Goal: Task Accomplishment & Management: Manage account settings

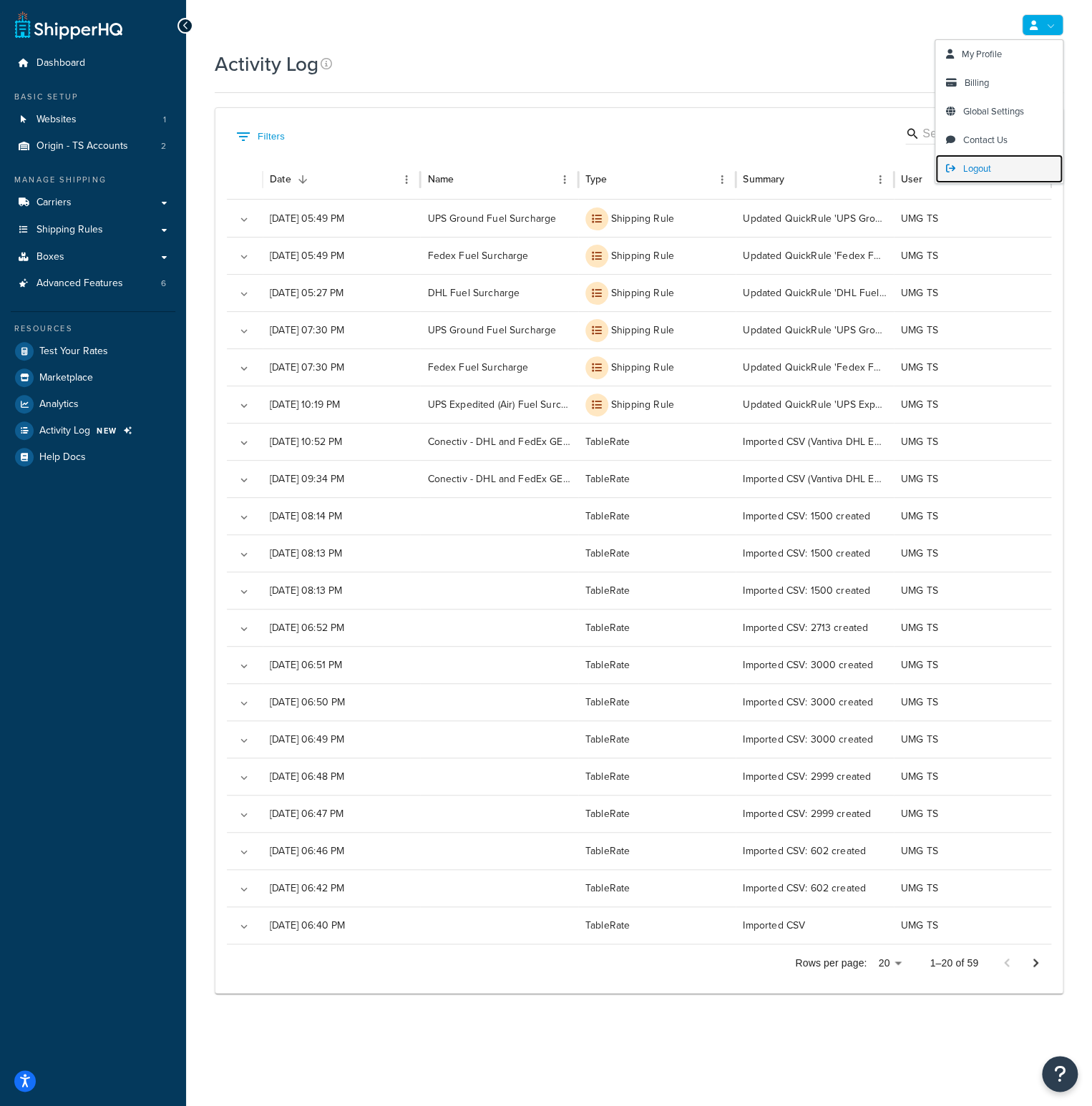
click at [994, 165] on link "Logout" at bounding box center [998, 168] width 127 height 28
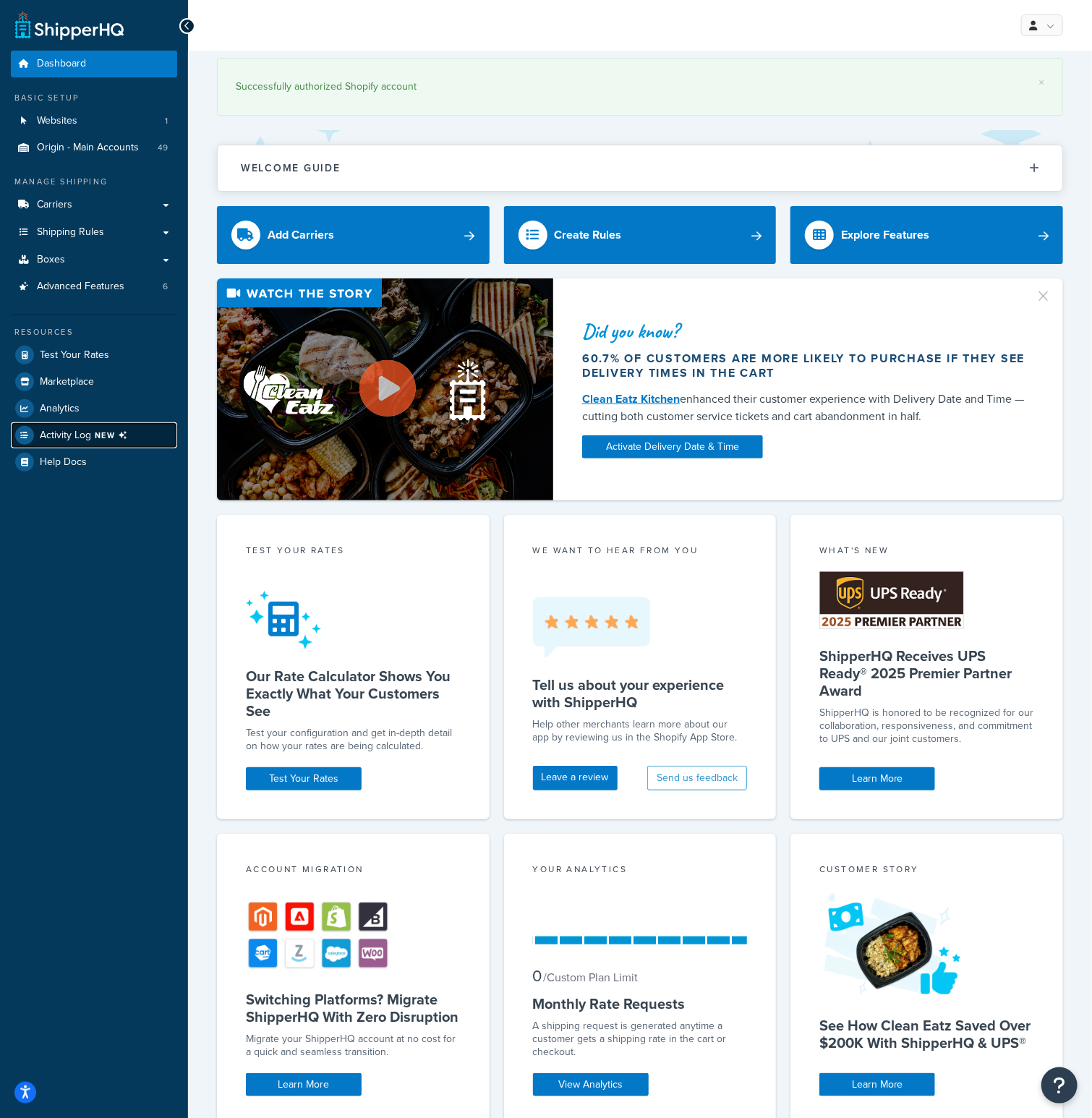
click at [91, 430] on span "Activity Log NEW" at bounding box center [86, 435] width 93 height 19
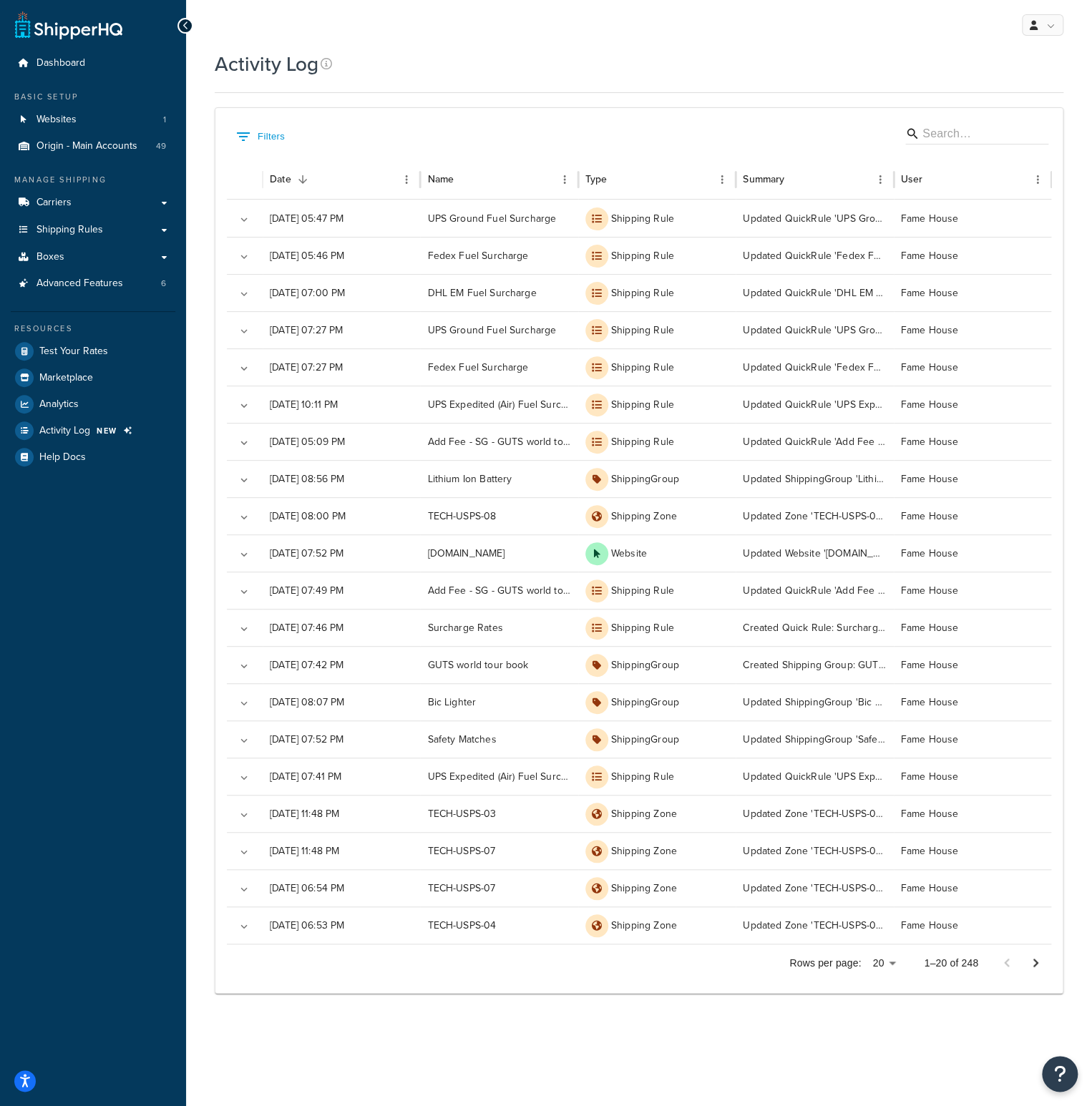
click at [1088, 208] on div "Activity Log Contact Us Send Us A Message Contact Information Name * Email * Co…" at bounding box center [639, 540] width 906 height 980
click at [77, 231] on span "Shipping Rules" at bounding box center [70, 230] width 67 height 12
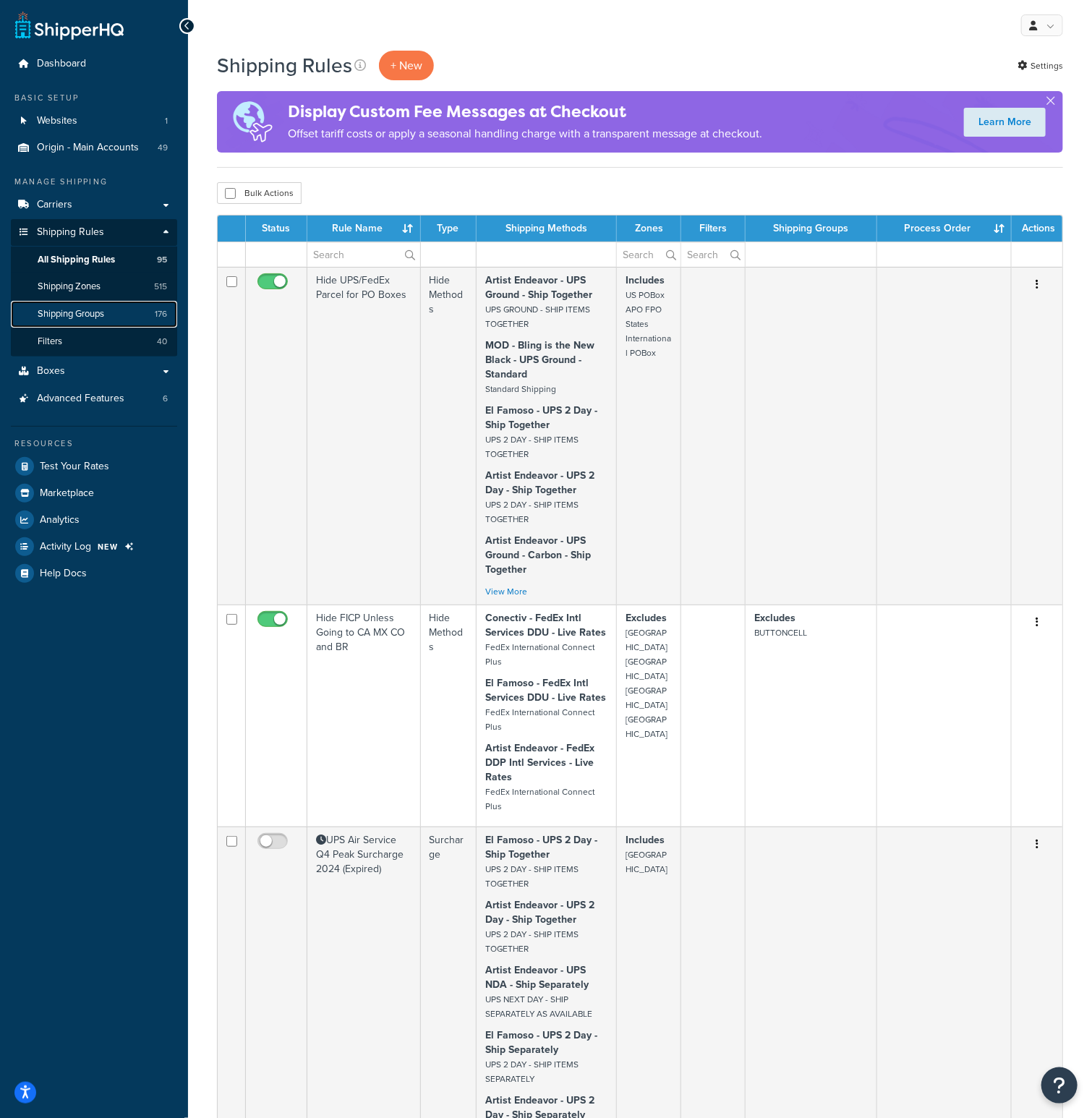
click at [72, 311] on span "Shipping Groups" at bounding box center [71, 314] width 67 height 12
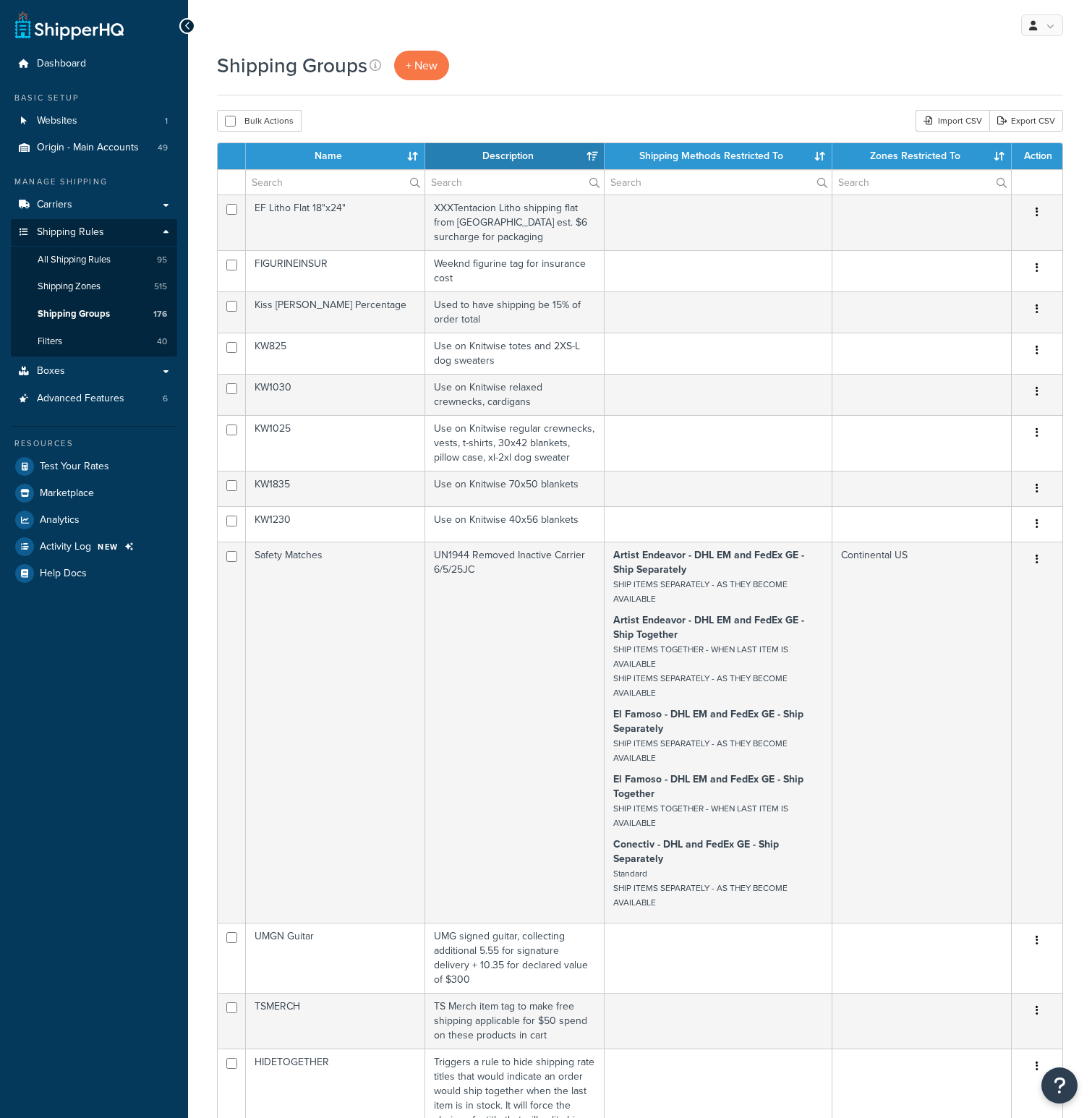
select select "15"
click at [456, 182] on input "text" at bounding box center [514, 182] width 179 height 24
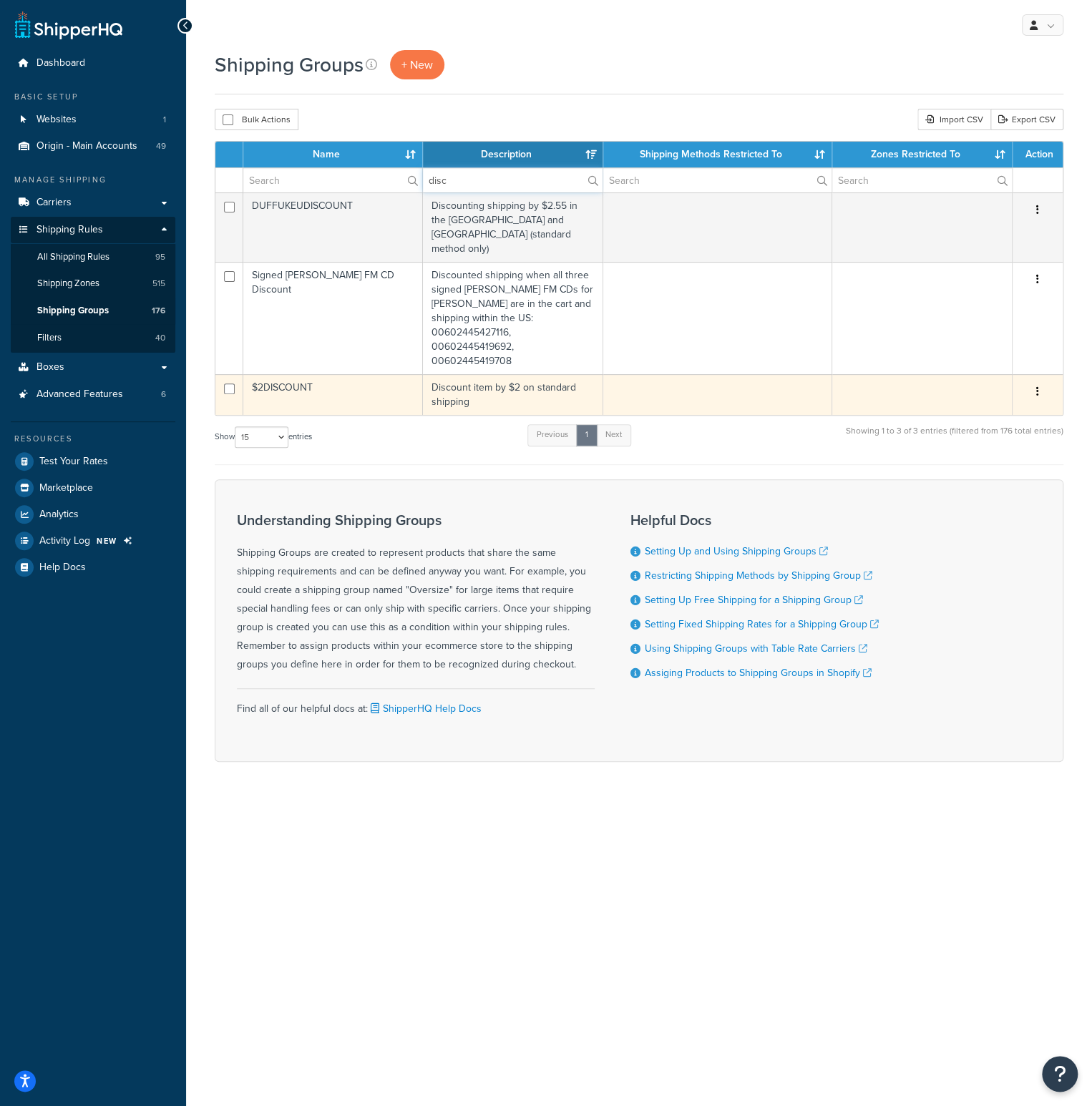
type input "disc"
click at [292, 374] on td "$2DISCOUNT" at bounding box center [333, 395] width 179 height 41
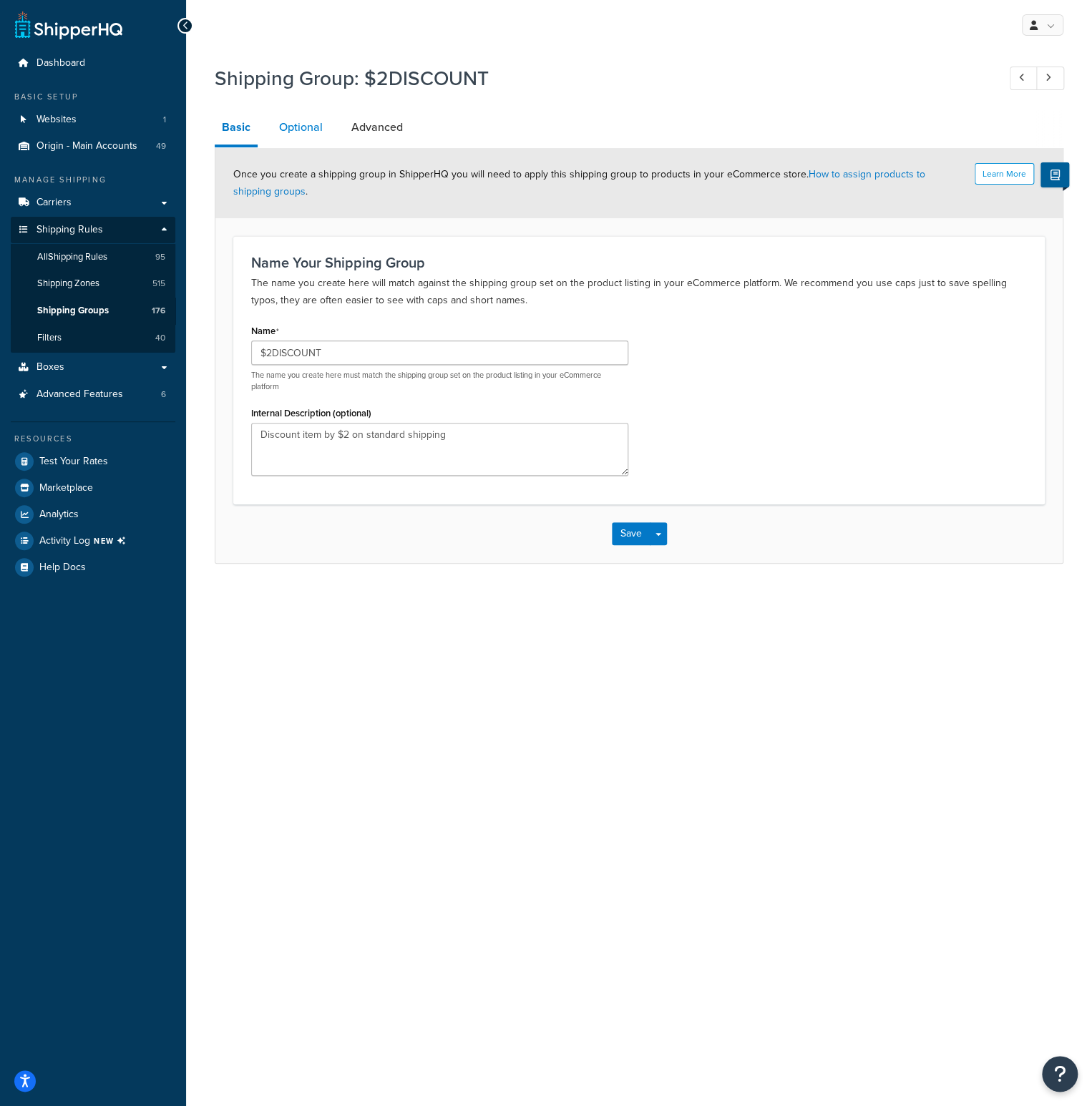
click at [313, 126] on link "Optional" at bounding box center [301, 127] width 58 height 34
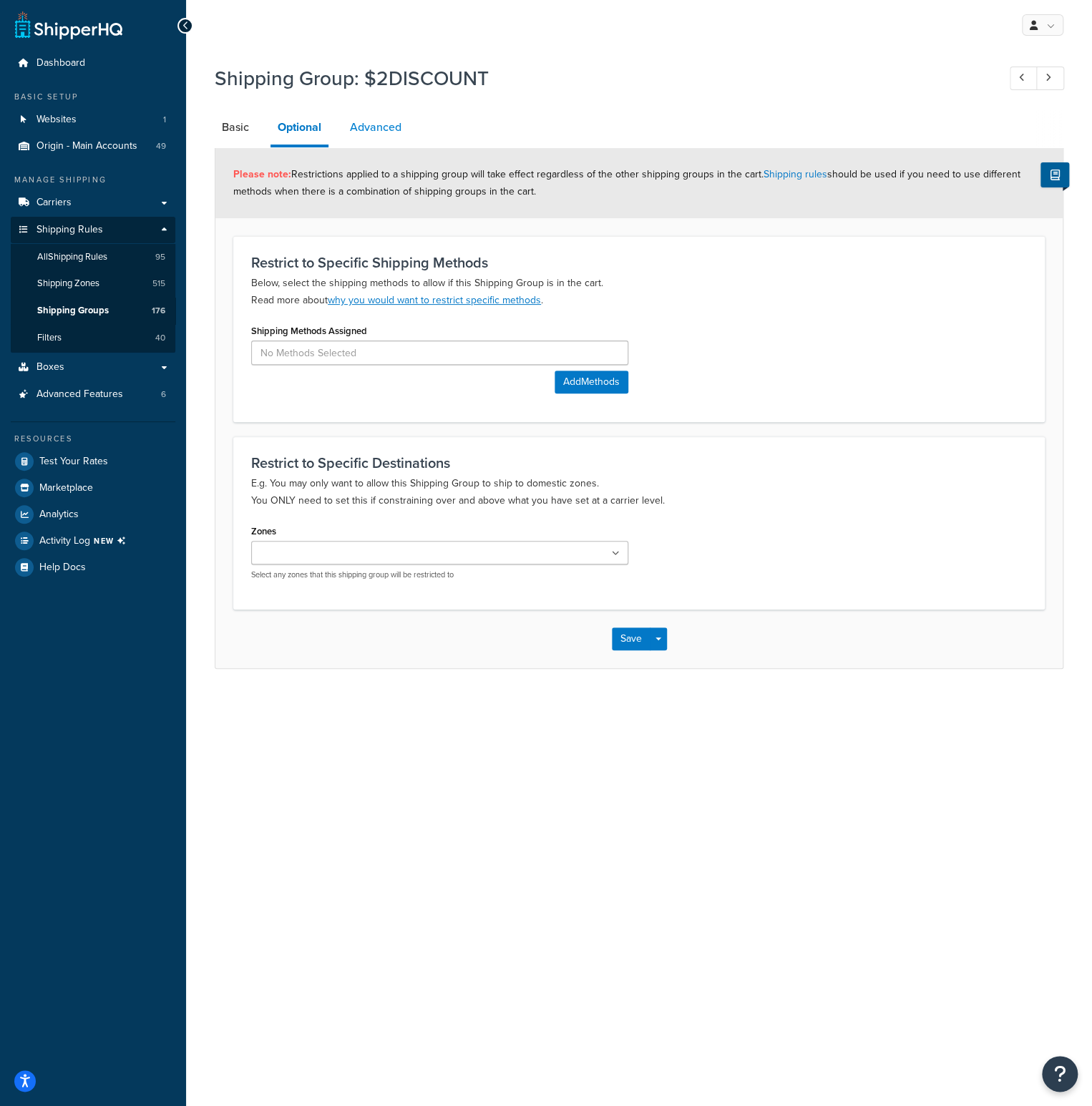
click at [399, 132] on link "Advanced" at bounding box center [375, 127] width 66 height 34
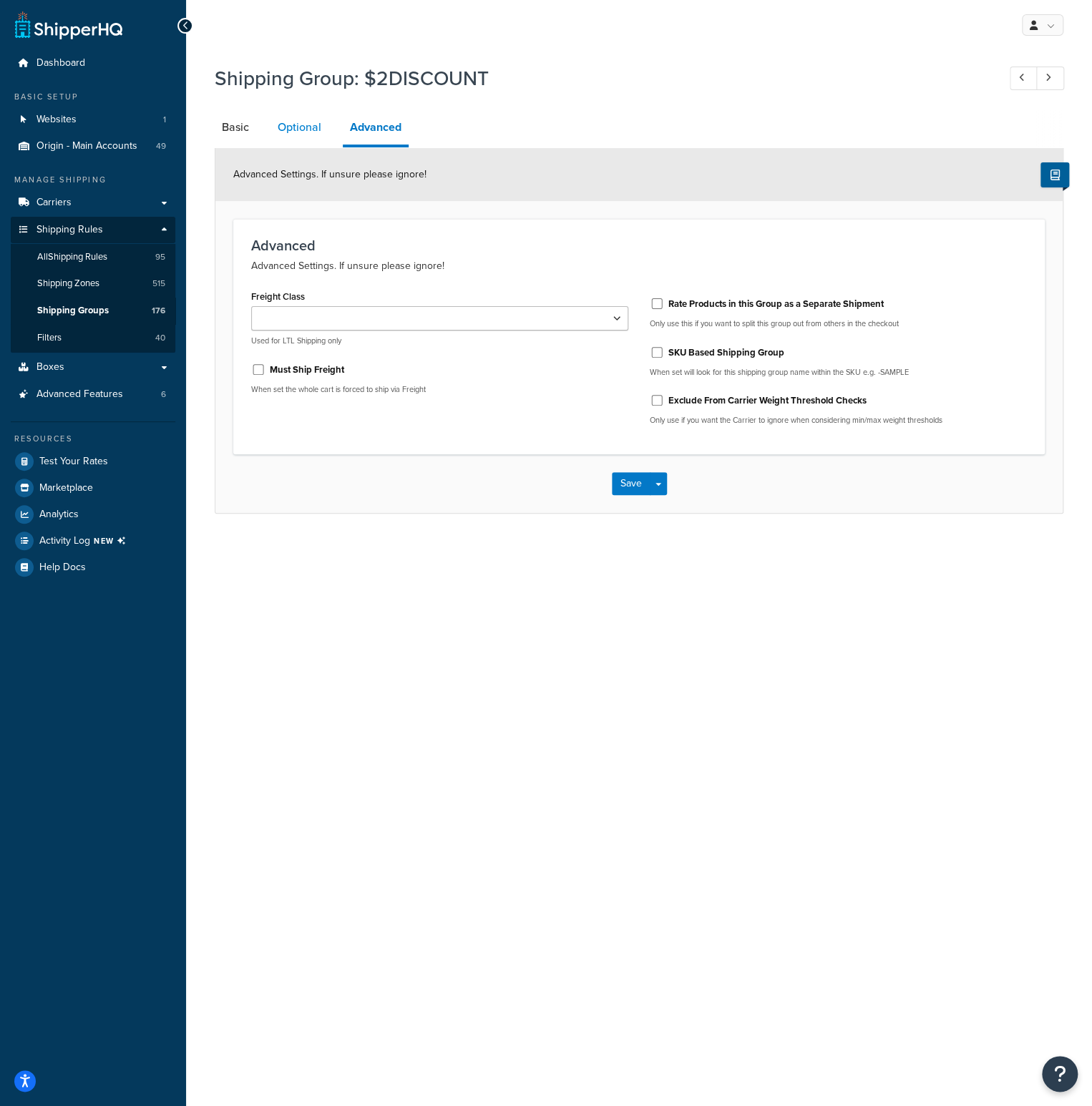
click at [310, 131] on link "Optional" at bounding box center [299, 127] width 58 height 34
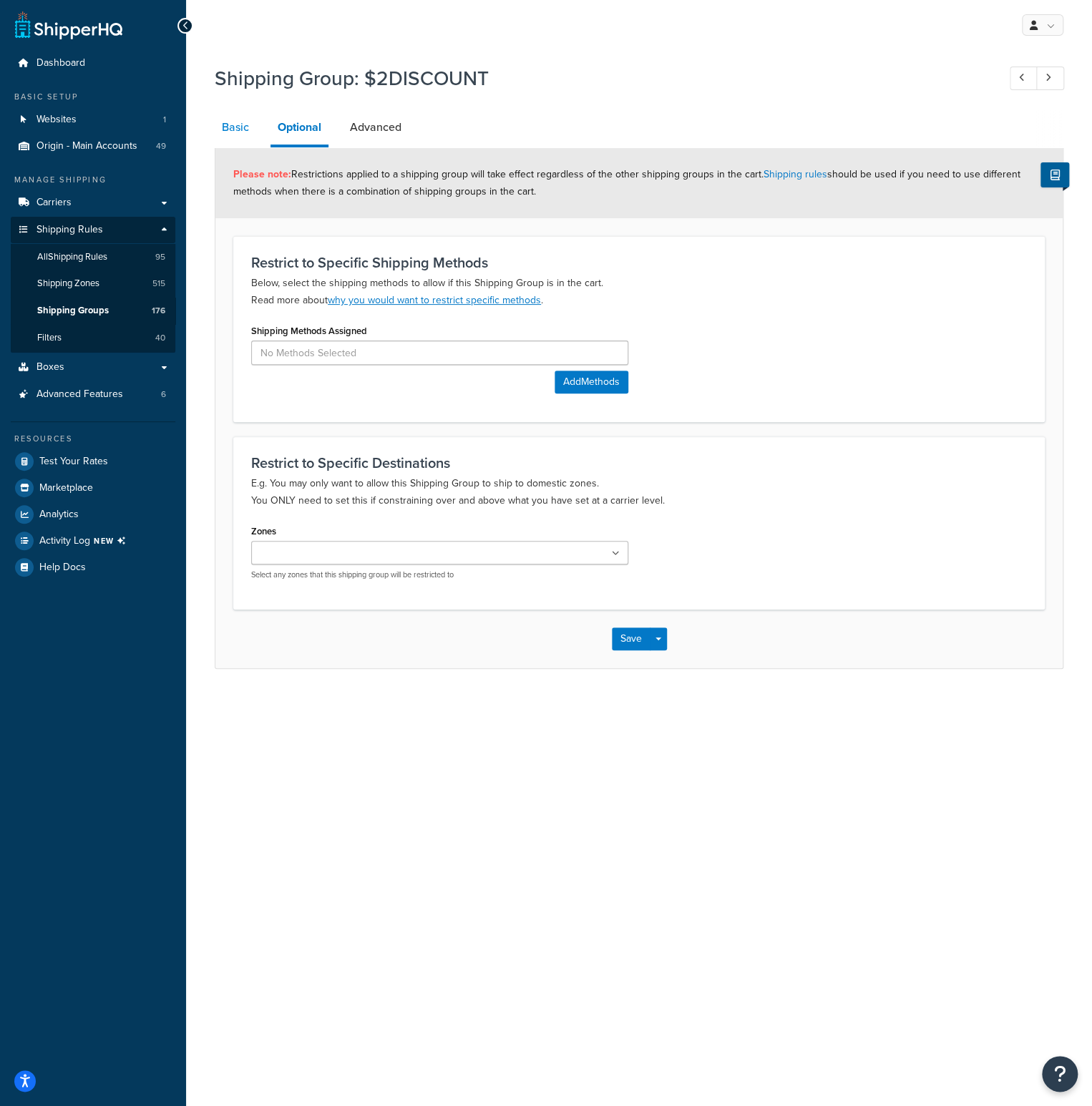
click at [246, 131] on link "Basic" at bounding box center [235, 127] width 42 height 34
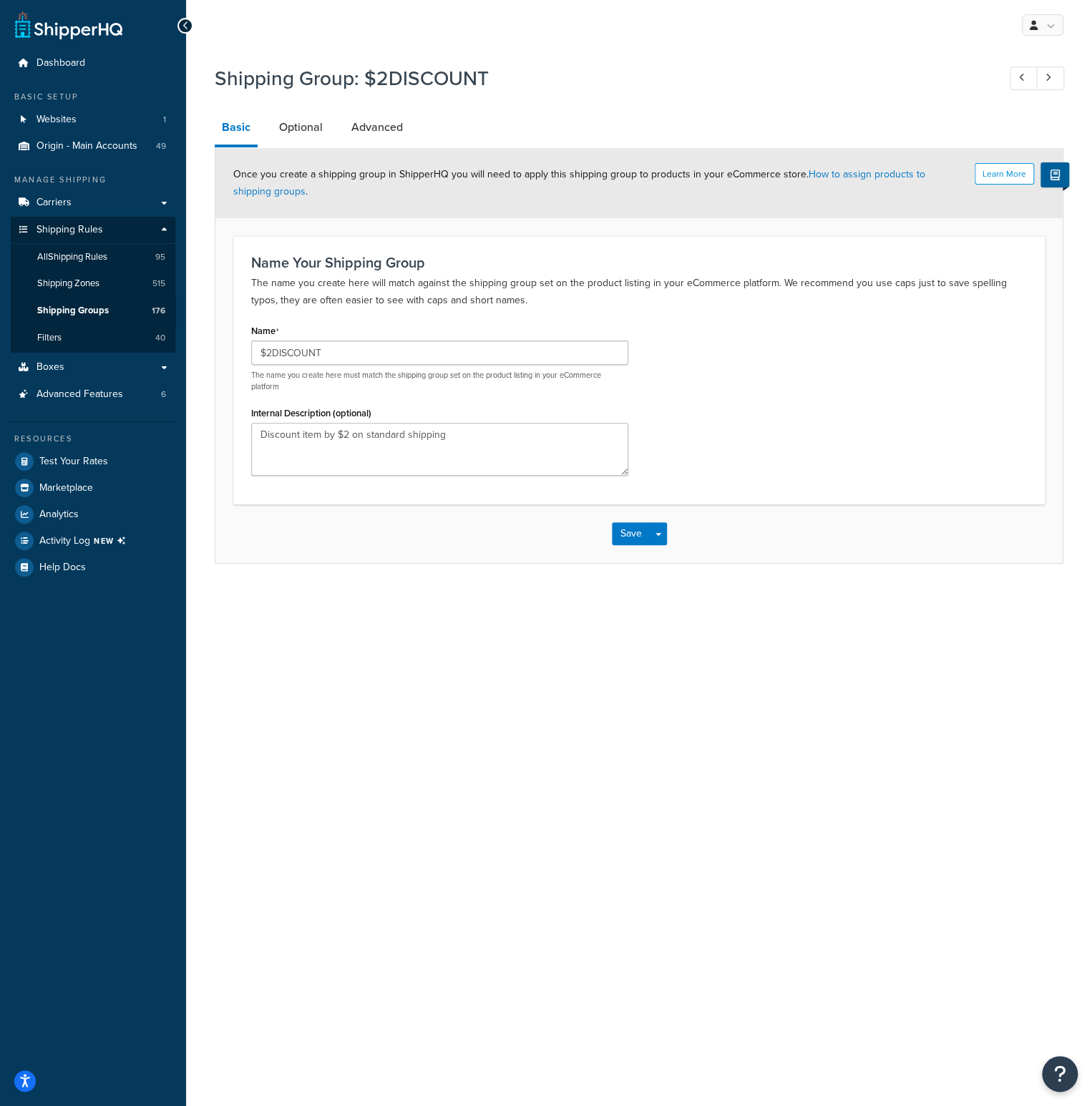
click at [179, 26] on div at bounding box center [185, 26] width 15 height 15
click at [83, 307] on span "Shipping Groups" at bounding box center [73, 311] width 72 height 12
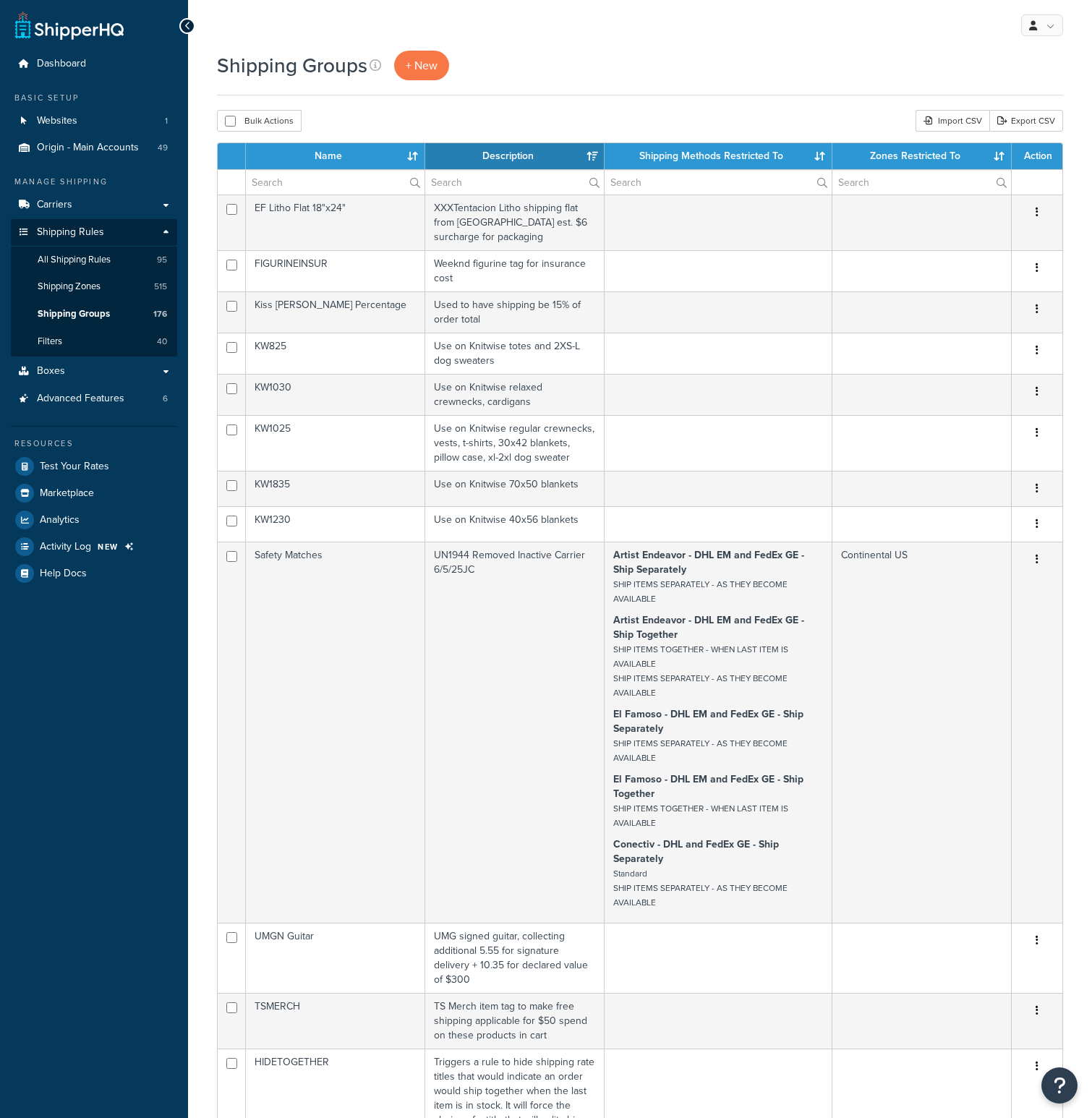
select select "15"
click at [416, 66] on span "+ New" at bounding box center [422, 65] width 32 height 16
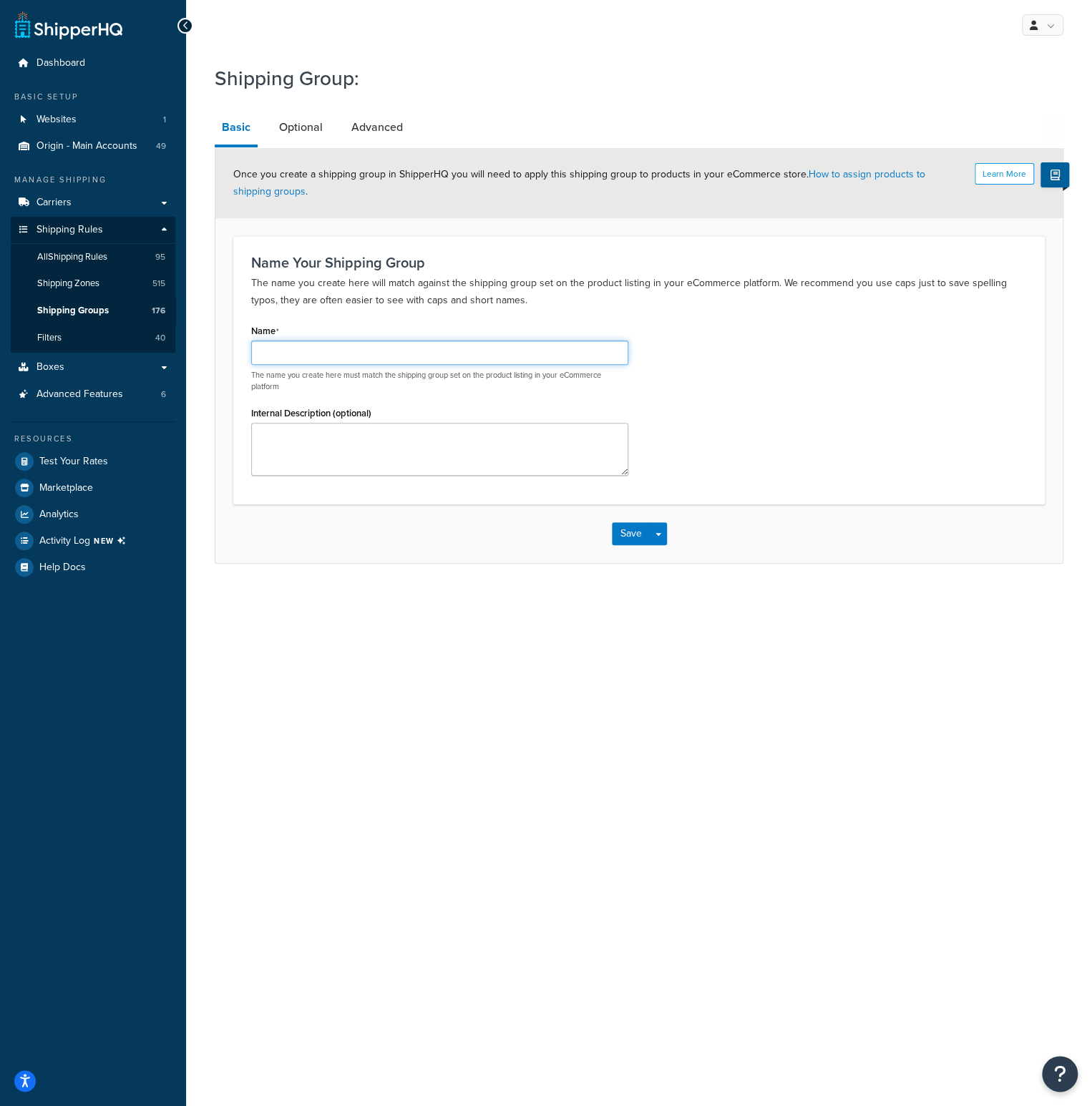
click at [314, 350] on input "Name" at bounding box center [439, 353] width 377 height 24
type input "5DOLLARDISCOUNT"
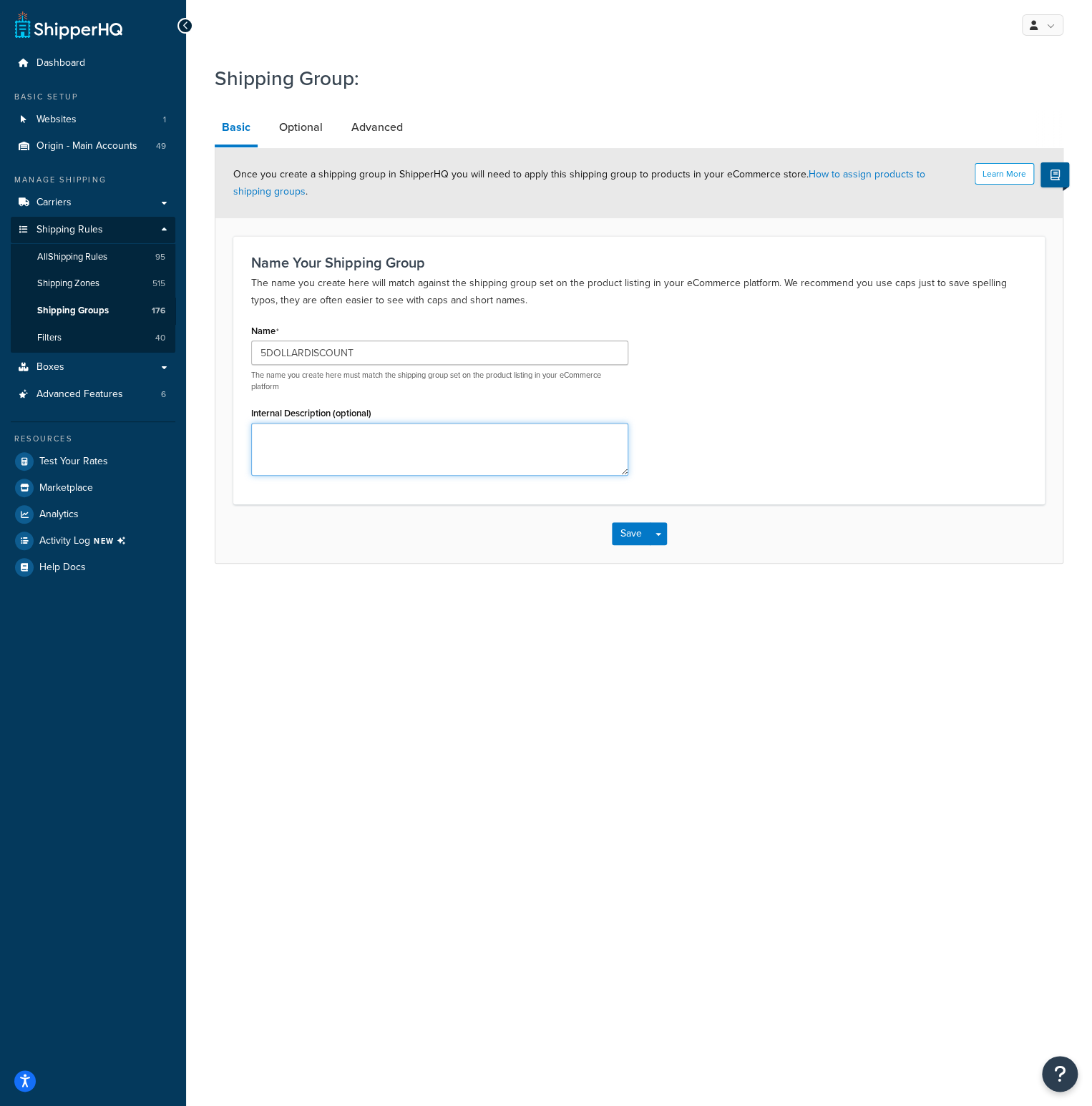
click at [347, 428] on textarea "Internal Description (optional)" at bounding box center [439, 450] width 377 height 53
type textarea "Discount of $5"
click at [296, 122] on link "Optional" at bounding box center [301, 127] width 58 height 34
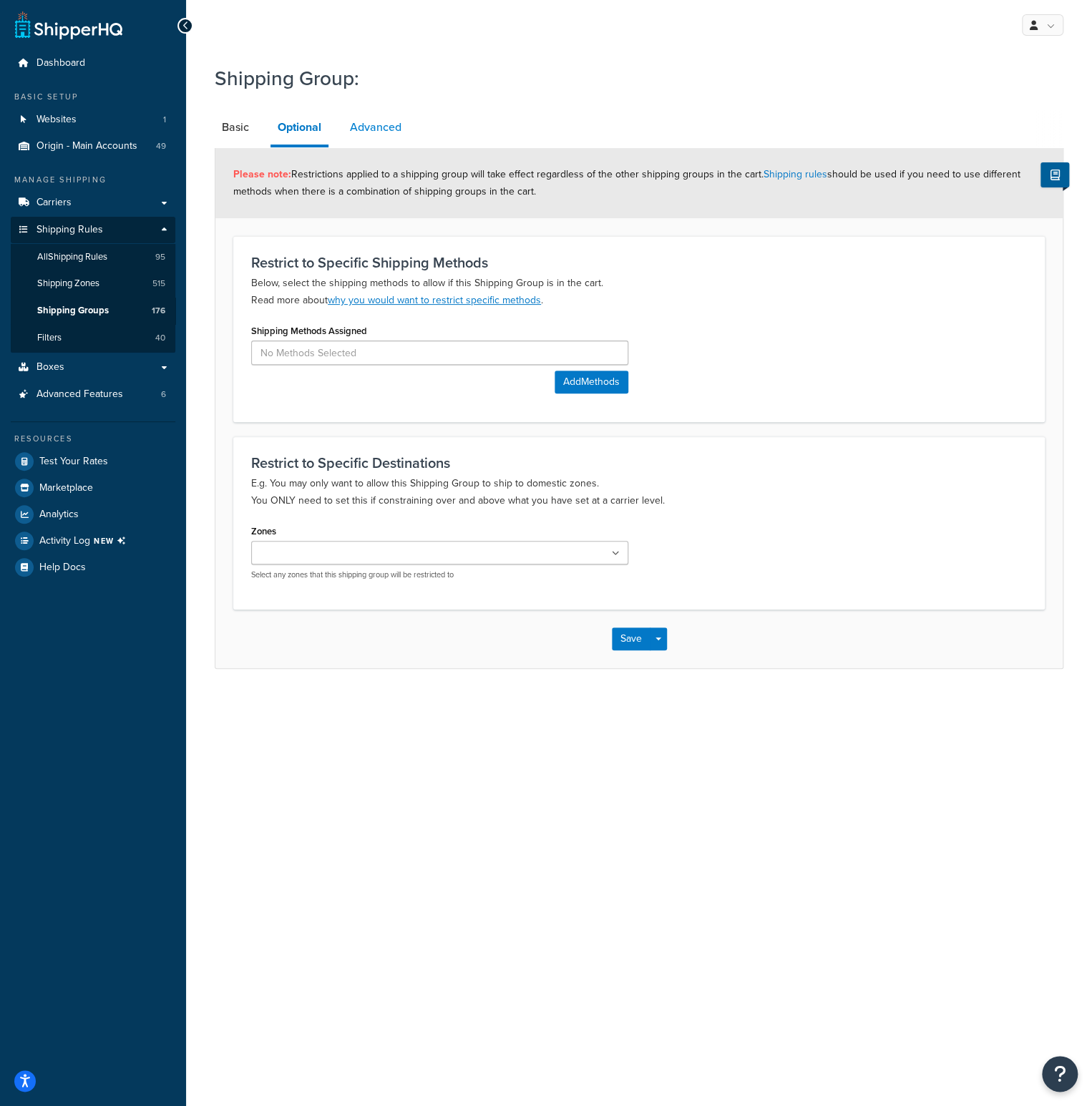
click at [384, 123] on link "Advanced" at bounding box center [375, 127] width 66 height 34
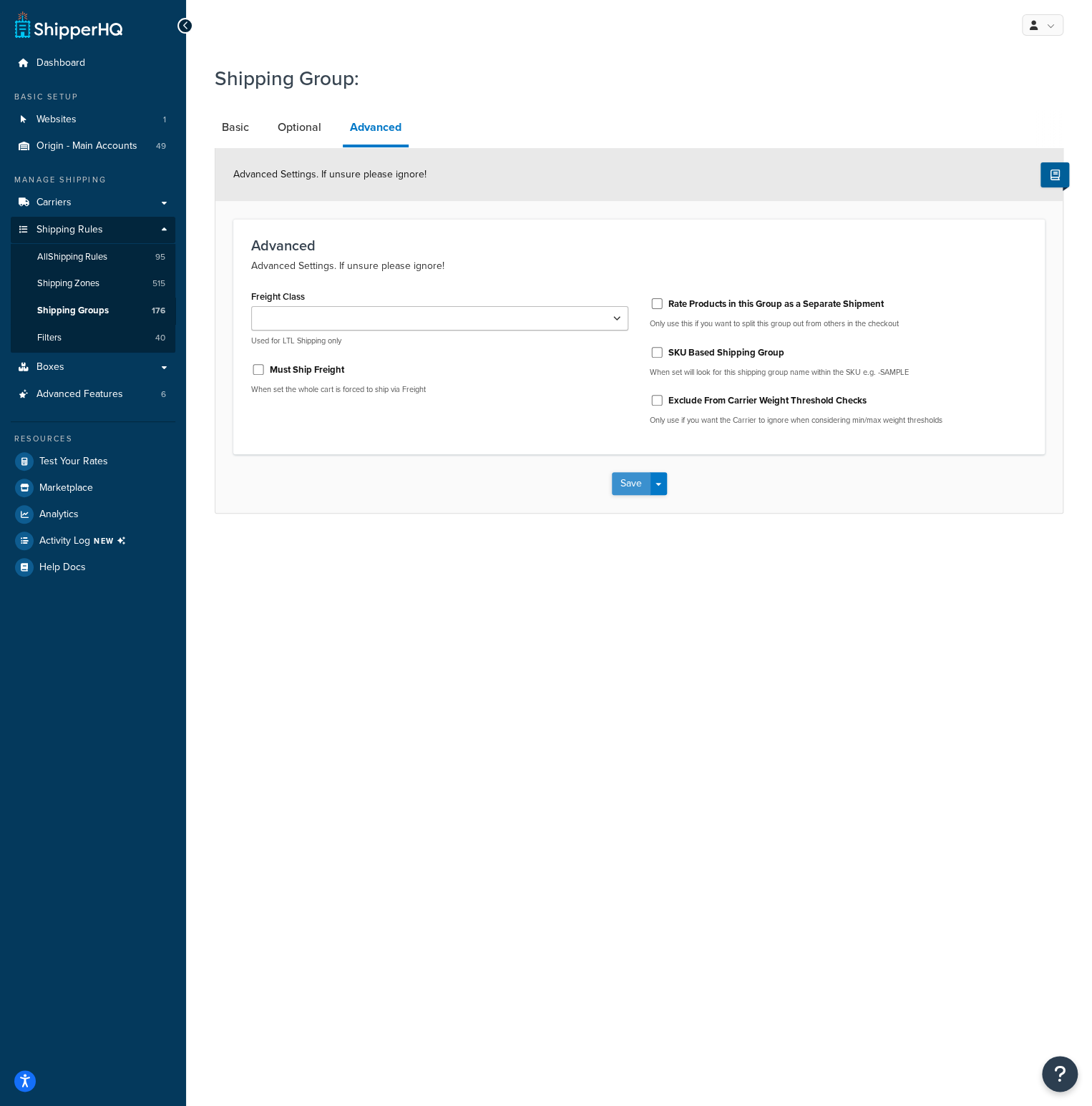
click at [627, 485] on button "Save" at bounding box center [631, 484] width 38 height 23
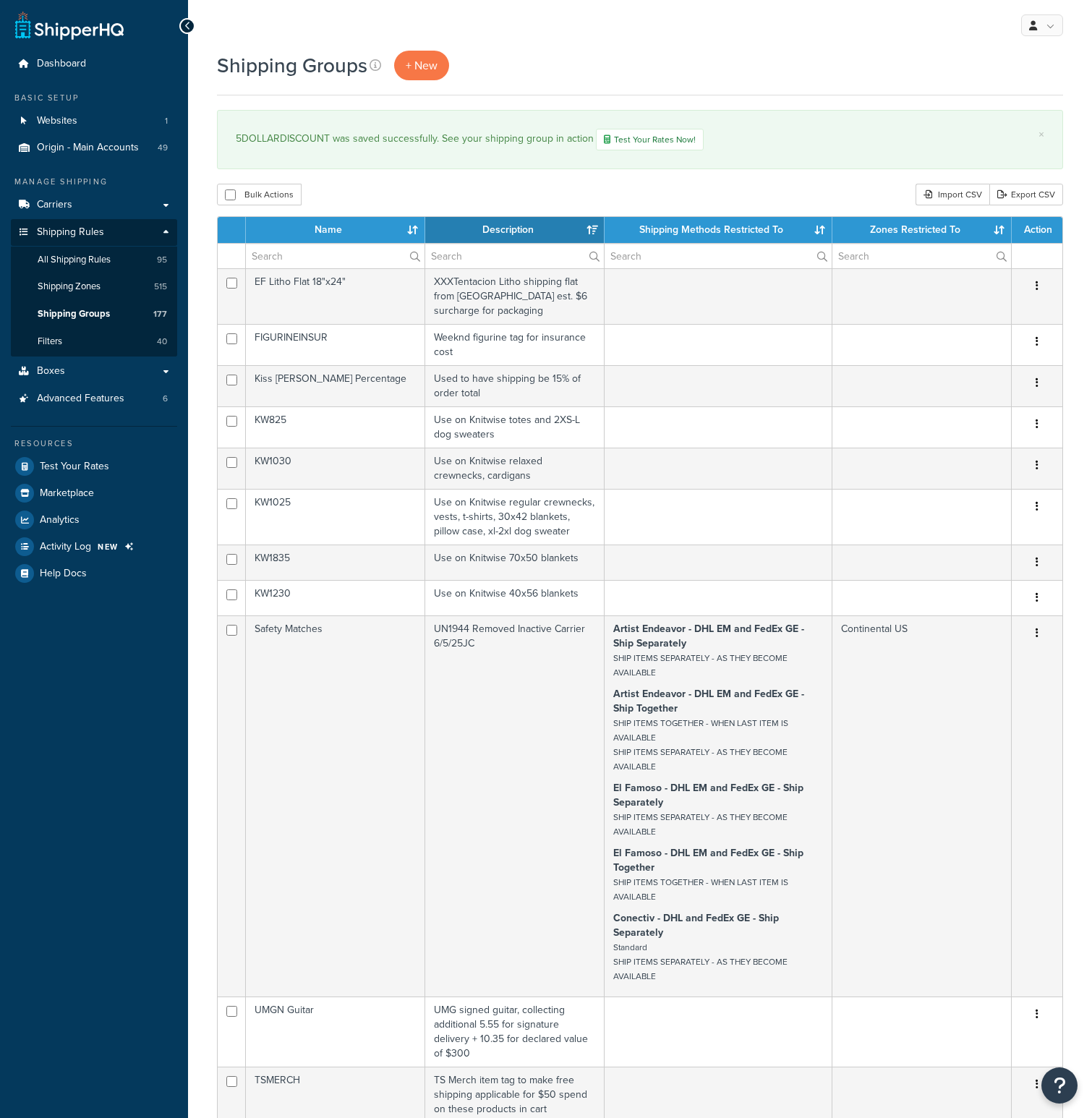
select select "15"
click at [86, 266] on link "All Shipping Rules 95" at bounding box center [94, 259] width 167 height 27
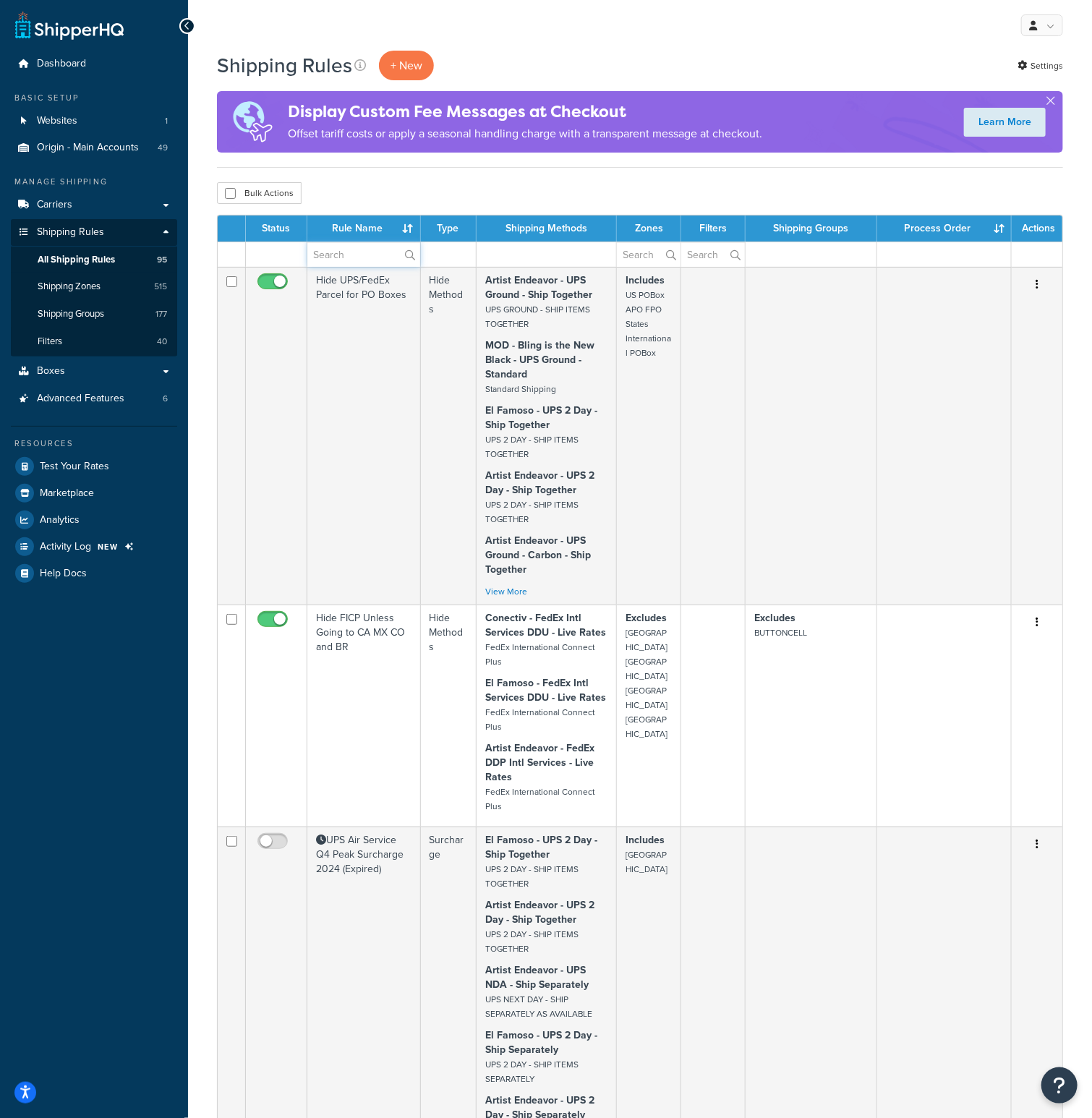
click at [340, 254] on input "text" at bounding box center [364, 254] width 113 height 24
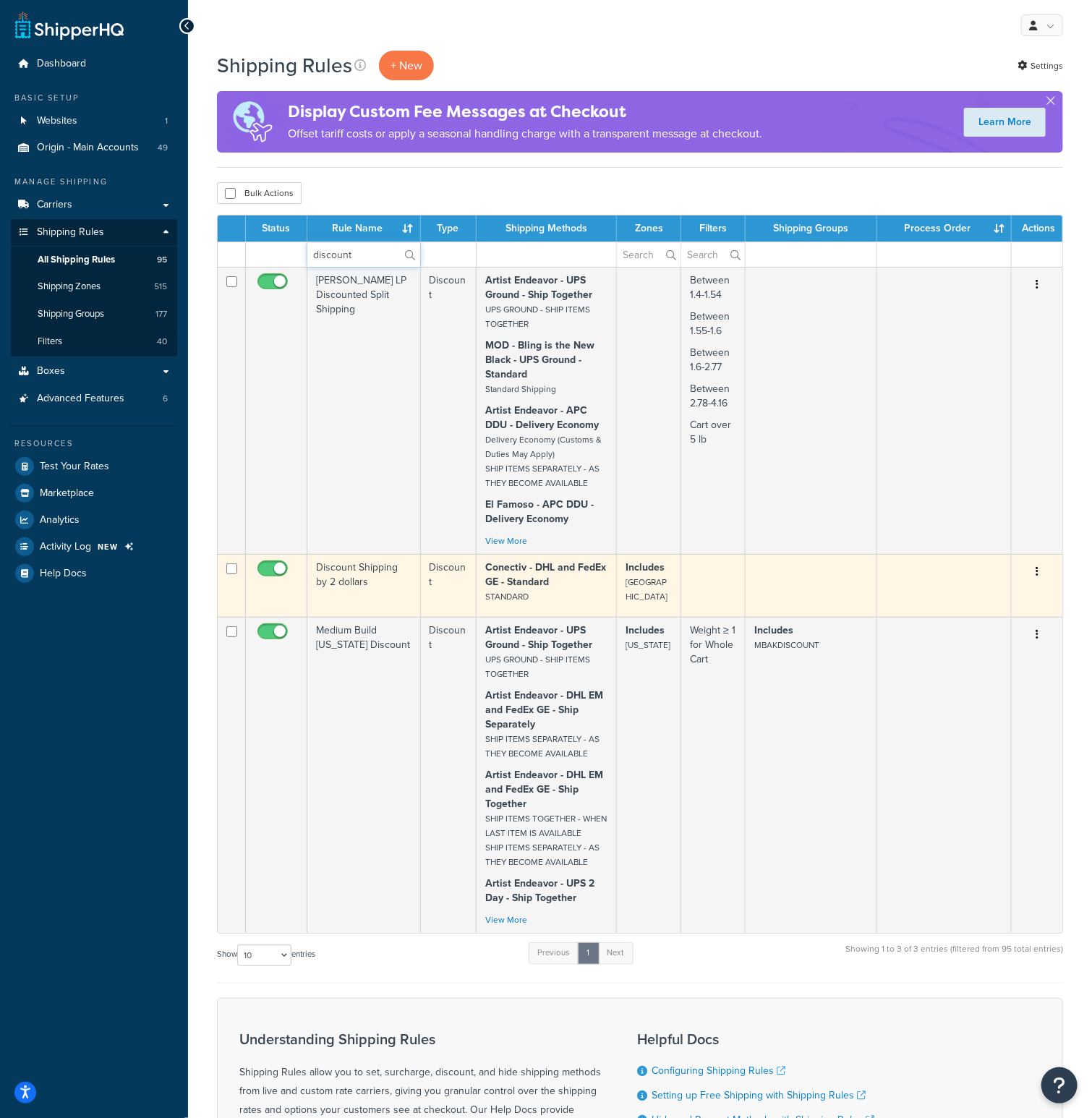
type input "discount"
click at [362, 572] on td "Discount Shipping by 2 dollars" at bounding box center [364, 585] width 113 height 63
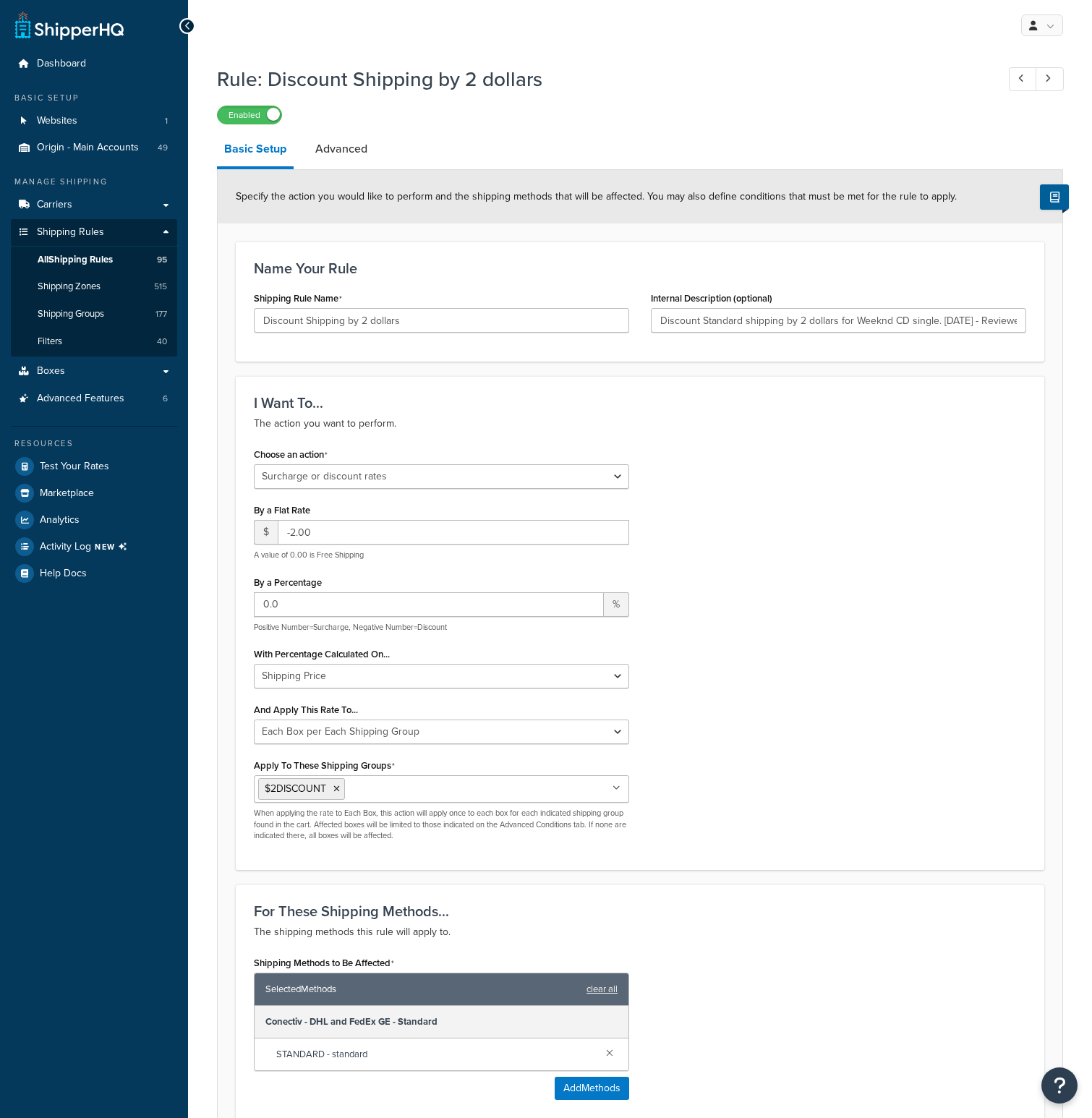
select select "SURCHARGE"
select select "BOX"
drag, startPoint x: 411, startPoint y: 321, endPoint x: 218, endPoint y: 314, distance: 193.1
click at [218, 314] on form "Specify the action you would like to perform and the shipping methods that will…" at bounding box center [640, 926] width 845 height 1513
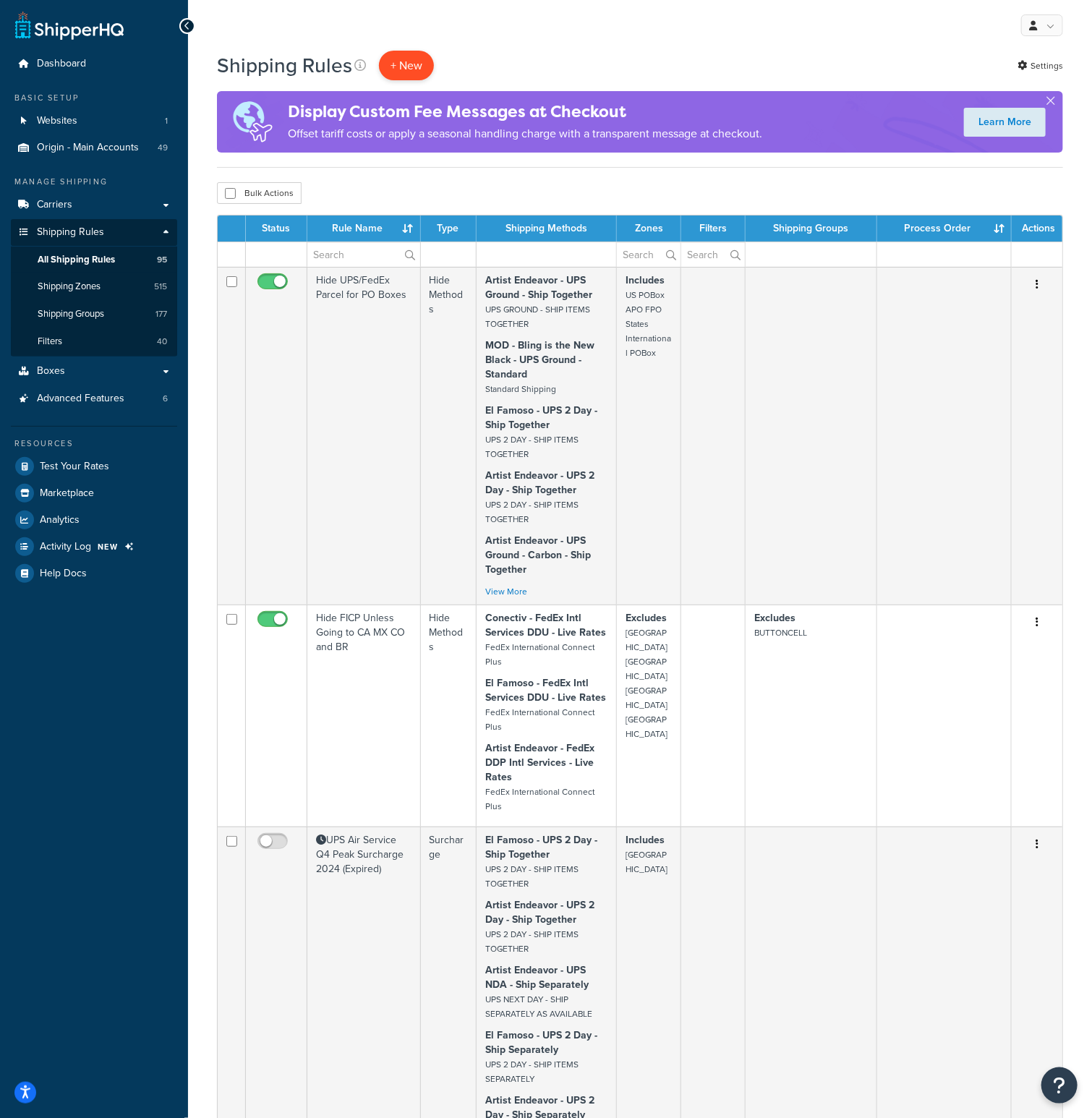
click at [403, 69] on p "+ New" at bounding box center [407, 66] width 55 height 29
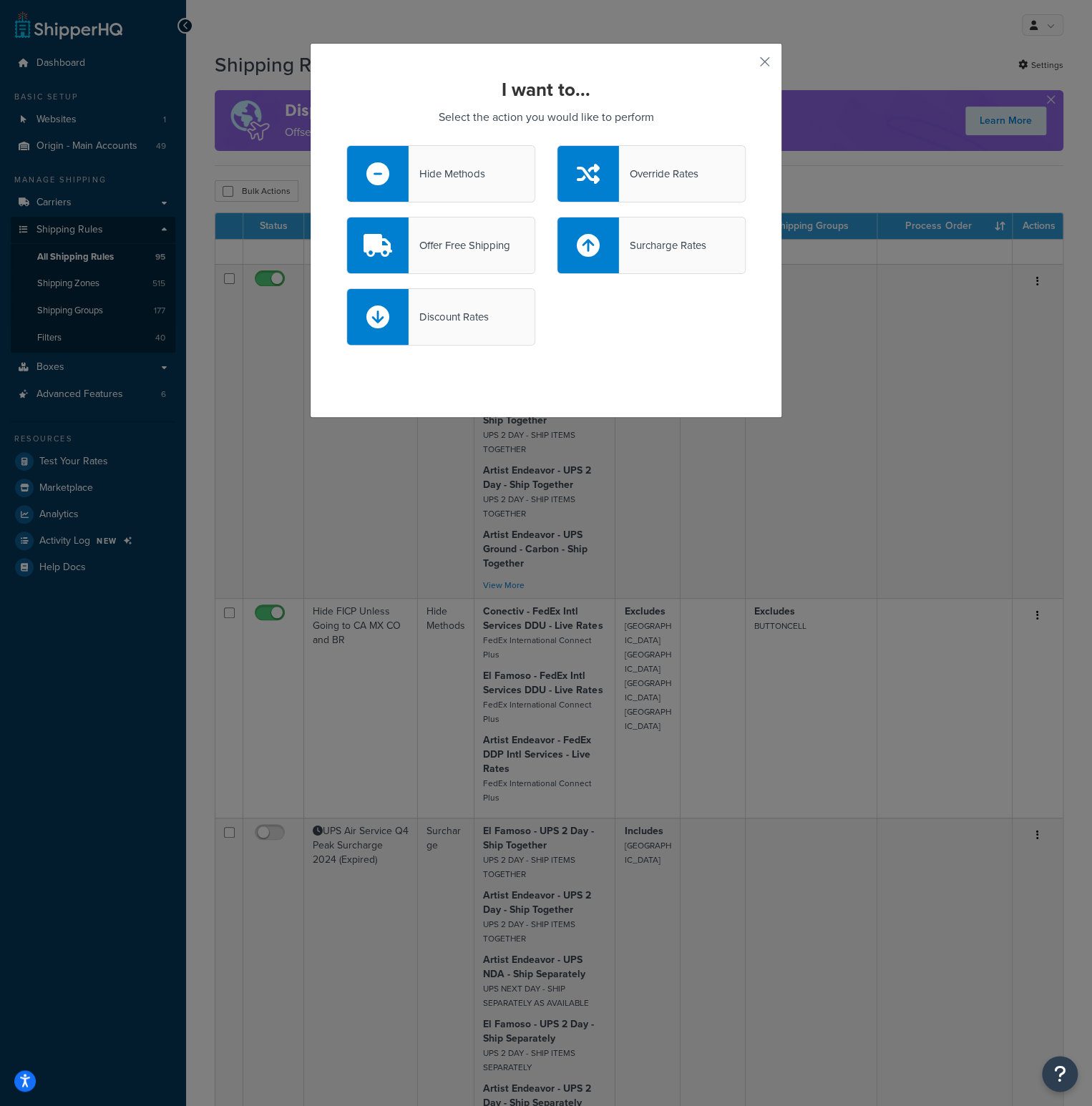
click at [455, 315] on div "Discount Rates" at bounding box center [448, 316] width 79 height 20
click at [0, 0] on input "Discount Rates" at bounding box center [0, 0] width 0 height 0
select select "CART"
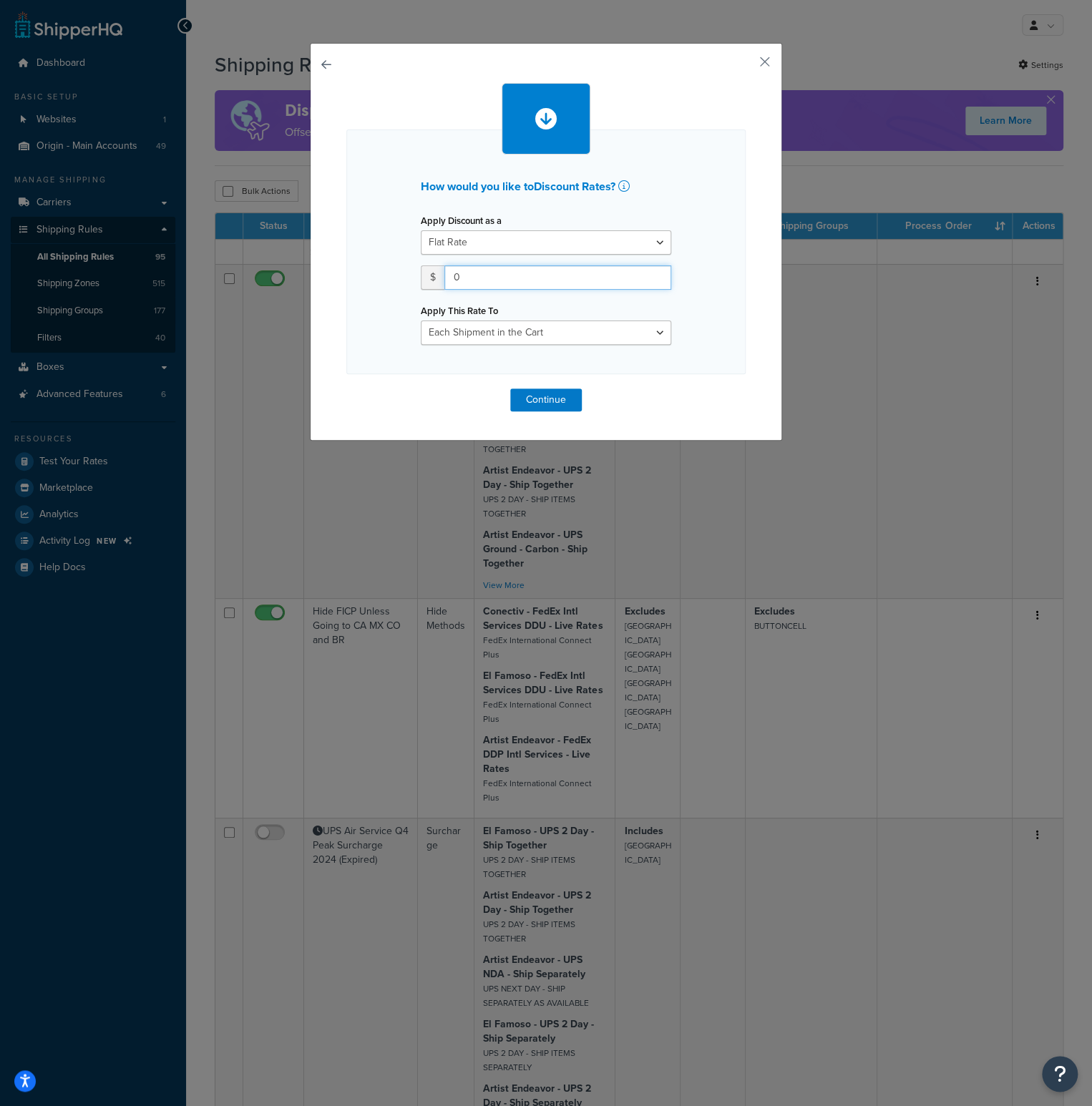
drag, startPoint x: 476, startPoint y: 275, endPoint x: 437, endPoint y: 275, distance: 39.0
click at [444, 275] on input "0" at bounding box center [557, 278] width 226 height 24
type input "5"
click at [651, 332] on select "Entire Cart Each Shipment in the Cart Each Origin in the Cart Each Shipping Gro…" at bounding box center [545, 332] width 250 height 24
select select "ITEM"
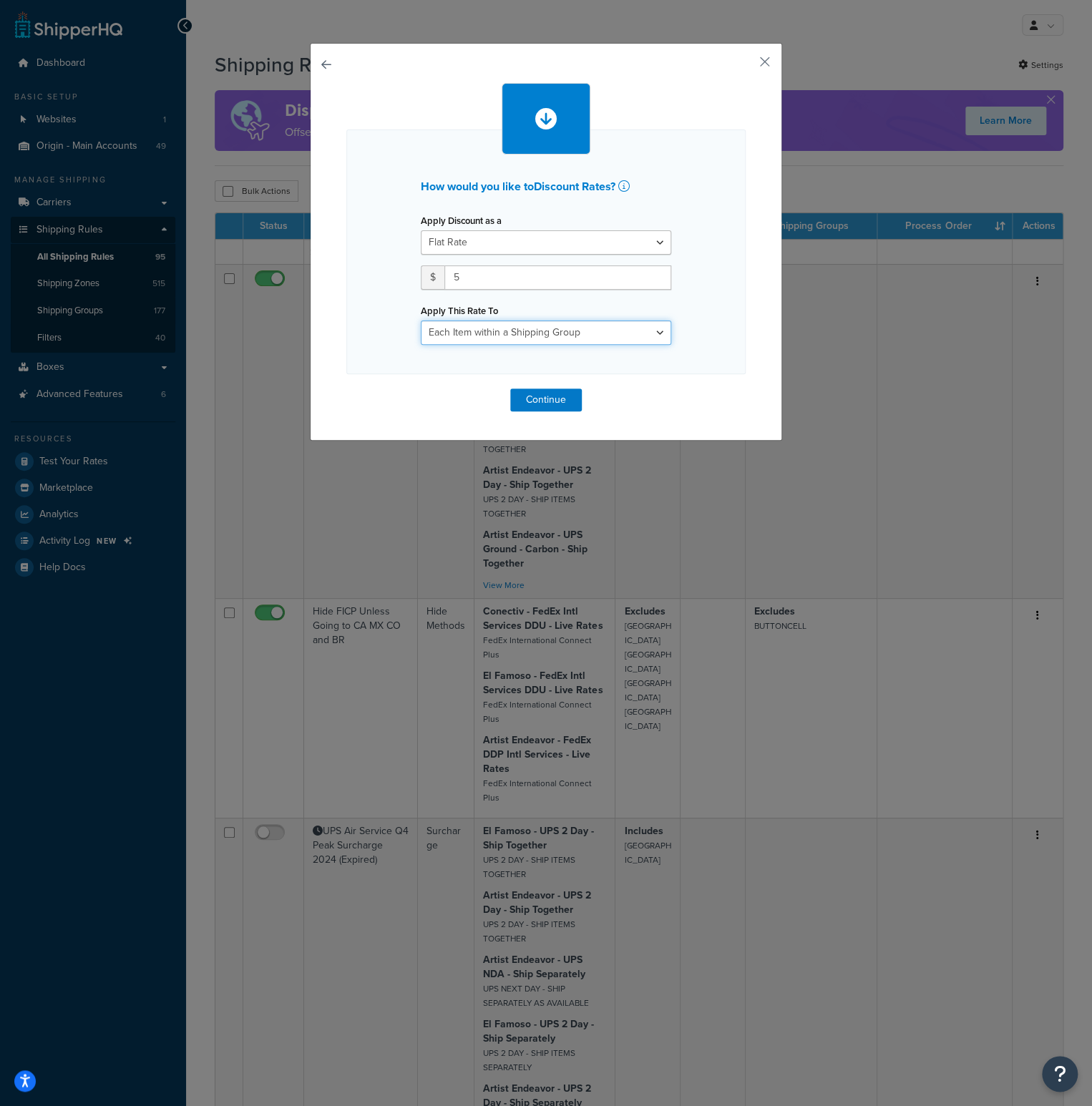
click at [420, 321] on select "Entire Cart Each Shipment in the Cart Each Origin in the Cart Each Shipping Gro…" at bounding box center [545, 332] width 250 height 24
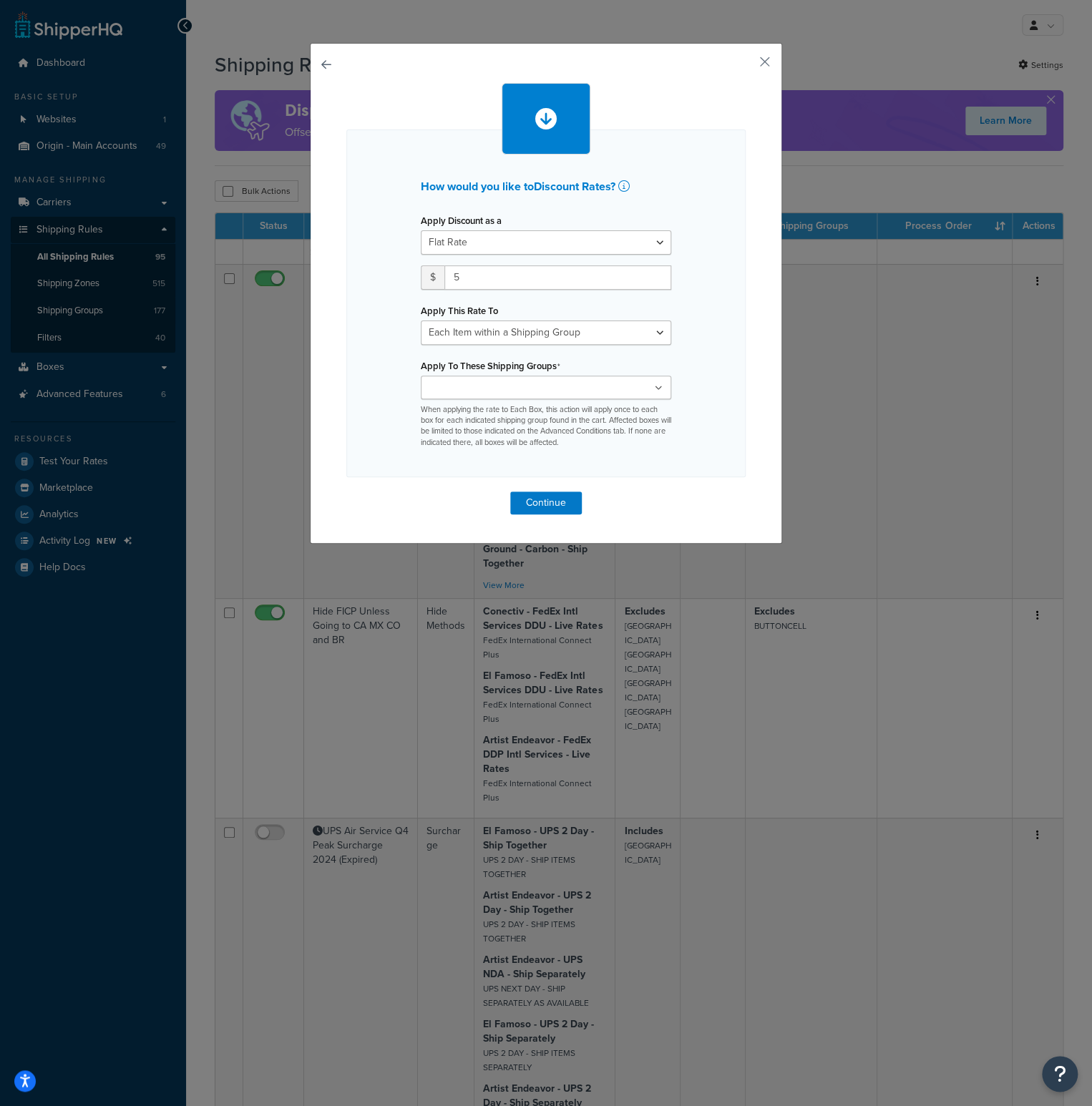
click at [657, 389] on ul at bounding box center [545, 388] width 250 height 24
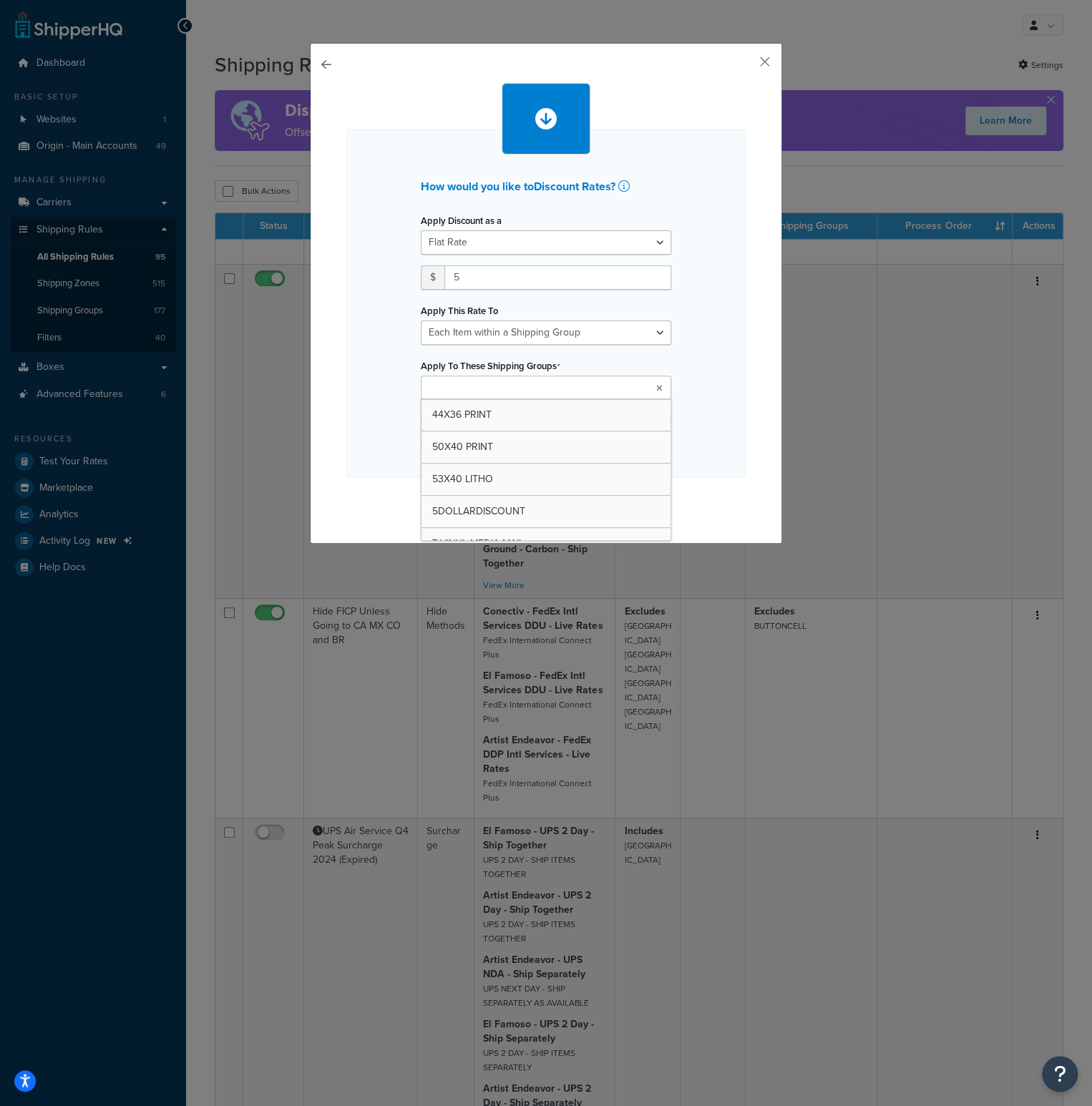
scroll to position [429, 0]
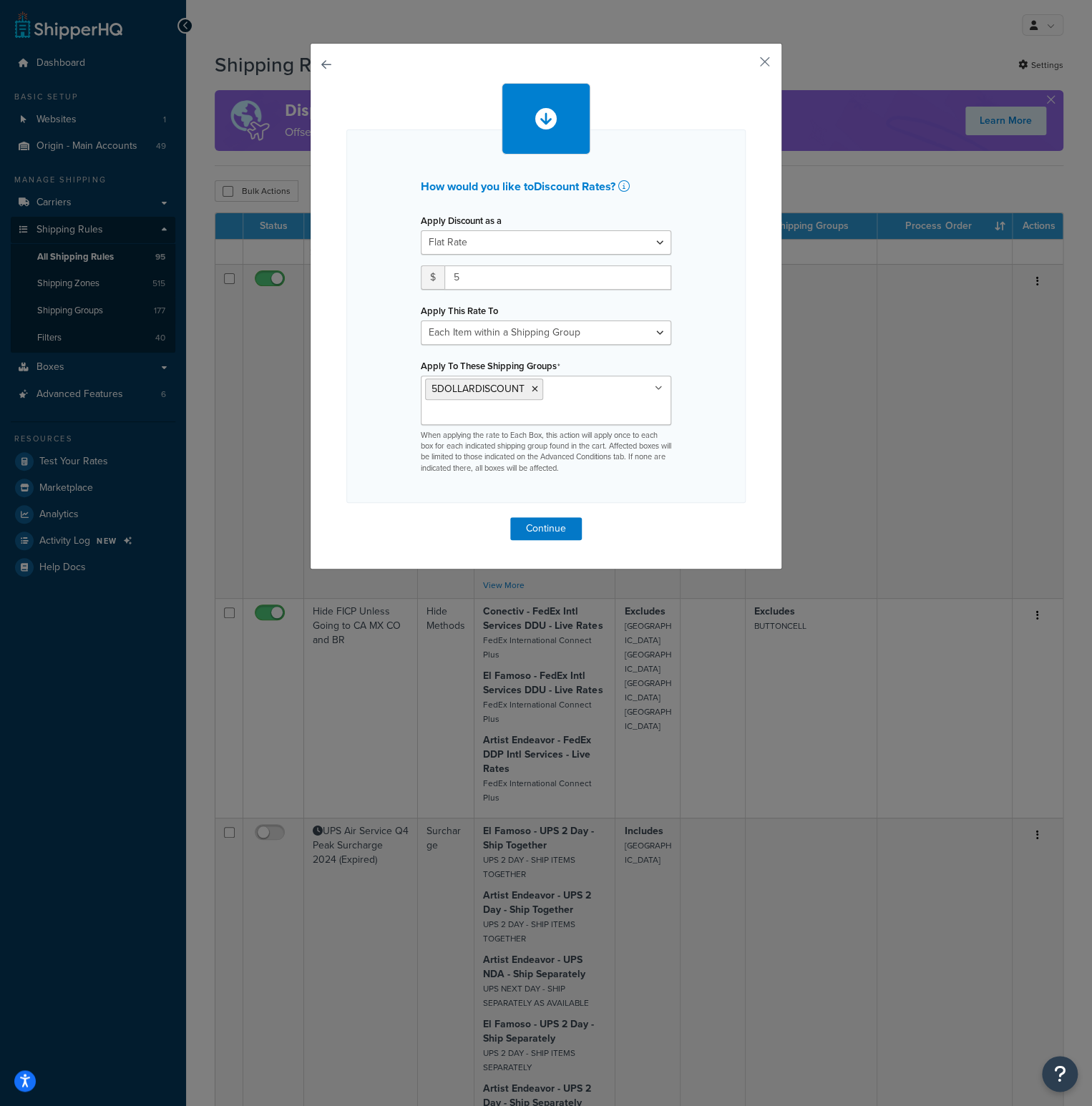
click at [714, 373] on div "How would you like to Discount Rates ? Apply Discount as a Flat Rate Percentage…" at bounding box center [545, 316] width 399 height 374
click at [552, 526] on button "Continue" at bounding box center [546, 528] width 72 height 23
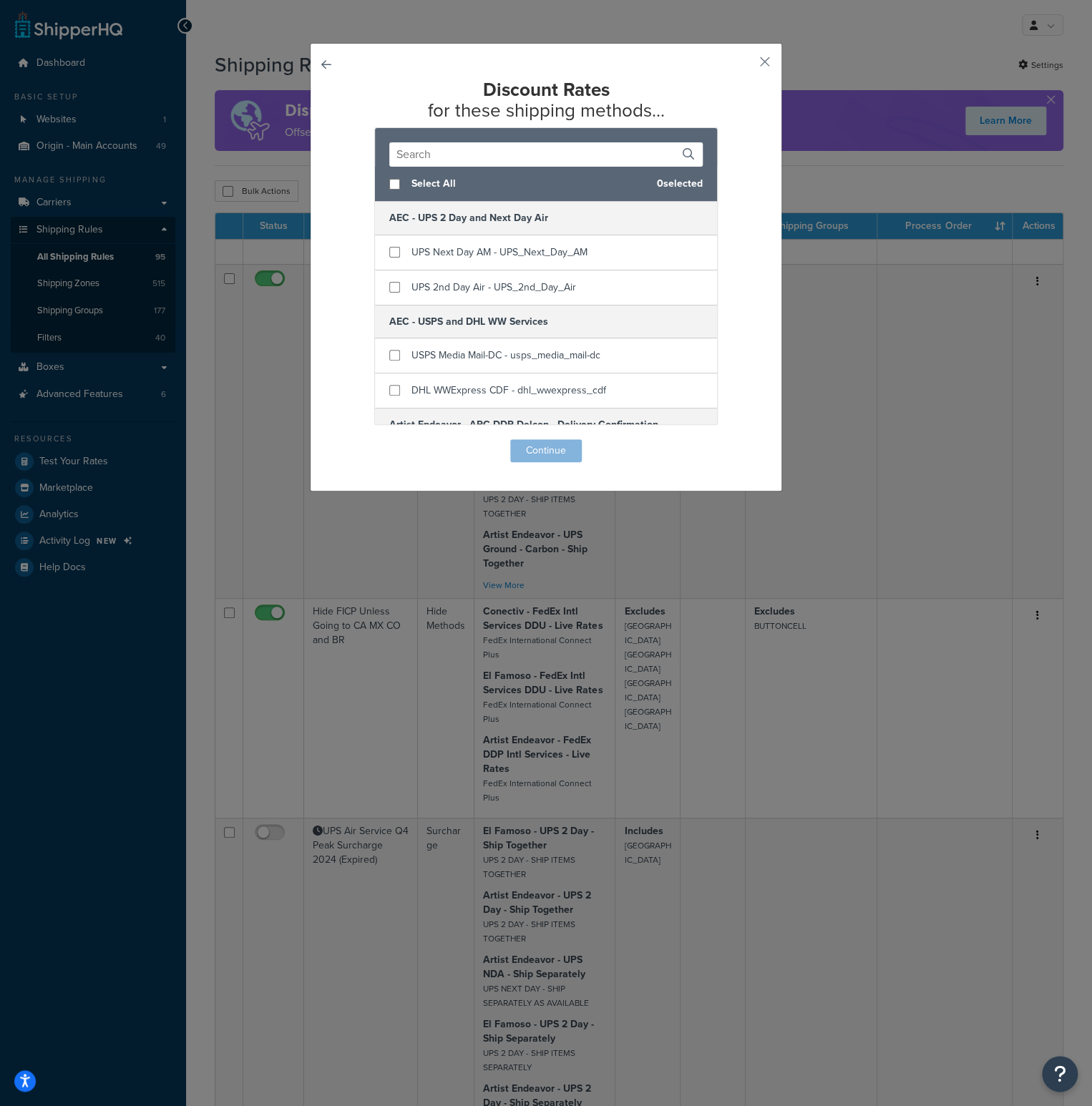
click at [513, 158] on input "text" at bounding box center [545, 155] width 314 height 24
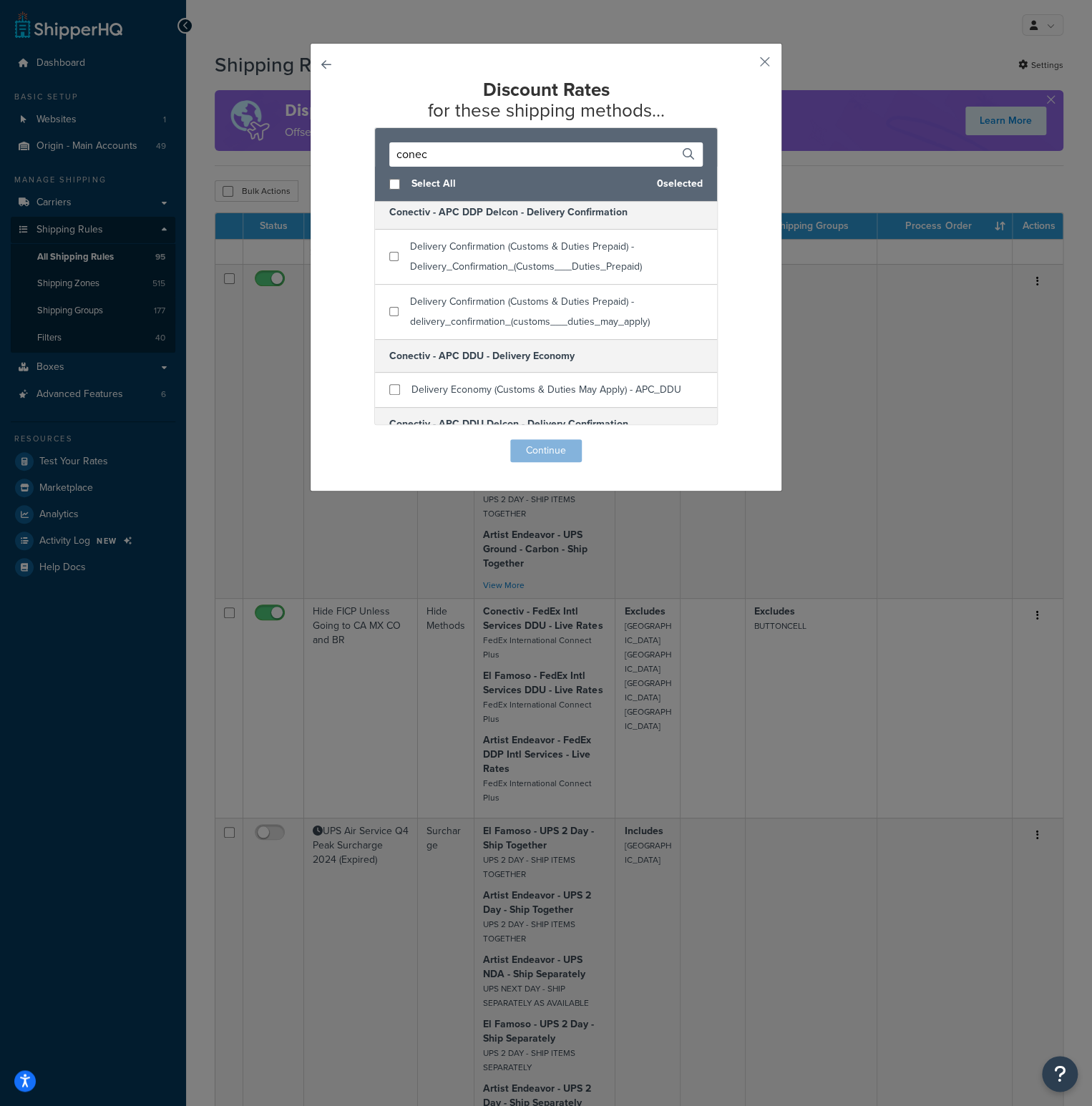
scroll to position [0, 0]
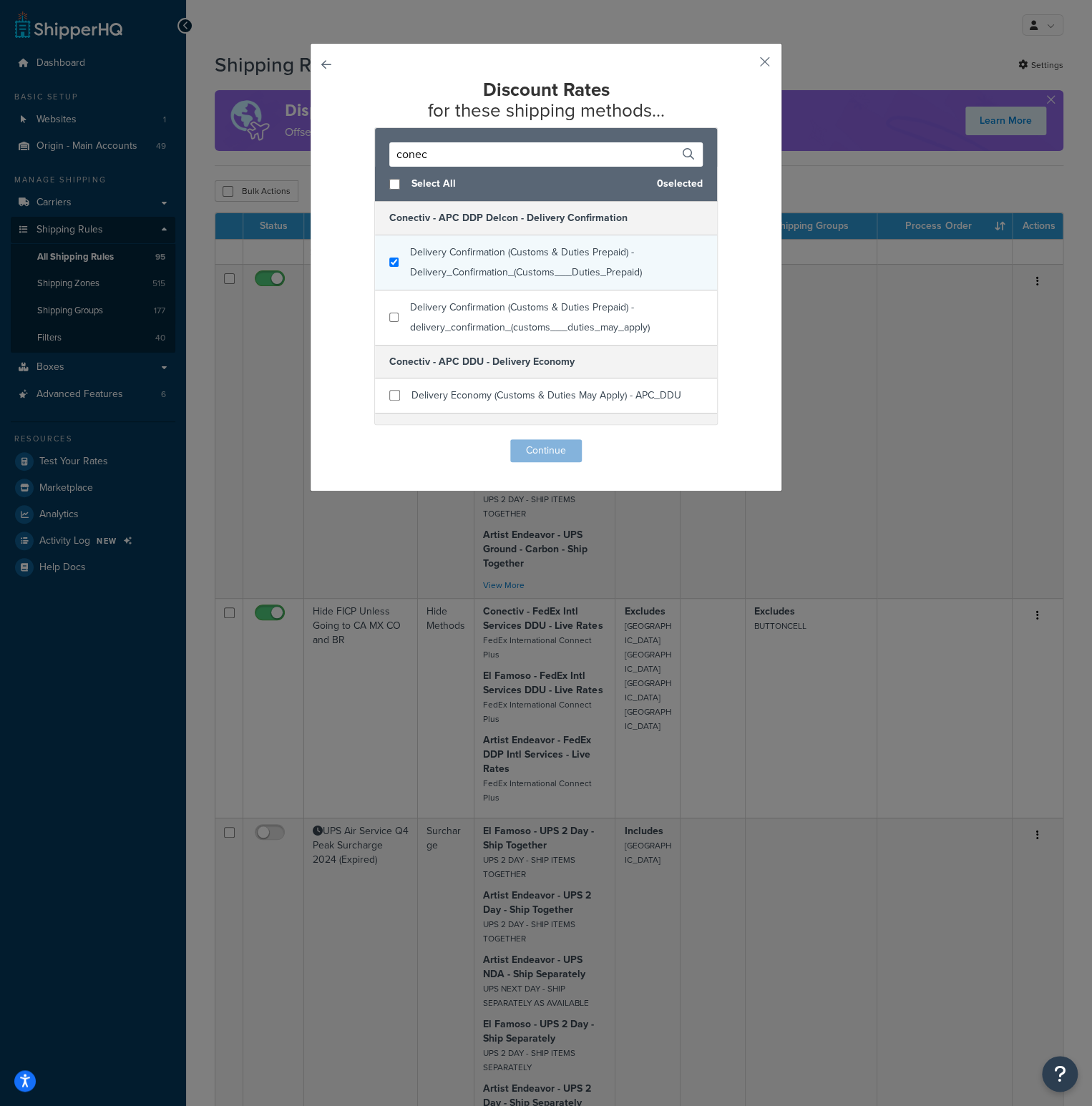
type input "conec"
click at [389, 265] on input "checkbox" at bounding box center [393, 262] width 9 height 11
checkbox input "true"
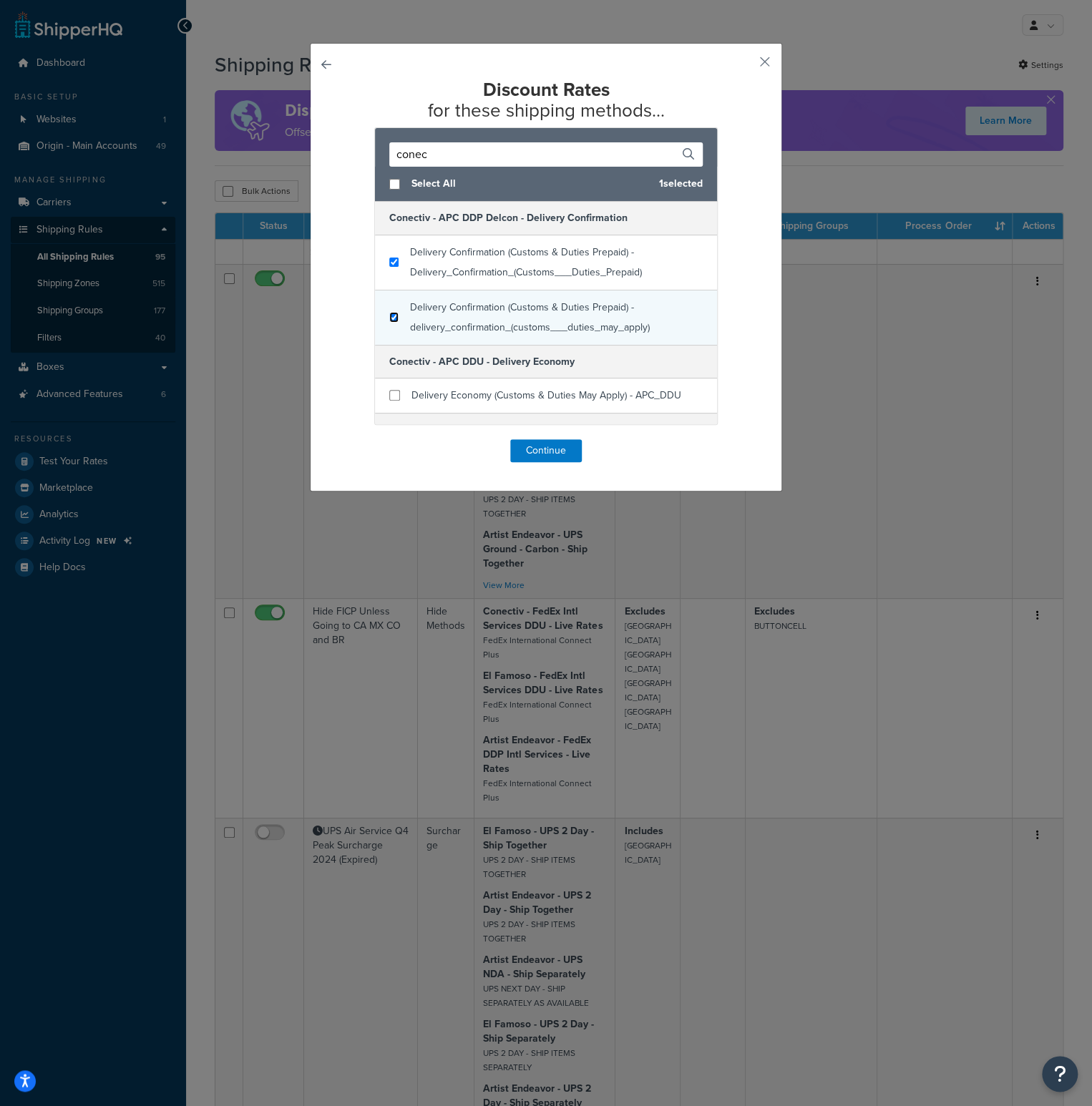
click at [389, 315] on input "checkbox" at bounding box center [393, 317] width 9 height 11
checkbox input "true"
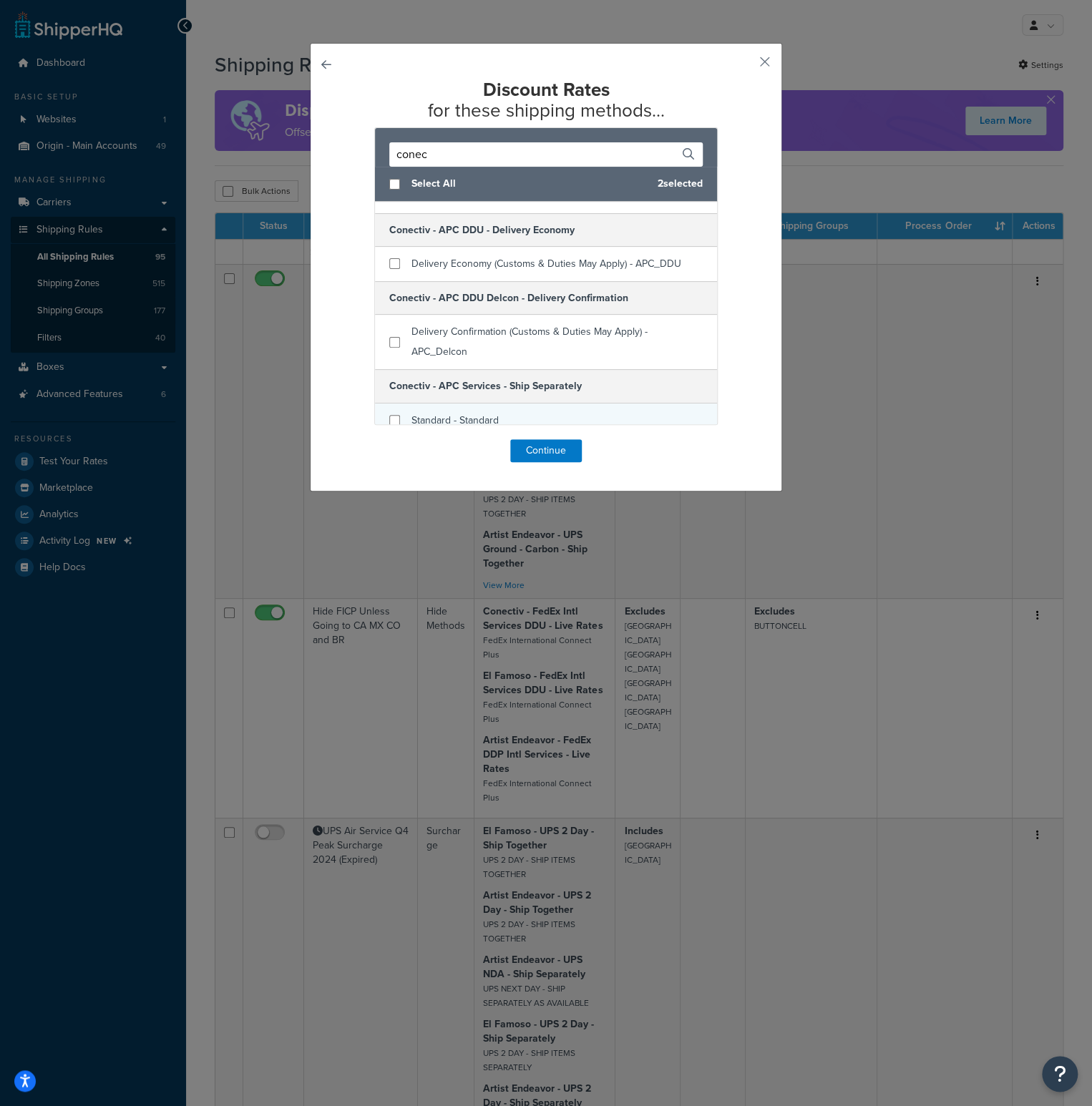
scroll to position [72, 0]
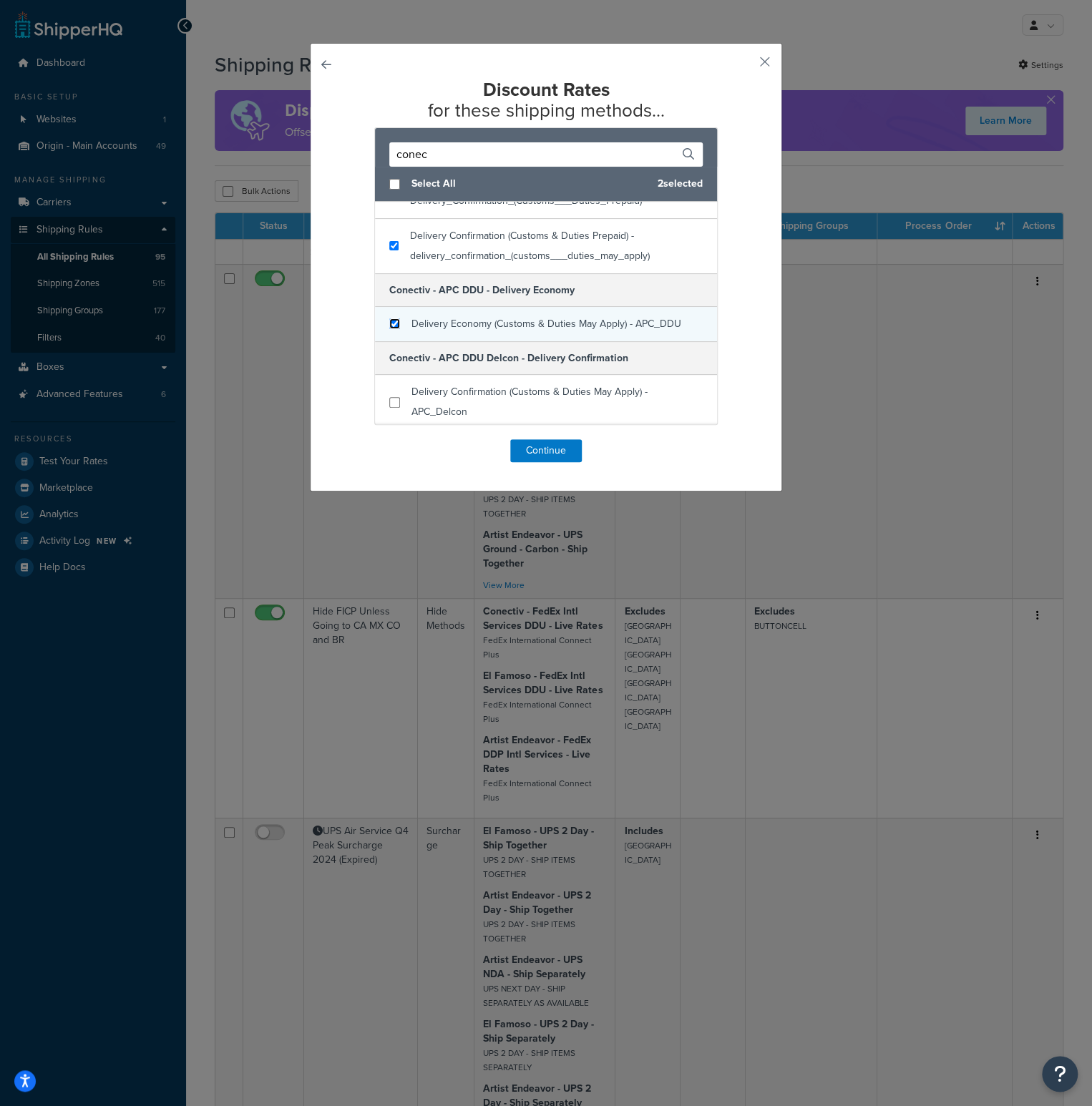
click at [393, 323] on input "checkbox" at bounding box center [394, 324] width 11 height 11
checkbox input "true"
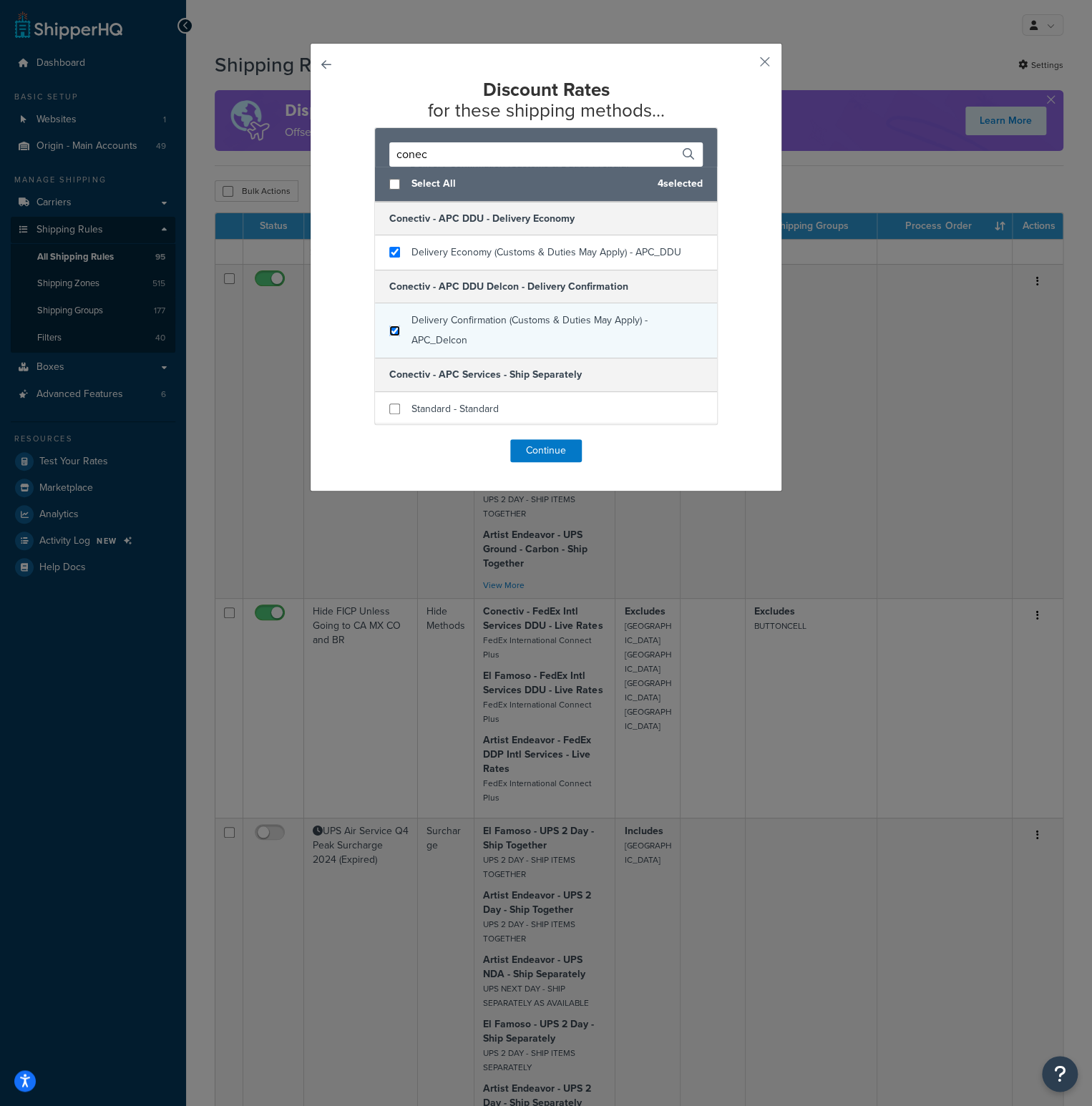
click at [393, 329] on input "checkbox" at bounding box center [394, 331] width 11 height 11
checkbox input "true"
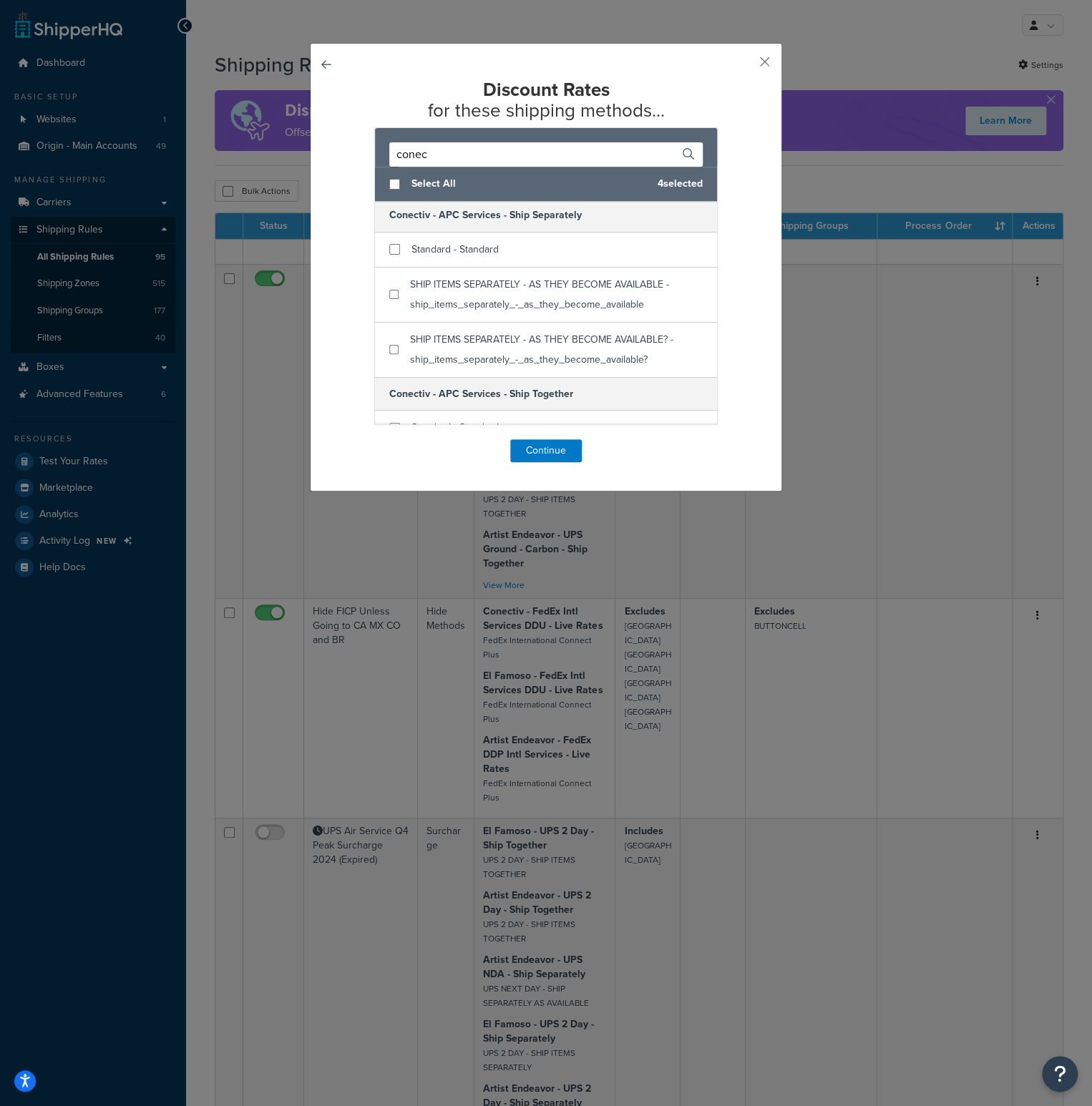
scroll to position [286, 0]
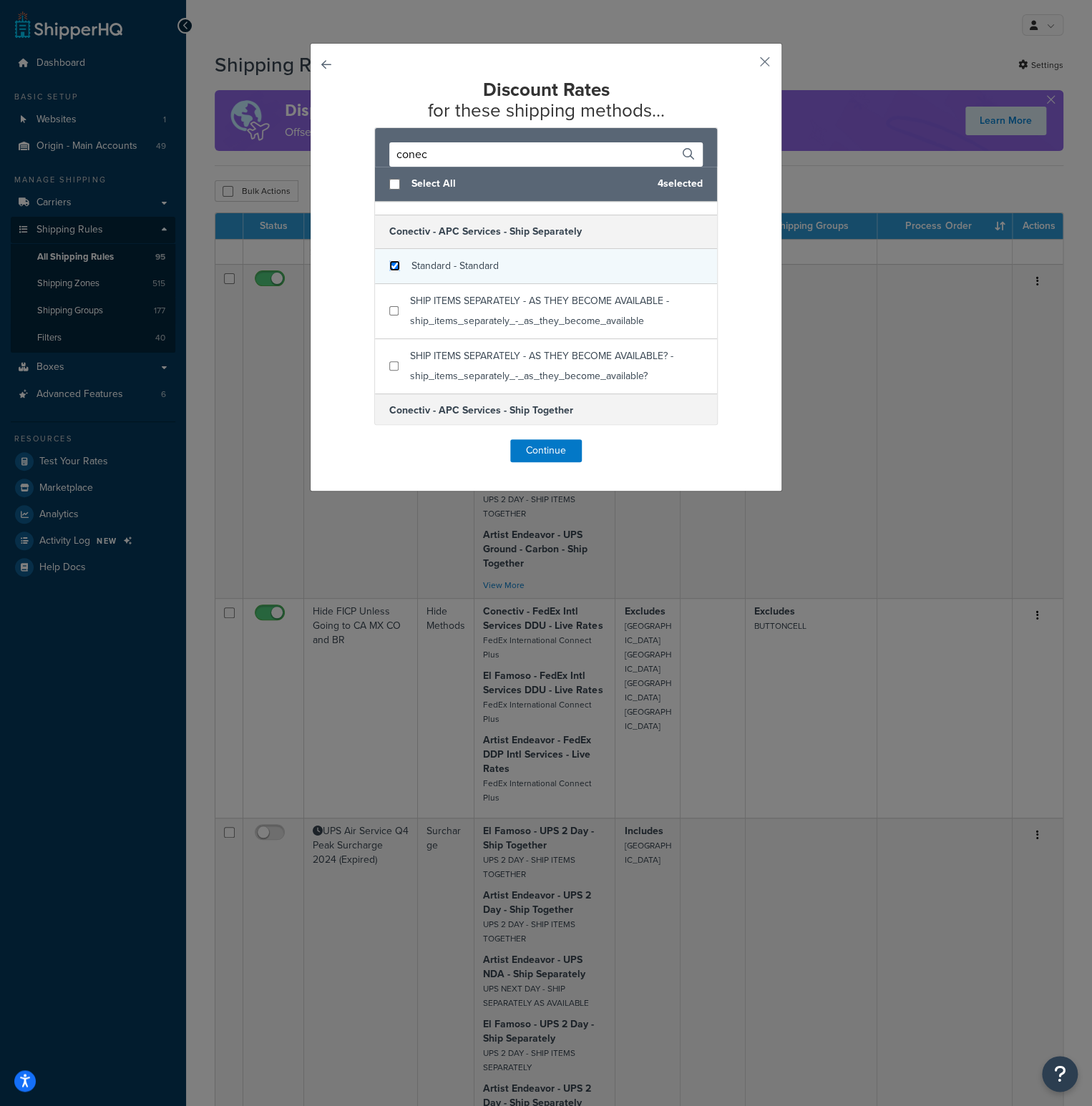
click at [392, 263] on input "checkbox" at bounding box center [394, 266] width 11 height 11
checkbox input "true"
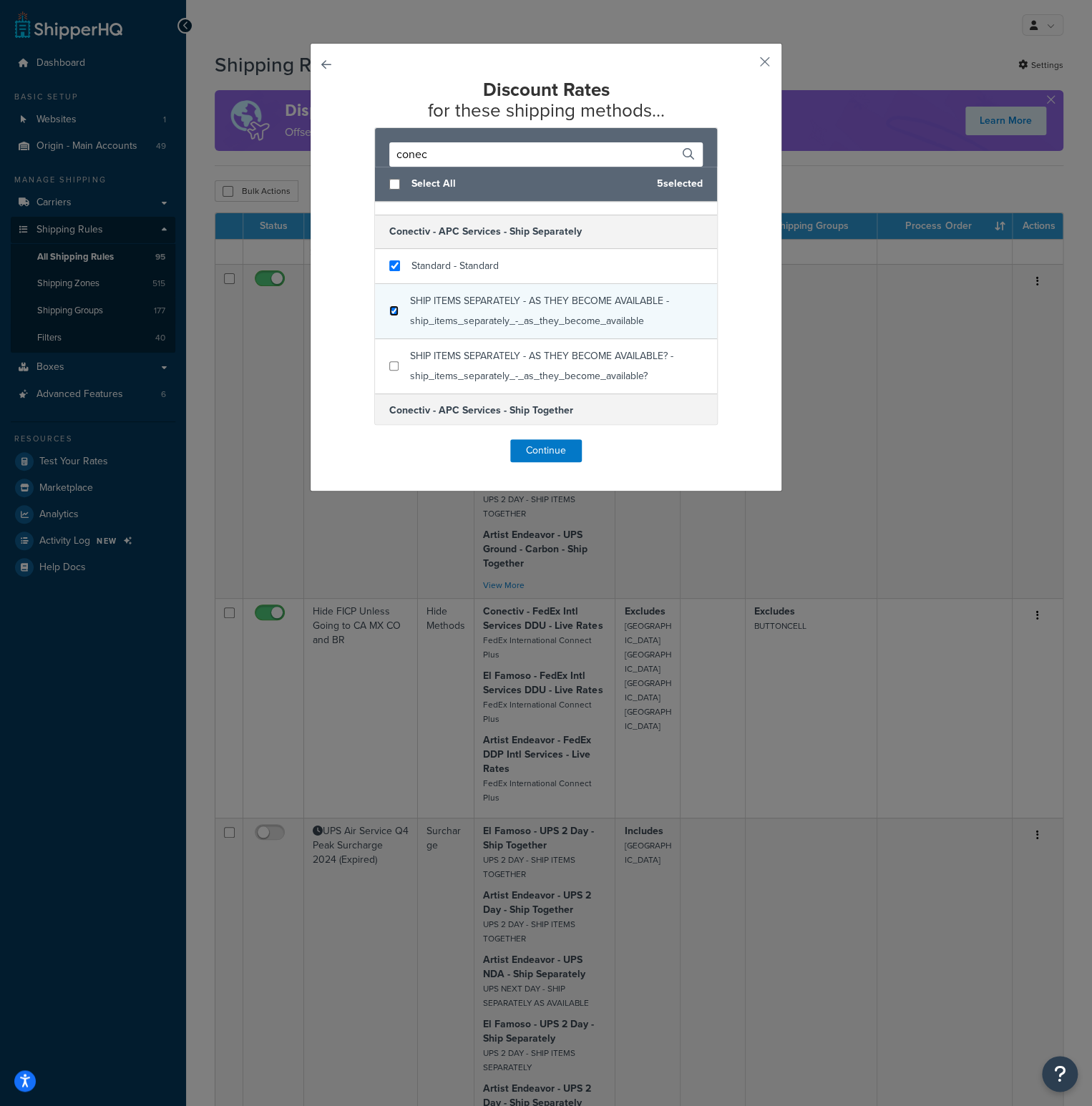
click at [391, 308] on input "checkbox" at bounding box center [393, 311] width 9 height 11
checkbox input "true"
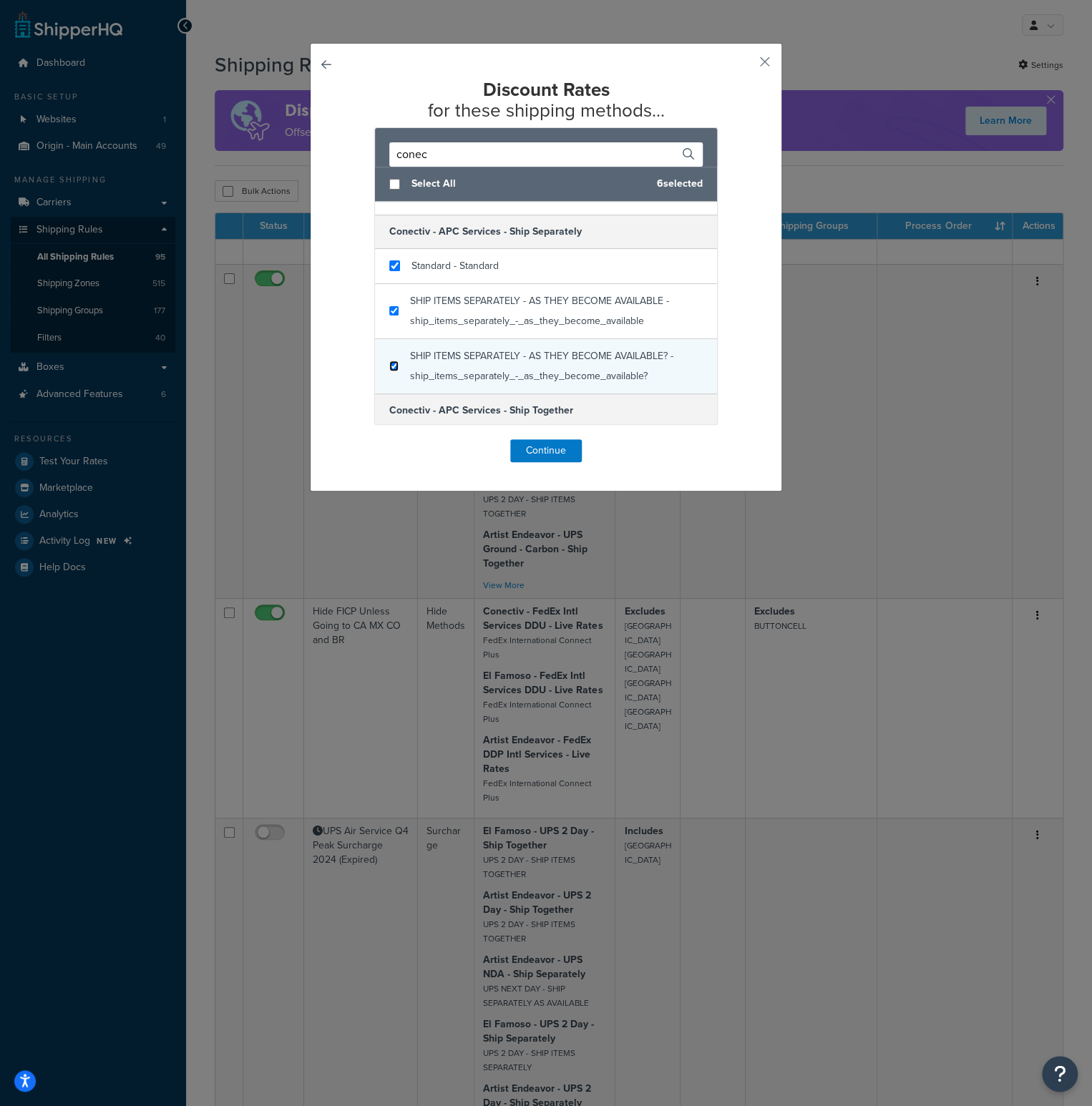
click at [389, 366] on input "checkbox" at bounding box center [393, 366] width 9 height 11
checkbox input "true"
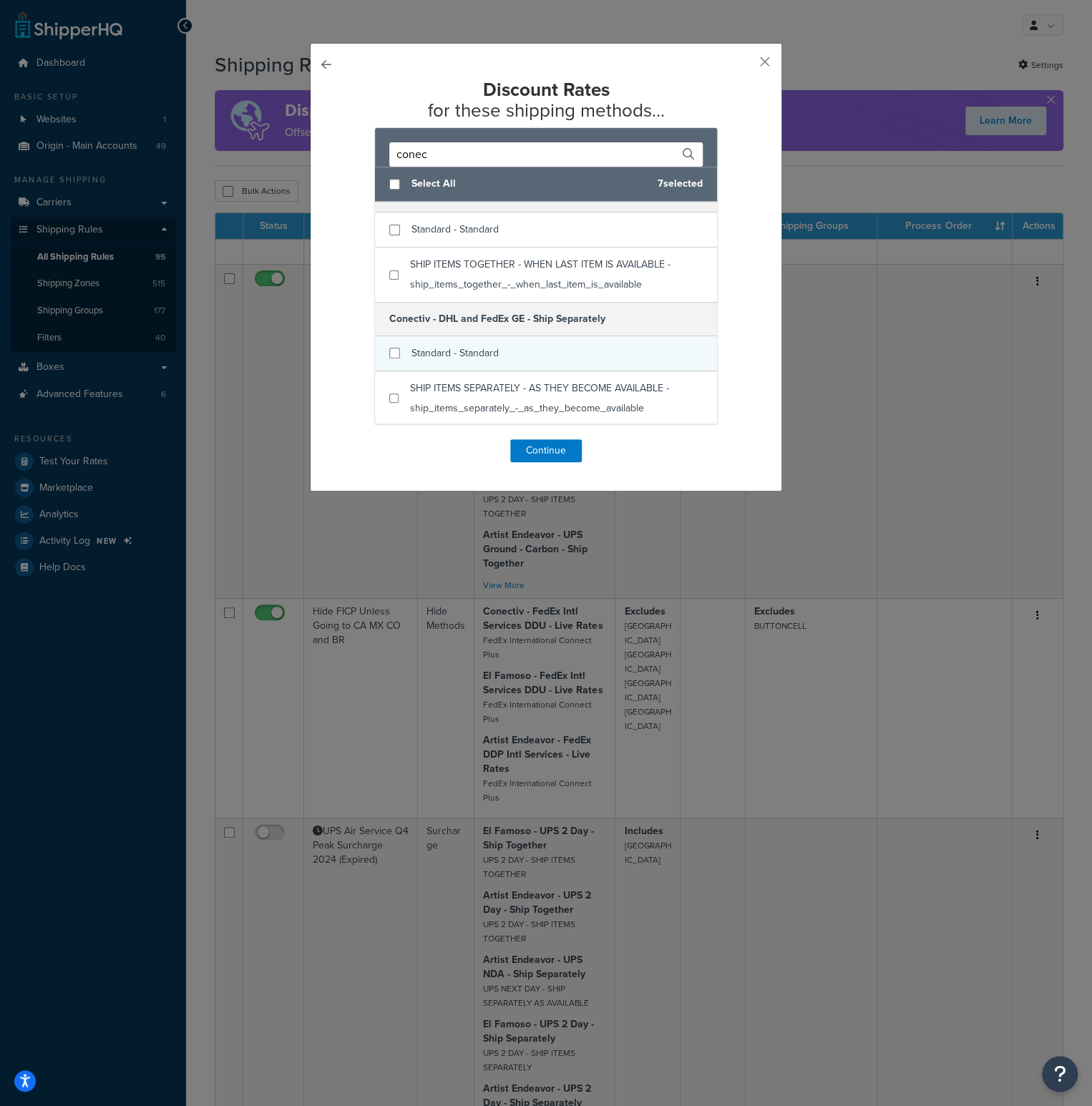
scroll to position [429, 0]
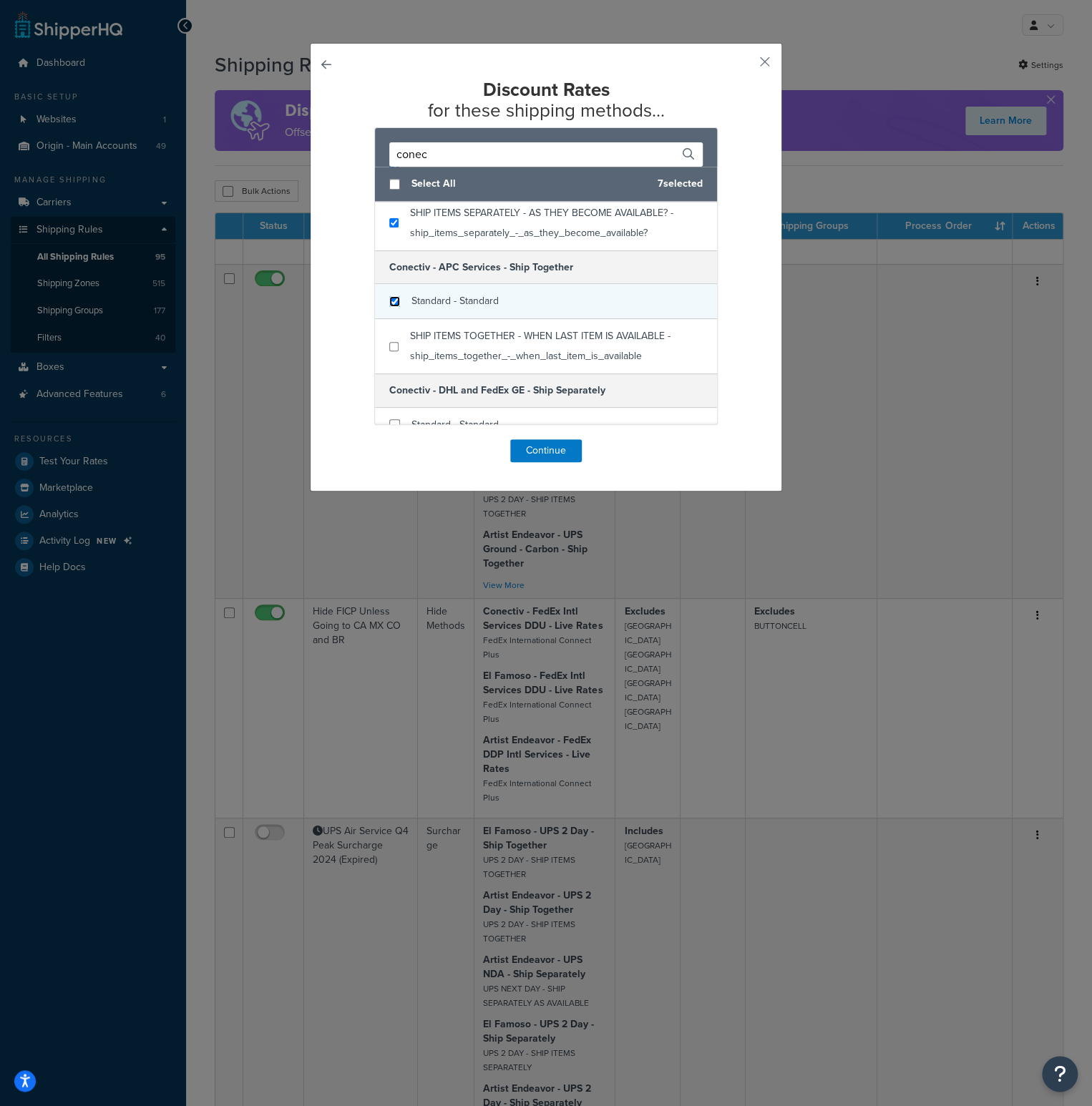
click at [391, 301] on input "checkbox" at bounding box center [394, 302] width 11 height 11
checkbox input "true"
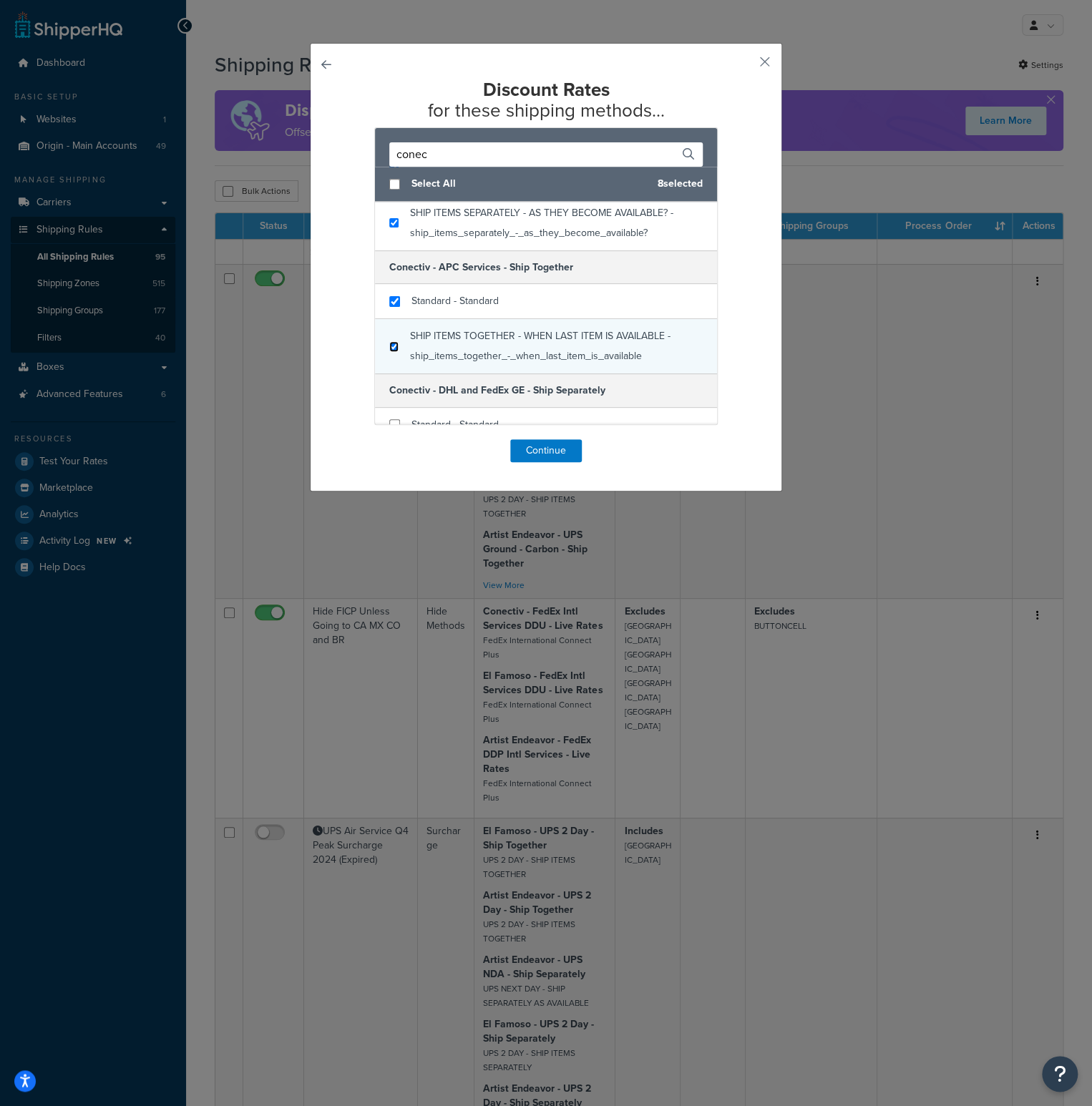
click at [389, 343] on input "checkbox" at bounding box center [393, 346] width 9 height 11
checkbox input "true"
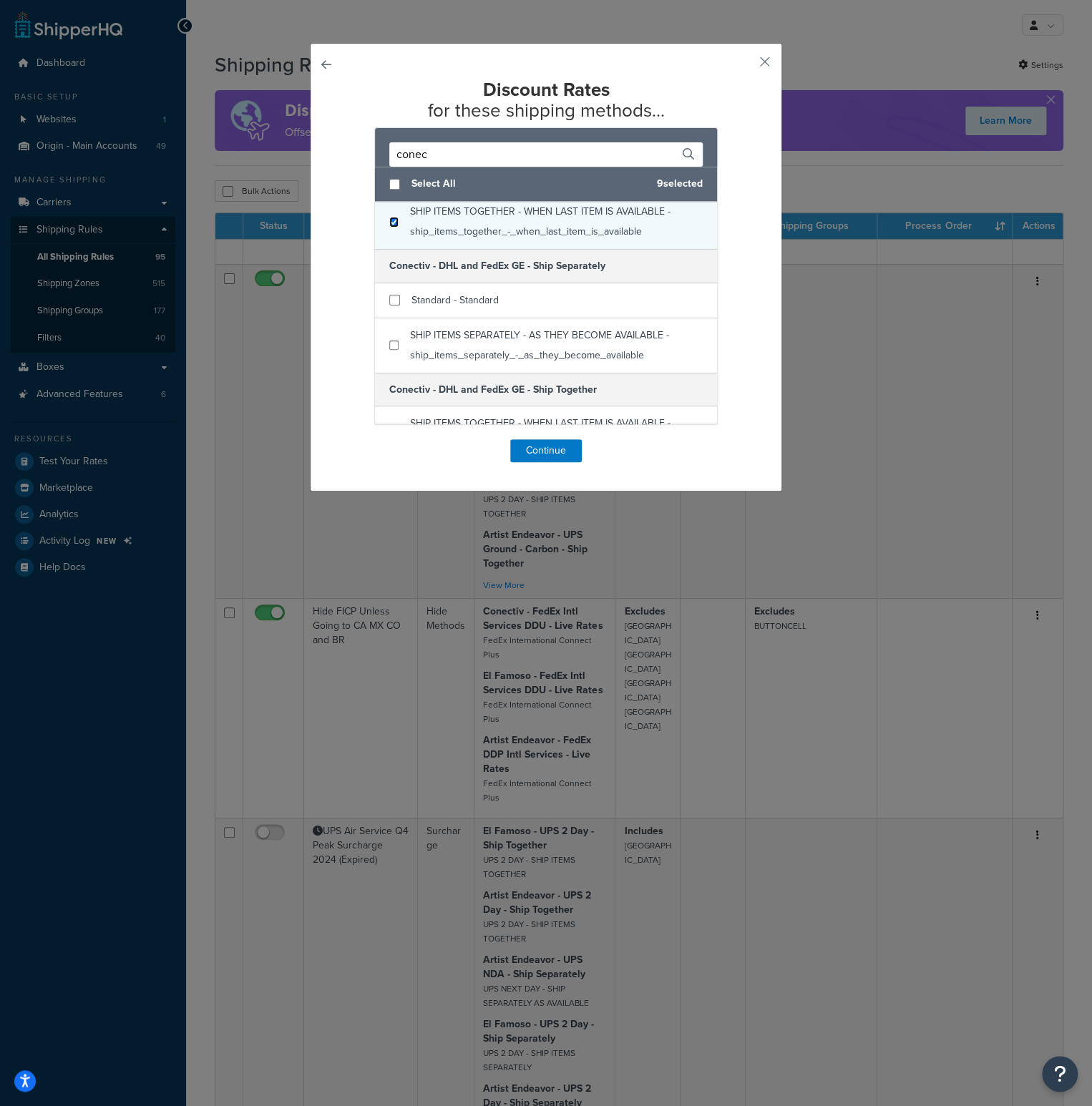
scroll to position [573, 0]
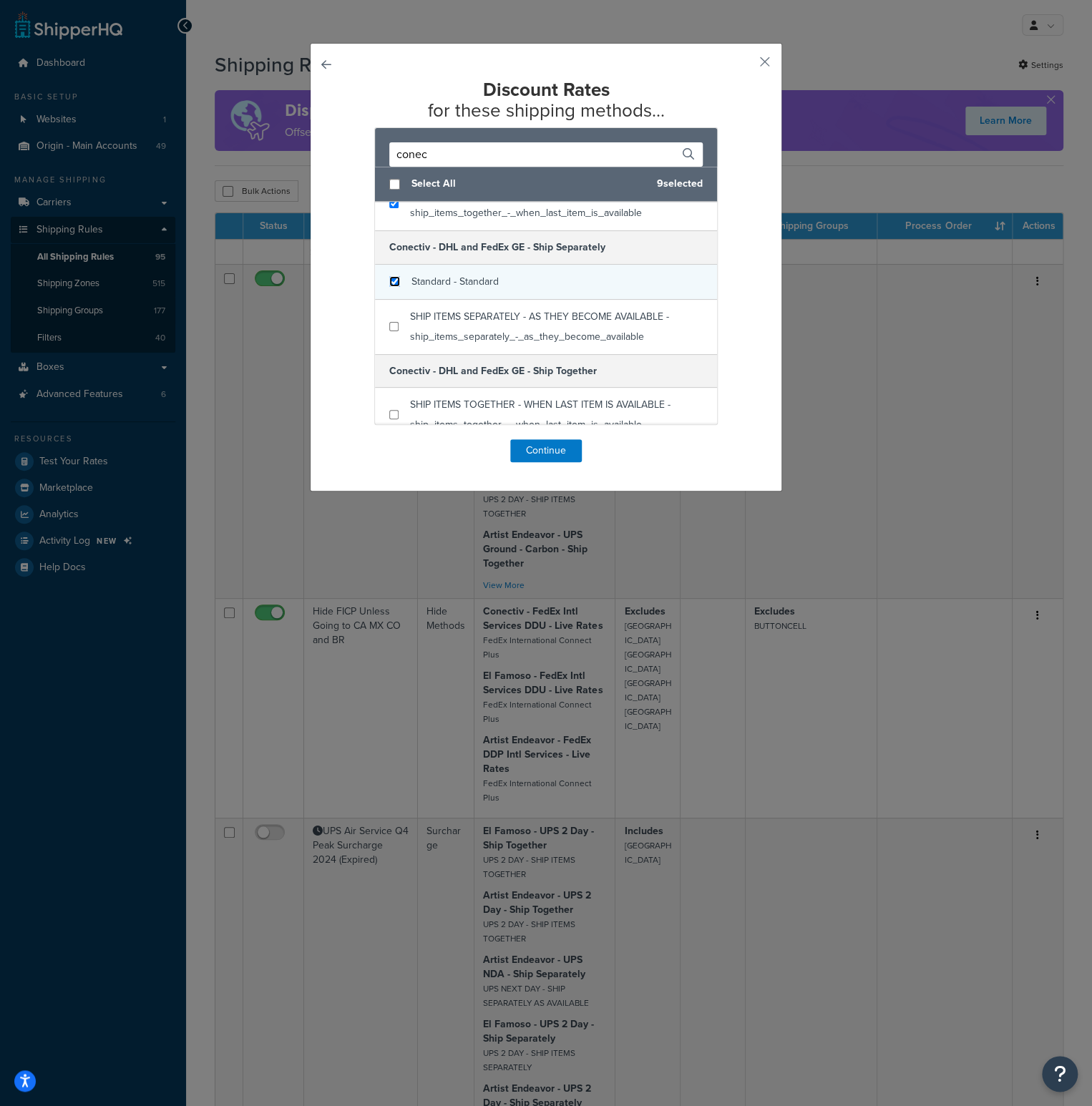
click at [390, 279] on input "checkbox" at bounding box center [394, 281] width 11 height 11
checkbox input "true"
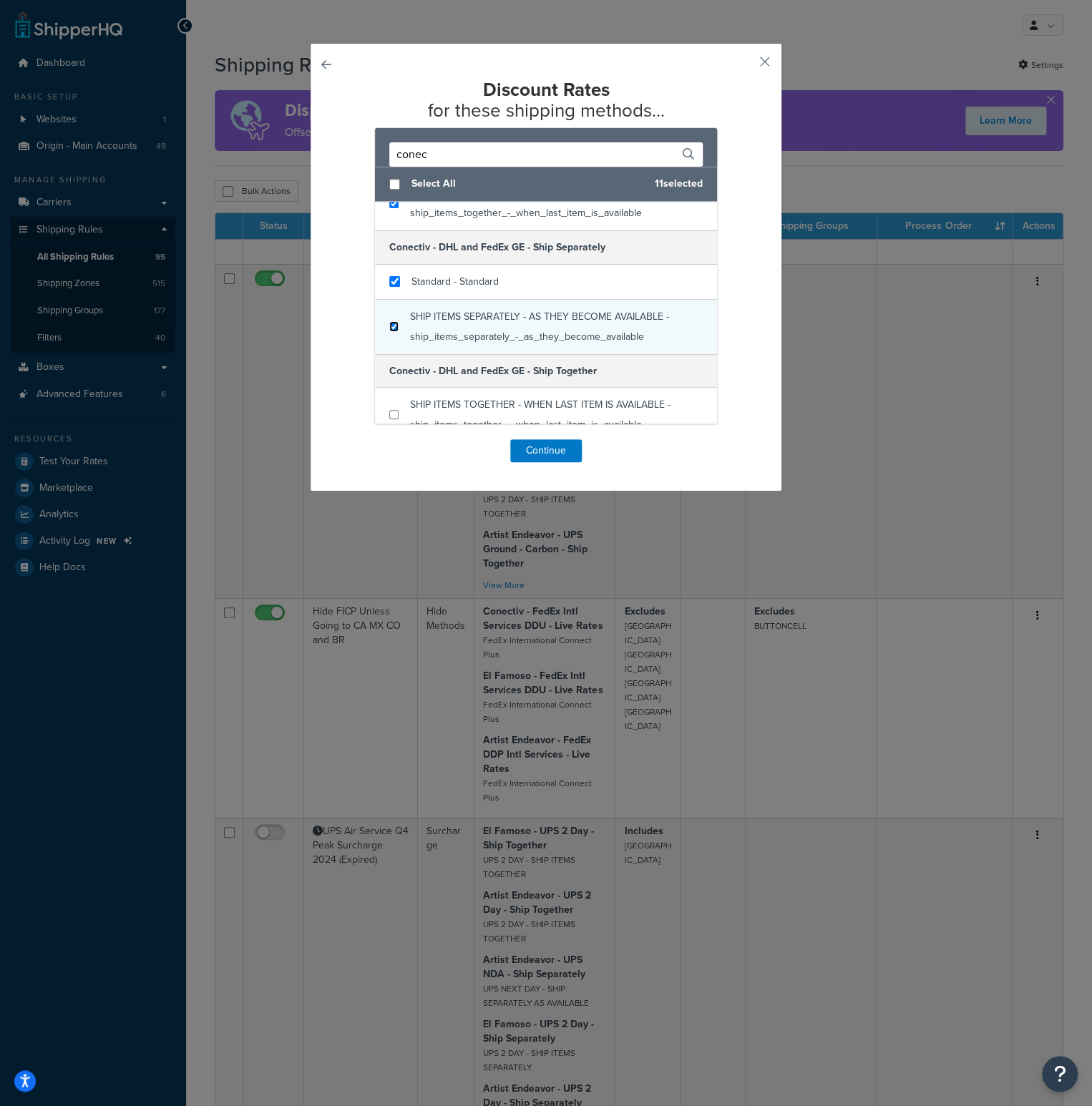
click at [391, 321] on input "checkbox" at bounding box center [393, 327] width 9 height 11
checkbox input "true"
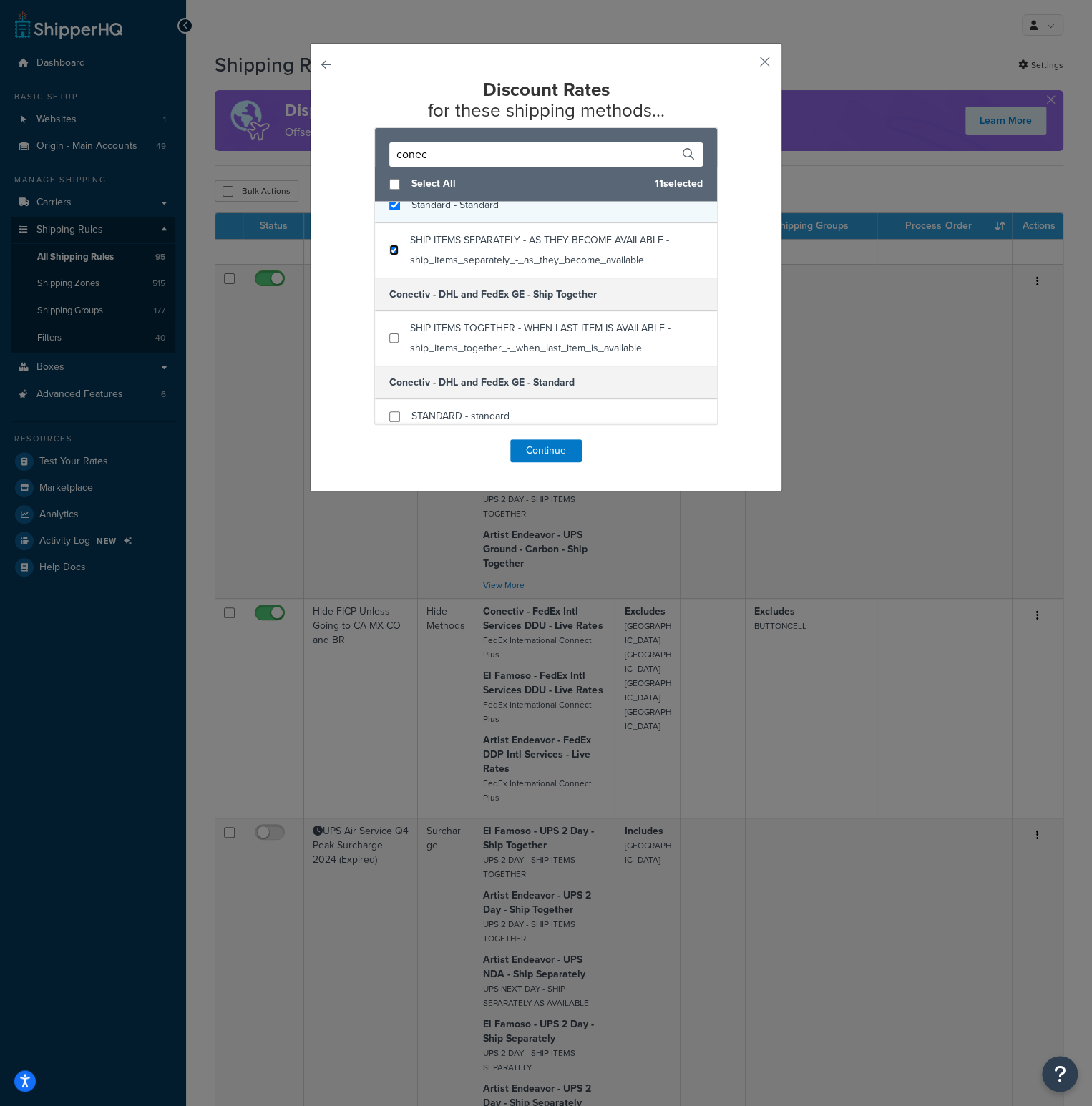
scroll to position [715, 0]
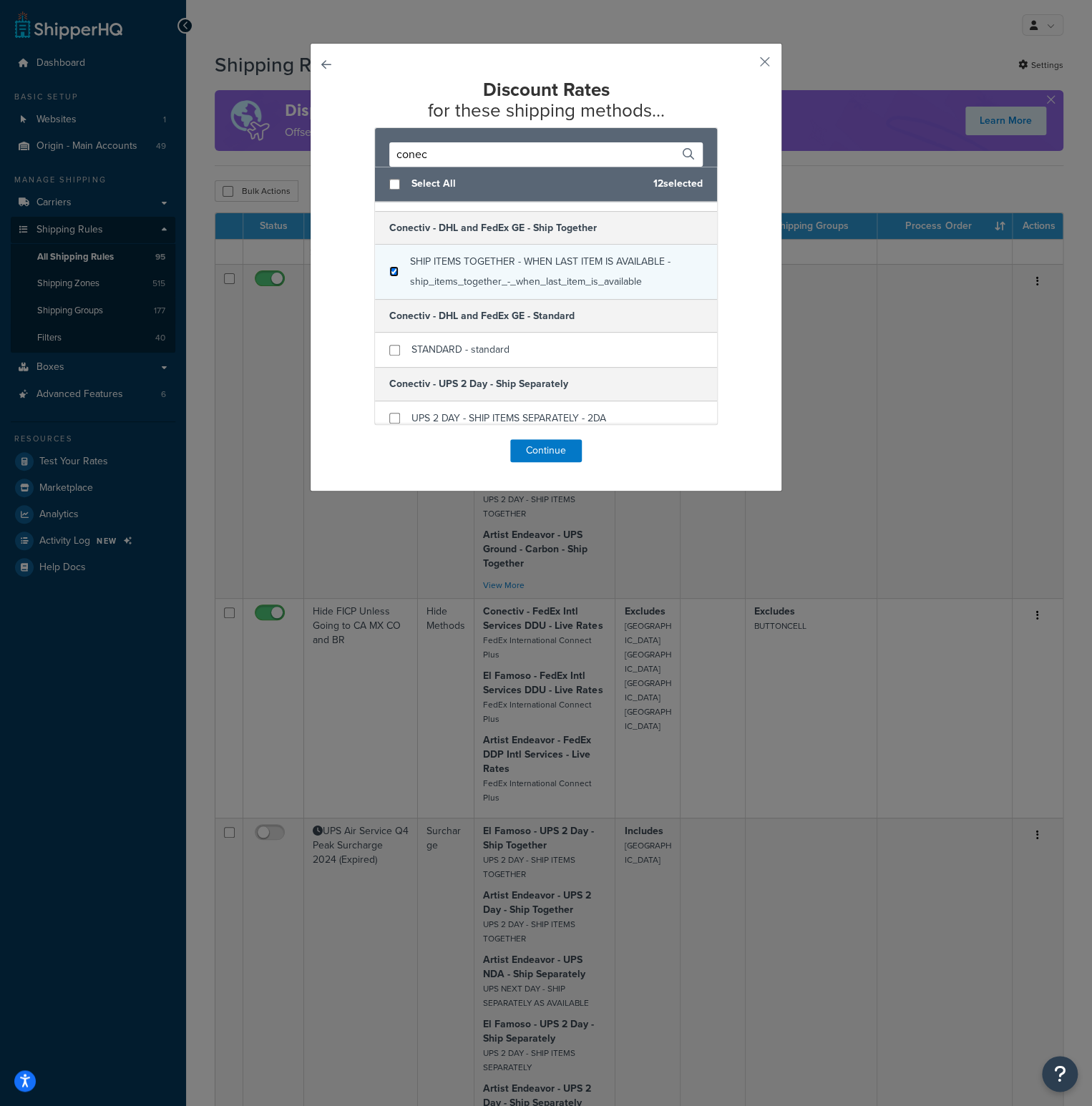
click at [389, 269] on input "checkbox" at bounding box center [393, 271] width 9 height 11
checkbox input "true"
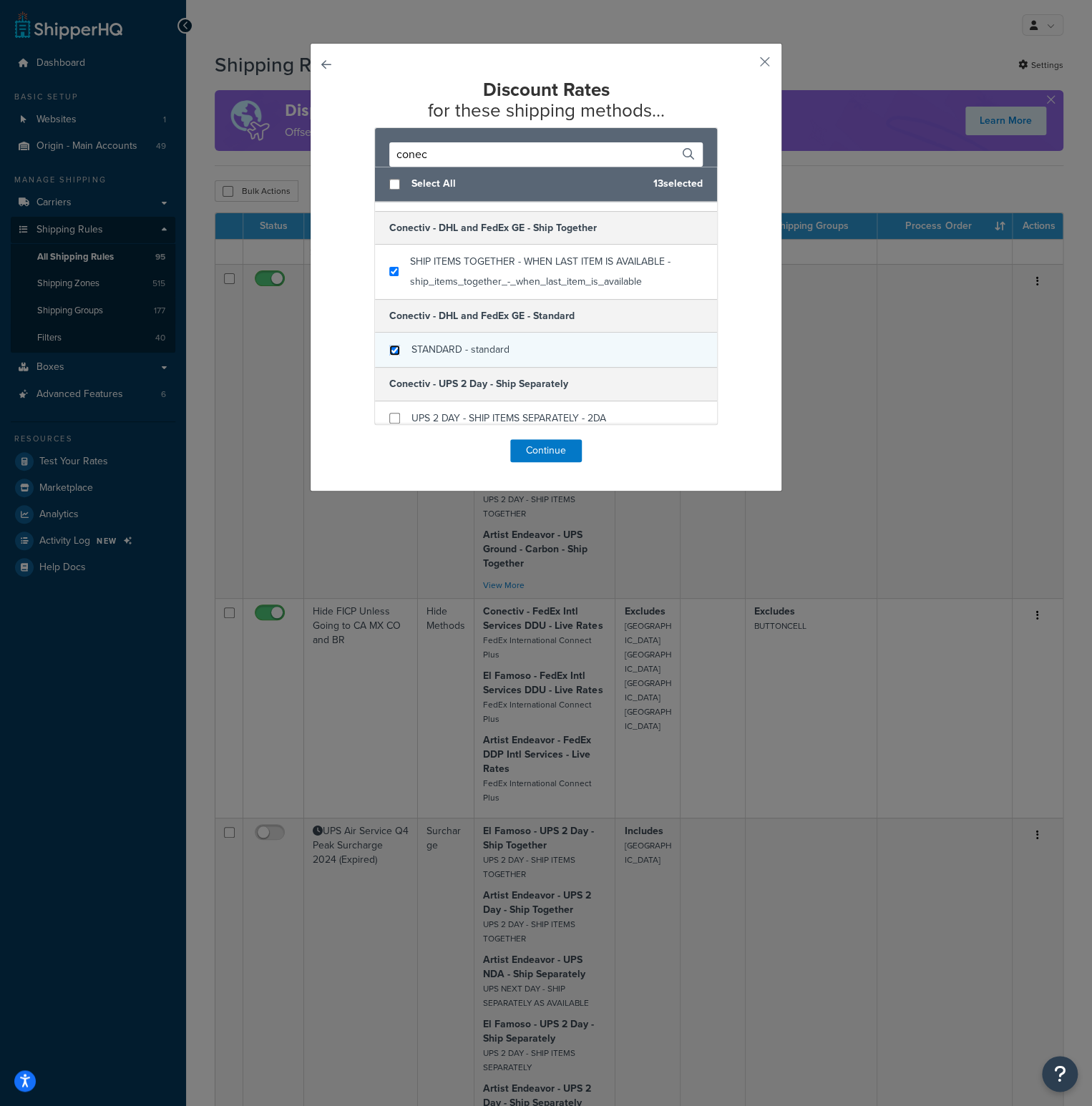
click at [389, 345] on input "checkbox" at bounding box center [394, 350] width 11 height 11
checkbox input "true"
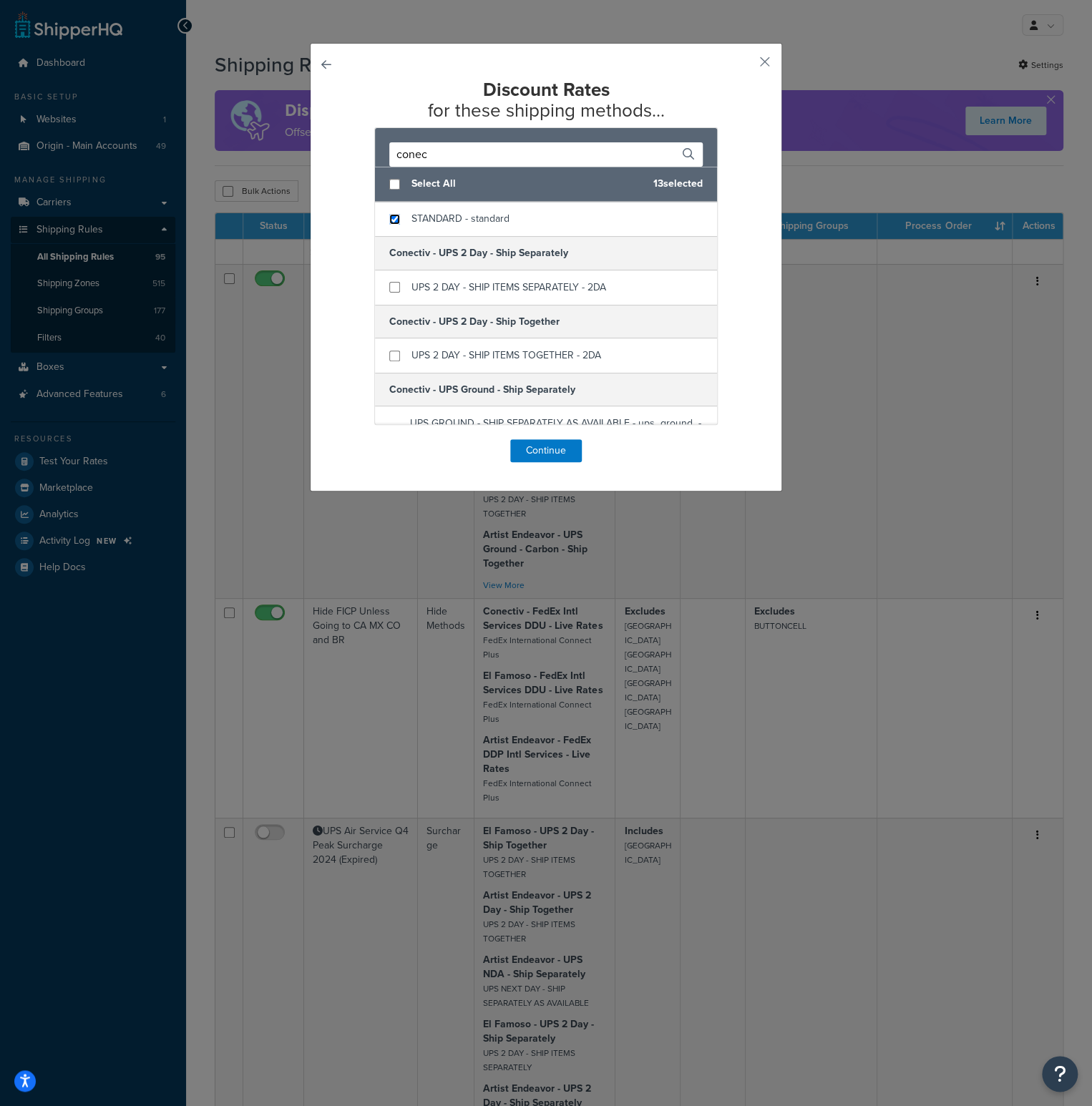
scroll to position [859, 0]
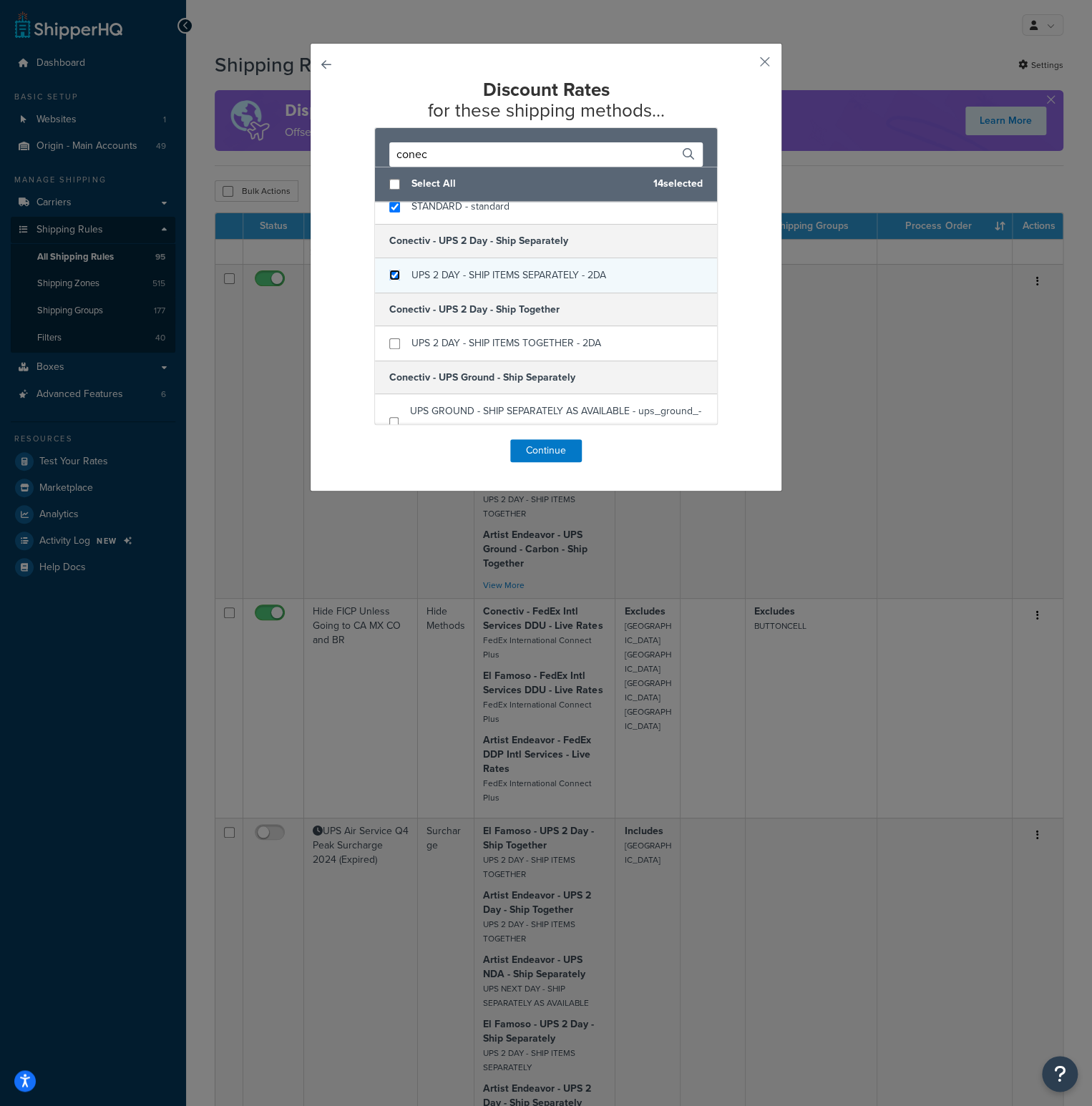
click at [389, 271] on input "checkbox" at bounding box center [394, 275] width 11 height 11
checkbox input "true"
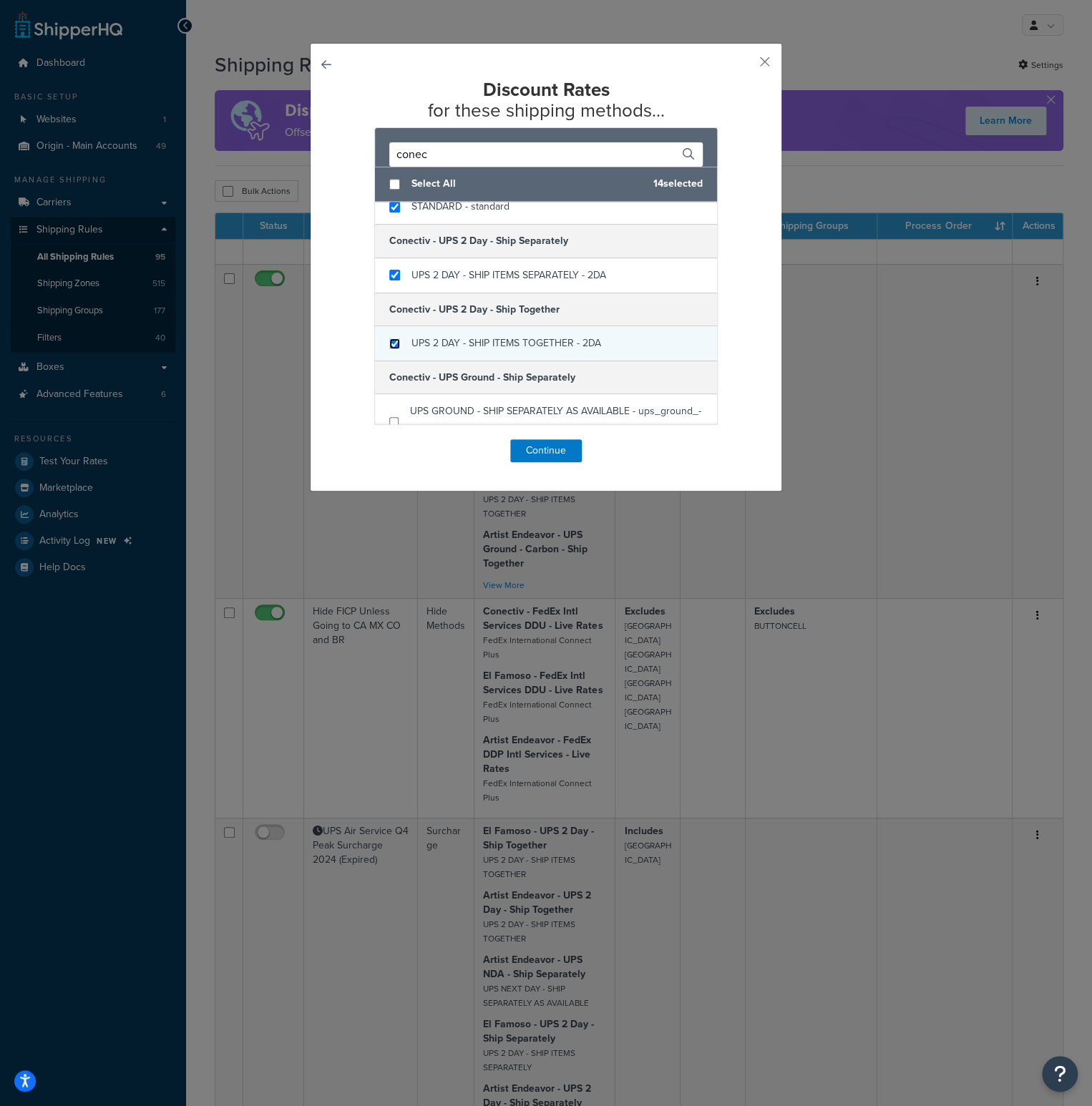
click at [389, 338] on input "checkbox" at bounding box center [394, 344] width 11 height 11
checkbox input "true"
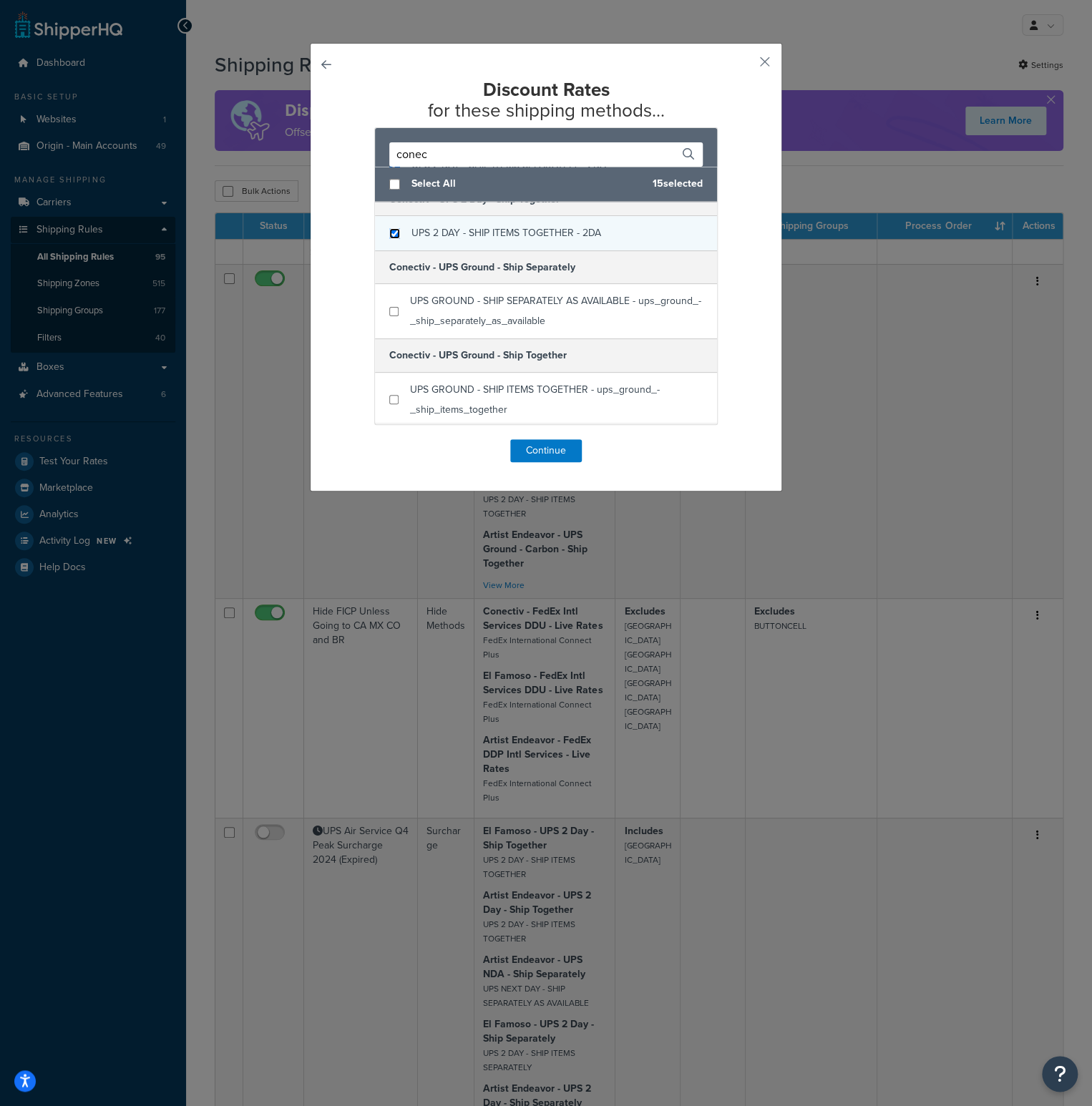
scroll to position [1002, 0]
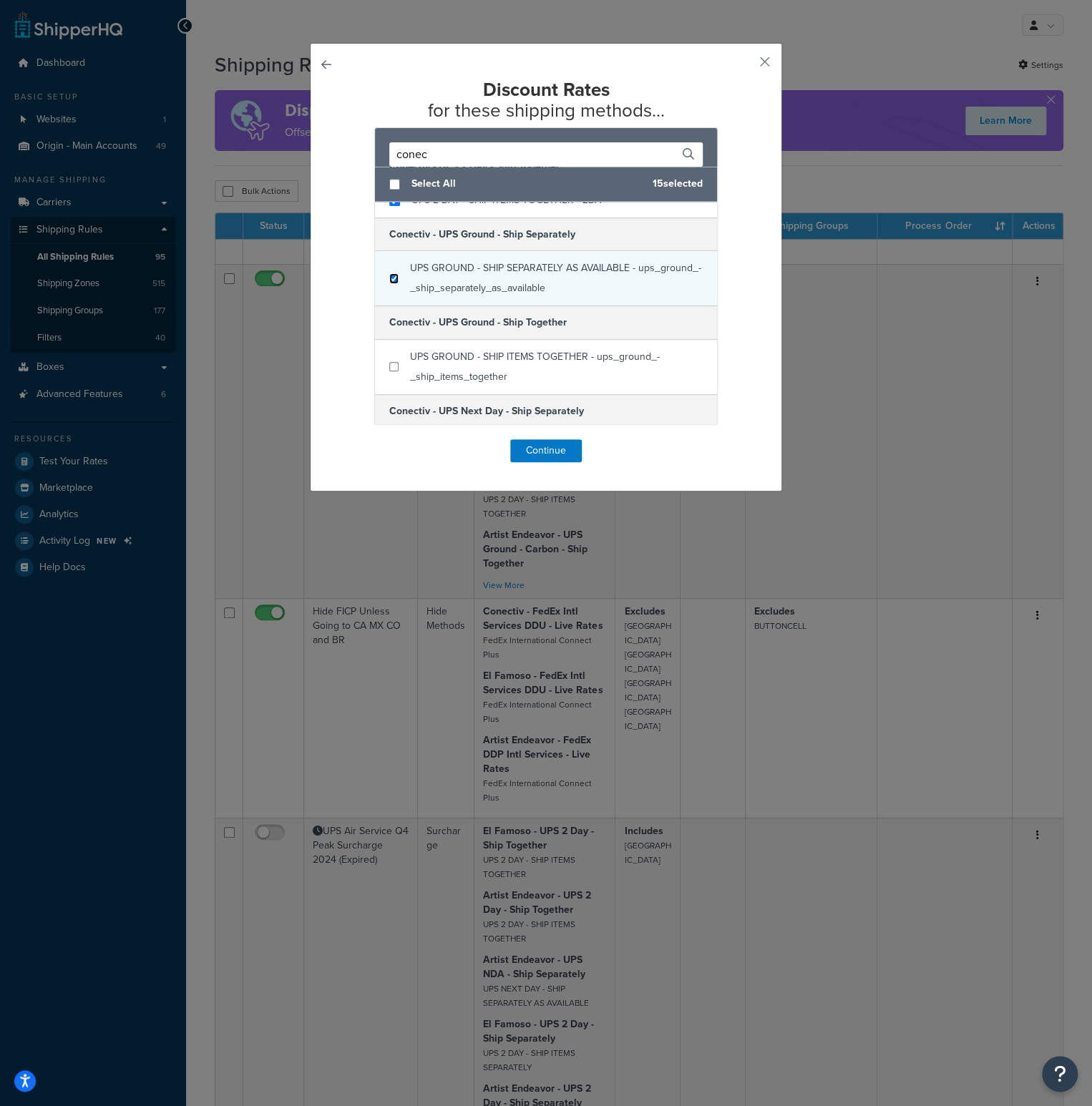
click at [389, 275] on input "checkbox" at bounding box center [393, 279] width 9 height 11
checkbox input "true"
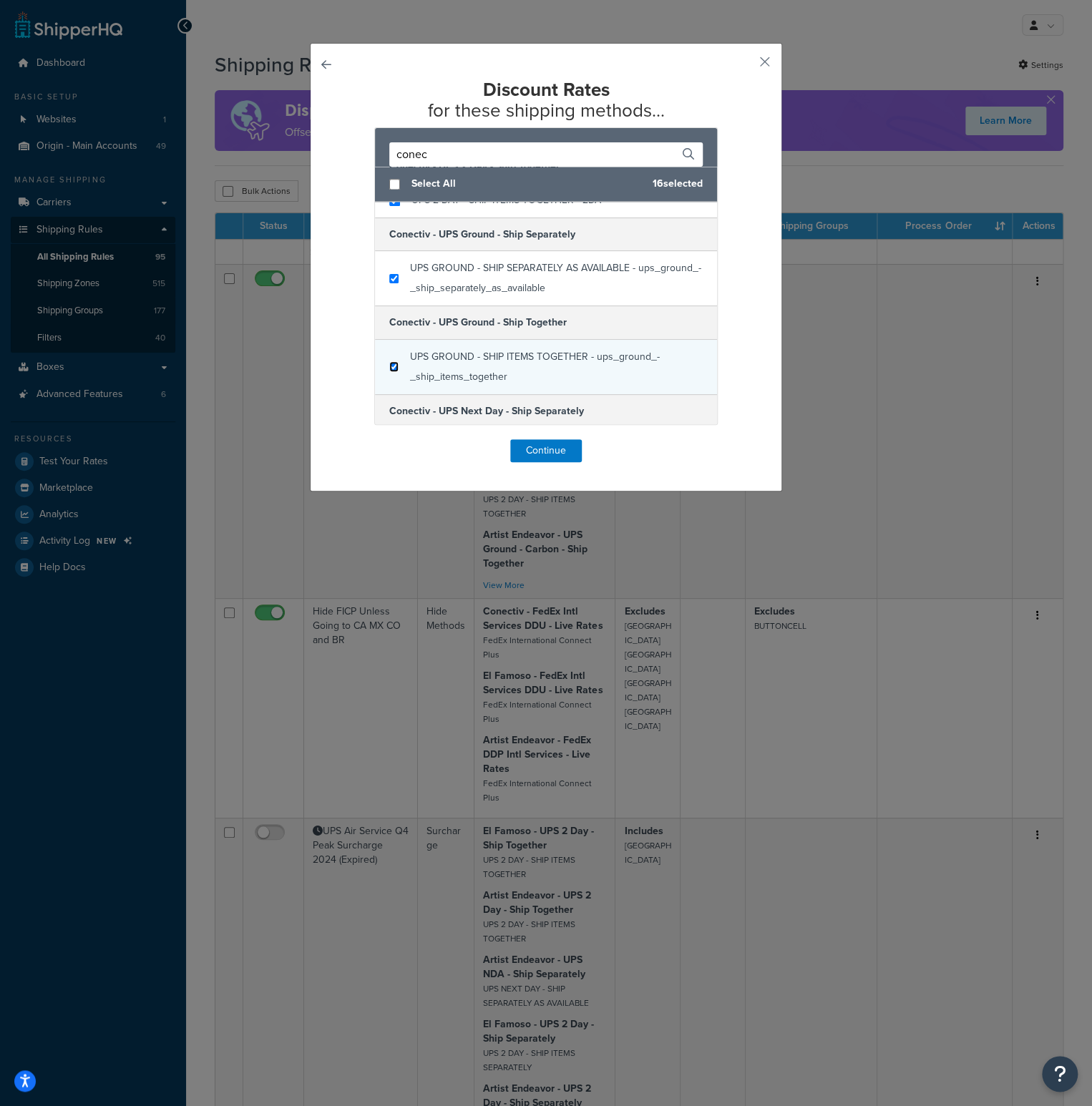
click at [389, 364] on input "checkbox" at bounding box center [393, 367] width 9 height 11
checkbox input "true"
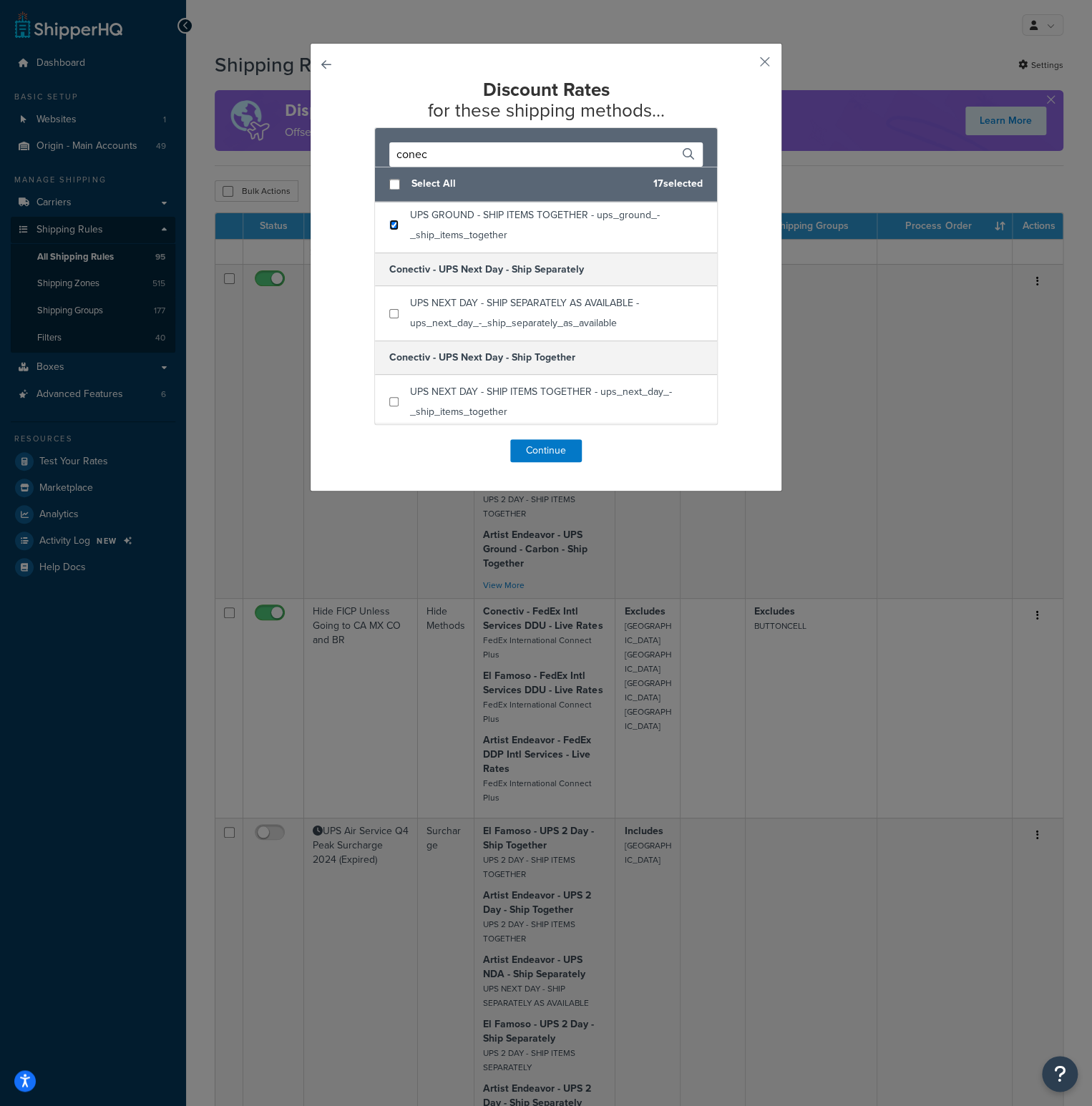
scroll to position [1145, 0]
click at [389, 307] on input "checkbox" at bounding box center [393, 312] width 9 height 11
checkbox input "true"
click at [390, 395] on input "checkbox" at bounding box center [393, 400] width 9 height 11
checkbox input "true"
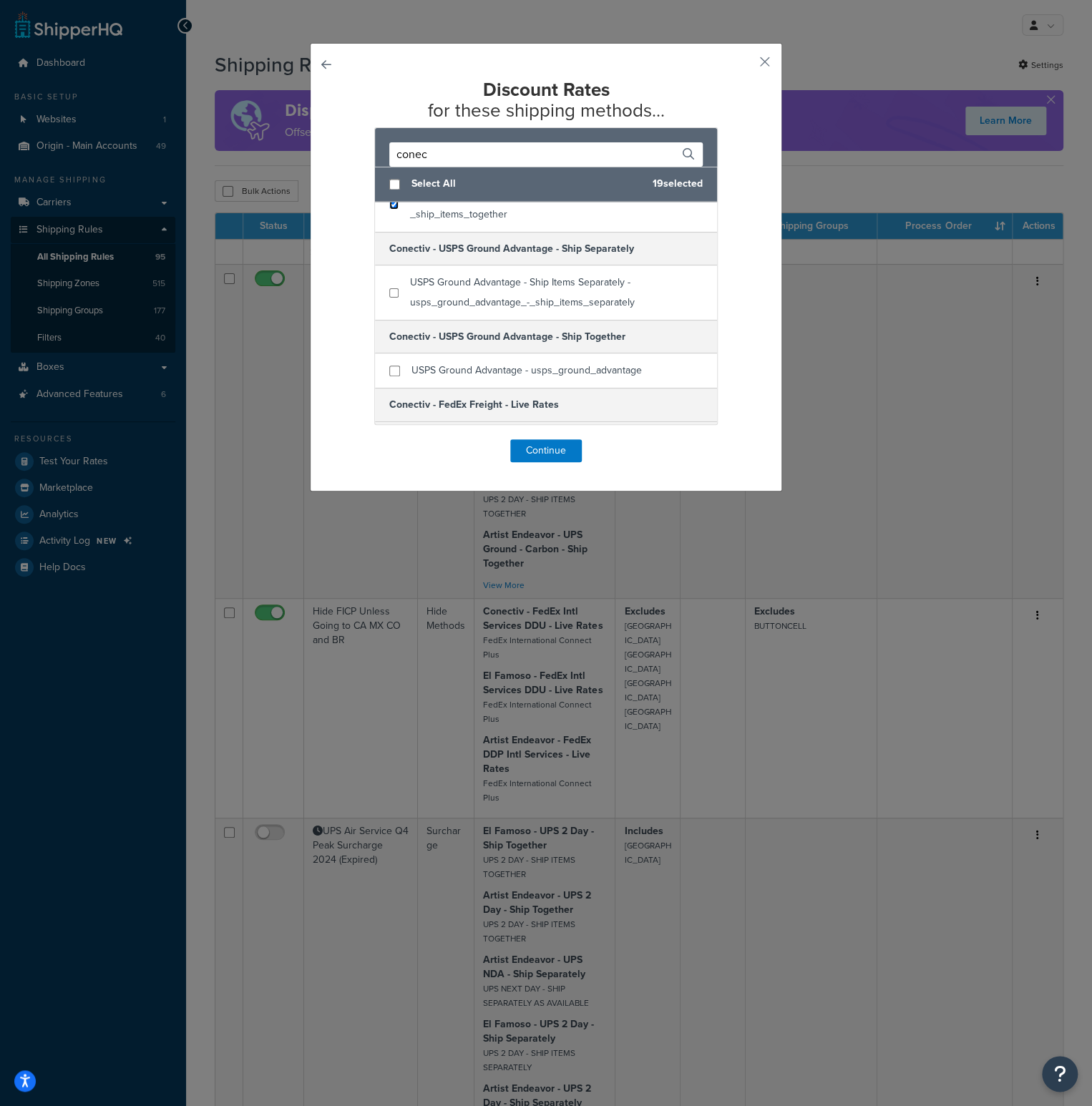
scroll to position [1360, 0]
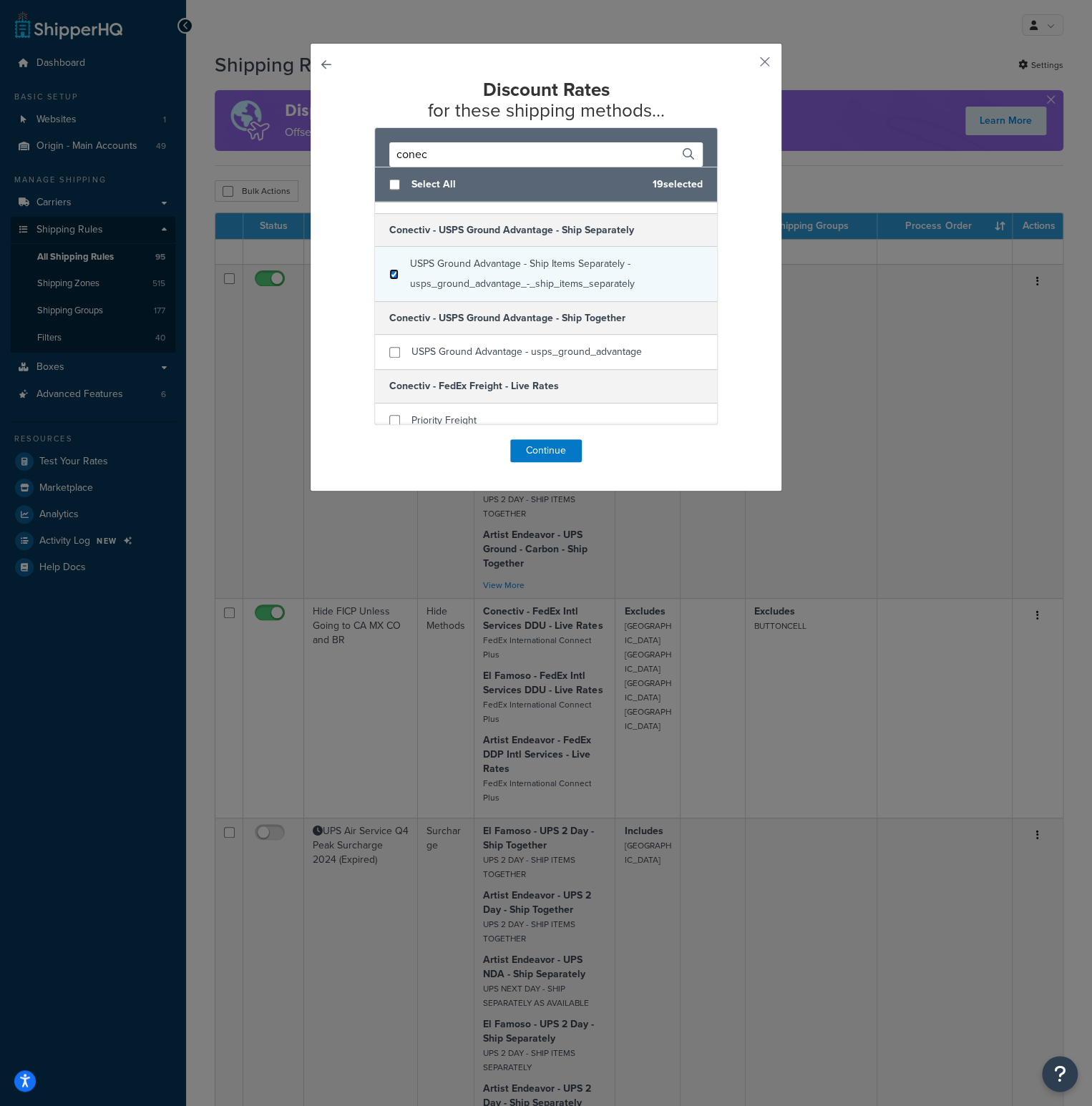
click at [389, 270] on input "checkbox" at bounding box center [393, 274] width 9 height 11
checkbox input "true"
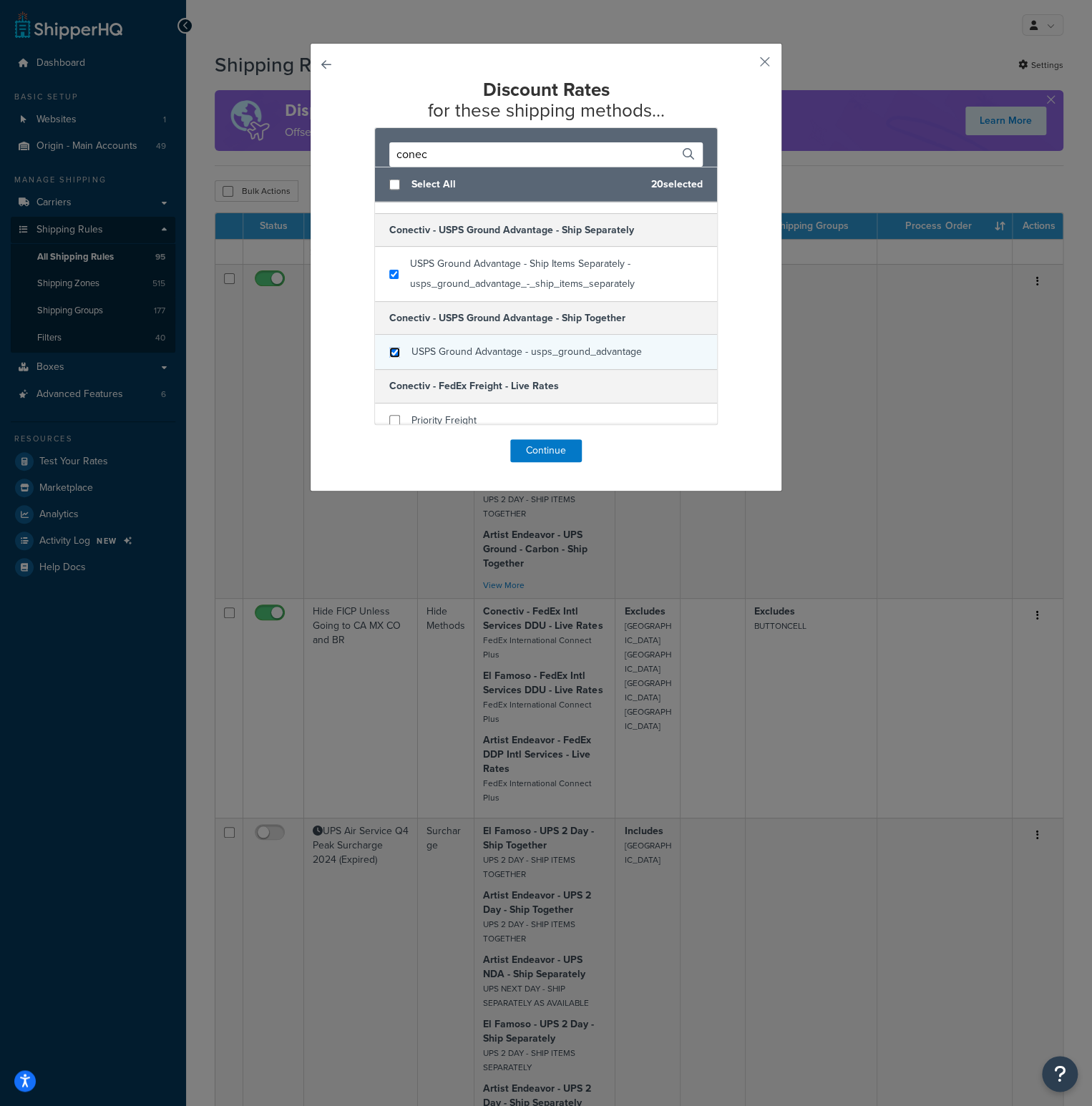
click at [389, 347] on input "checkbox" at bounding box center [394, 352] width 11 height 11
checkbox input "true"
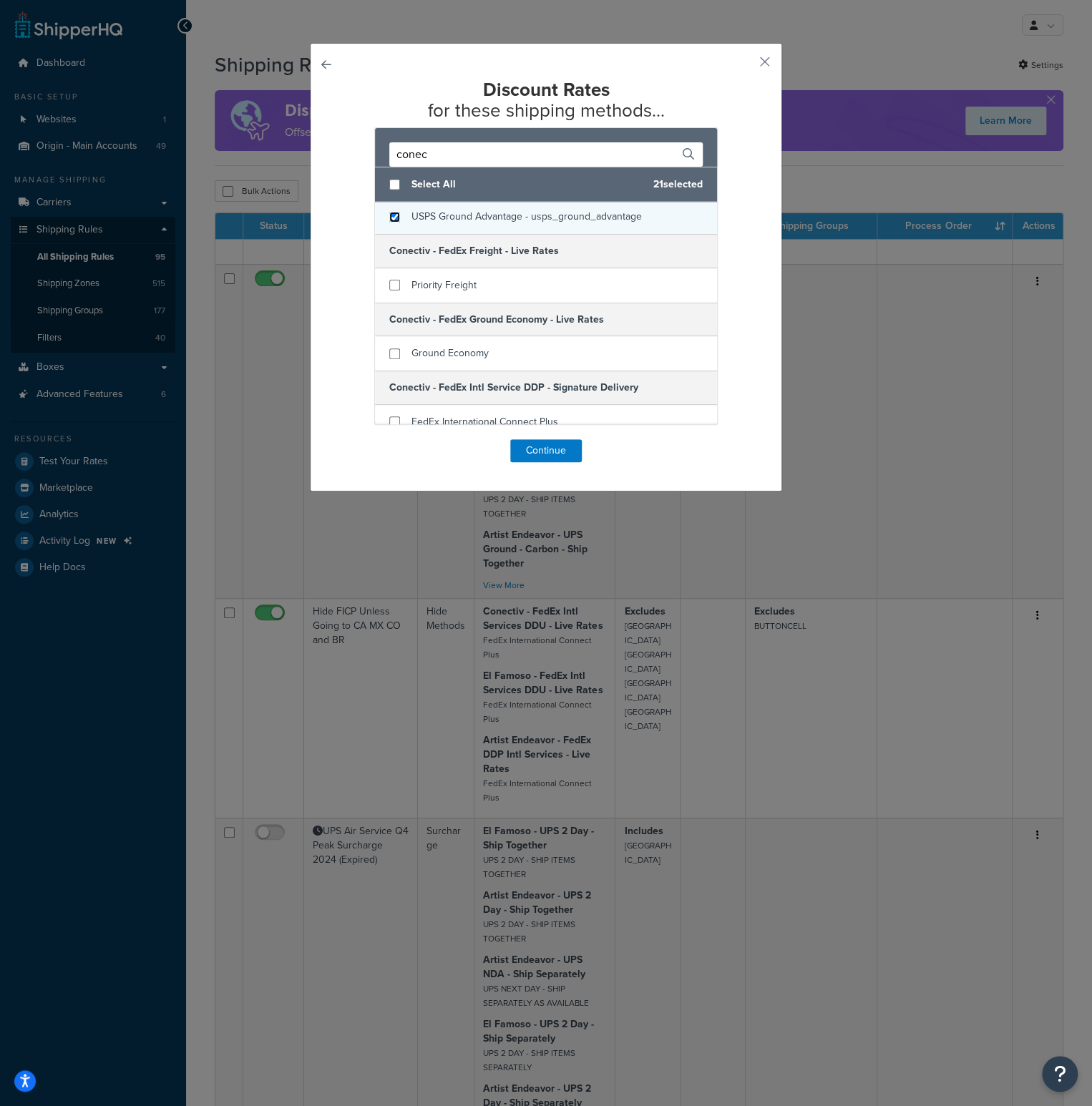
scroll to position [1503, 0]
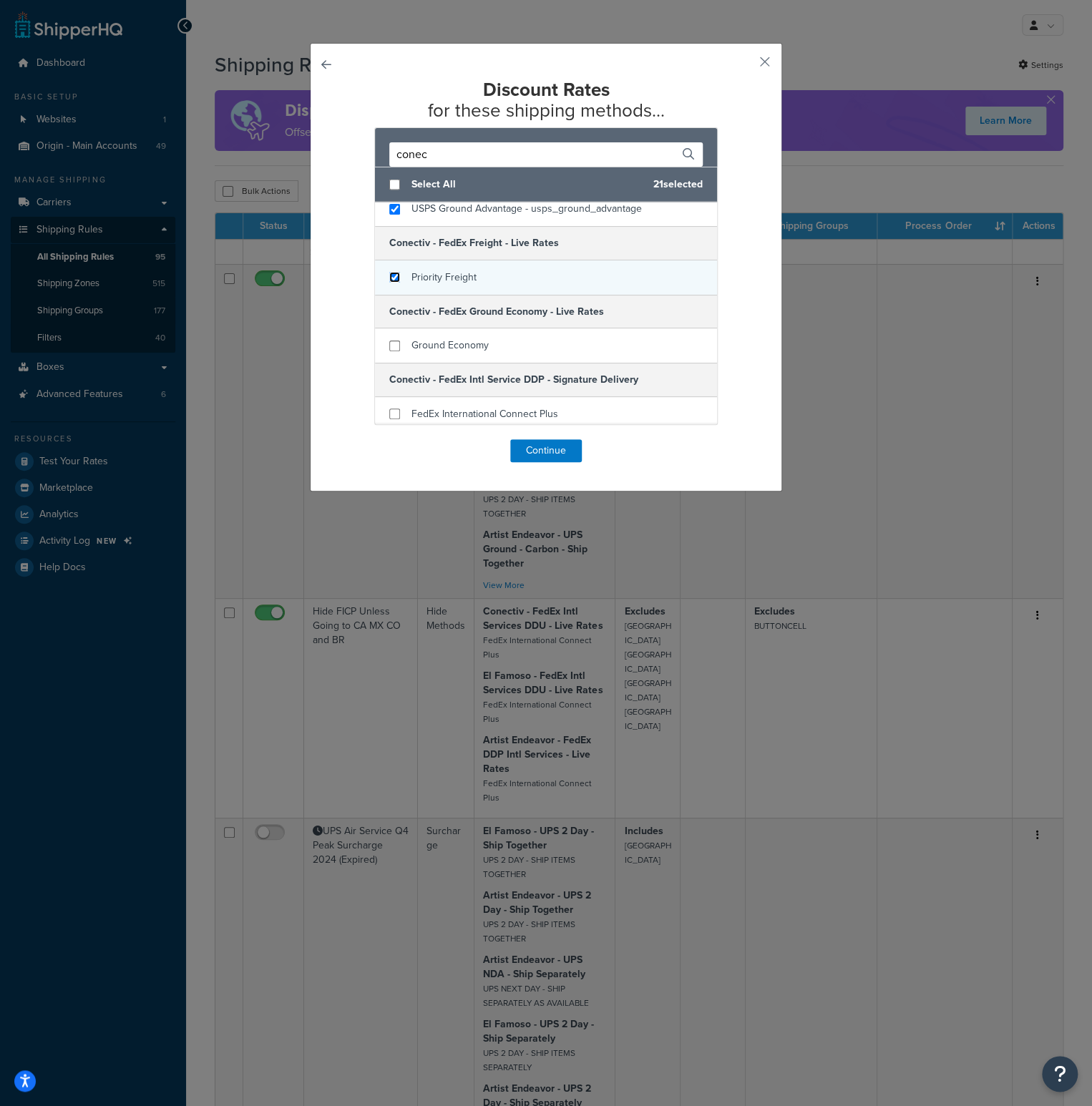
click at [392, 275] on input "checkbox" at bounding box center [394, 277] width 11 height 11
checkbox input "true"
click at [389, 341] on input "checkbox" at bounding box center [394, 346] width 11 height 11
checkbox input "true"
click at [390, 409] on input "checkbox" at bounding box center [394, 414] width 11 height 11
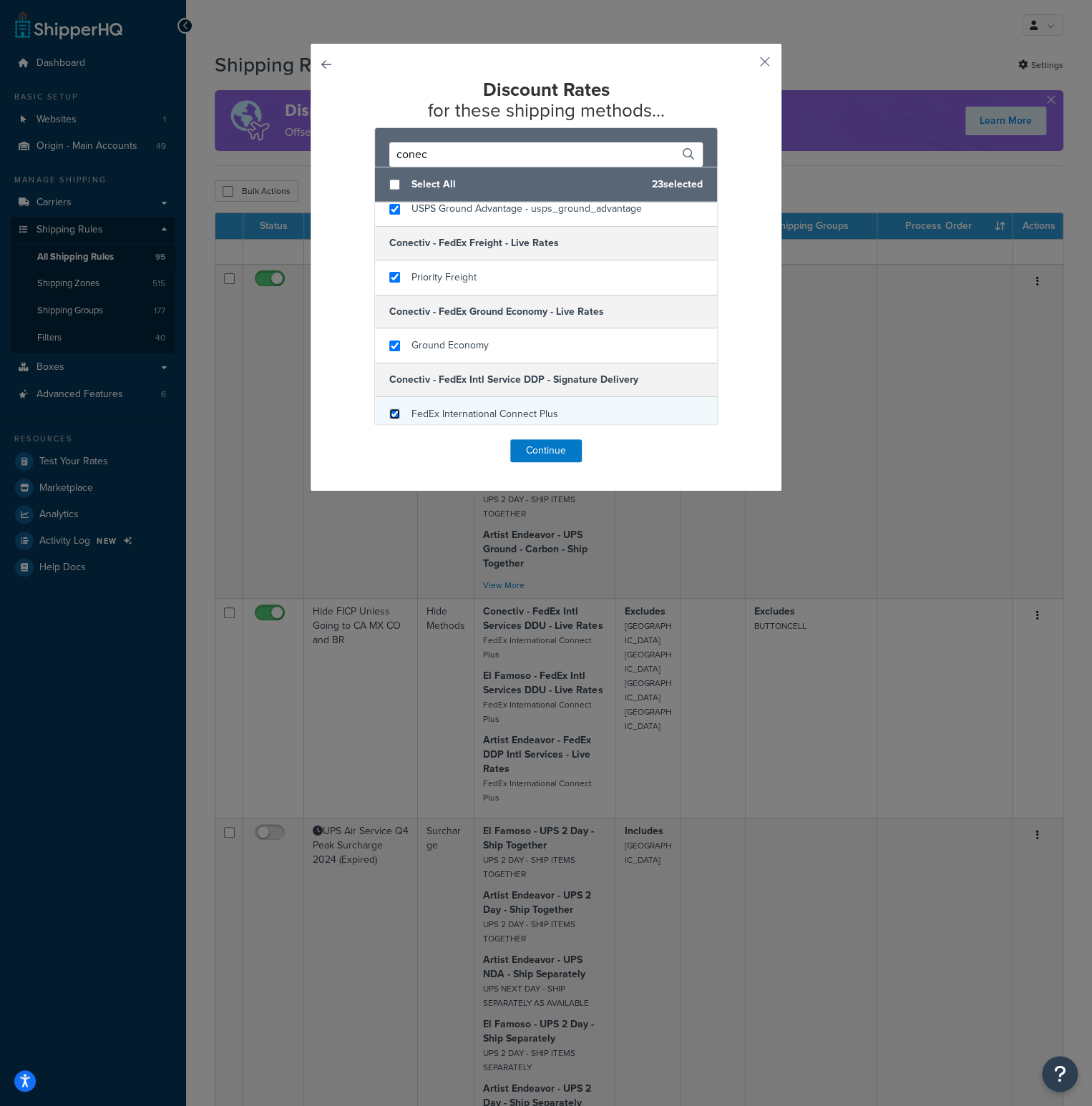
checkbox input "true"
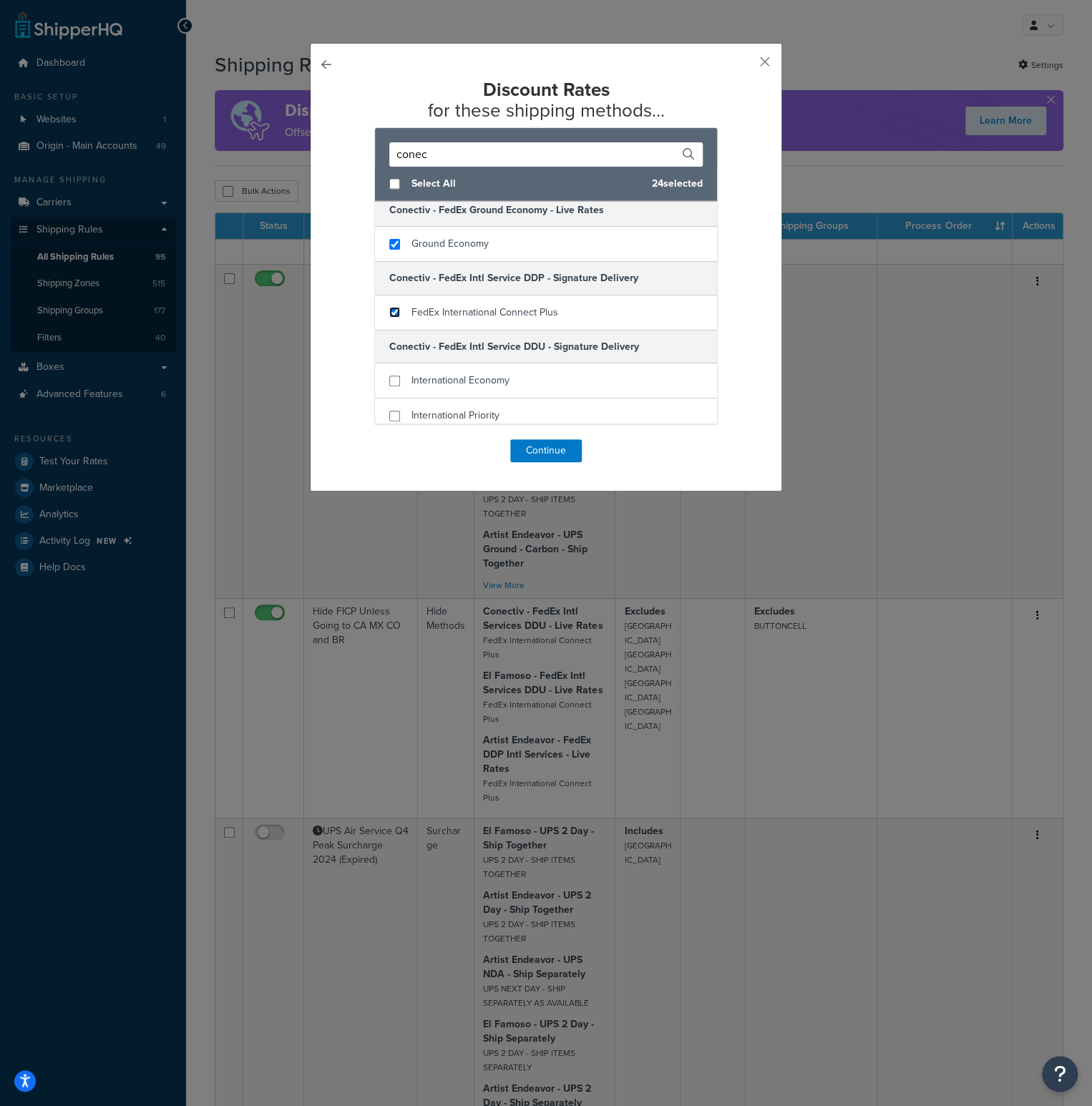
scroll to position [1646, 0]
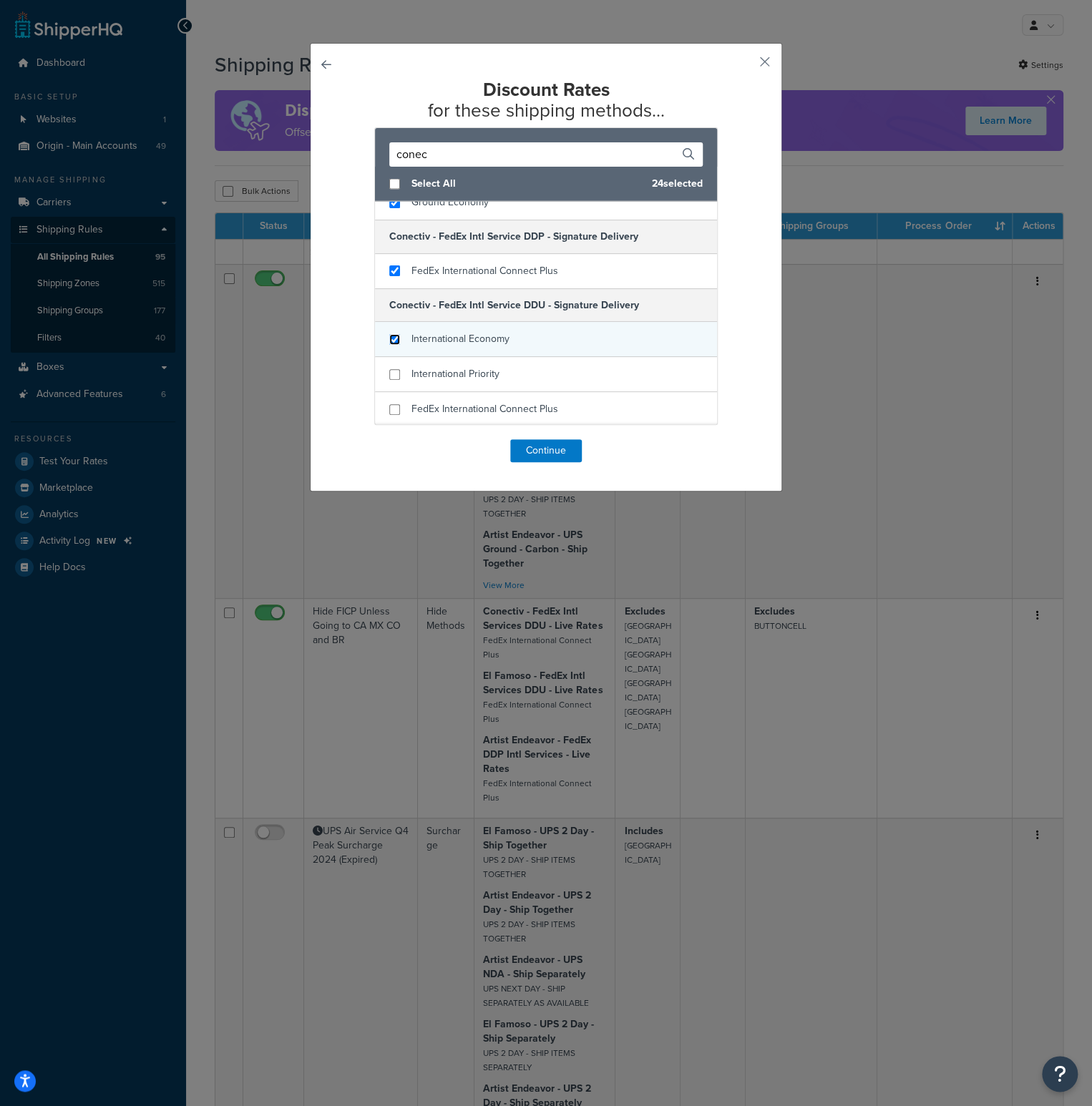
click at [392, 336] on input "checkbox" at bounding box center [394, 339] width 11 height 11
checkbox input "true"
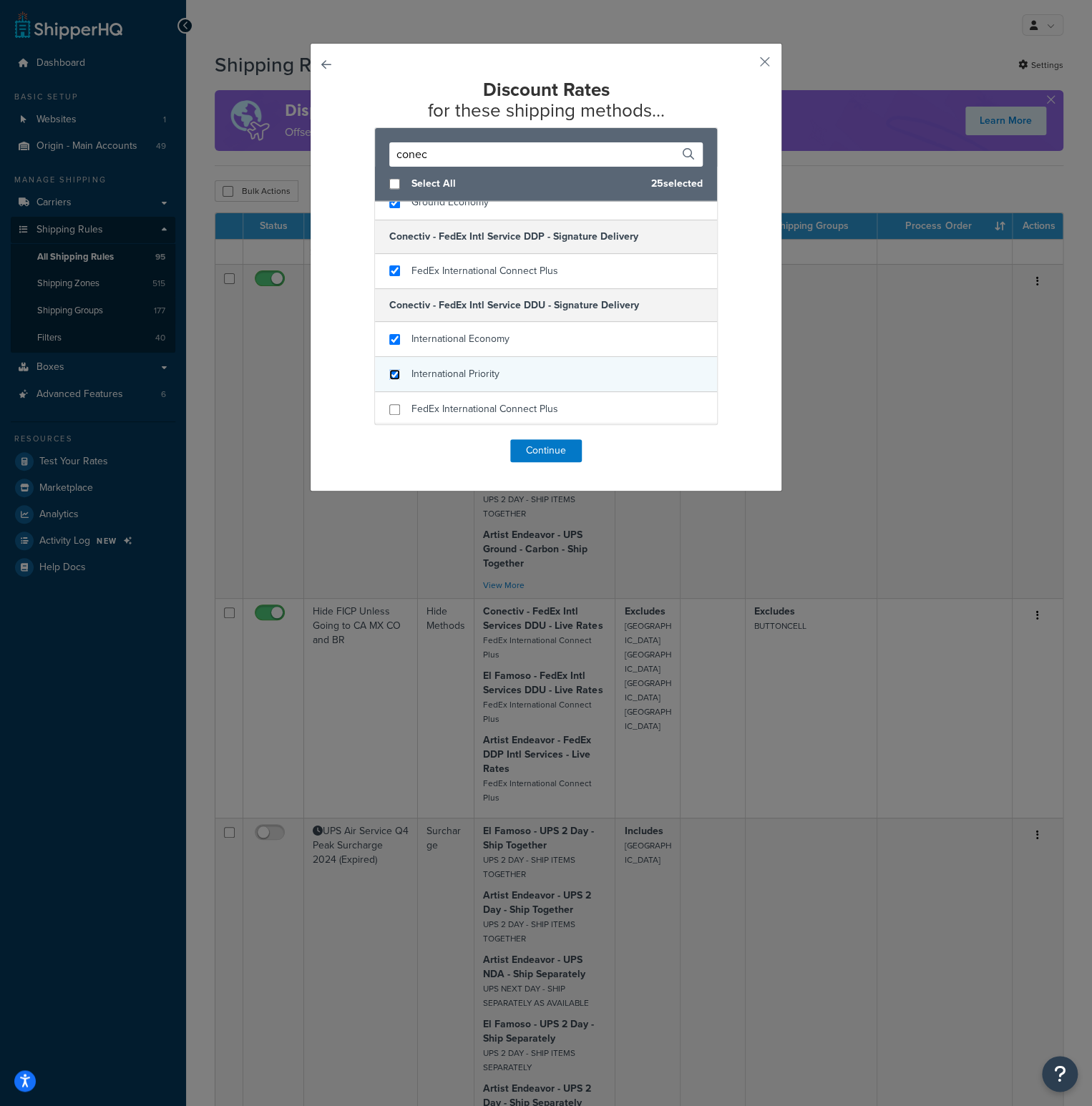
click at [393, 369] on input "checkbox" at bounding box center [394, 374] width 11 height 11
checkbox input "true"
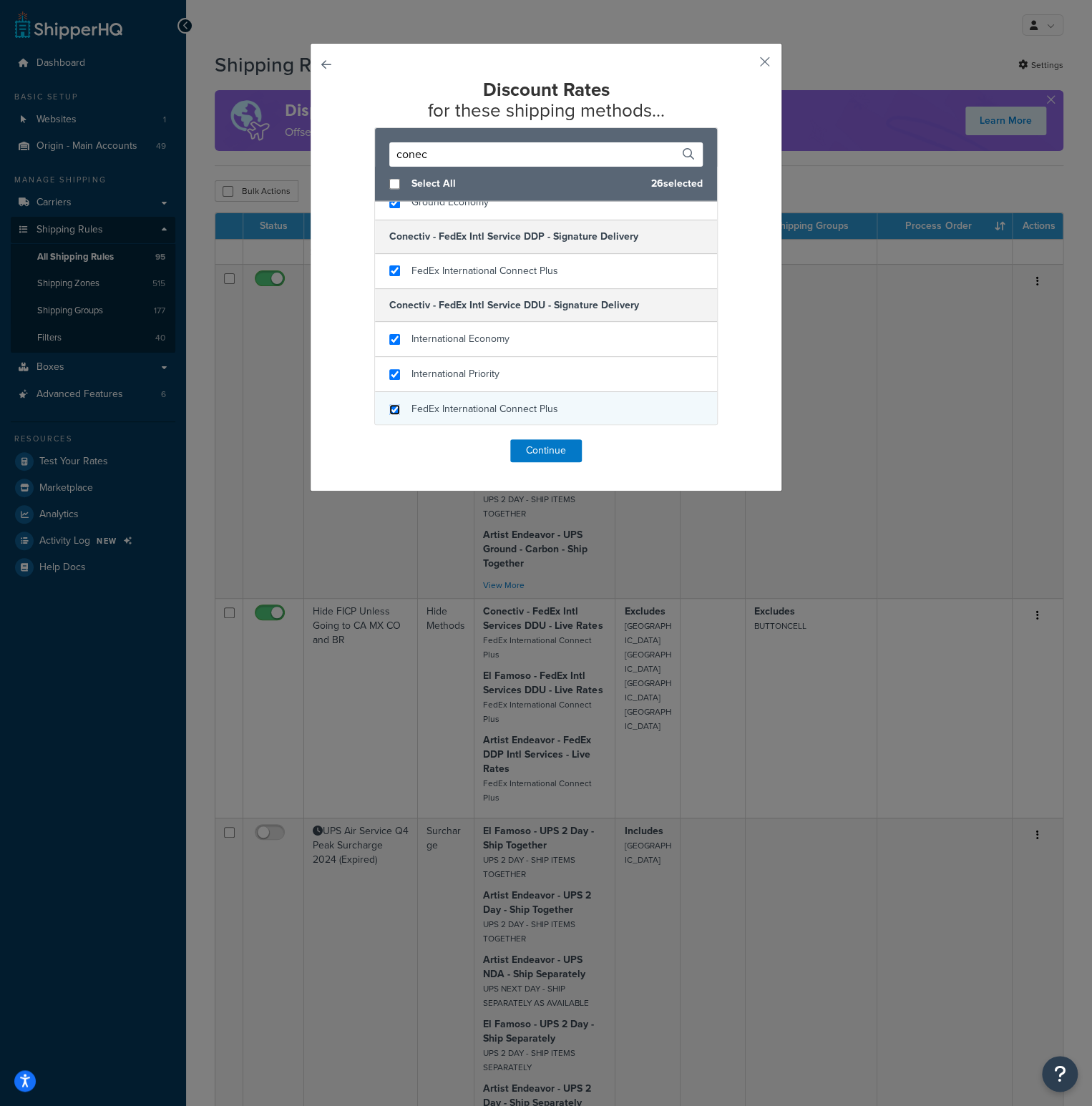
click at [390, 404] on input "checkbox" at bounding box center [394, 409] width 11 height 11
checkbox input "true"
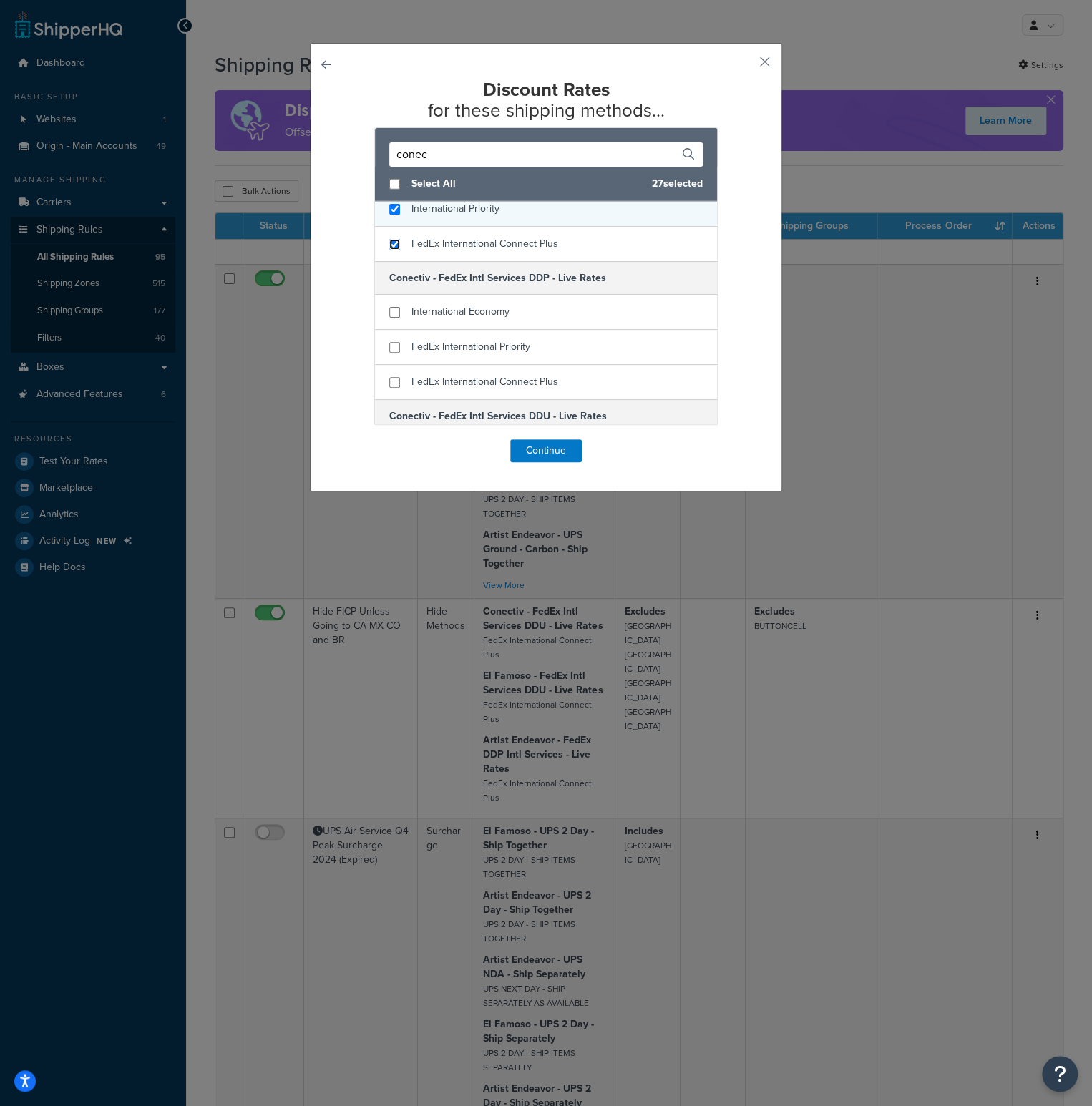
scroll to position [1861, 0]
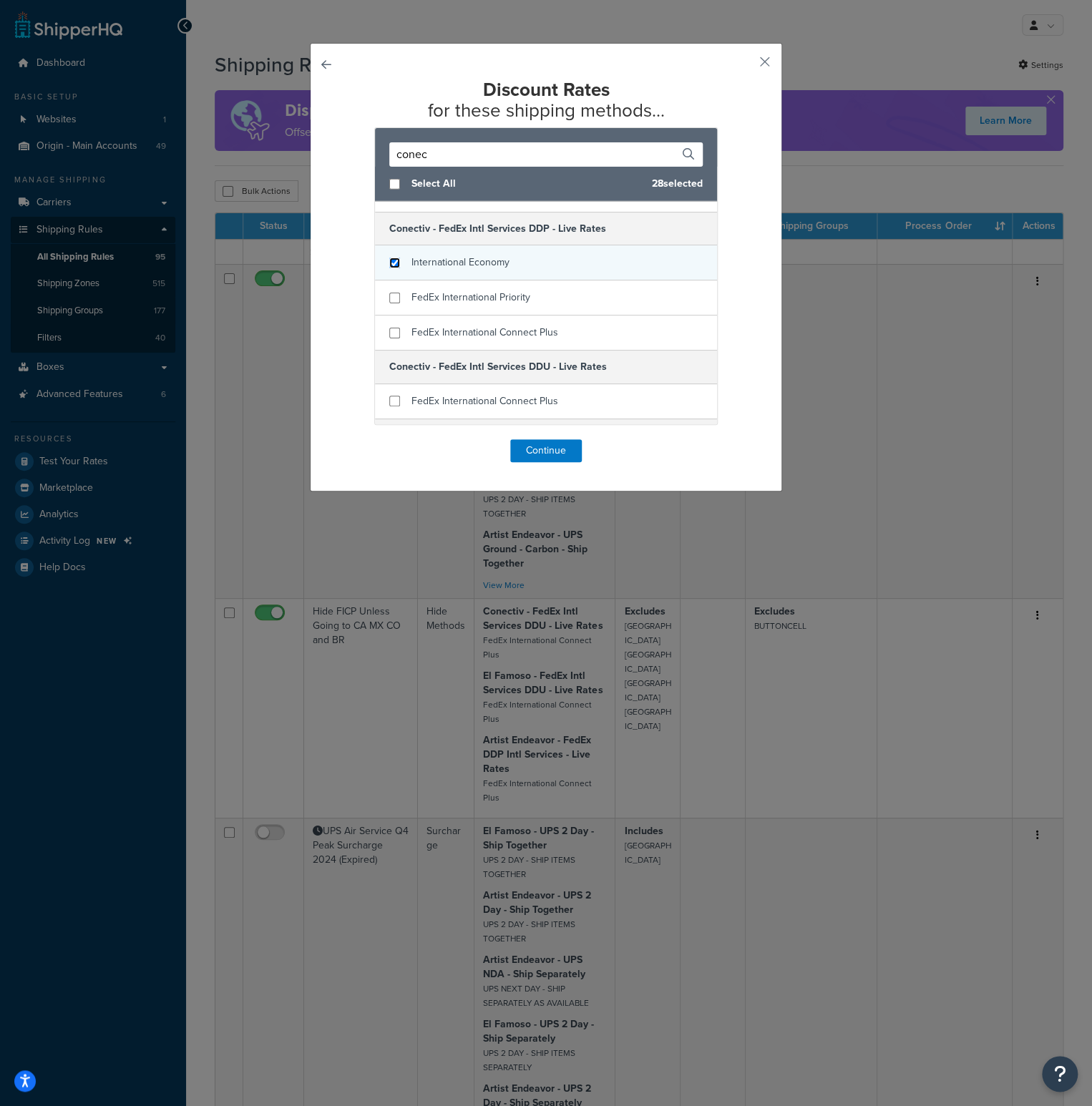
click at [389, 257] on input "checkbox" at bounding box center [394, 262] width 11 height 11
checkbox input "true"
click at [389, 292] on input "checkbox" at bounding box center [394, 297] width 11 height 11
checkbox input "true"
click at [391, 328] on input "checkbox" at bounding box center [394, 332] width 11 height 11
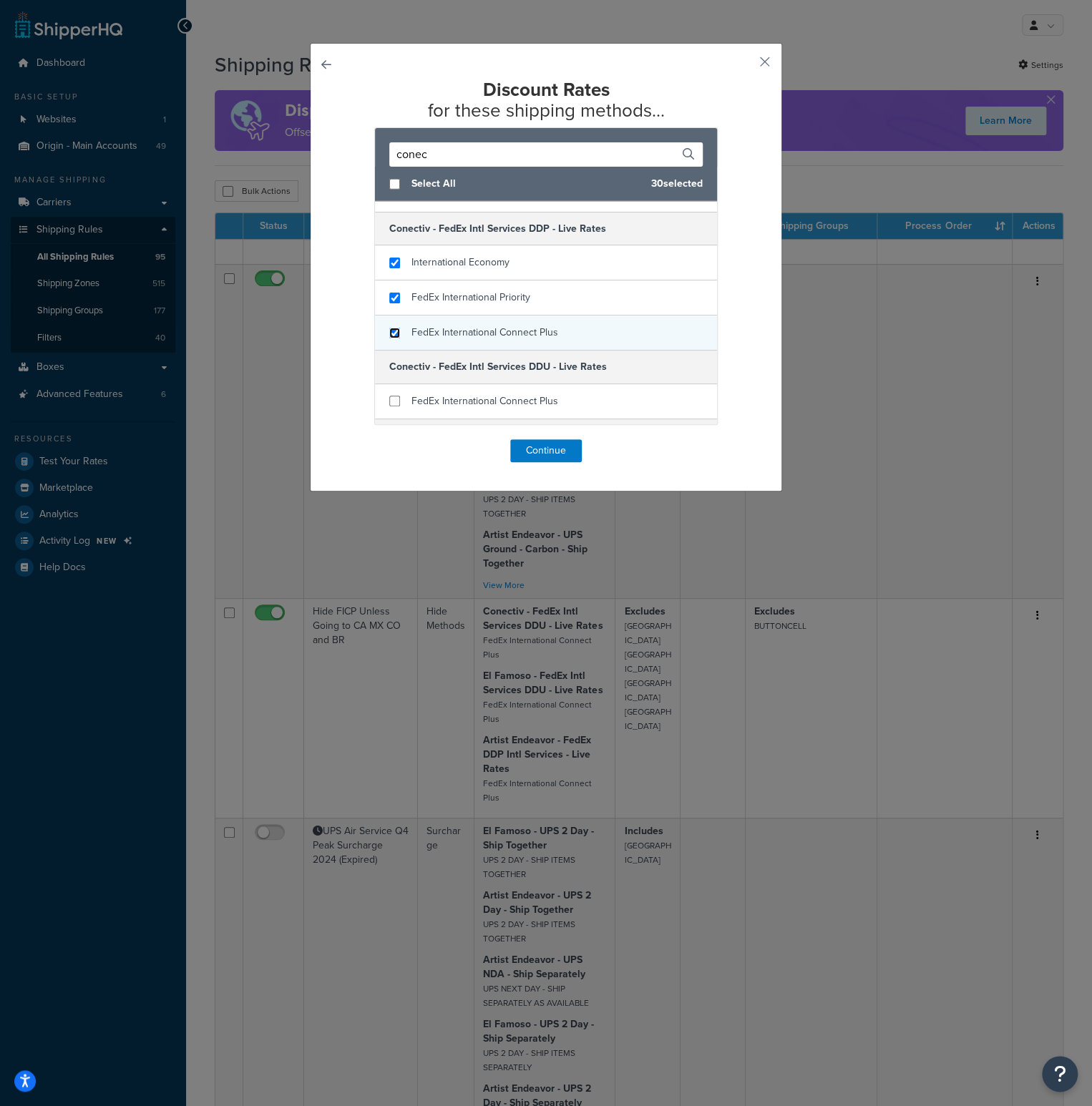
checkbox input "true"
click at [394, 395] on div "FedEx International Connect Plus" at bounding box center [546, 402] width 342 height 34
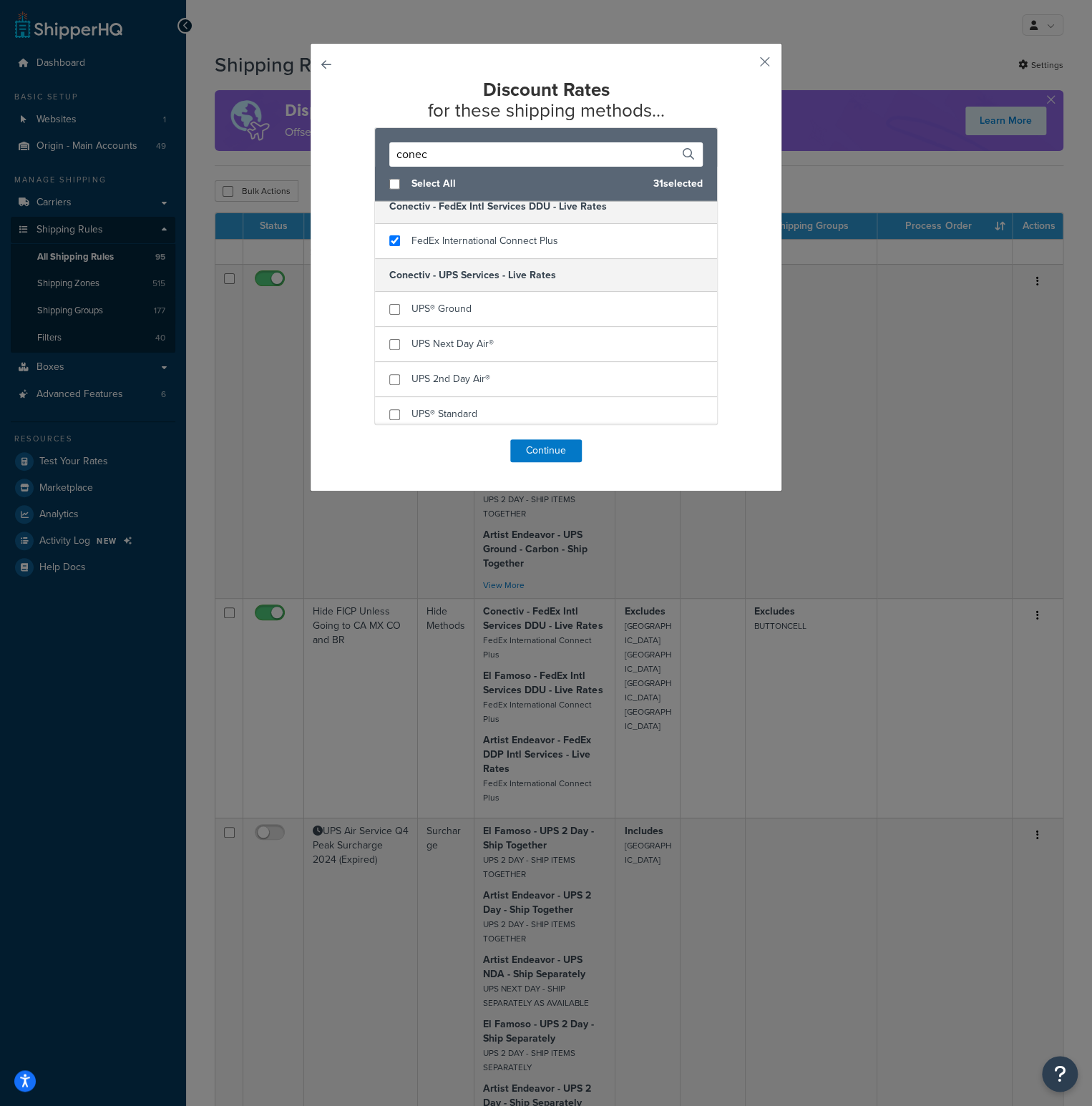
scroll to position [2075, 0]
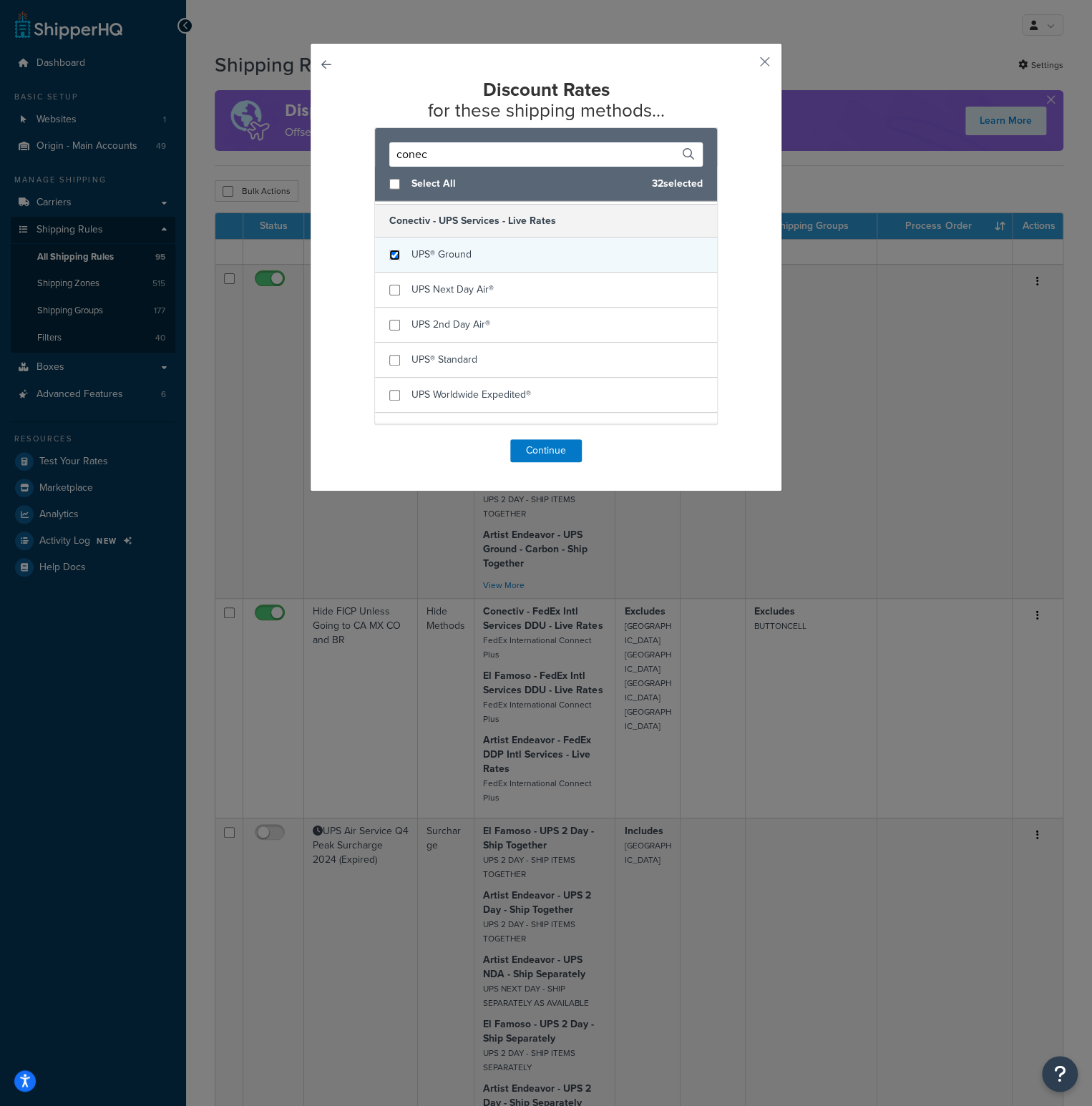
click at [389, 250] on input "checkbox" at bounding box center [394, 255] width 11 height 11
checkbox input "true"
click at [389, 285] on input "checkbox" at bounding box center [394, 290] width 11 height 11
checkbox input "true"
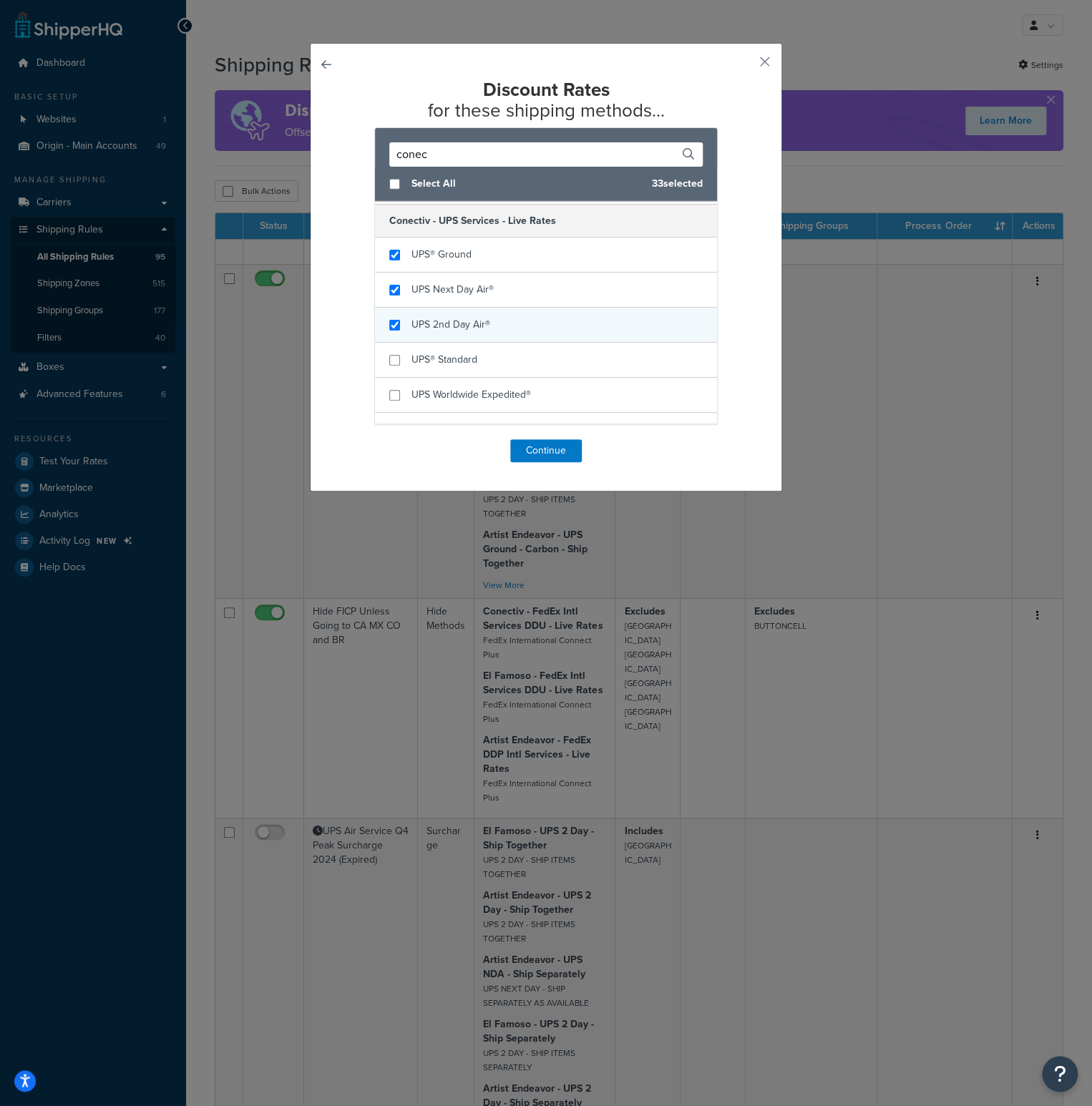
checkbox input "true"
click at [385, 310] on div "UPS 2nd Day Air®" at bounding box center [546, 325] width 342 height 35
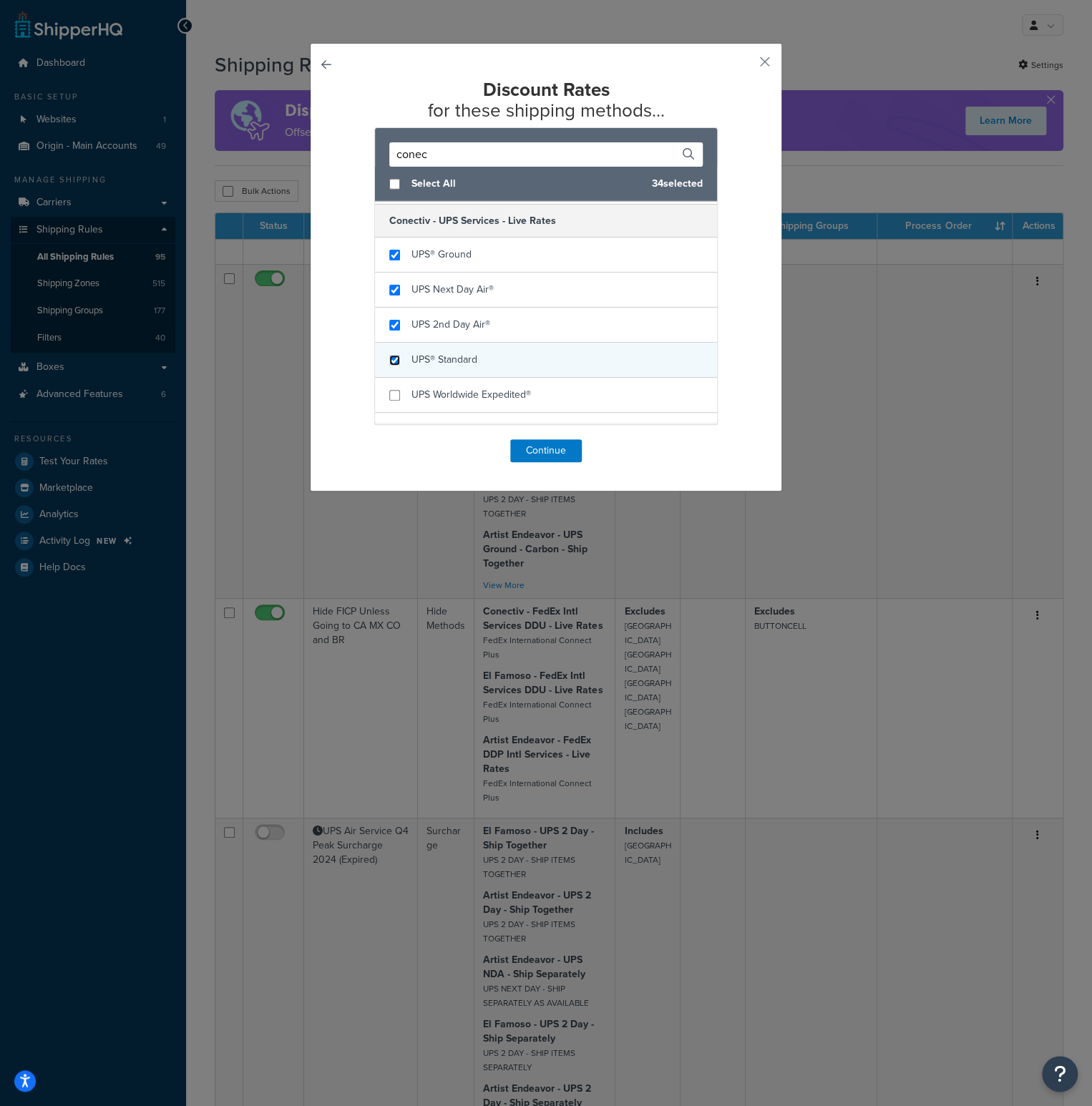
click at [393, 355] on input "checkbox" at bounding box center [394, 360] width 11 height 11
checkbox input "true"
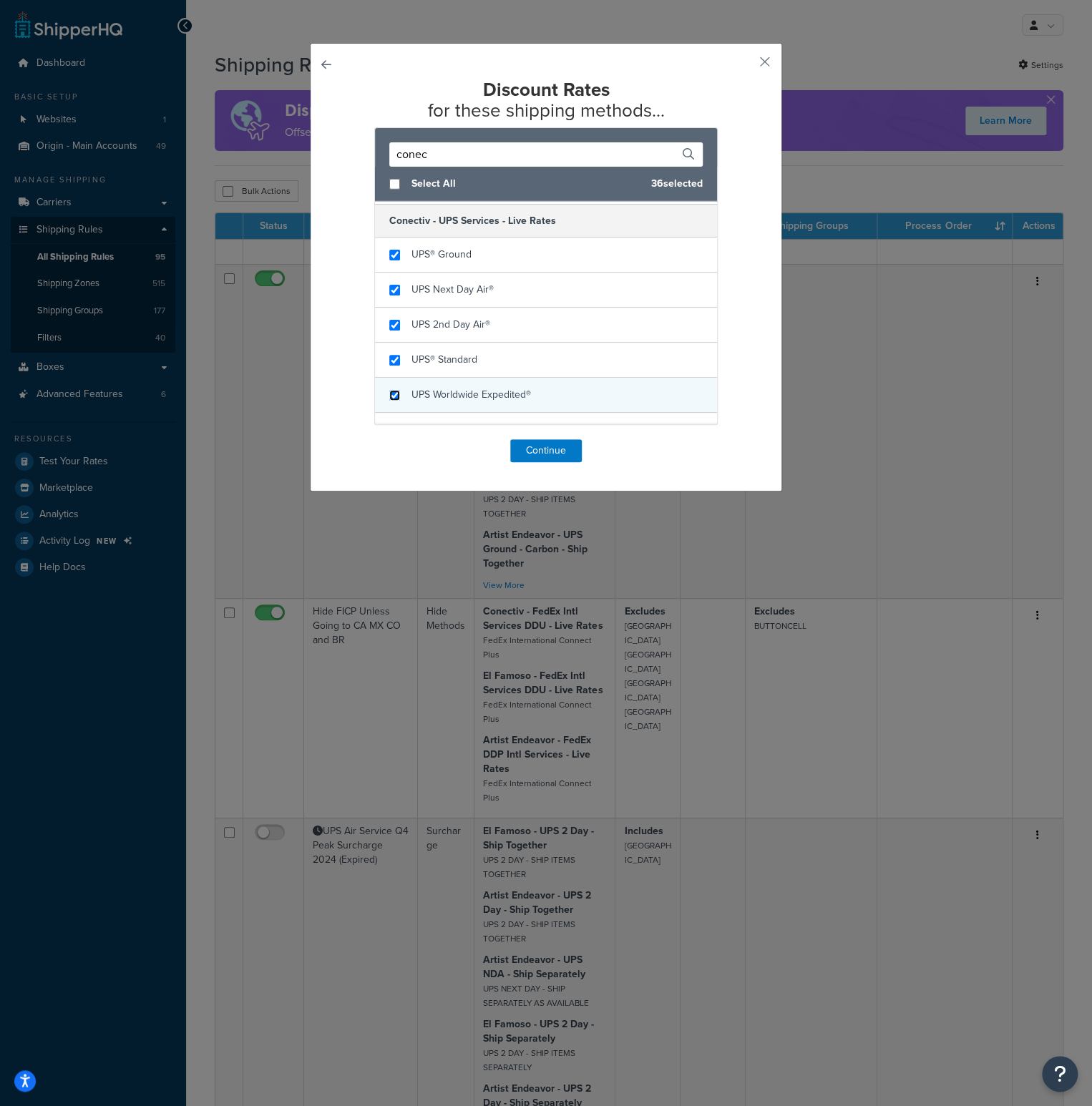
click at [389, 390] on input "checkbox" at bounding box center [394, 395] width 11 height 11
checkbox input "true"
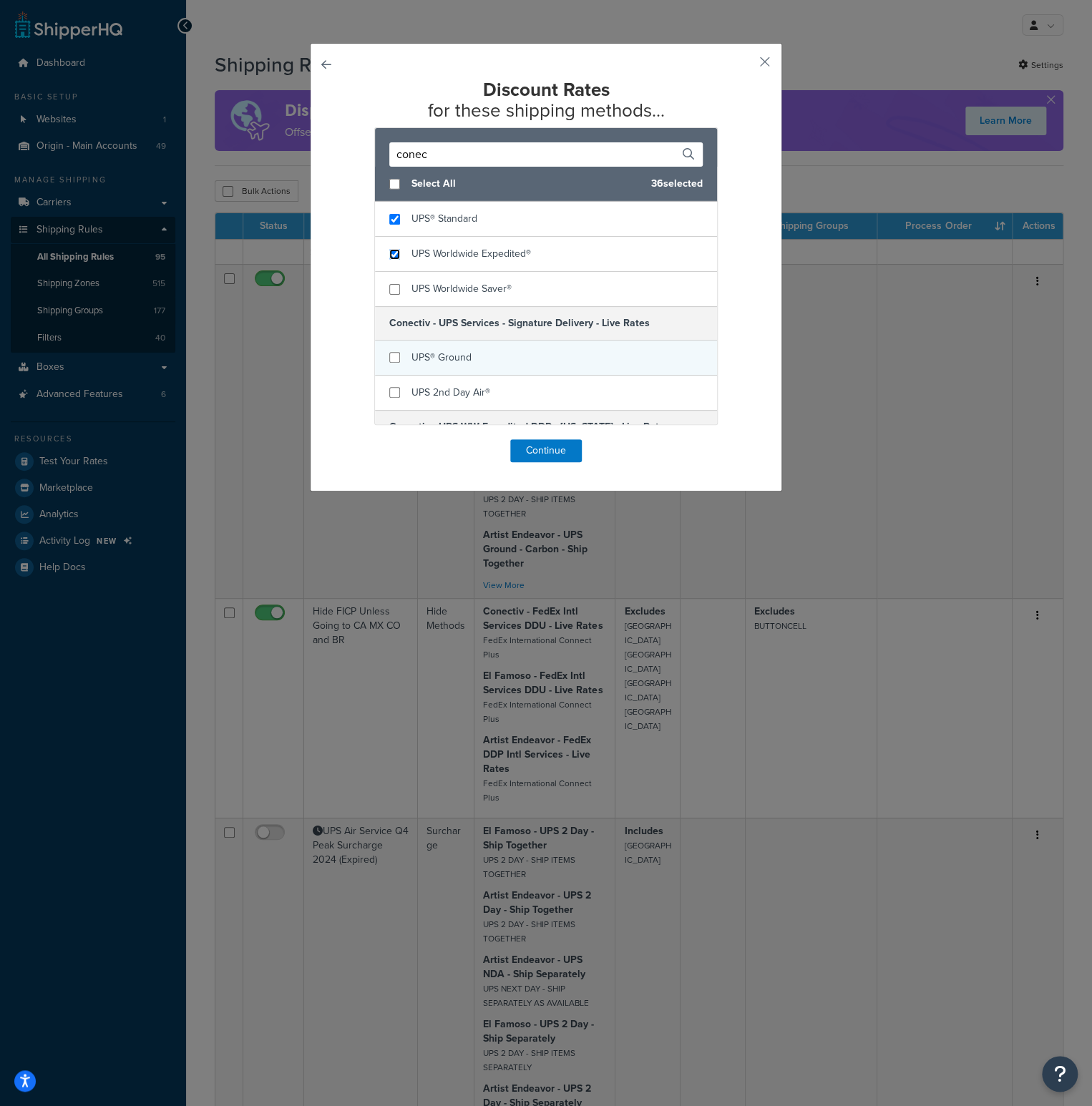
scroll to position [2218, 0]
checkbox input "true"
click at [391, 284] on div "UPS Worldwide Saver®" at bounding box center [546, 287] width 342 height 34
checkbox input "true"
click at [393, 338] on div "UPS® Ground" at bounding box center [546, 356] width 342 height 35
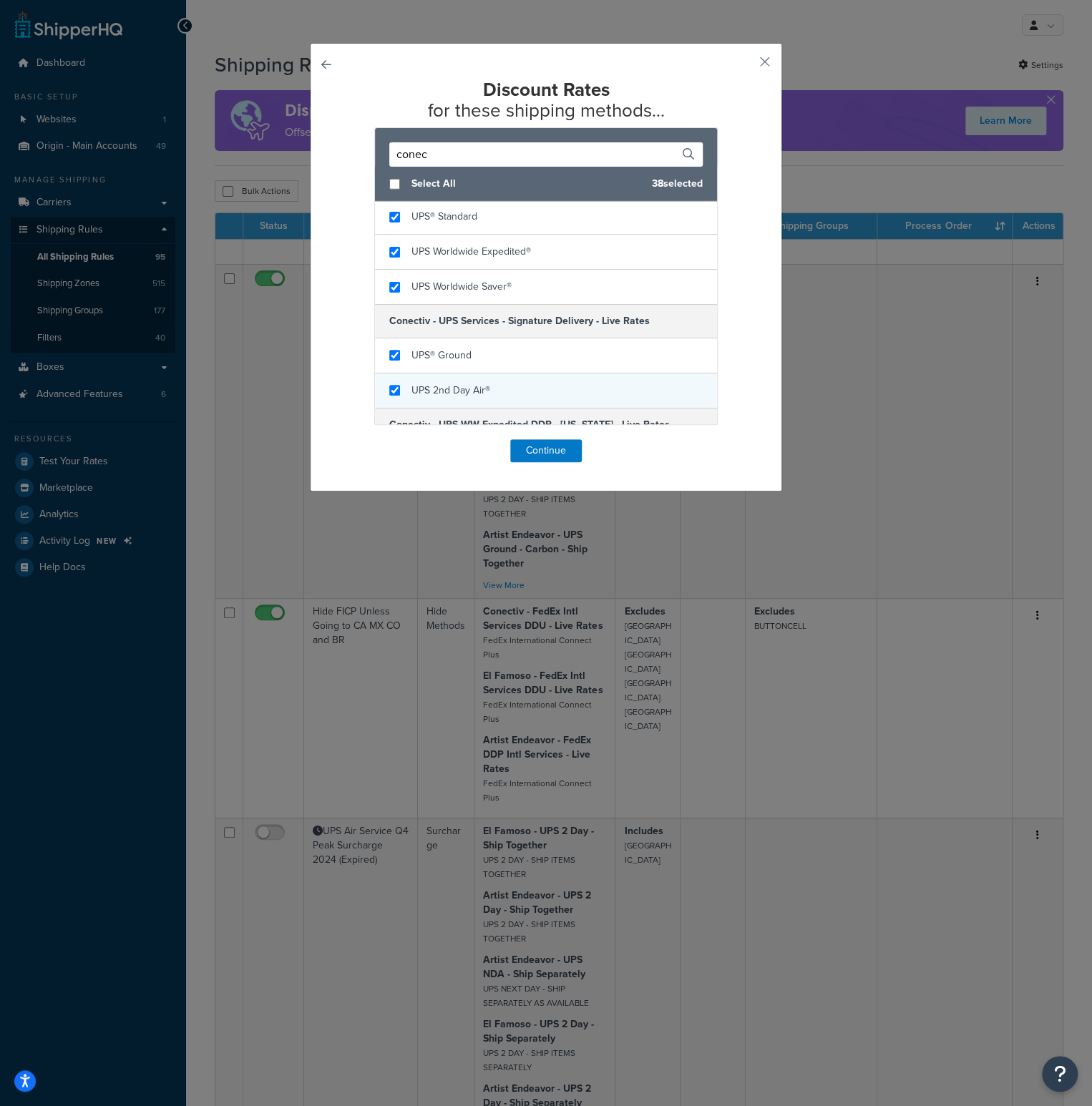
checkbox input "true"
click at [394, 385] on div "UPS 2nd Day Air®" at bounding box center [546, 391] width 342 height 34
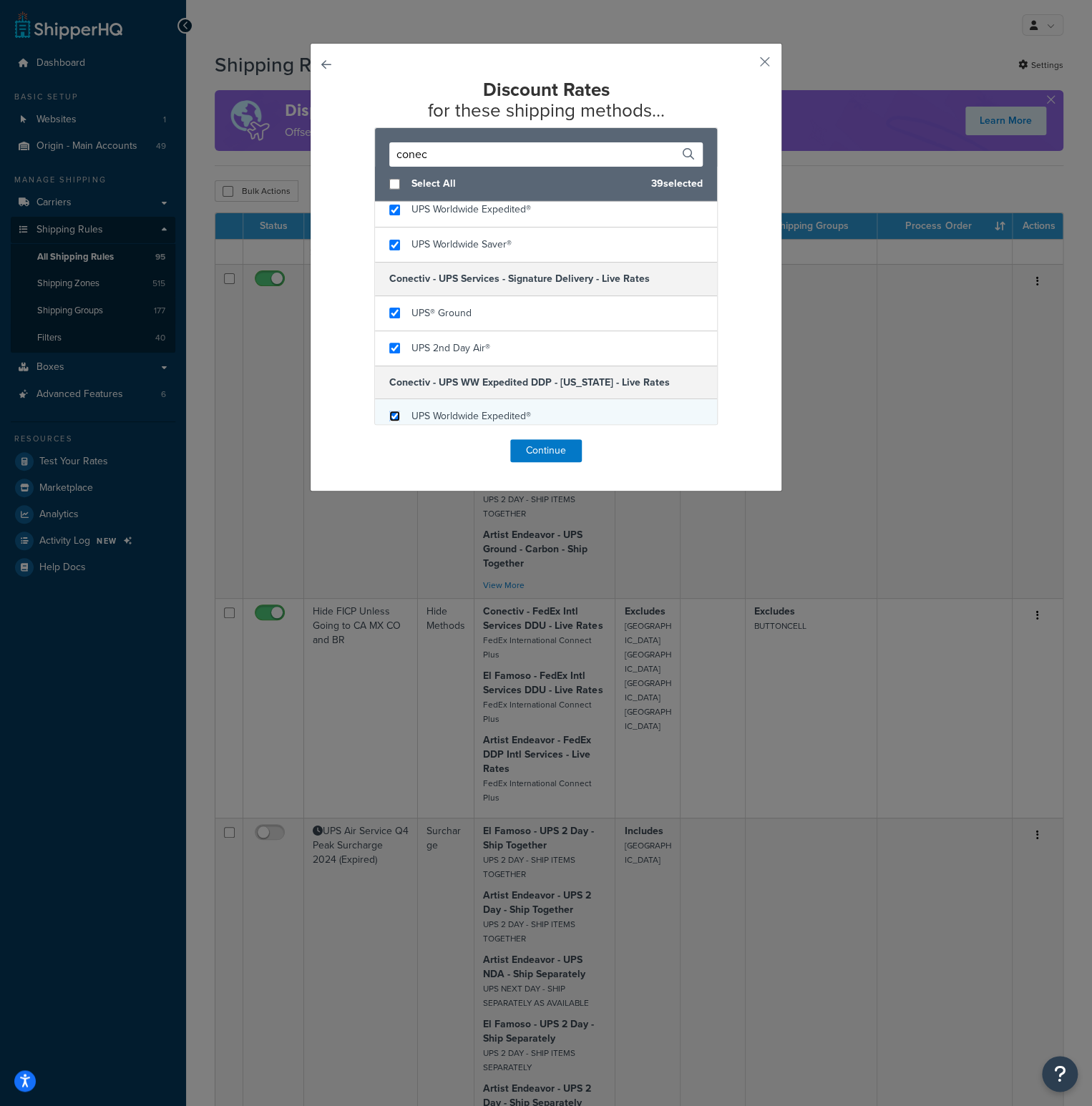
click at [390, 411] on input "checkbox" at bounding box center [394, 416] width 11 height 11
checkbox input "true"
click at [542, 446] on button "Continue" at bounding box center [546, 450] width 72 height 23
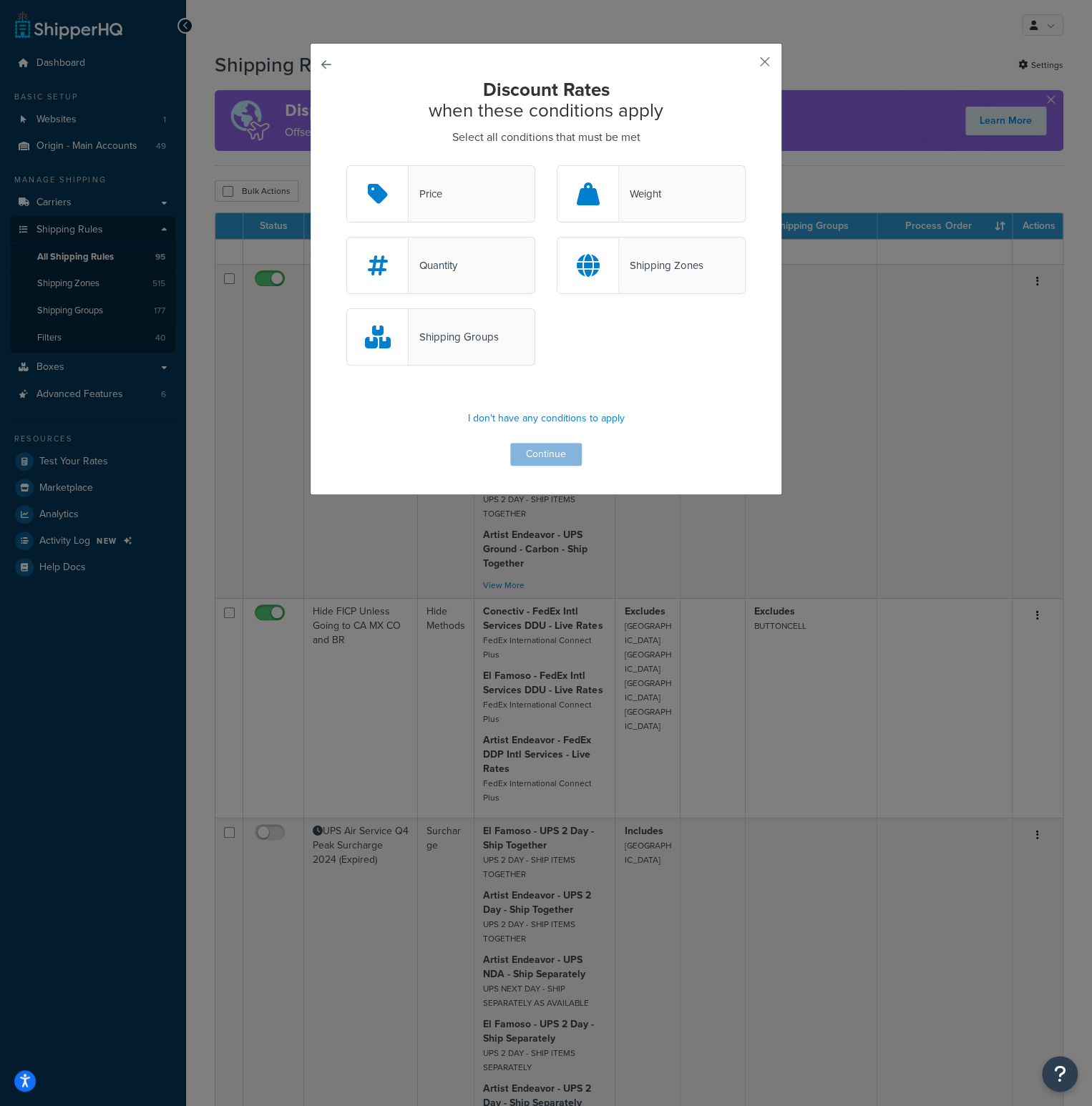
click at [491, 320] on div "Shipping Groups" at bounding box center [440, 337] width 189 height 57
click at [0, 0] on input "Shipping Groups" at bounding box center [0, 0] width 0 height 0
click at [535, 455] on button "Continue" at bounding box center [546, 454] width 72 height 23
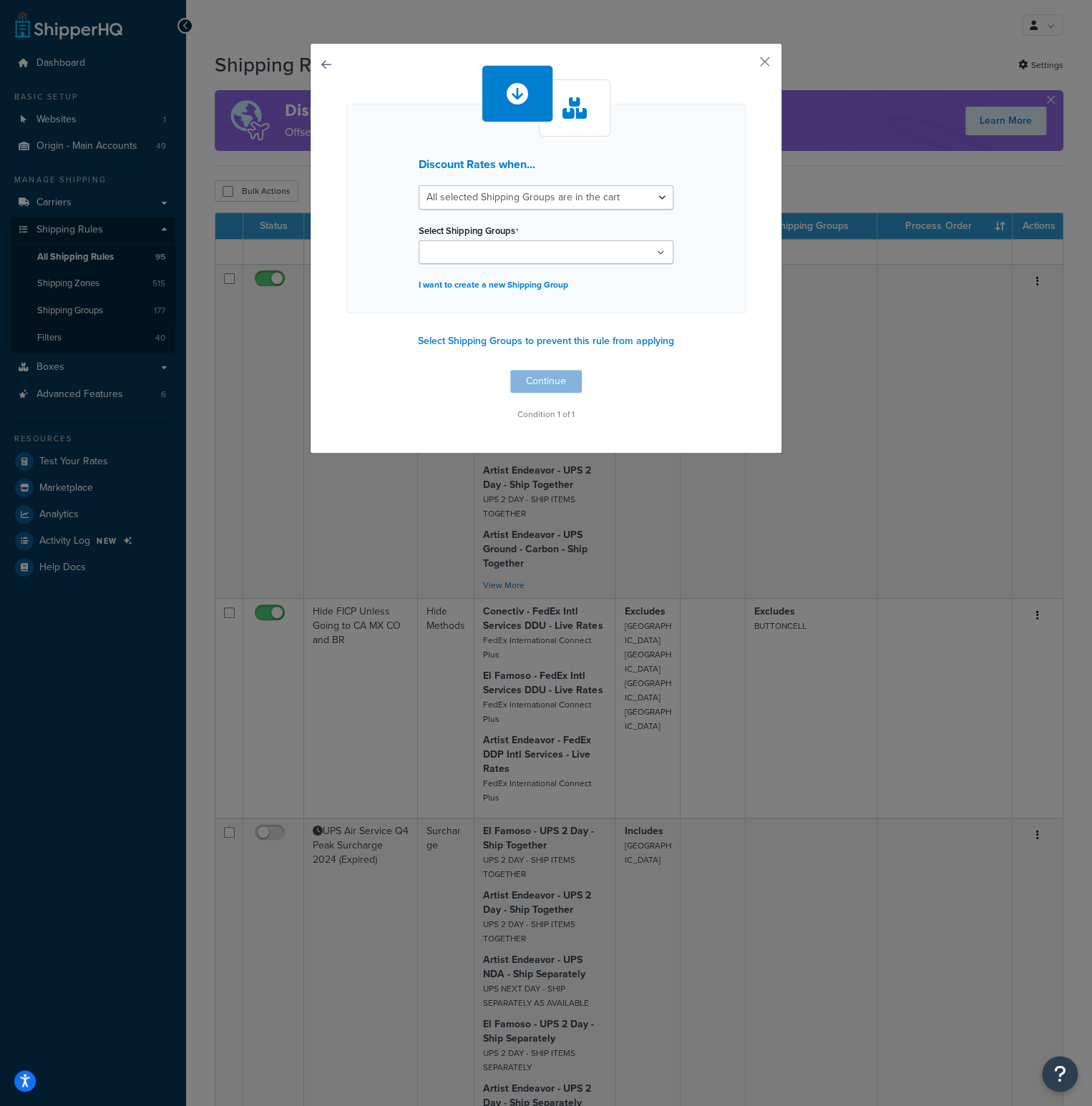
click at [543, 250] on ul at bounding box center [546, 252] width 255 height 24
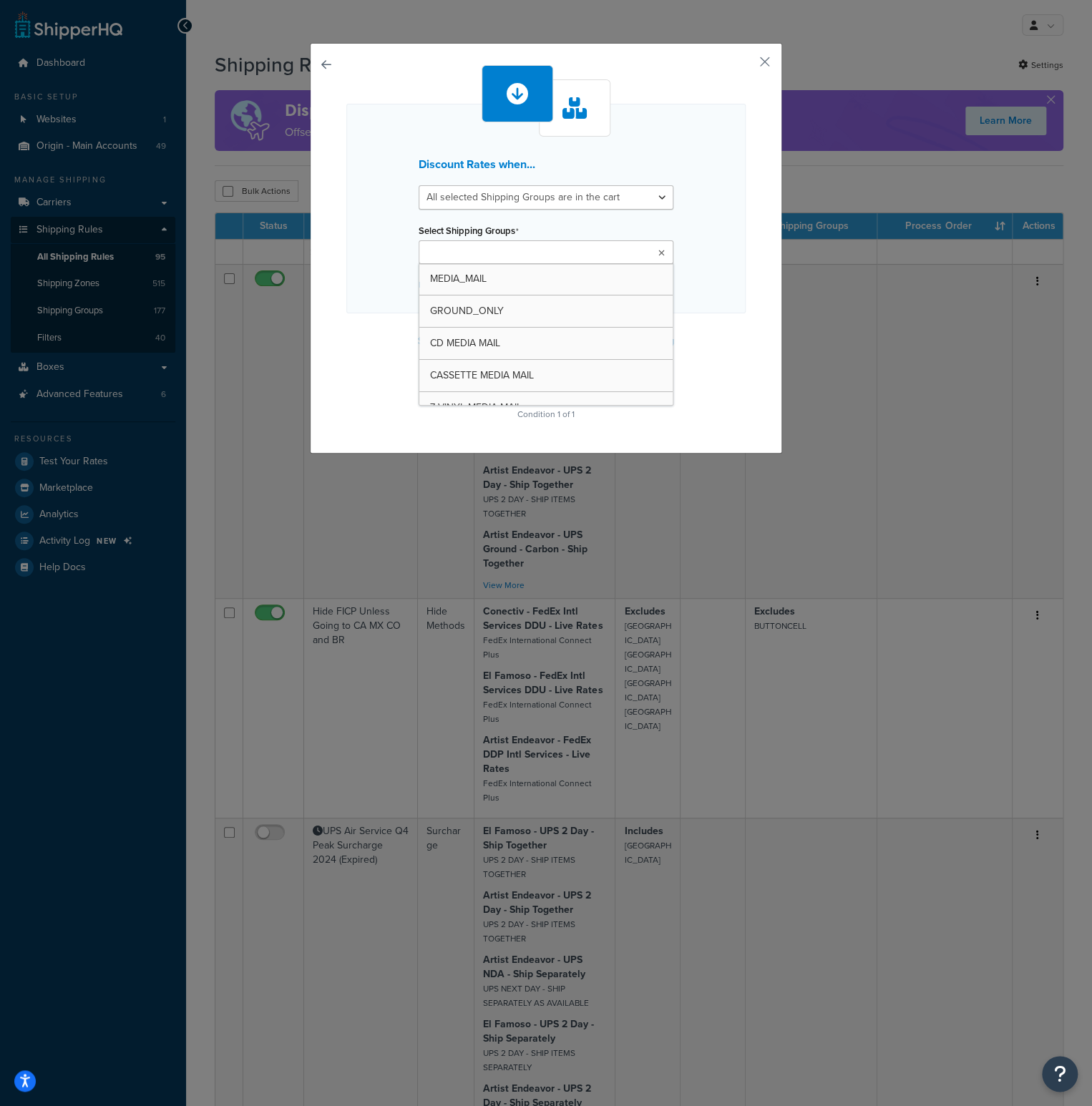
type input "5"
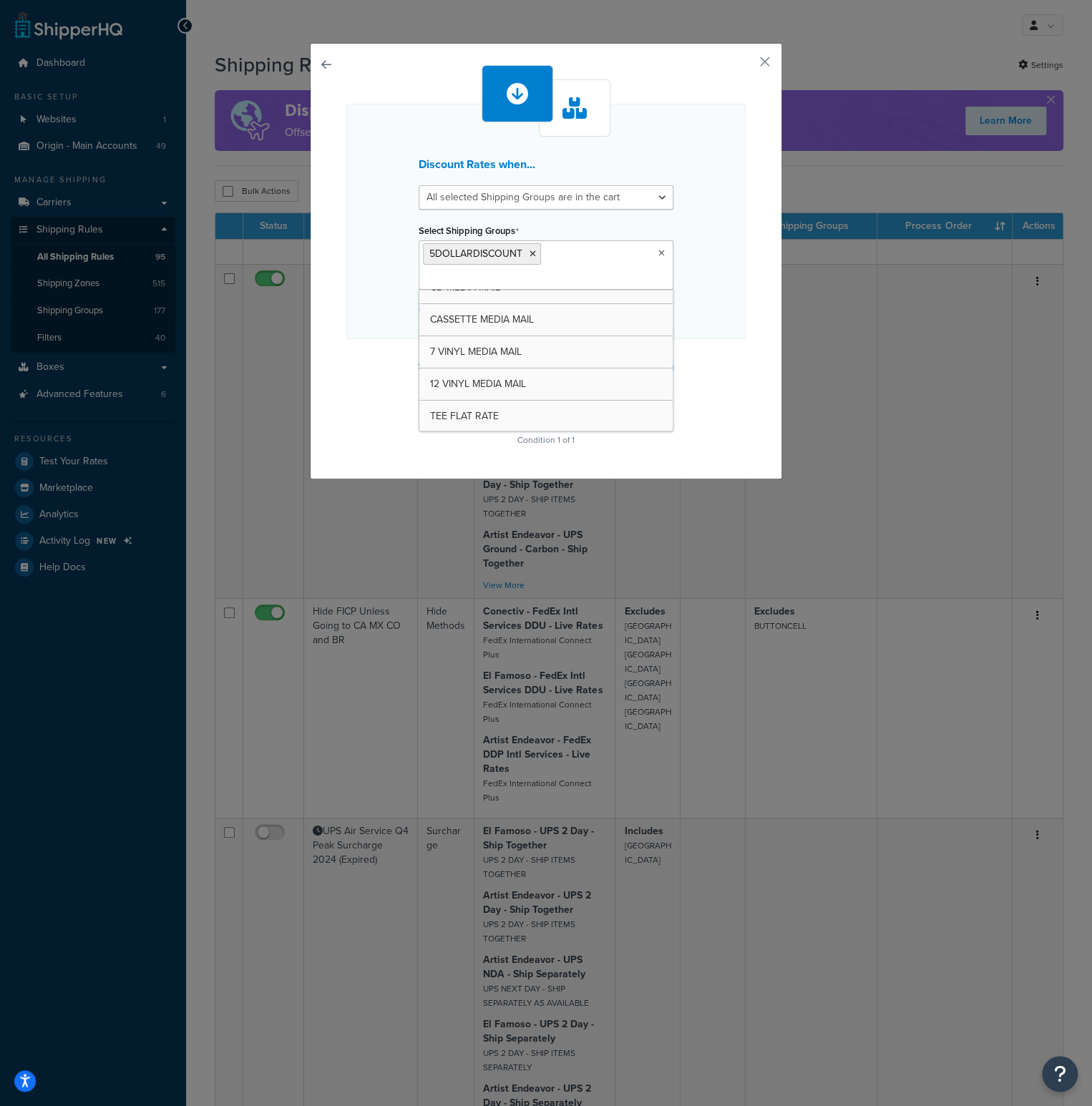
scroll to position [4891, 0]
click at [386, 231] on div "Discount Rates when... All selected Shipping Groups are in the cart Any selecte…" at bounding box center [545, 221] width 399 height 235
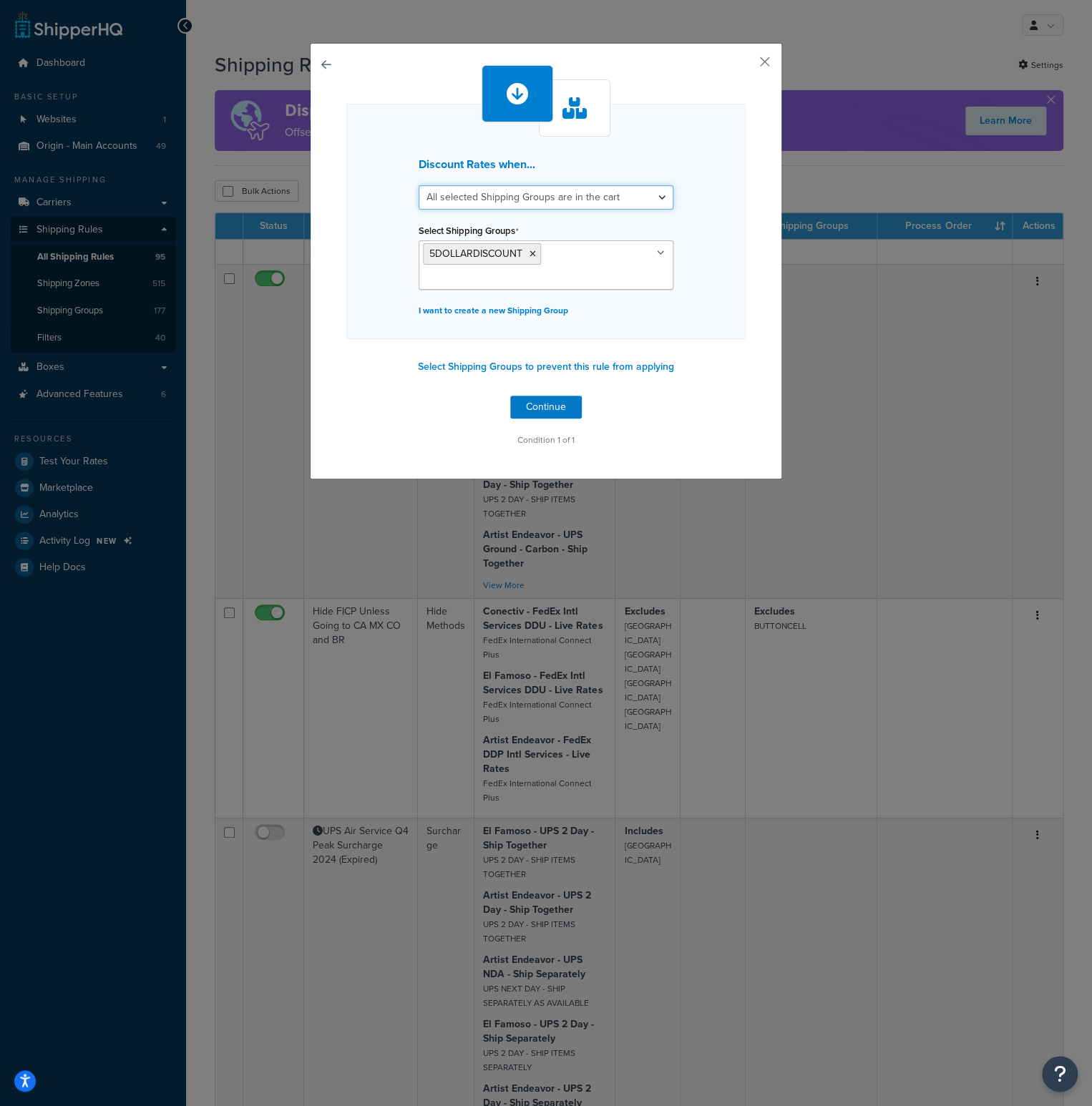
click at [655, 197] on select "All selected Shipping Groups are in the cart Any selected Shipping Groups are i…" at bounding box center [546, 197] width 255 height 24
click at [692, 206] on div "Discount Rates when... All selected Shipping Groups are in the cart Any selecte…" at bounding box center [545, 221] width 399 height 235
click at [546, 408] on button "Continue" at bounding box center [546, 407] width 72 height 23
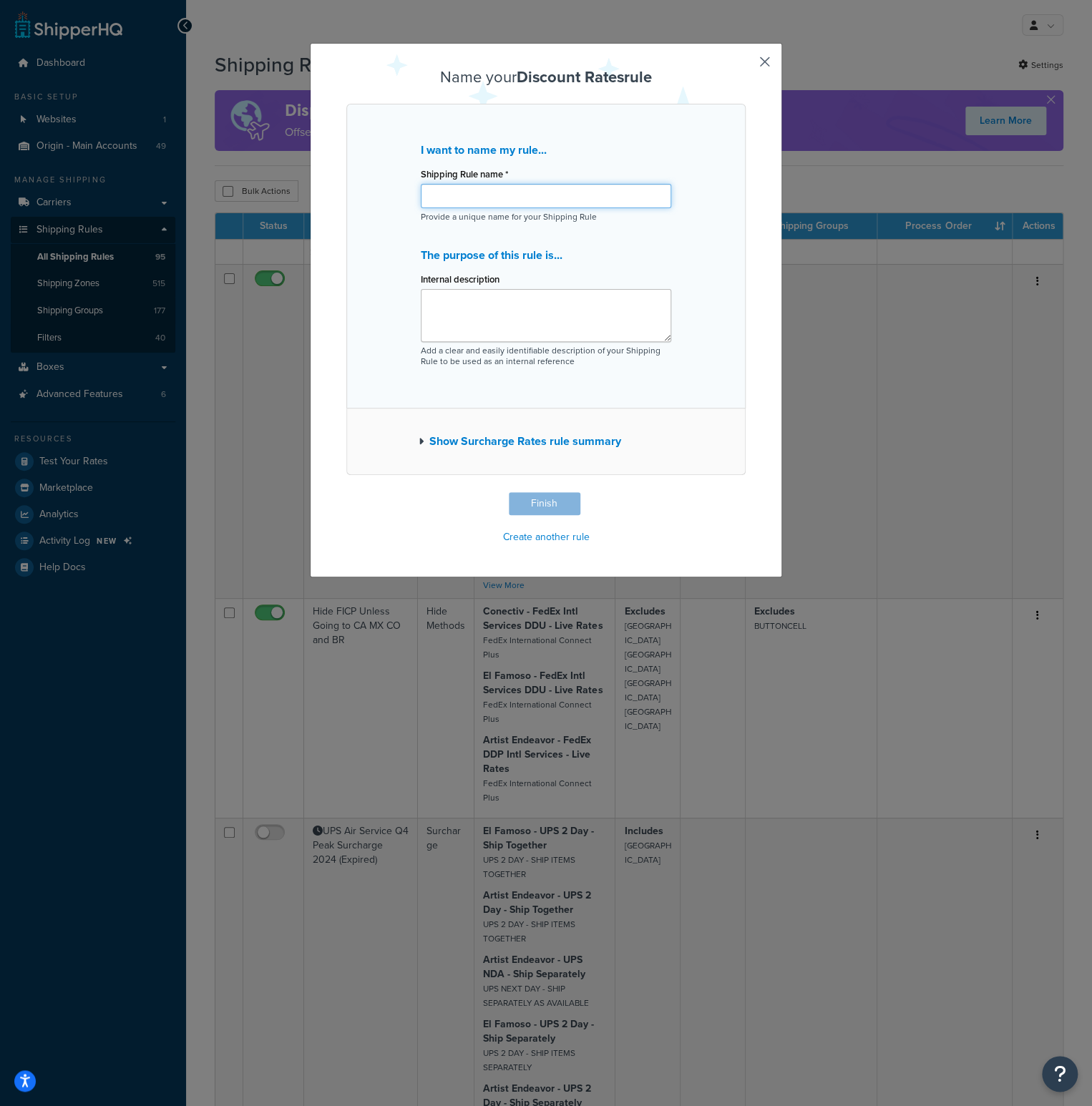
click at [467, 204] on input "Shipping Rule name *" at bounding box center [545, 196] width 250 height 24
click at [379, 197] on div "I want to name my rule... Shipping Rule name * 5 Provide a unique name for your…" at bounding box center [545, 256] width 399 height 305
click at [443, 194] on input "5" at bounding box center [545, 196] width 250 height 24
click at [456, 195] on input "5" at bounding box center [545, 196] width 250 height 24
type input "5DOLLARDISCOUNT"
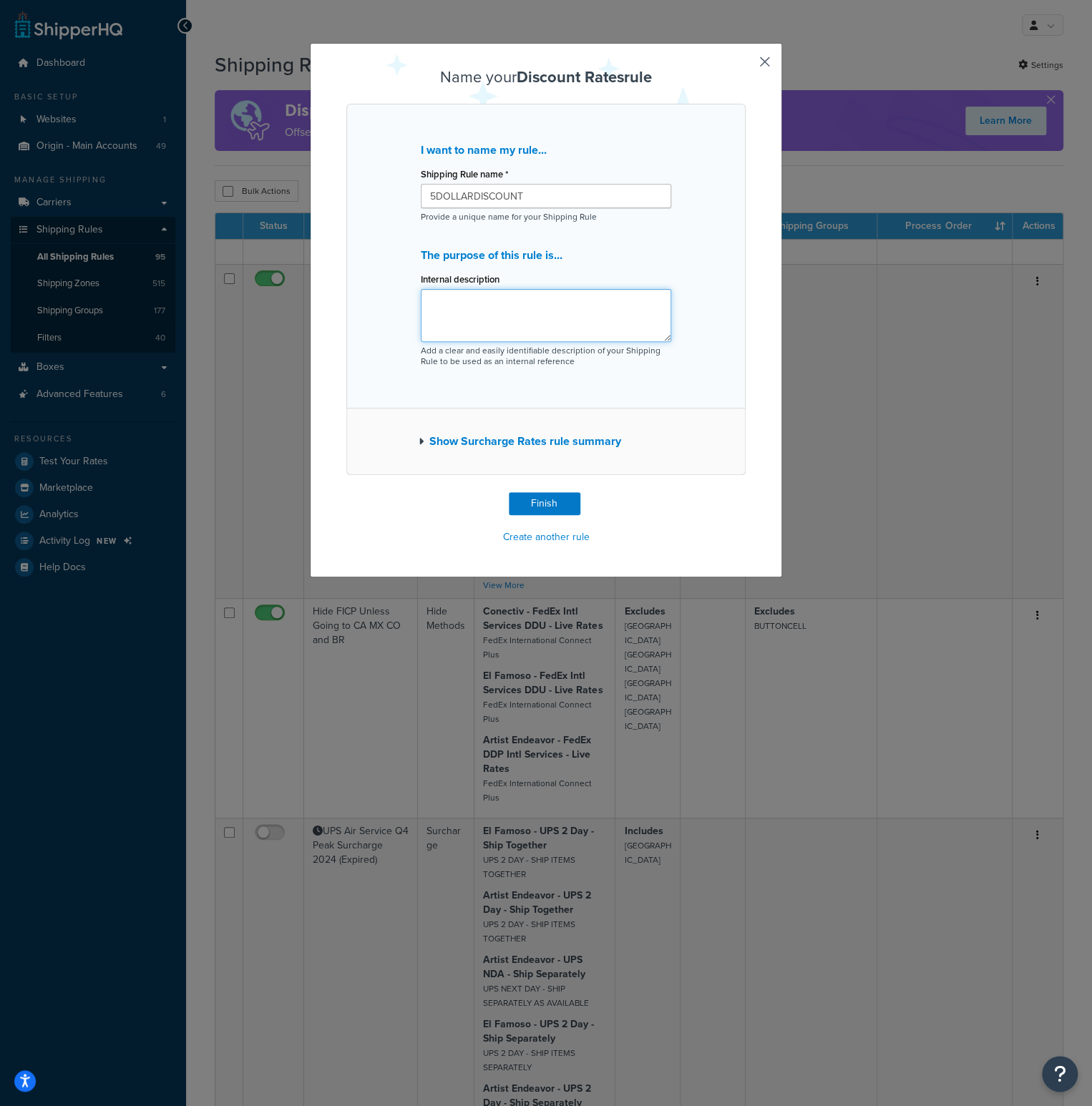
click at [458, 301] on textarea "Internal description" at bounding box center [545, 315] width 250 height 53
type textarea "Discount of $5"
click at [537, 502] on button "Finish" at bounding box center [544, 503] width 72 height 23
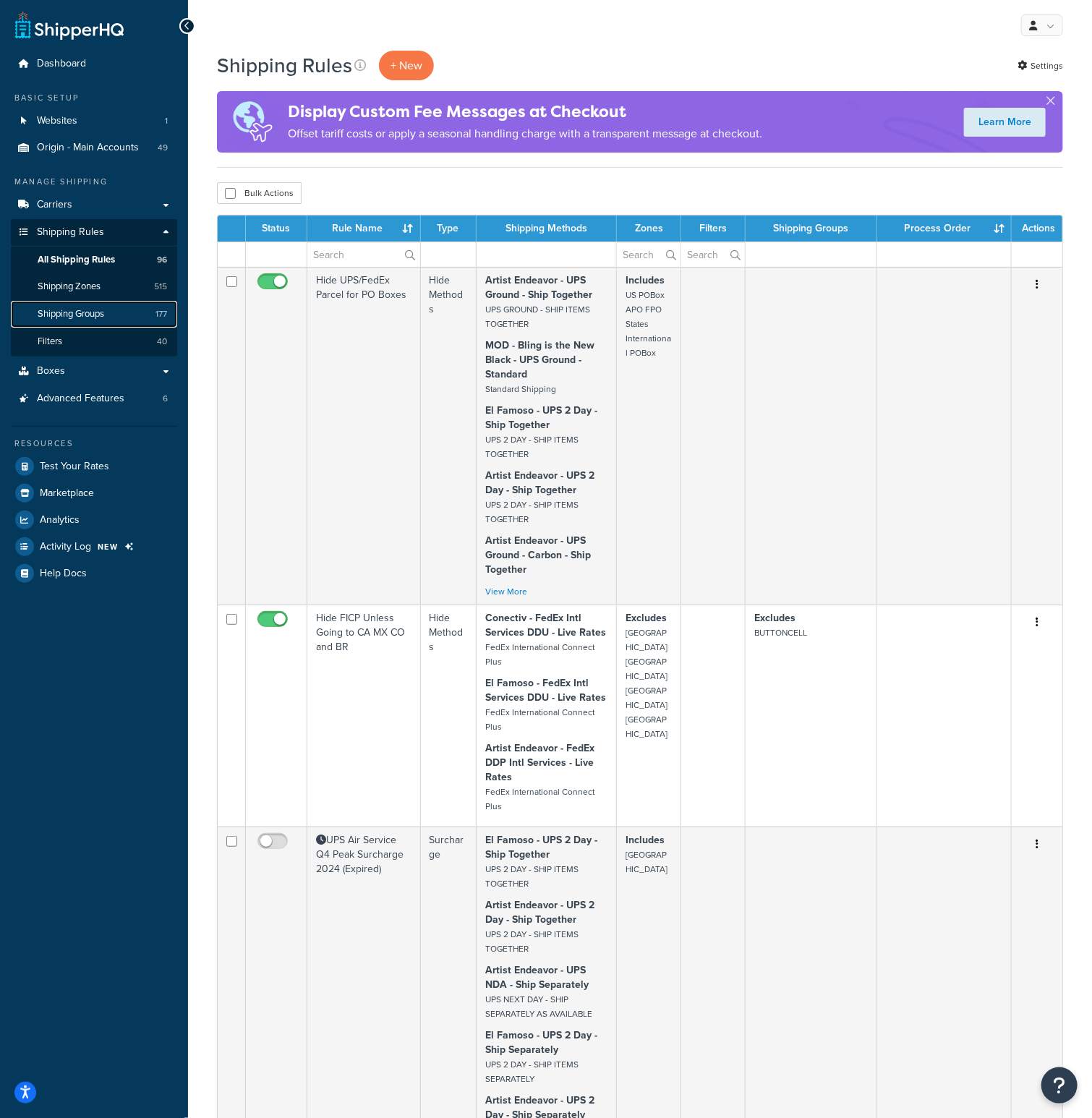
click at [107, 305] on link "Shipping Groups 177" at bounding box center [94, 314] width 167 height 27
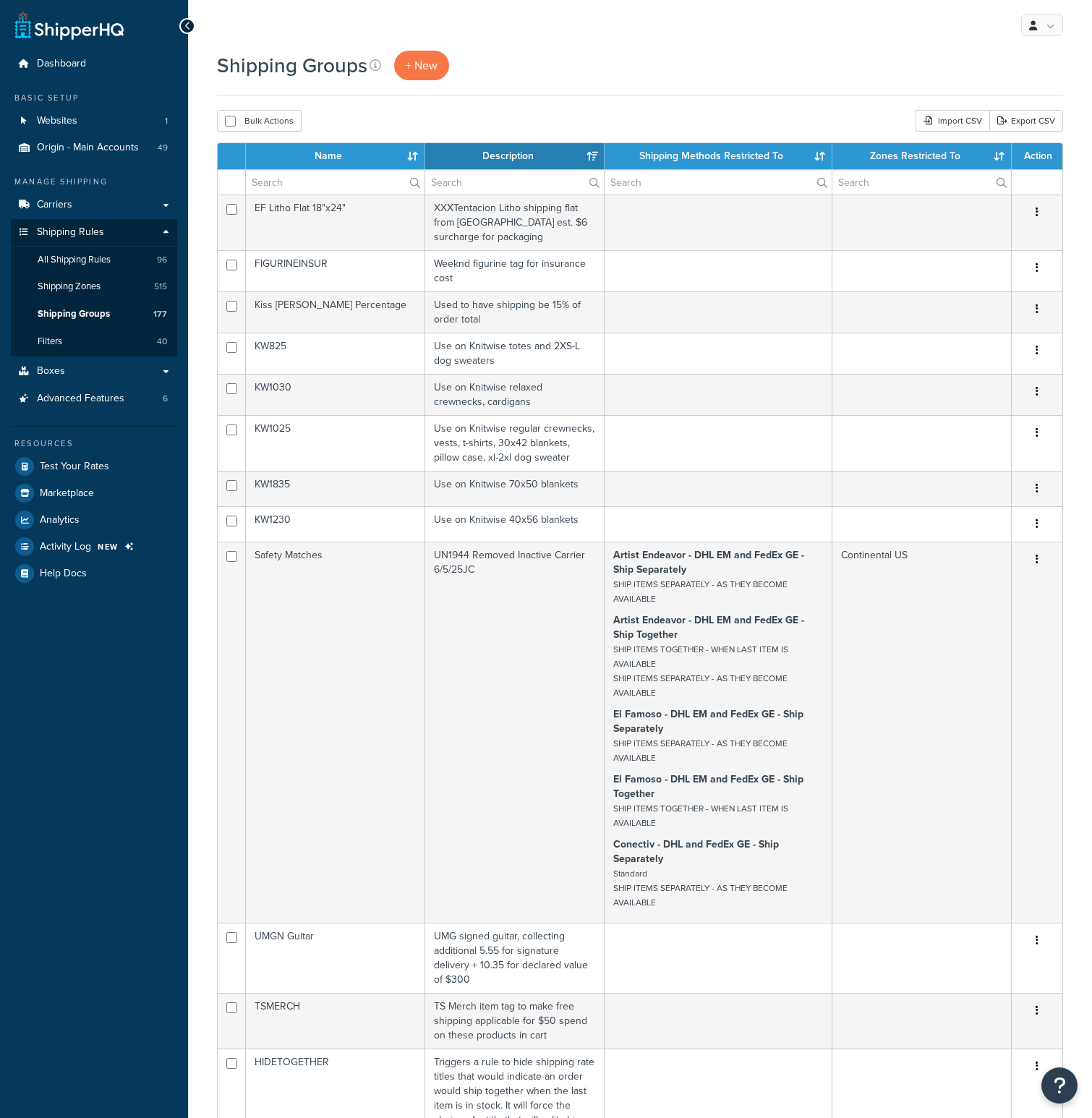
select select "15"
click at [308, 180] on input "text" at bounding box center [335, 182] width 179 height 24
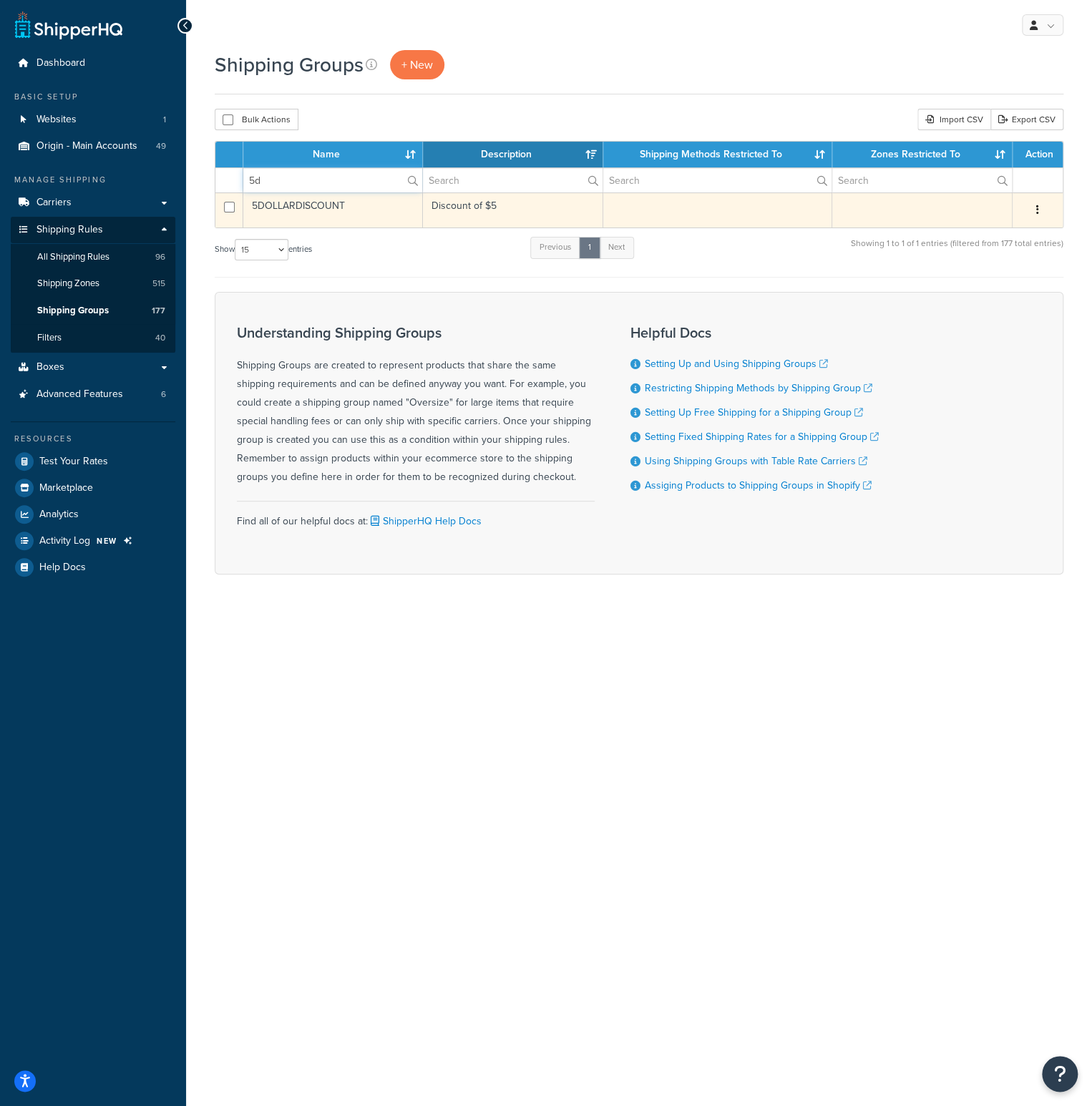
type input "5d"
click at [311, 201] on td "5DOLLARDISCOUNT" at bounding box center [333, 209] width 179 height 35
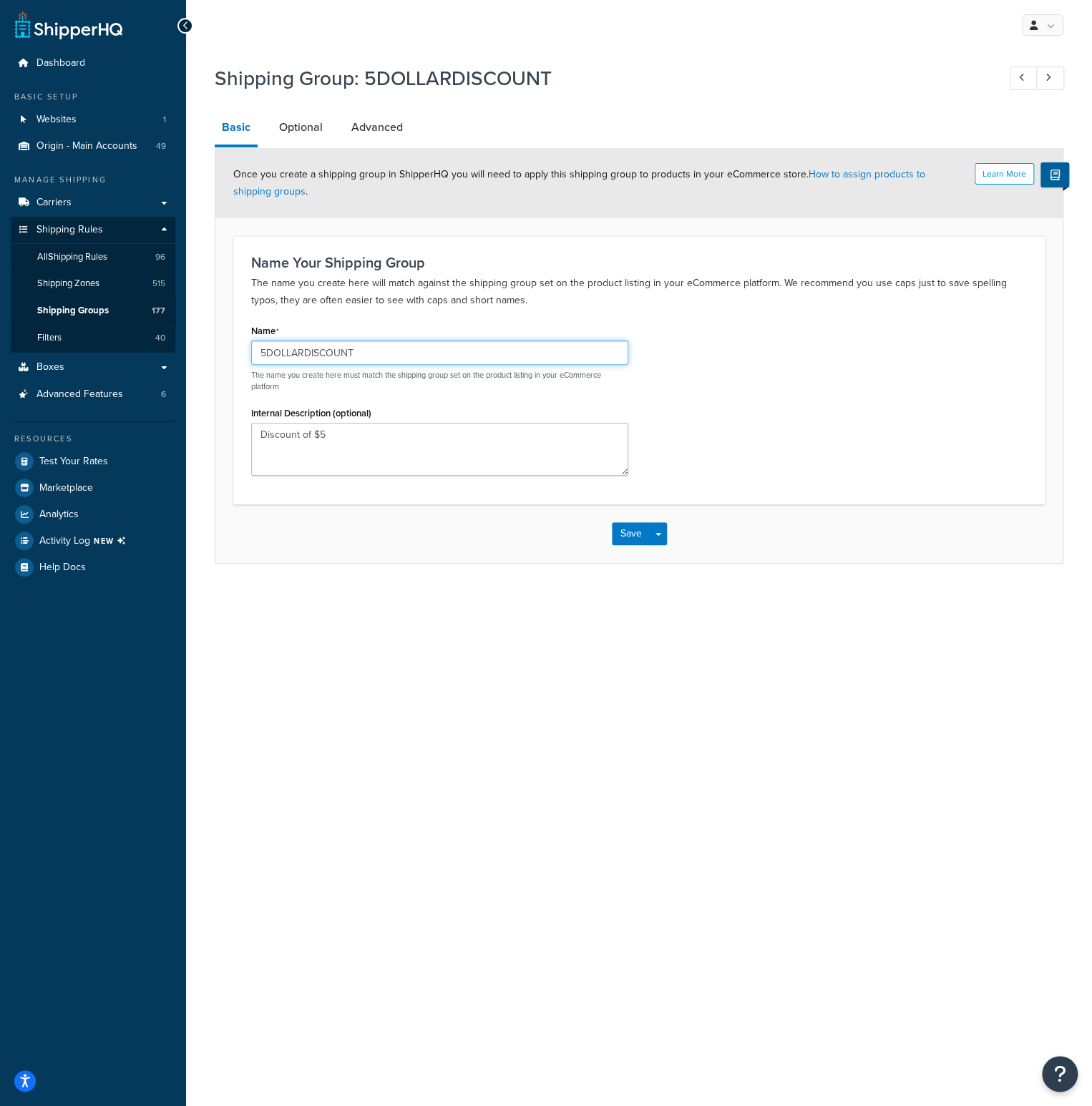
drag, startPoint x: 354, startPoint y: 347, endPoint x: 239, endPoint y: 349, distance: 115.0
click at [240, 349] on div "Name 5DOLLARDISCOUNT The name you create here must match the shipping group set…" at bounding box center [439, 403] width 398 height 166
click at [506, 284] on p "The name you create here will match against the shipping group set on the produ…" at bounding box center [639, 292] width 776 height 34
click at [112, 250] on link "All Shipping Rules 96" at bounding box center [93, 256] width 165 height 26
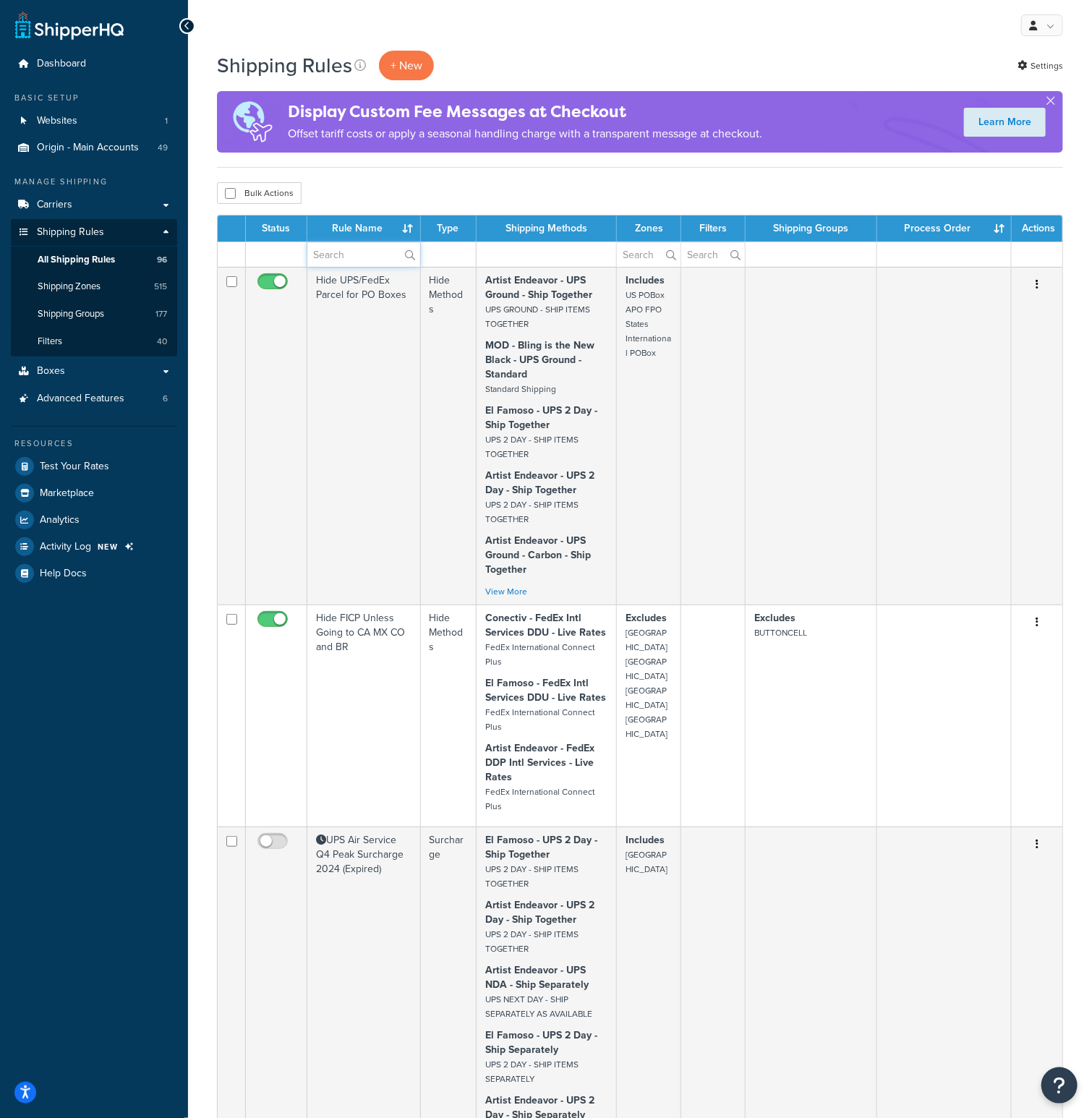
click at [346, 255] on input "text" at bounding box center [364, 254] width 113 height 24
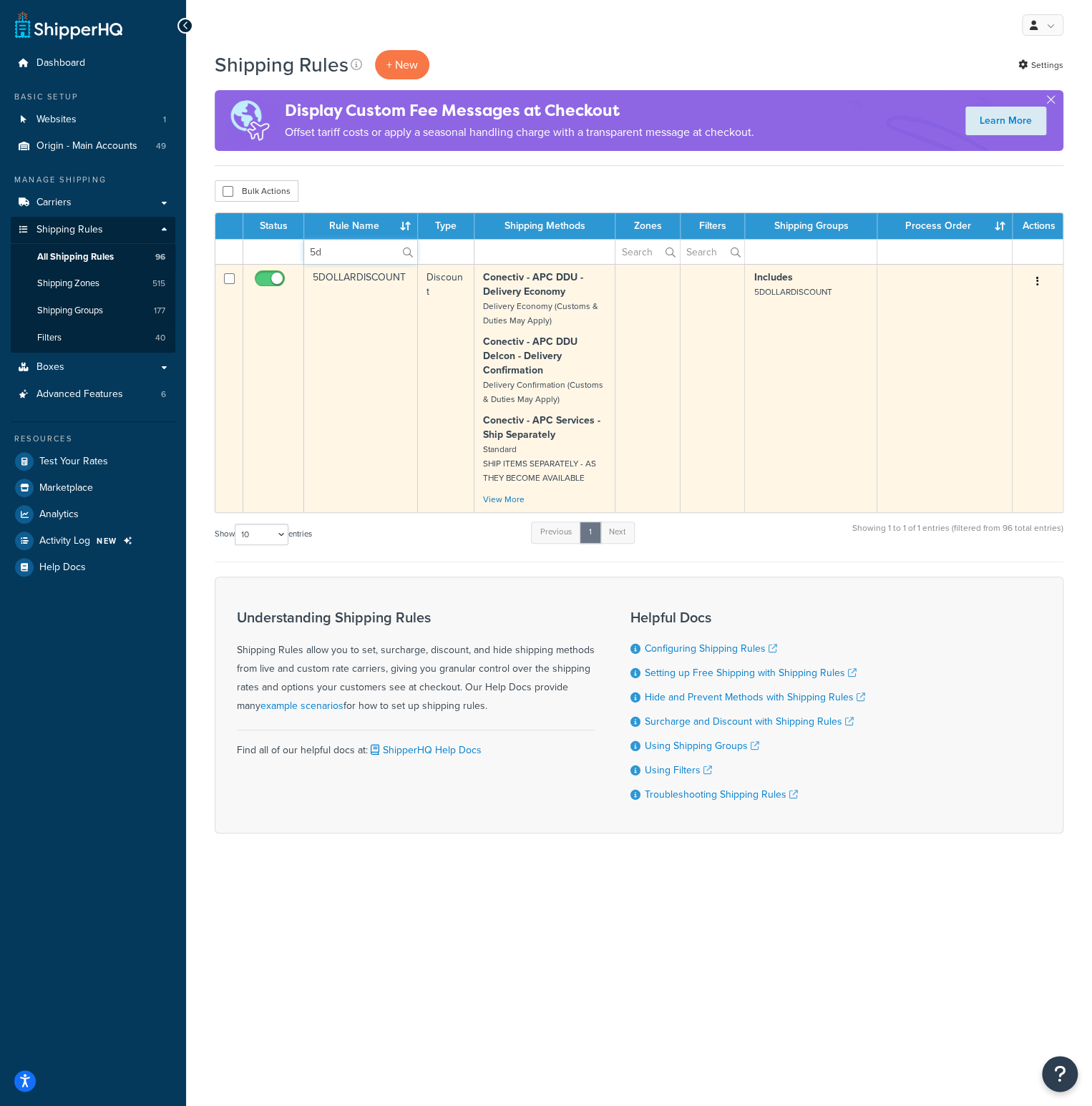
type input "5d"
click at [338, 283] on td "5DOLLARDISCOUNT" at bounding box center [361, 388] width 114 height 249
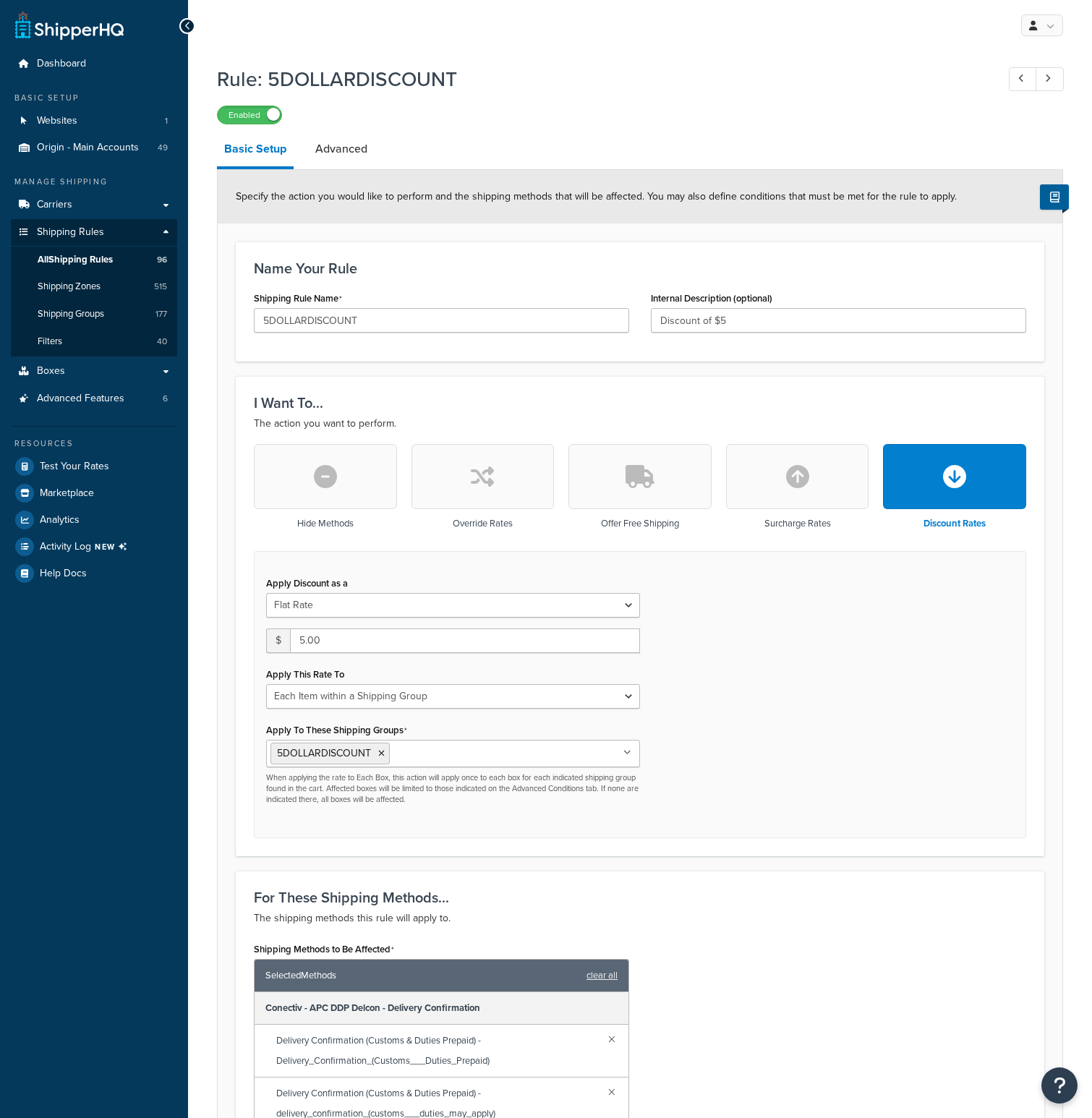
select select "ITEM"
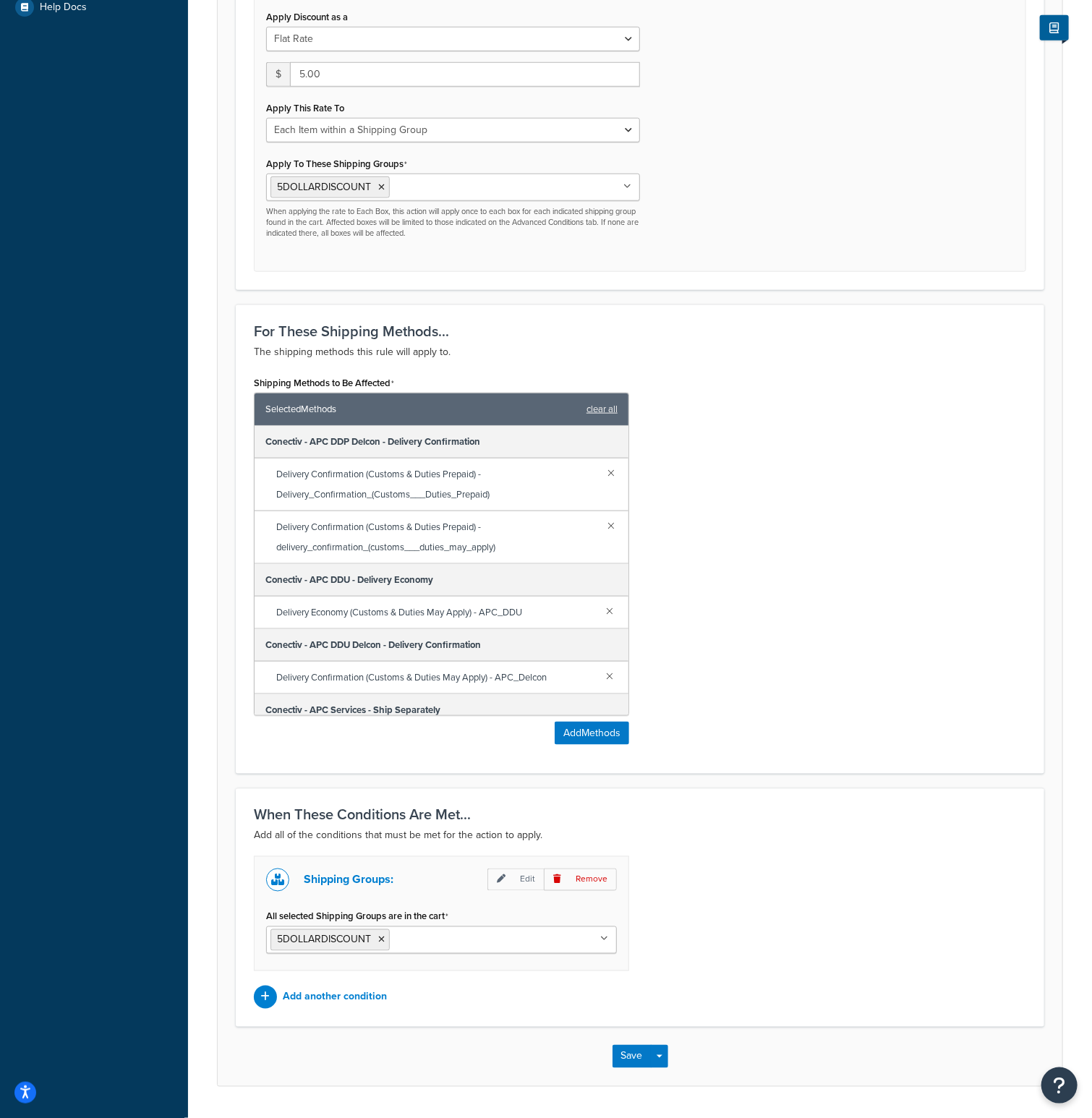
scroll to position [606, 0]
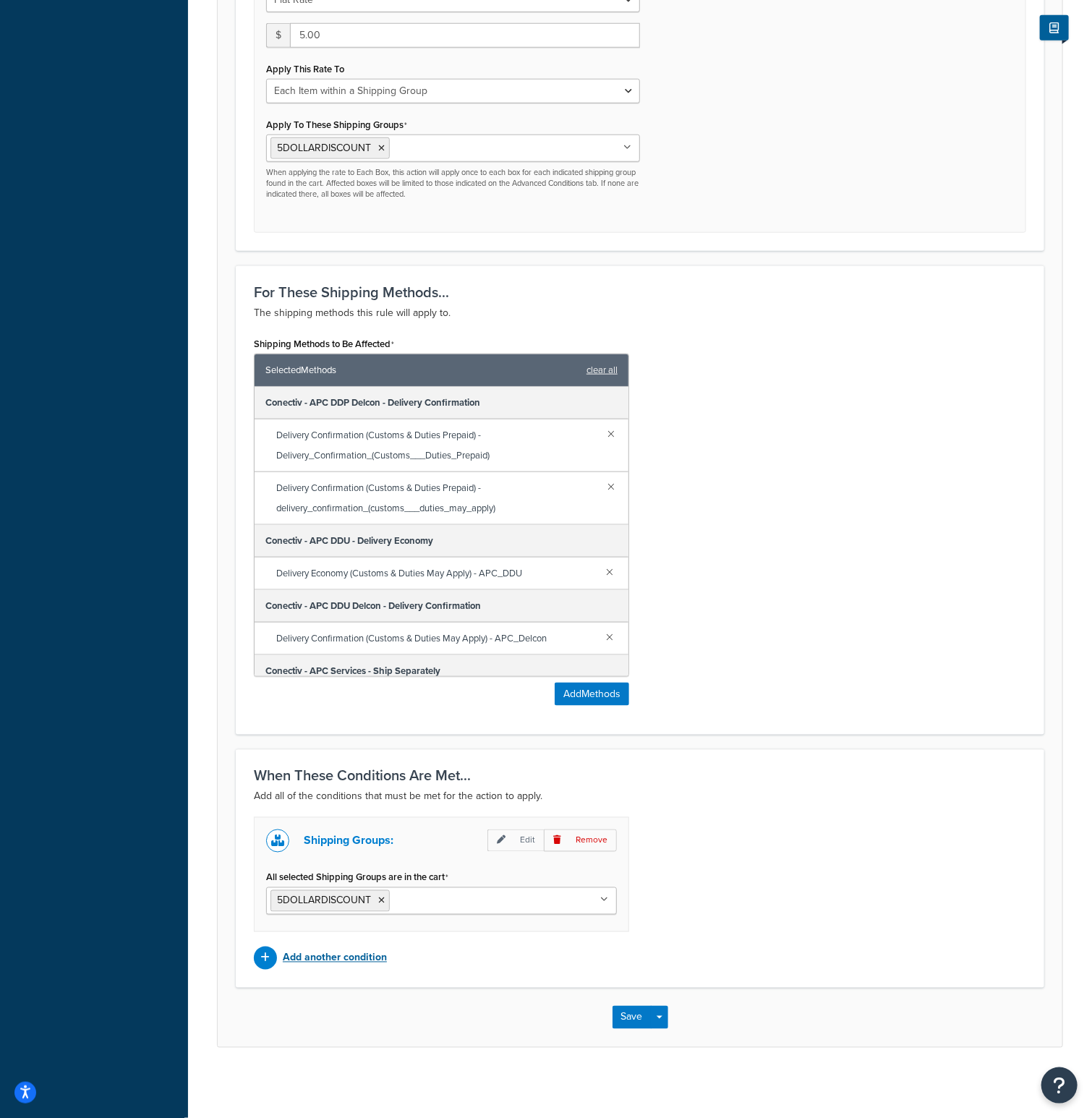
click at [359, 949] on p "Add another condition" at bounding box center [334, 958] width 105 height 20
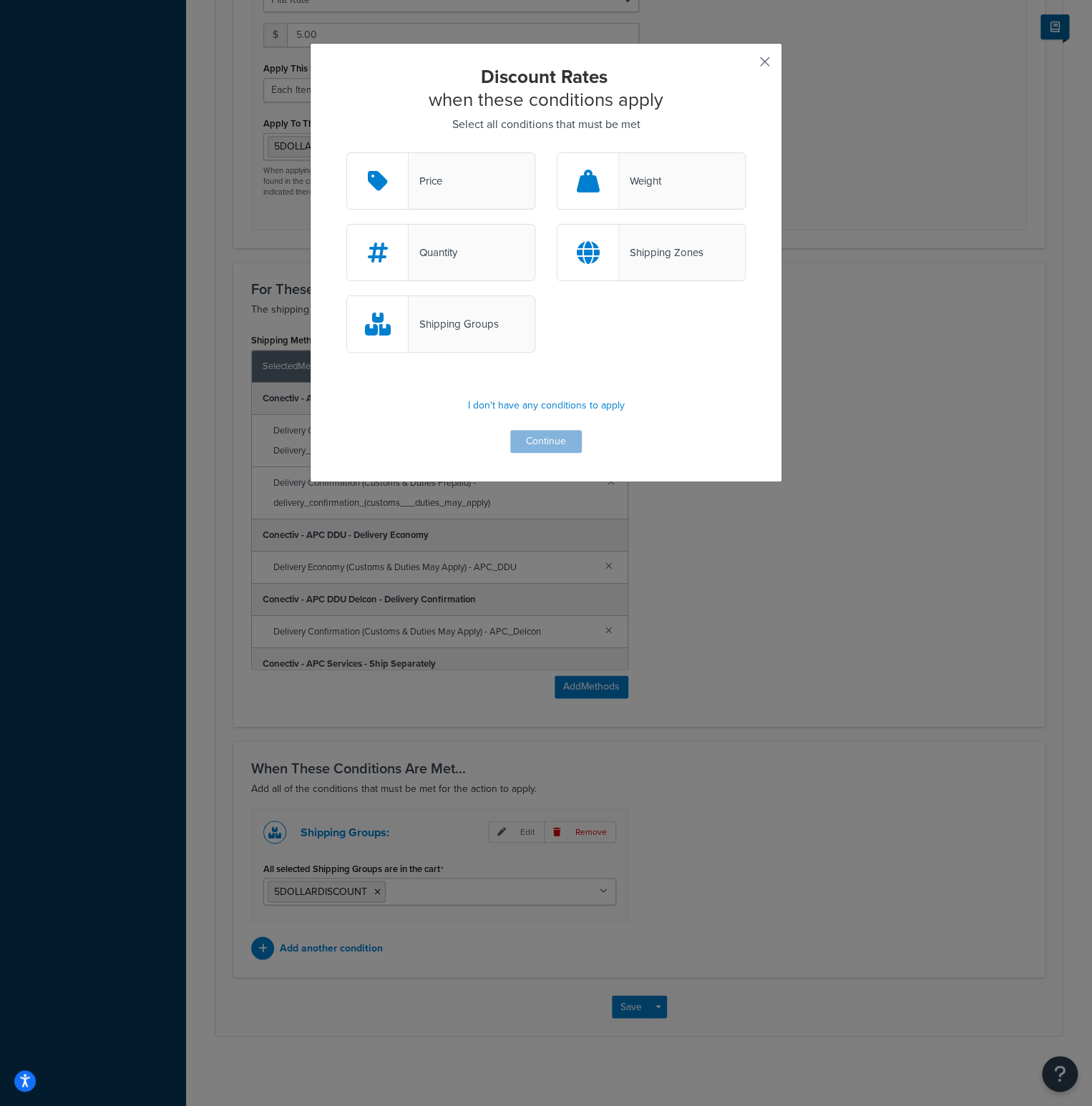
click at [745, 65] on button "button" at bounding box center [743, 67] width 3 height 3
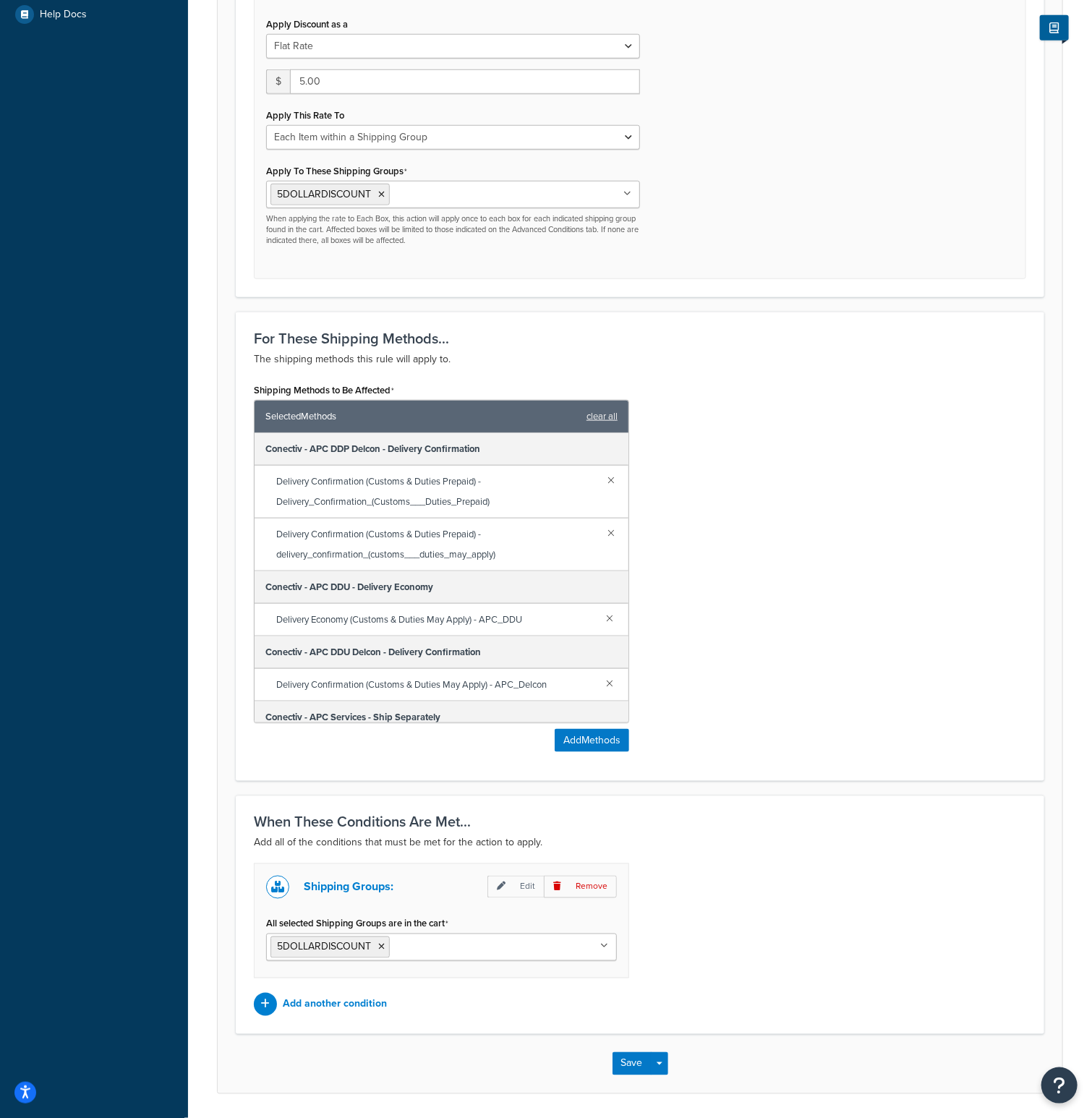
scroll to position [606, 0]
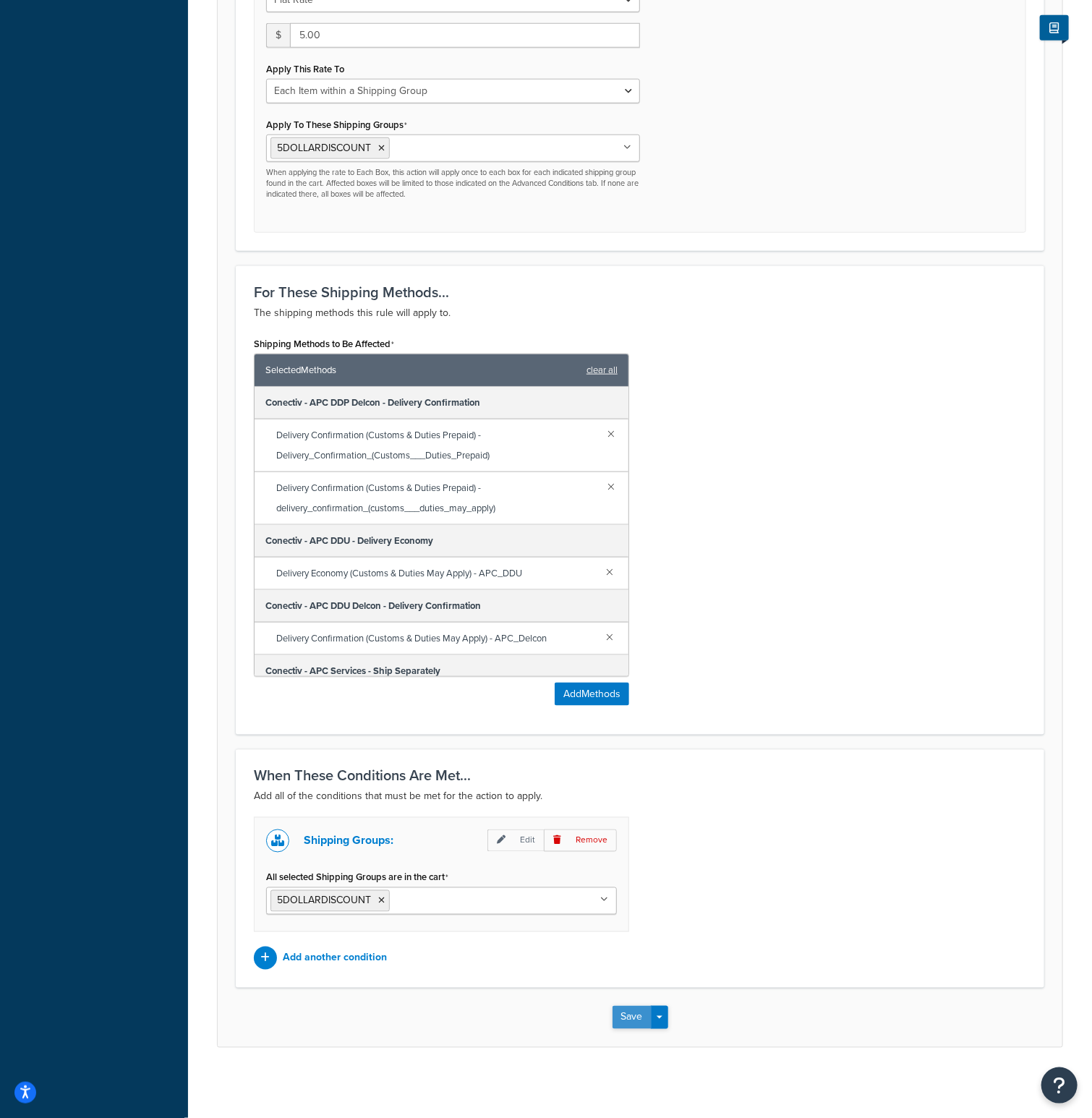
click at [636, 1017] on button "Save" at bounding box center [632, 1018] width 39 height 23
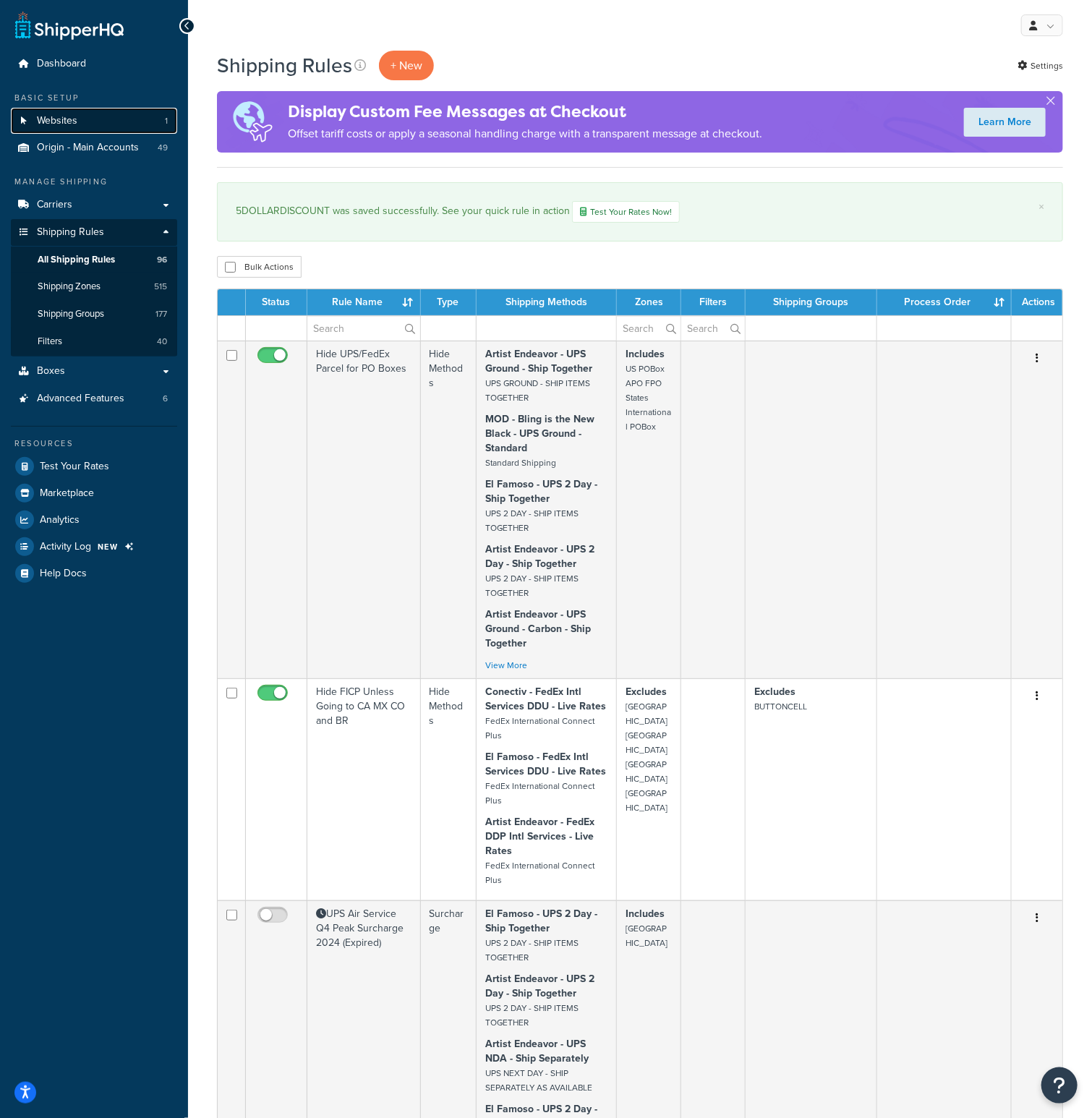
click at [77, 122] on span "Websites" at bounding box center [57, 121] width 41 height 12
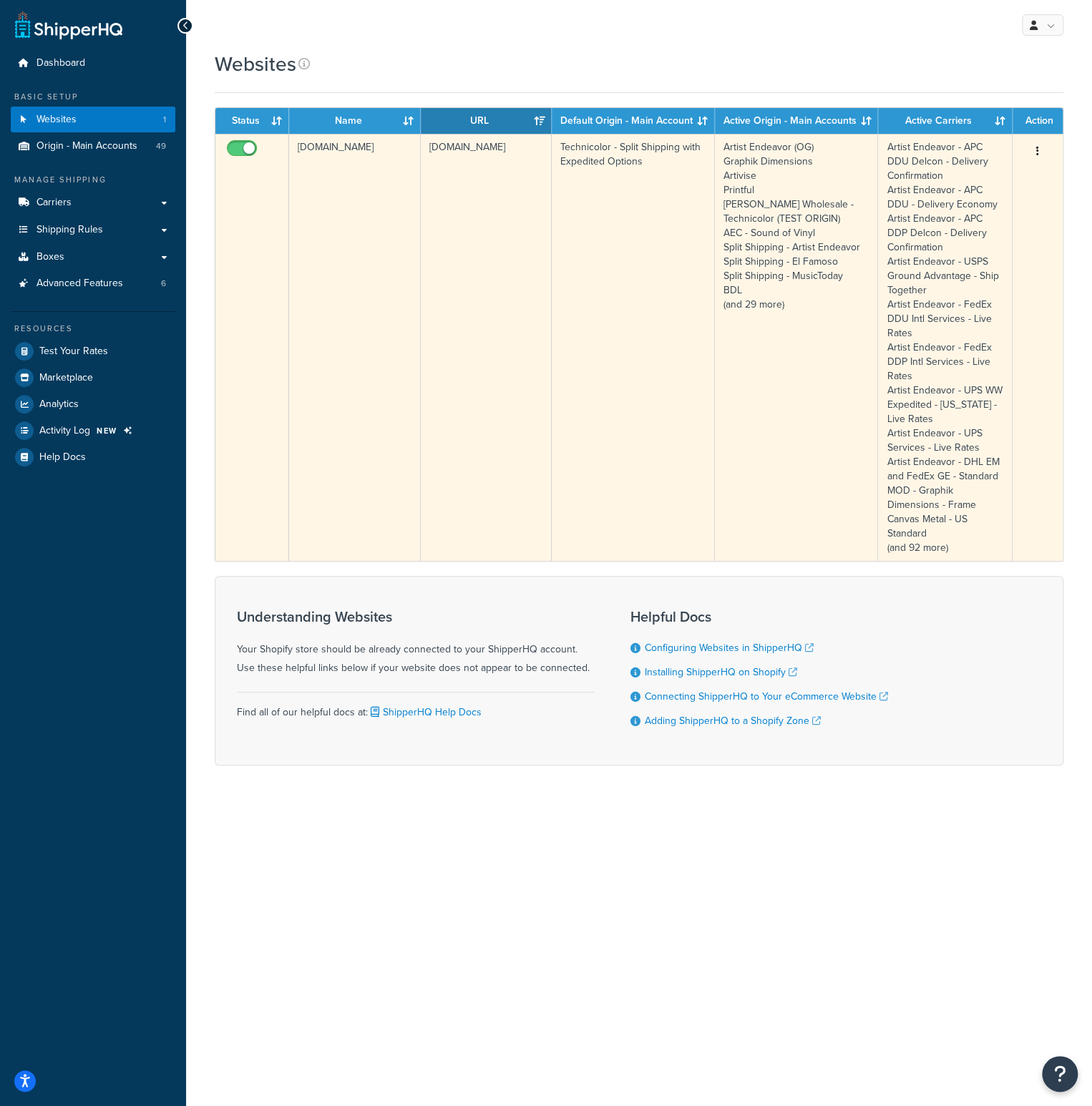
click at [367, 165] on td "[DOMAIN_NAME]" at bounding box center [355, 348] width 132 height 427
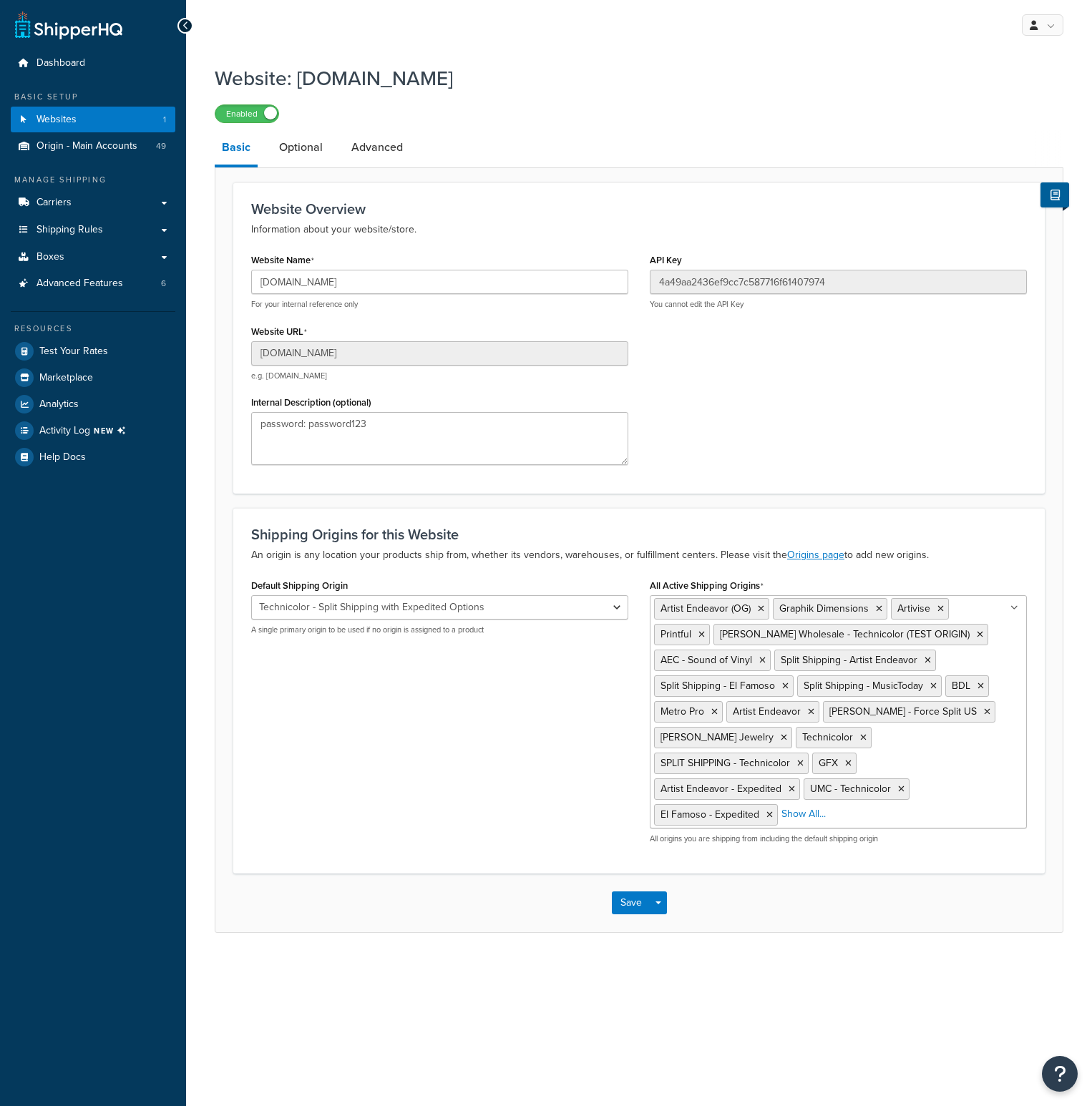
select select "86850"
click at [109, 346] on link "Test Your Rates" at bounding box center [93, 351] width 165 height 26
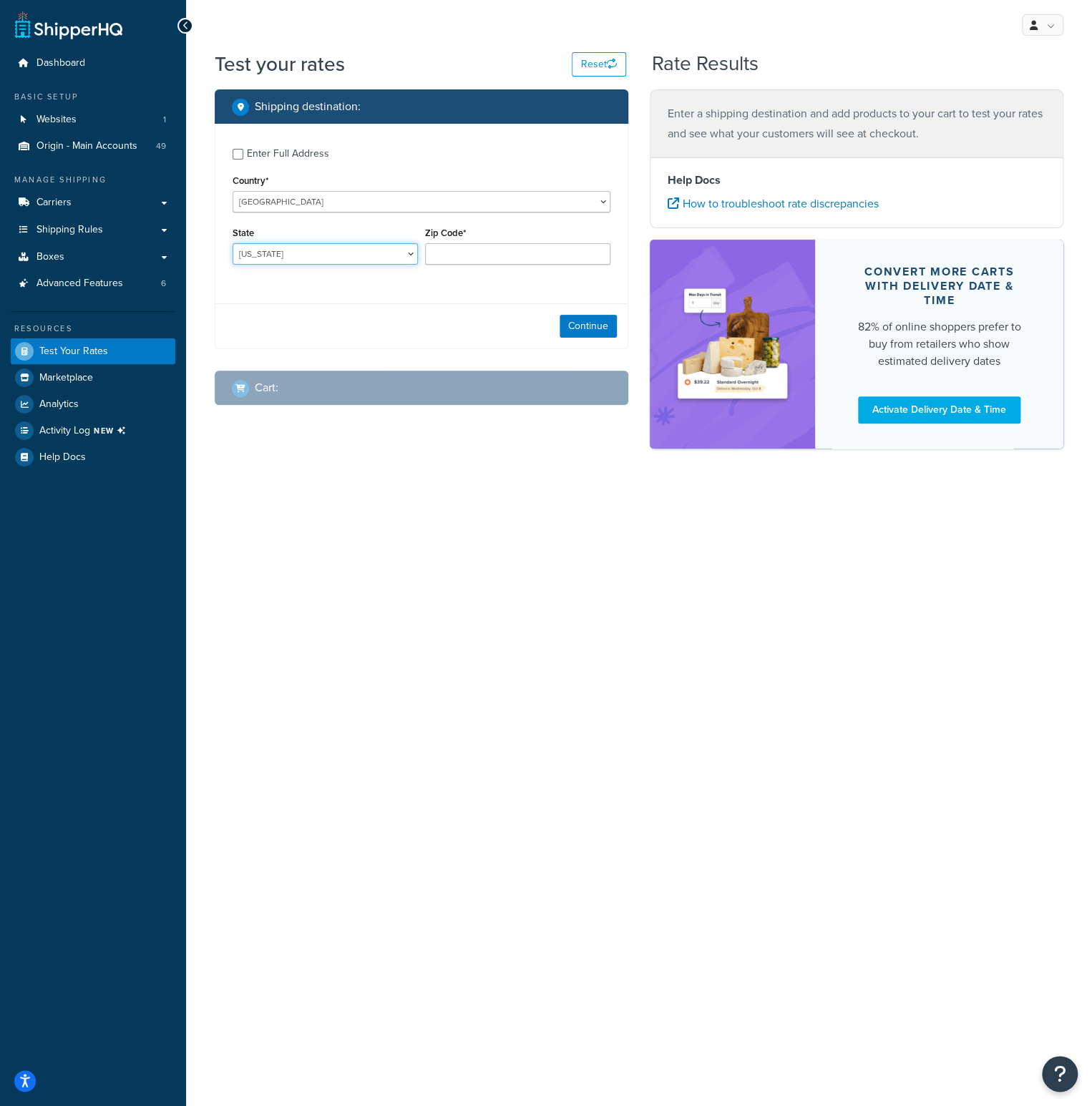
click at [313, 254] on select "Alabama Alaska American Samoa Arizona Arkansas Armed Forces Americas Armed Forc…" at bounding box center [325, 254] width 185 height 21
select select "CA"
click at [232, 244] on select "Alabama Alaska American Samoa Arizona Arkansas Armed Forces Americas Armed Forc…" at bounding box center [325, 254] width 185 height 21
click at [453, 256] on input "Zip Code*" at bounding box center [517, 254] width 185 height 21
type input "93010"
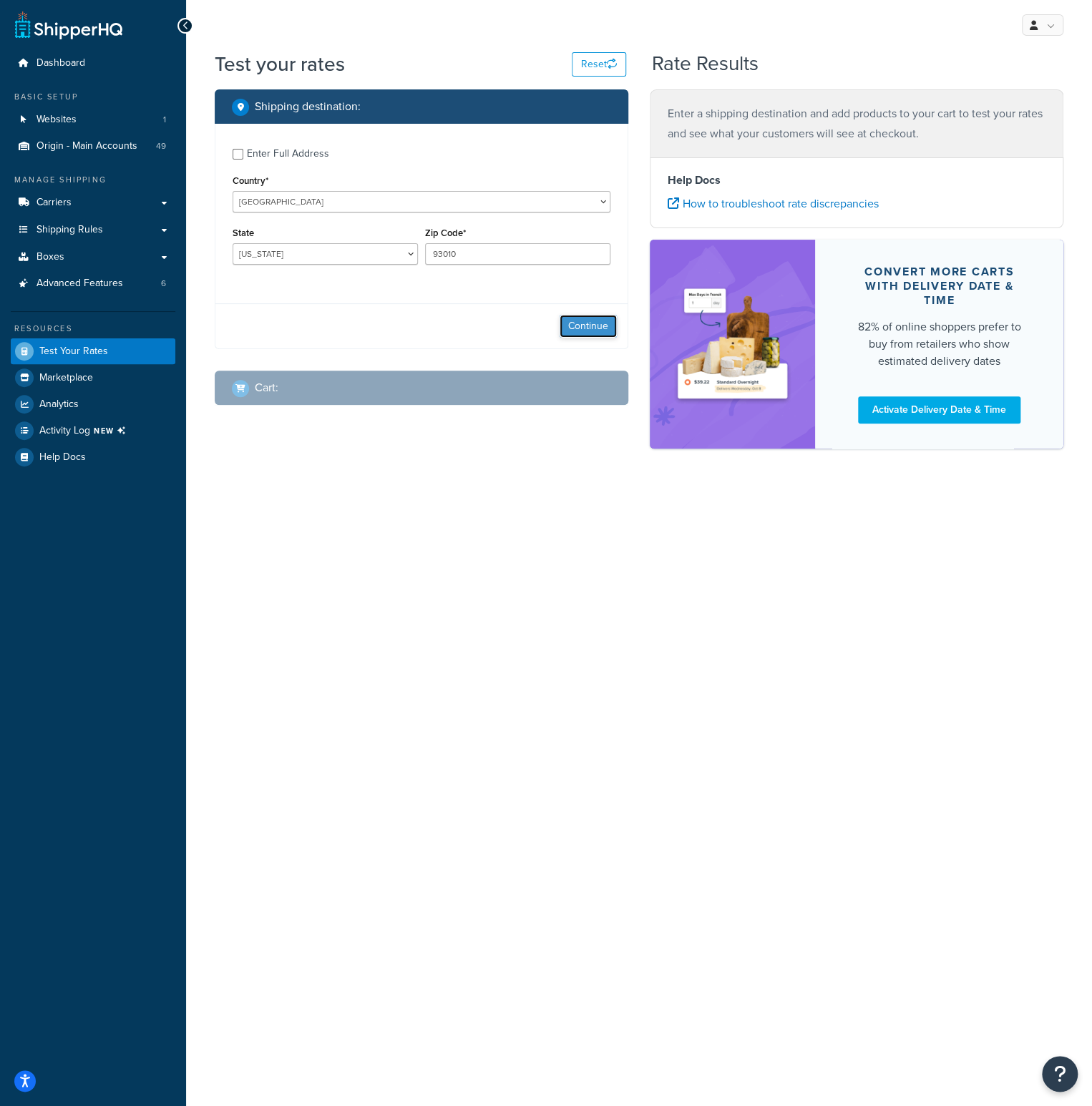
click at [575, 328] on button "Continue" at bounding box center [588, 326] width 57 height 23
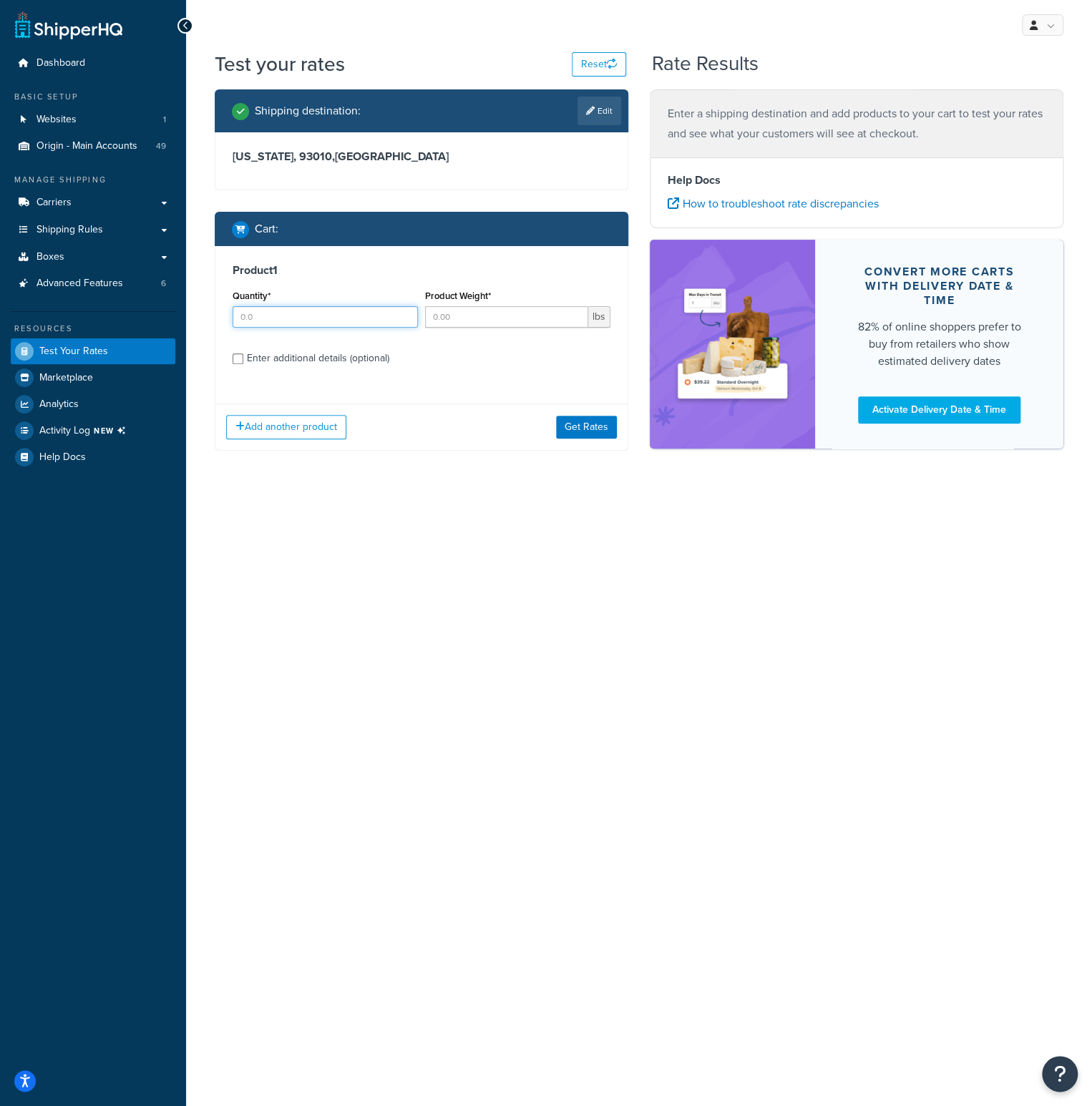
click at [306, 318] on input "Quantity*" at bounding box center [325, 316] width 185 height 21
type input "1"
click at [450, 314] on input "Product Weight*" at bounding box center [506, 316] width 163 height 21
type input "1.5"
click at [241, 358] on input "Enter additional details (optional)" at bounding box center [238, 359] width 11 height 11
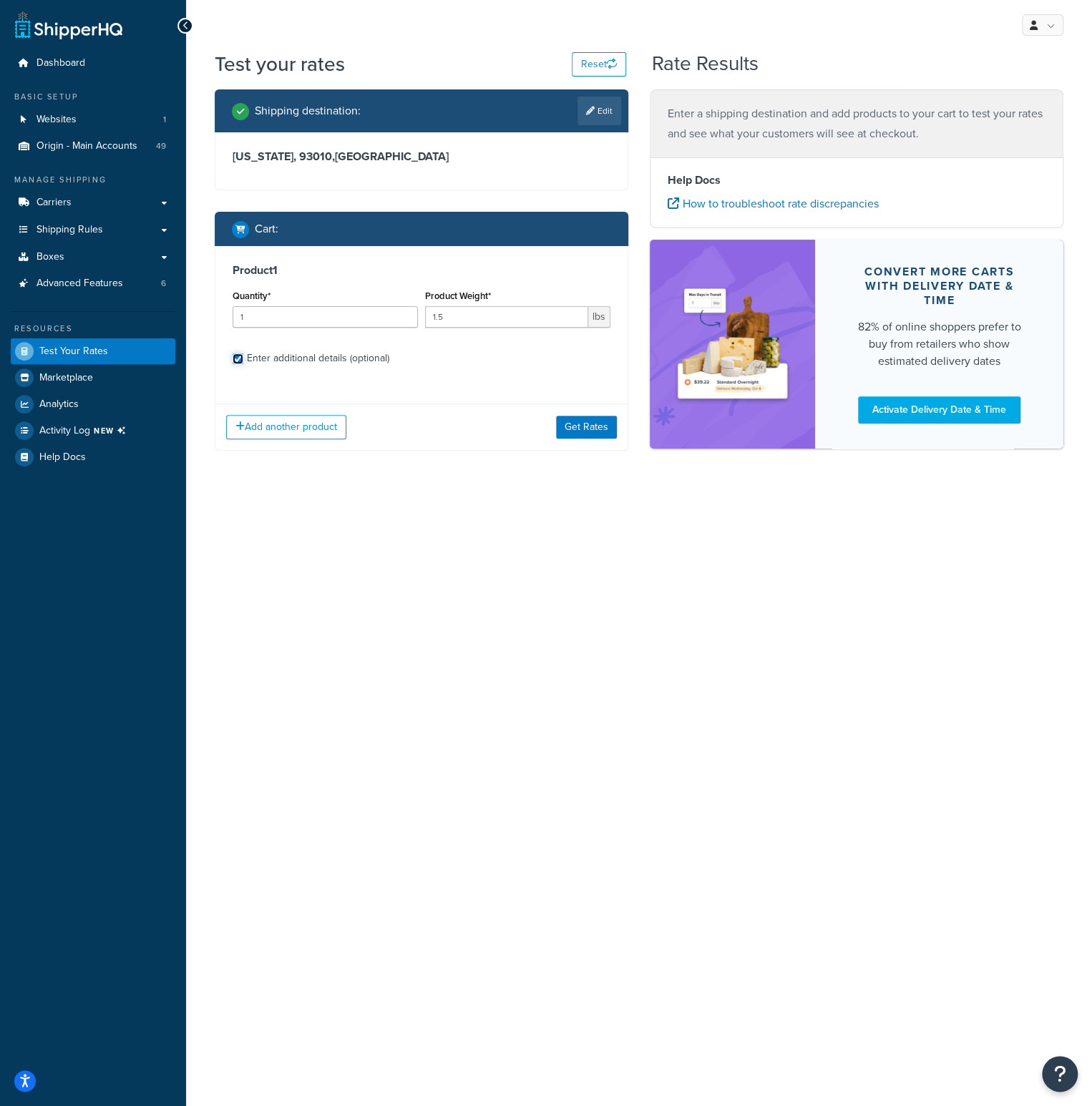
checkbox input "true"
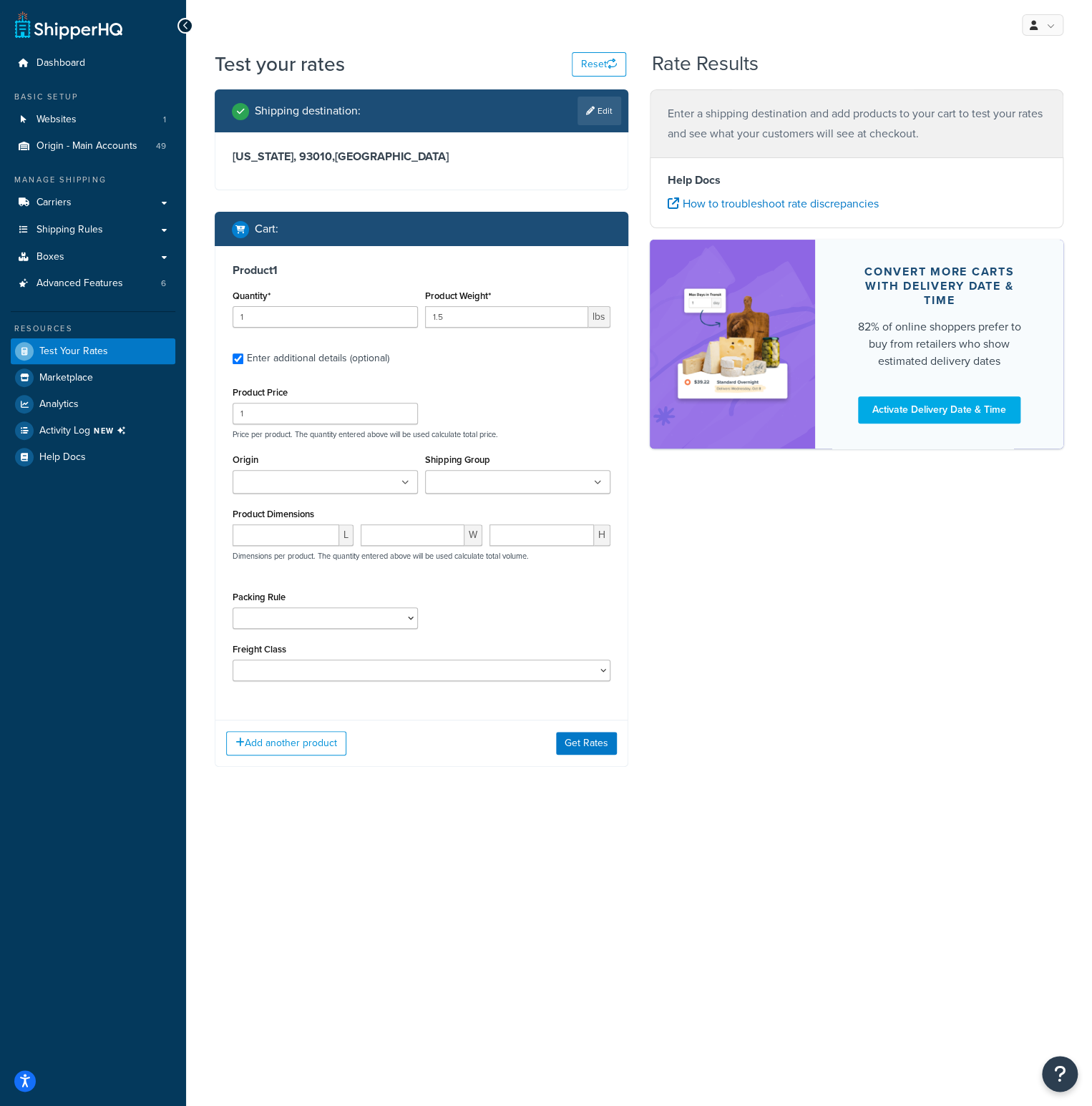
click at [598, 481] on icon at bounding box center [597, 483] width 8 height 9
click at [534, 484] on input "Shipping Group" at bounding box center [492, 483] width 126 height 15
type input "5"
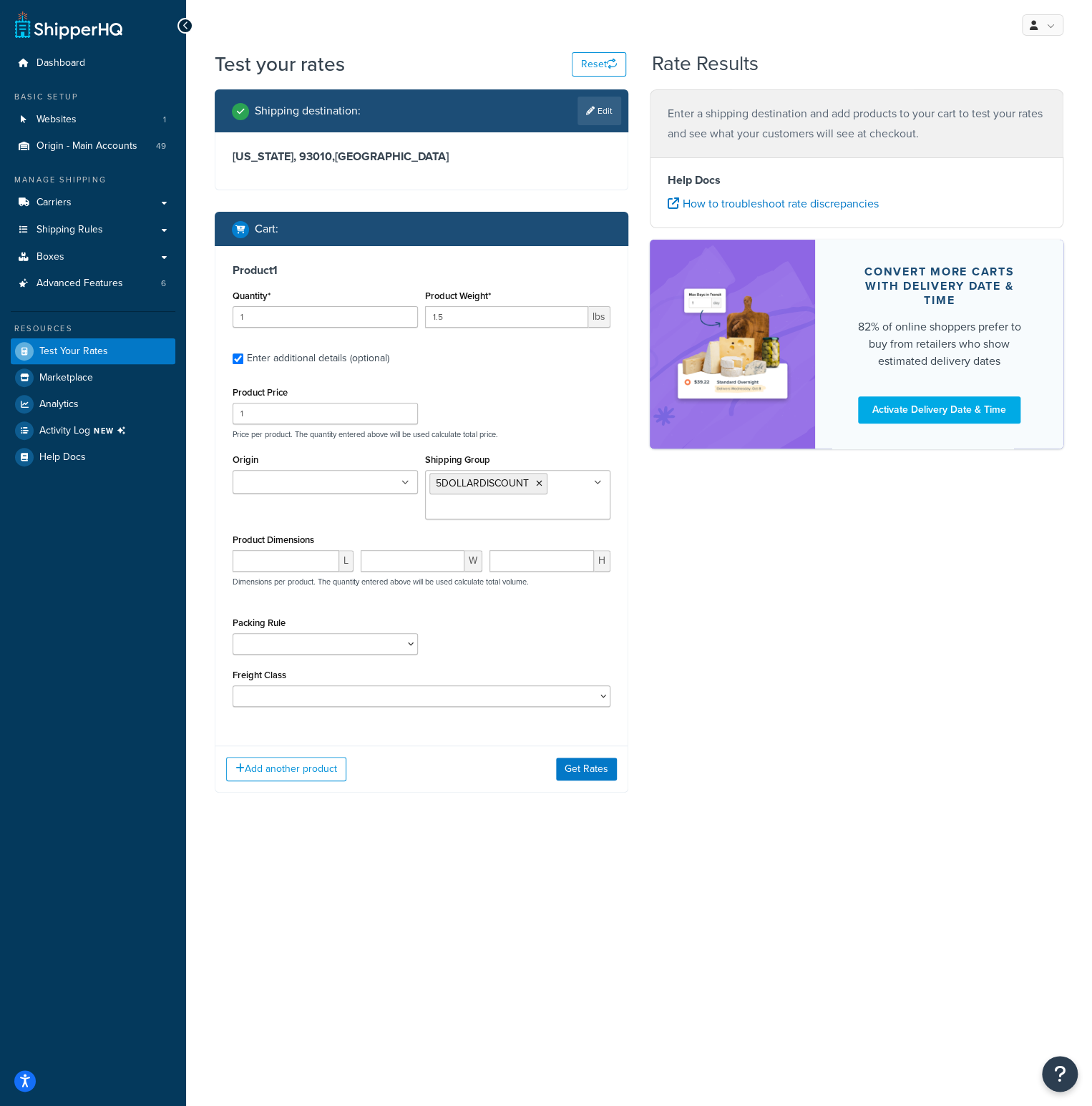
click at [639, 525] on div "Shipping destination : Edit California, 93010 , United States Cart : Product 1 …" at bounding box center [639, 452] width 870 height 725
click at [569, 772] on button "Get Rates" at bounding box center [586, 769] width 61 height 23
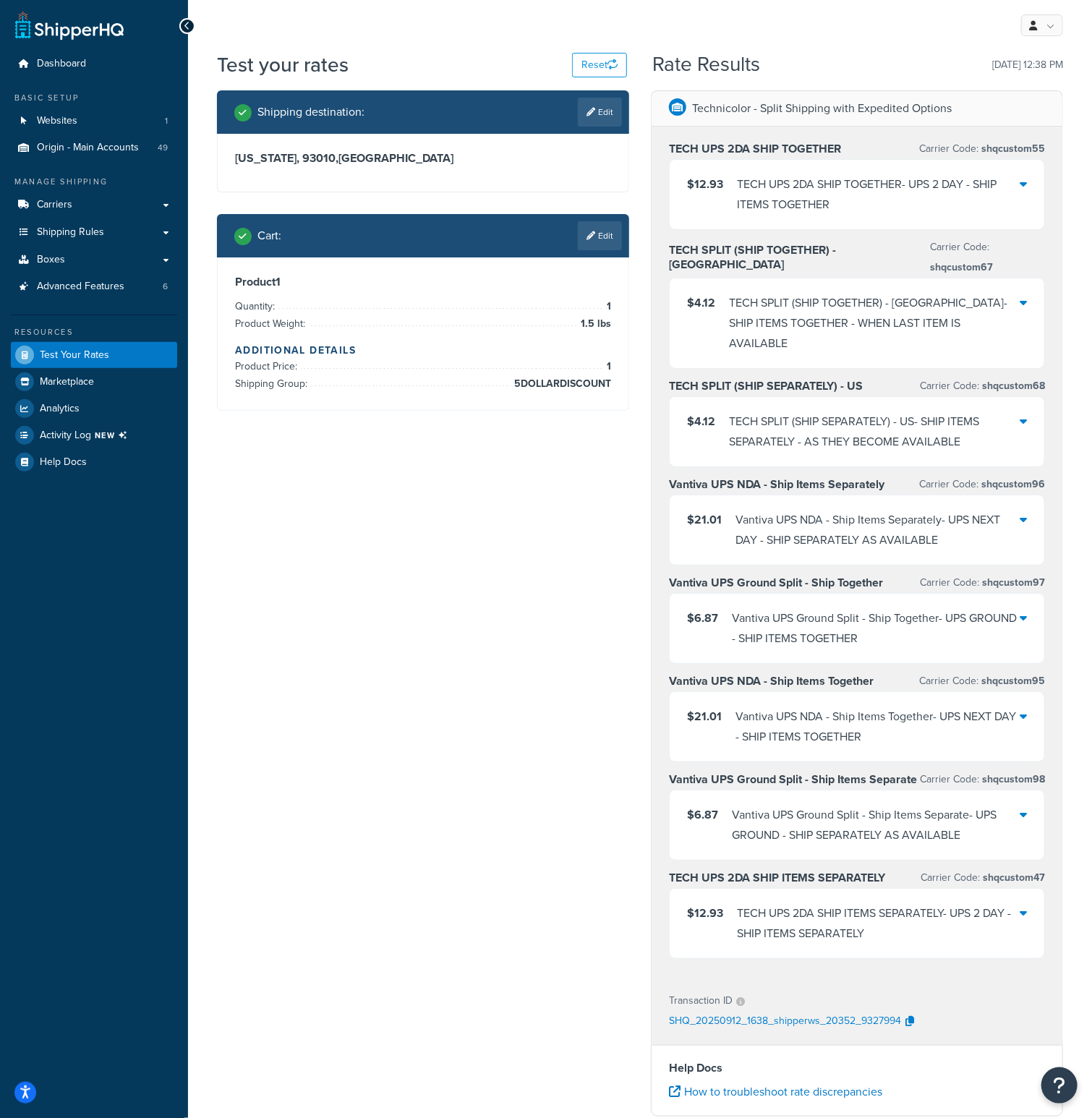
click at [1019, 608] on div "Vantiva UPS Ground Split - Ship Together - UPS GROUND - SHIP ITEMS TOGETHER" at bounding box center [875, 628] width 288 height 41
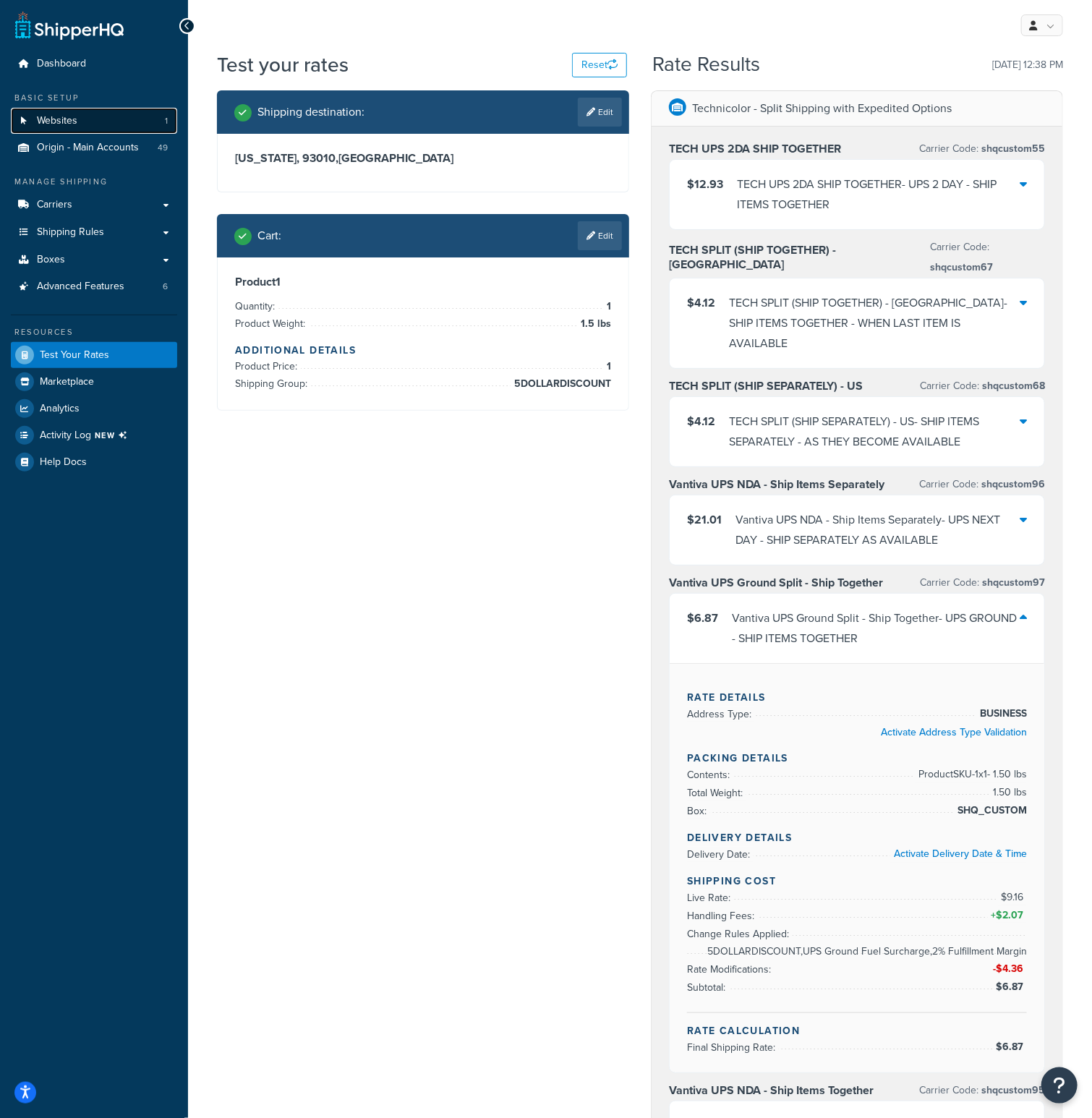
click at [98, 126] on link "Websites 1" at bounding box center [94, 121] width 167 height 27
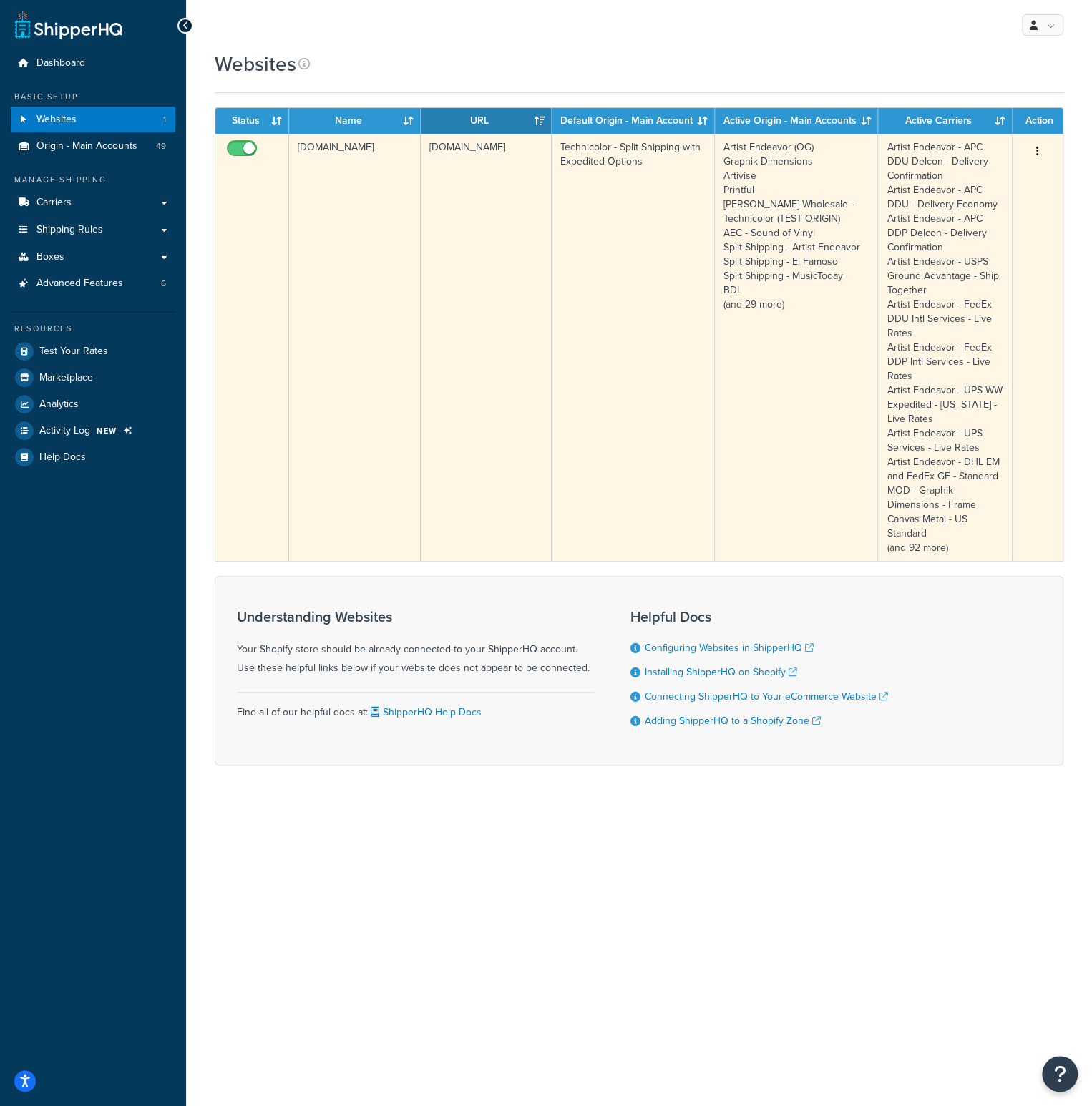
click at [321, 151] on td "[DOMAIN_NAME]" at bounding box center [355, 348] width 132 height 427
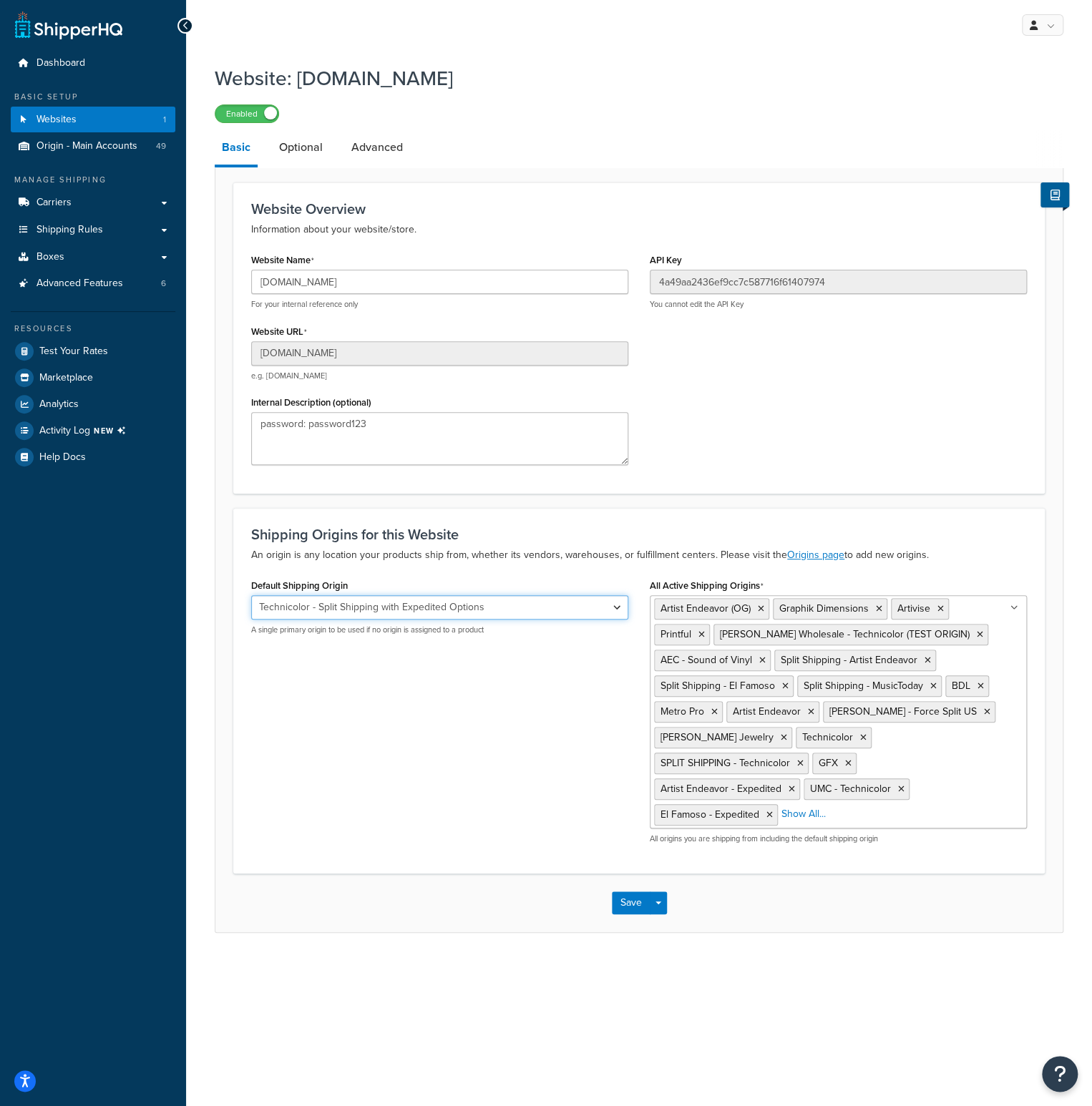
click at [614, 606] on select "El Famoso Artist Endeavor (OG) Graphik Dimensions Artivise Printful [PERSON_NAM…" at bounding box center [439, 608] width 377 height 24
click at [505, 609] on select "El Famoso Artist Endeavor (OG) Graphik Dimensions Artivise Printful [PERSON_NAM…" at bounding box center [439, 608] width 377 height 24
select select "68760"
click at [251, 596] on select "El Famoso Artist Endeavor (OG) Graphik Dimensions Artivise Printful [PERSON_NAM…" at bounding box center [439, 608] width 377 height 24
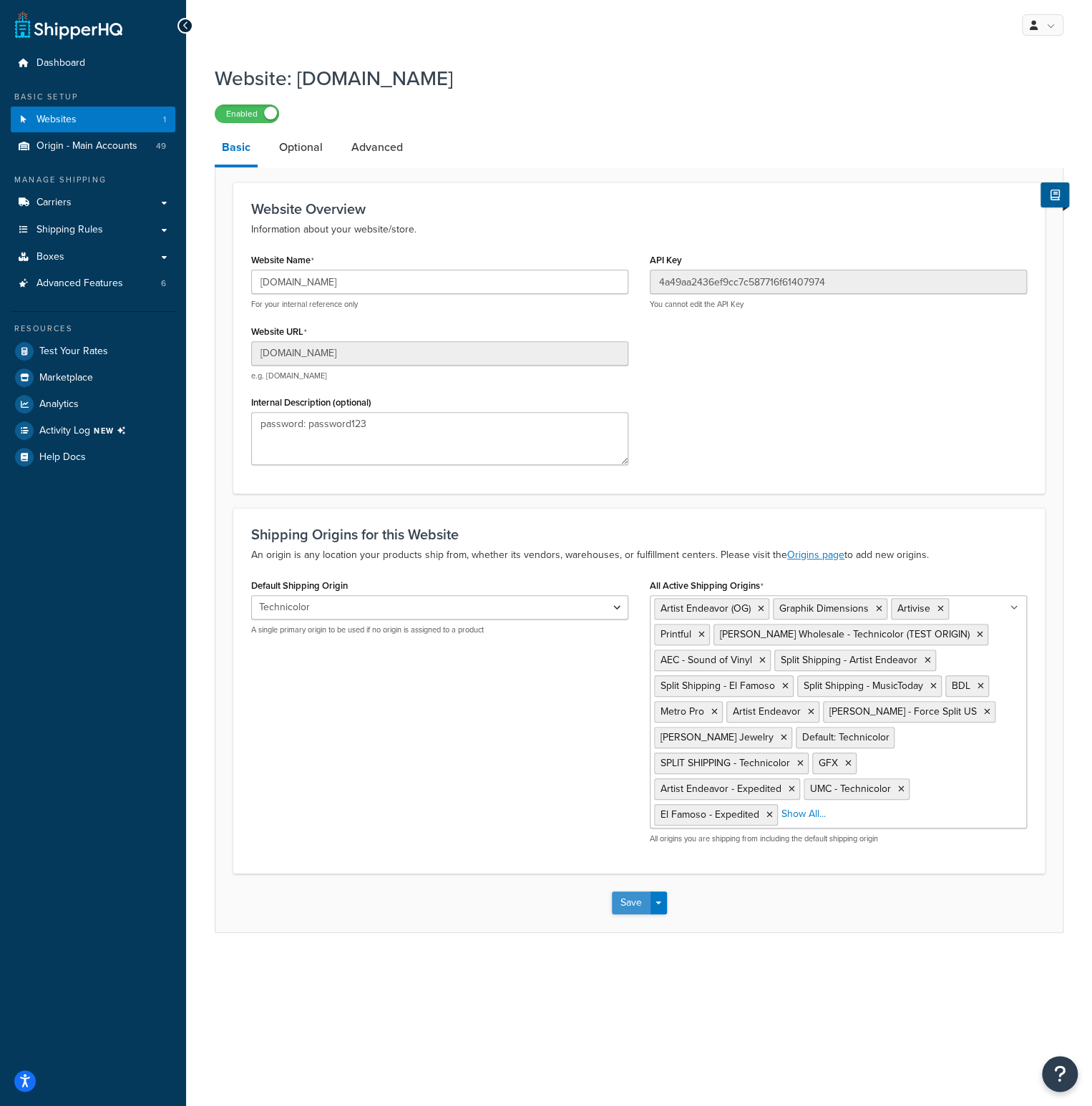
click at [635, 904] on button "Save" at bounding box center [631, 903] width 38 height 23
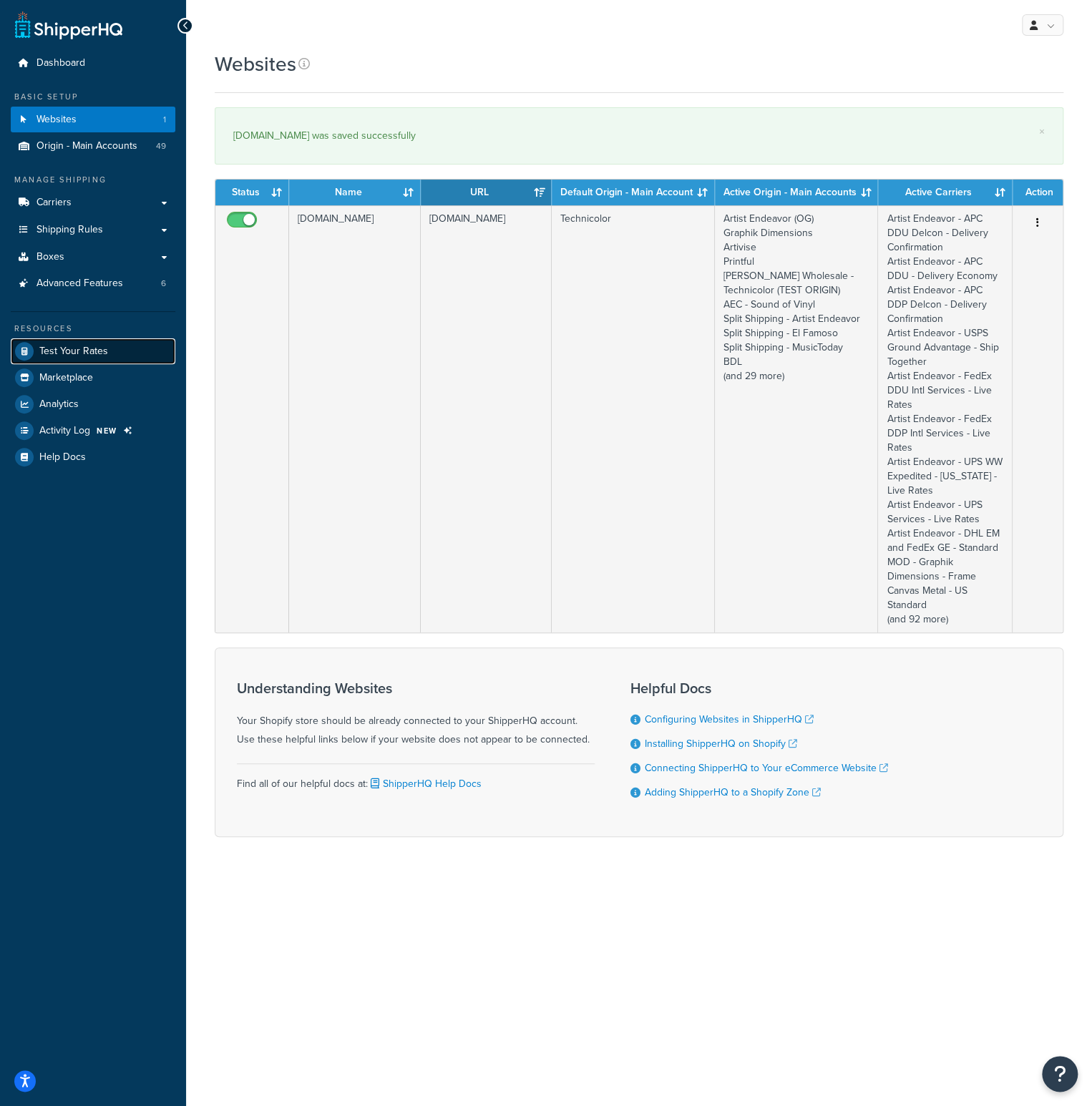
click at [81, 351] on span "Test Your Rates" at bounding box center [73, 351] width 68 height 12
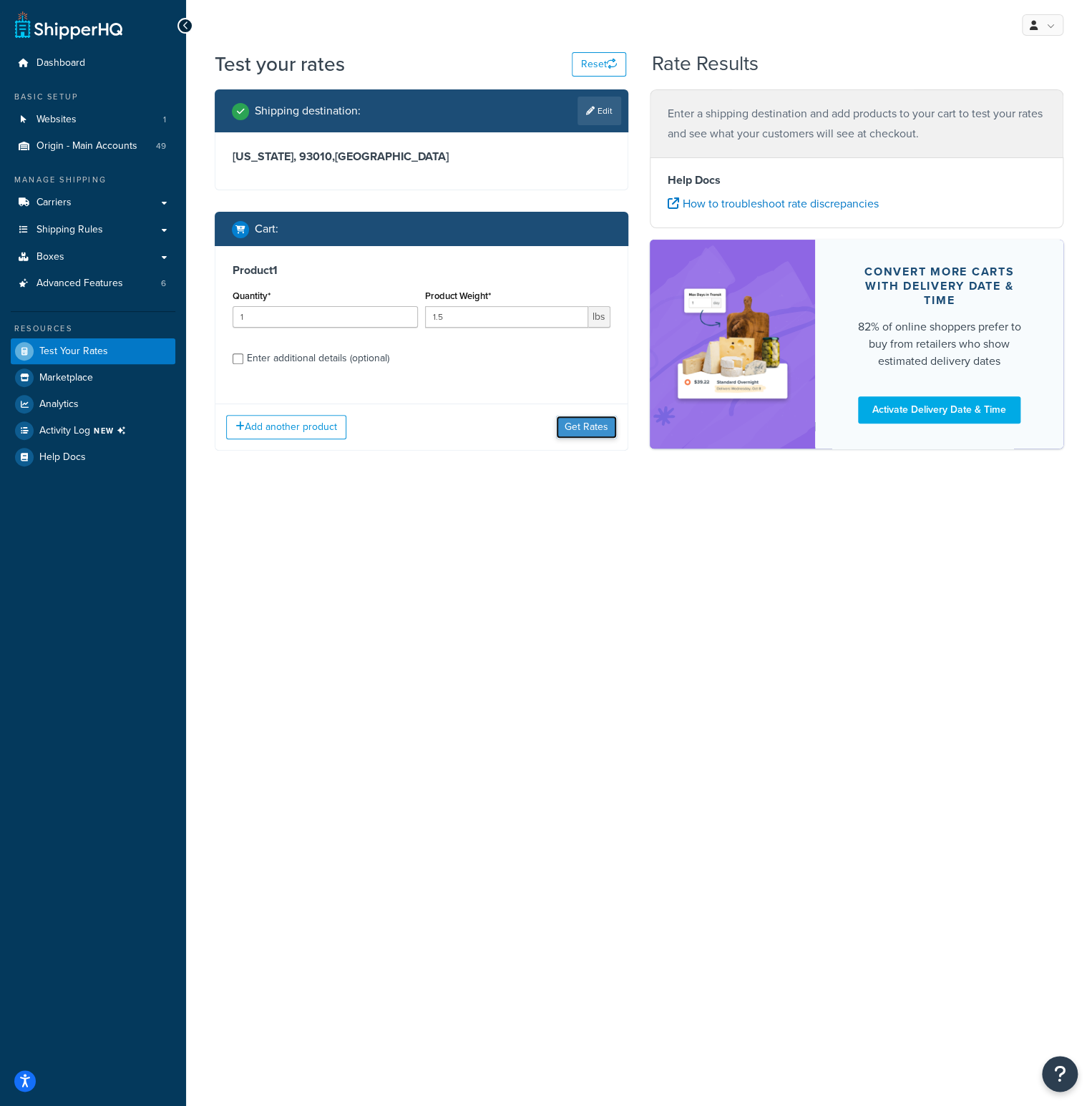
click at [565, 424] on button "Get Rates" at bounding box center [586, 427] width 61 height 23
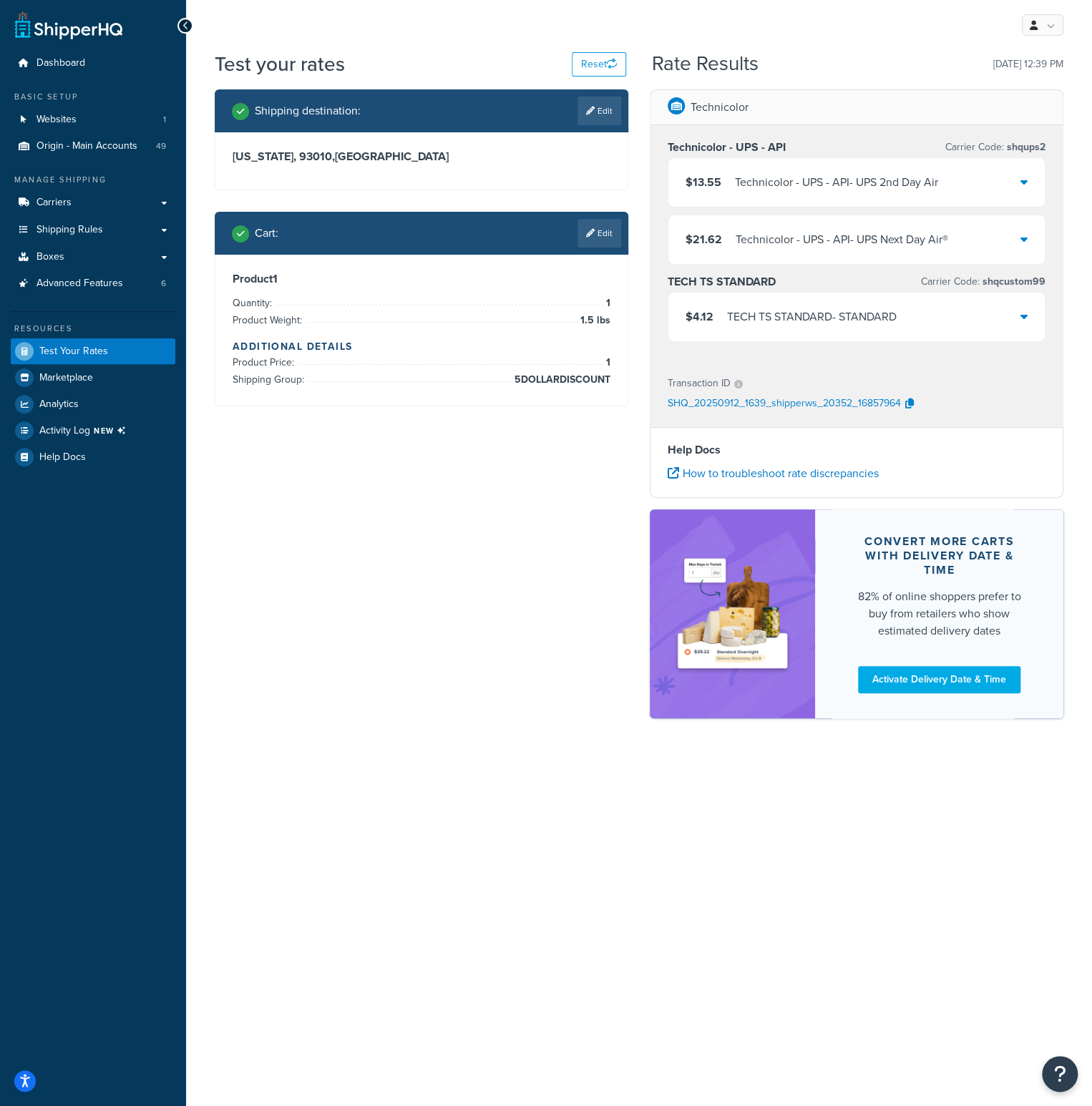
click at [1025, 321] on icon at bounding box center [1024, 315] width 7 height 11
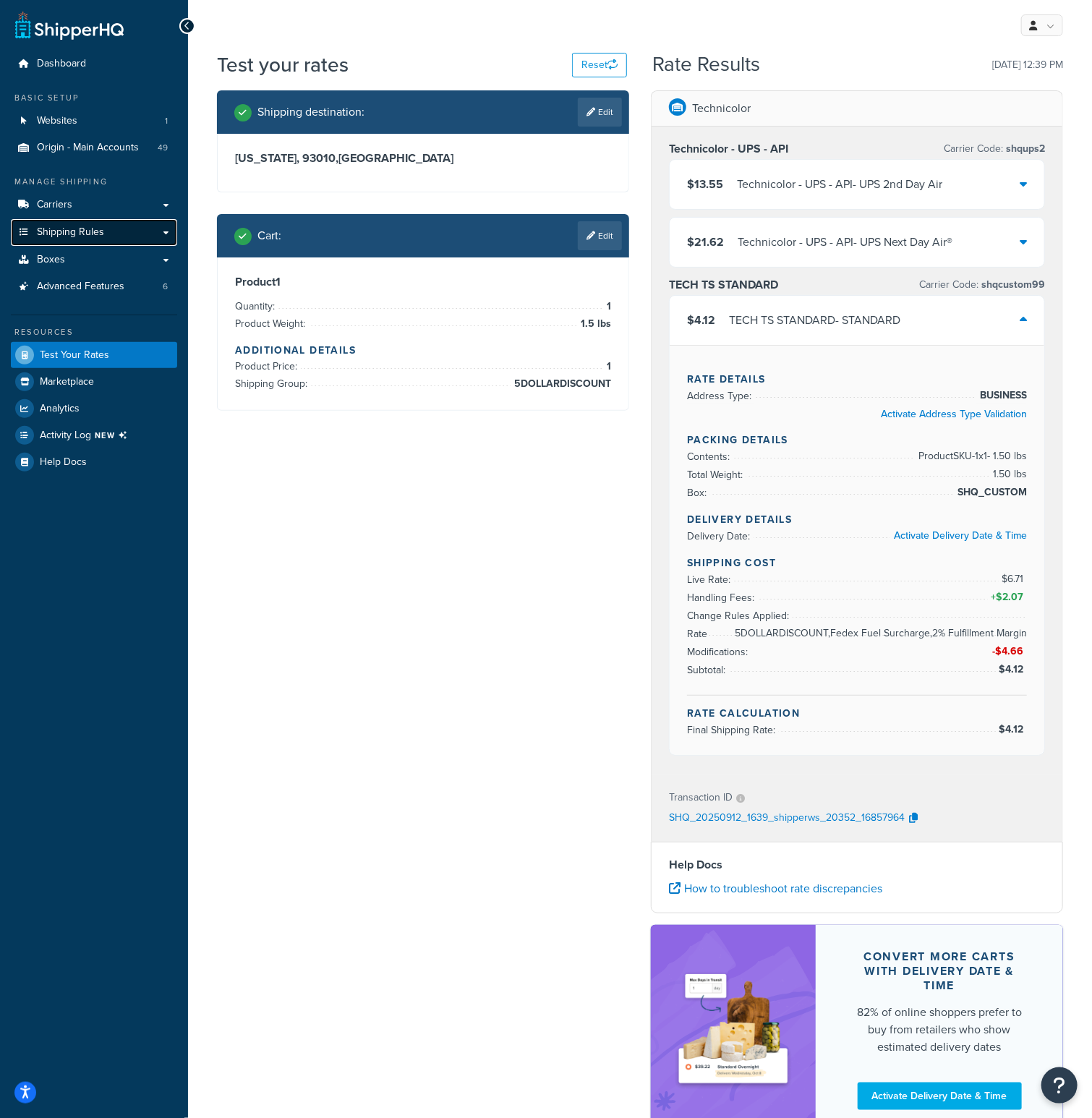
click at [113, 236] on link "Shipping Rules" at bounding box center [94, 232] width 167 height 27
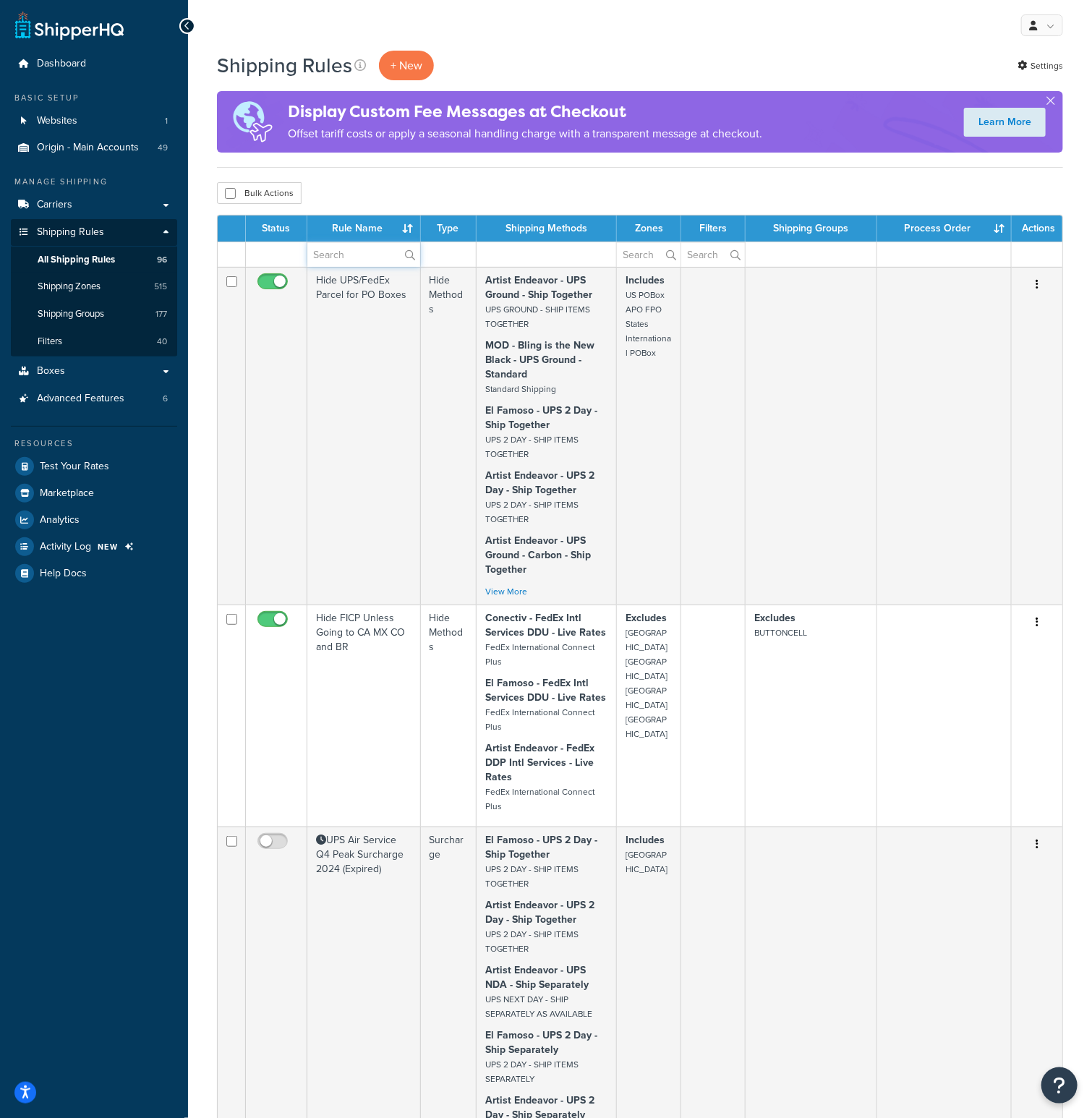
click at [318, 252] on input "text" at bounding box center [364, 254] width 113 height 24
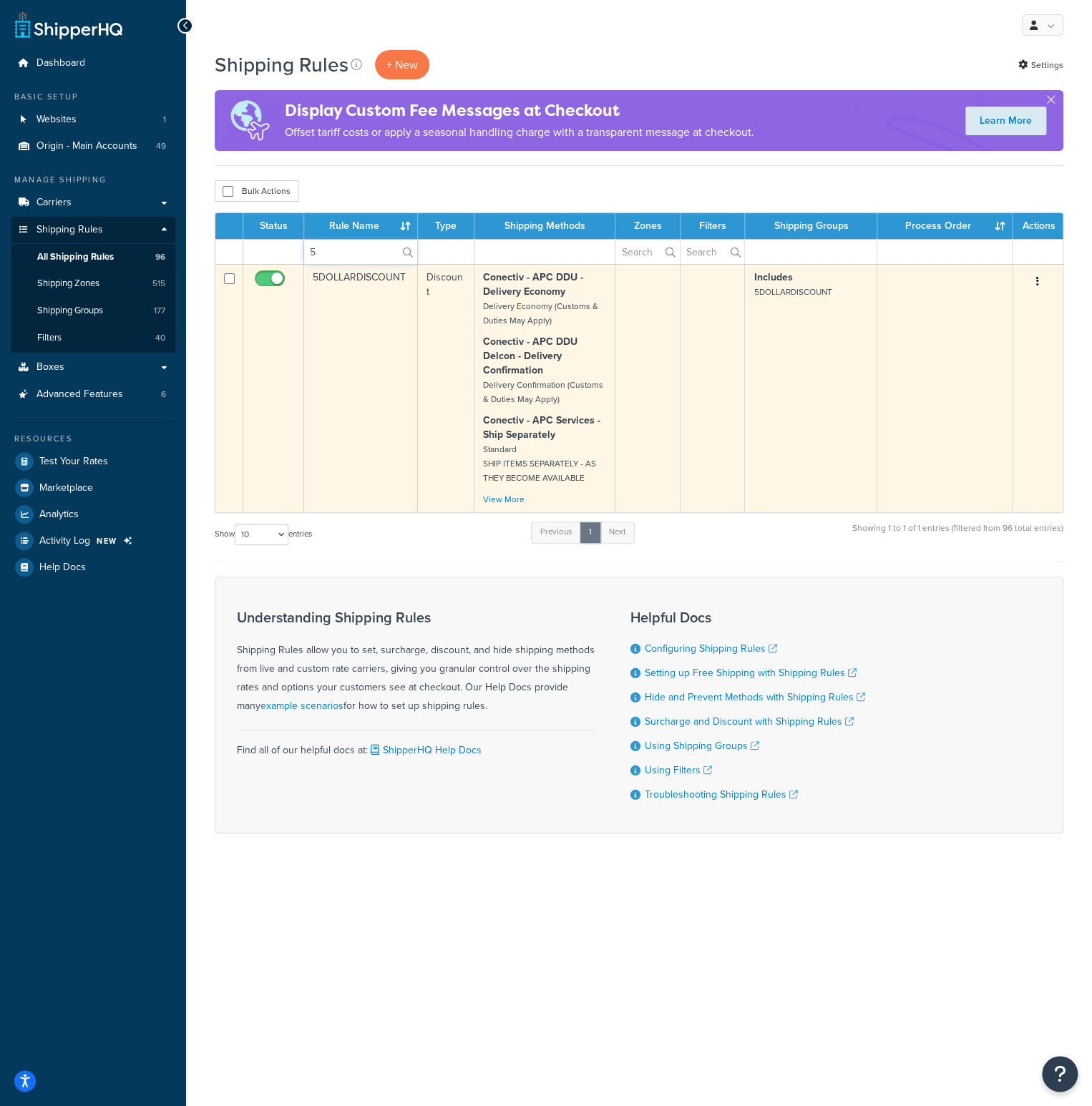
type input "5"
click at [326, 281] on td "5DOLLARDISCOUNT" at bounding box center [361, 388] width 114 height 249
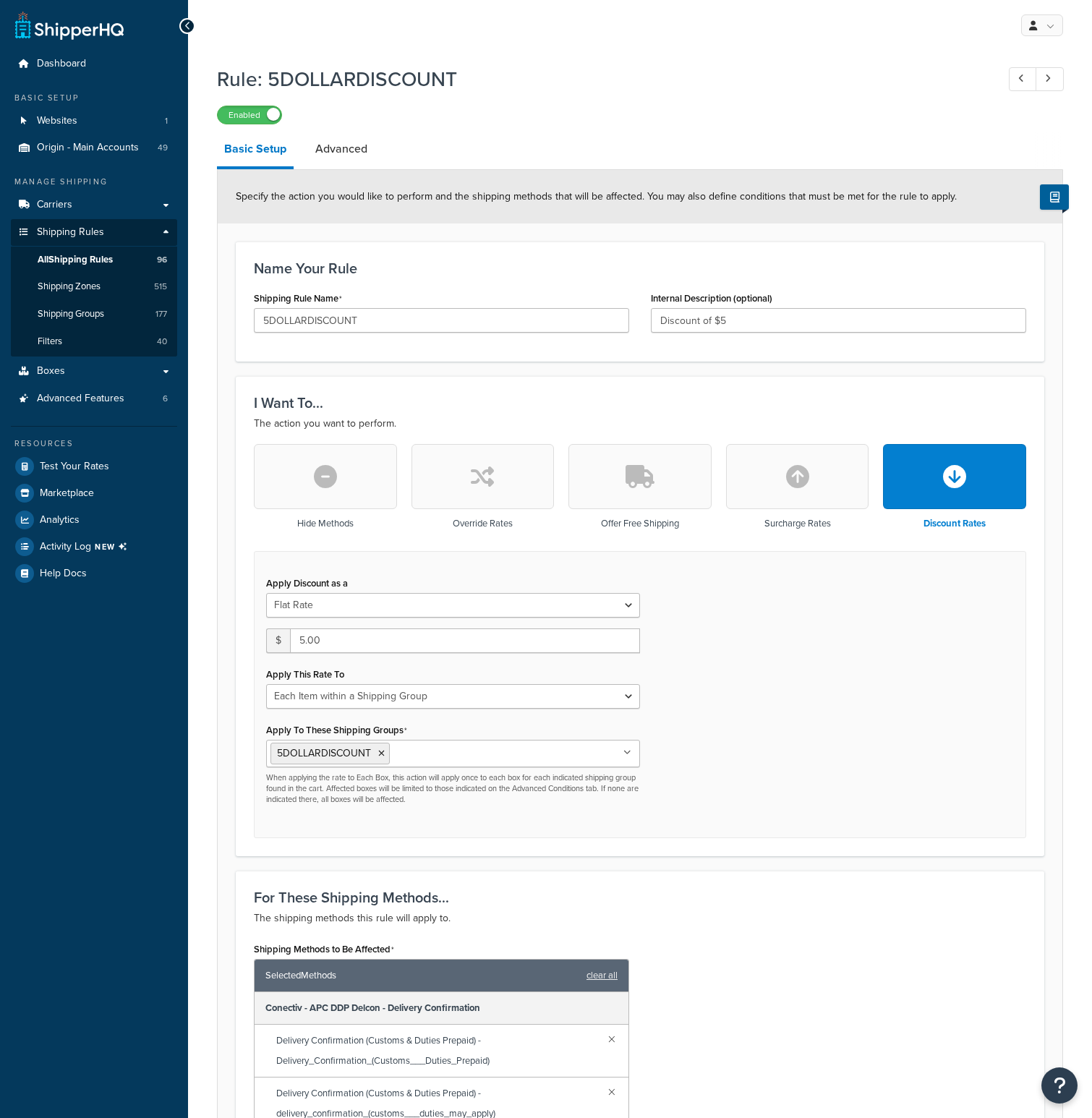
select select "ITEM"
click at [341, 146] on link "Advanced" at bounding box center [341, 149] width 67 height 35
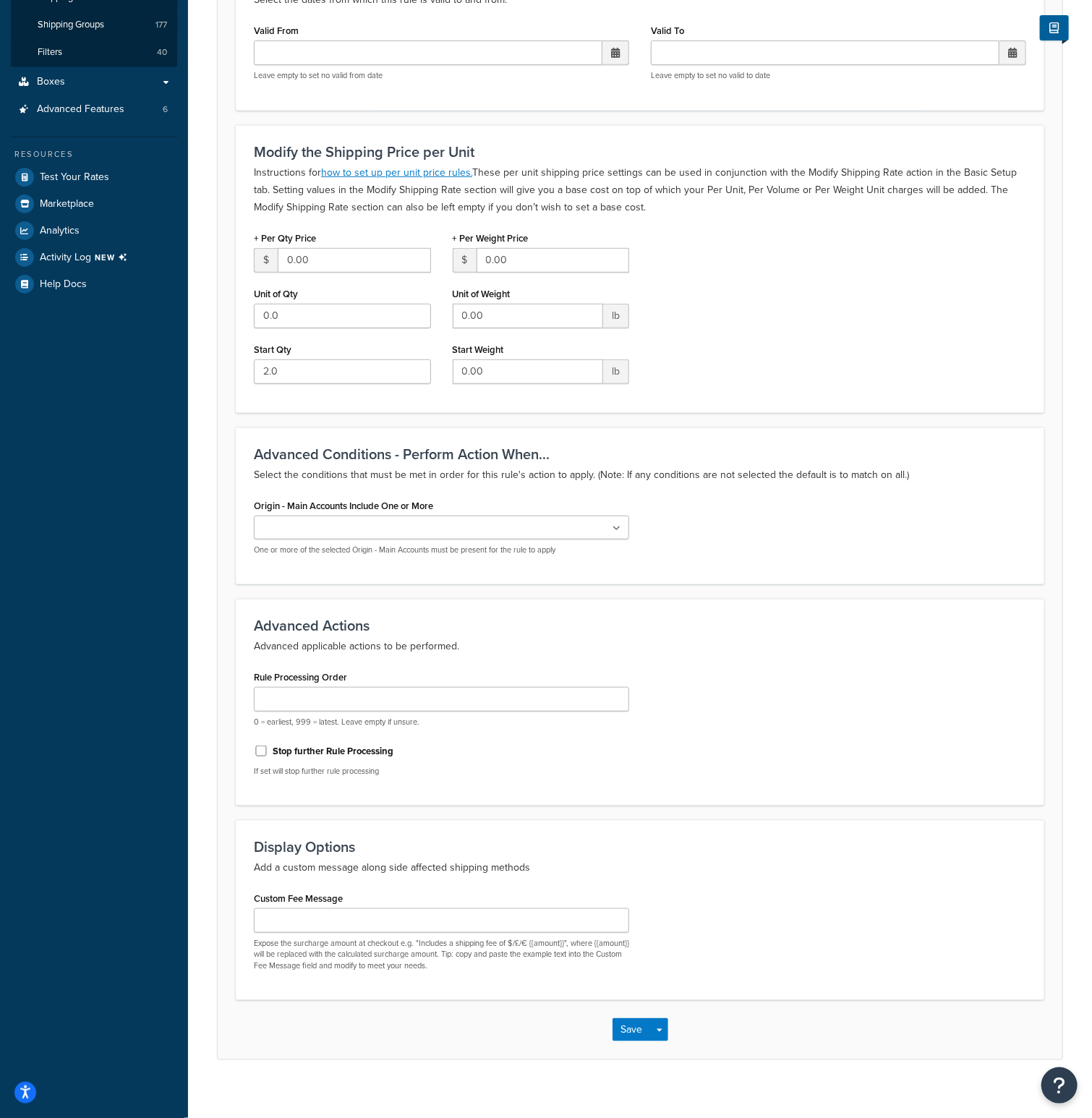
scroll to position [304, 0]
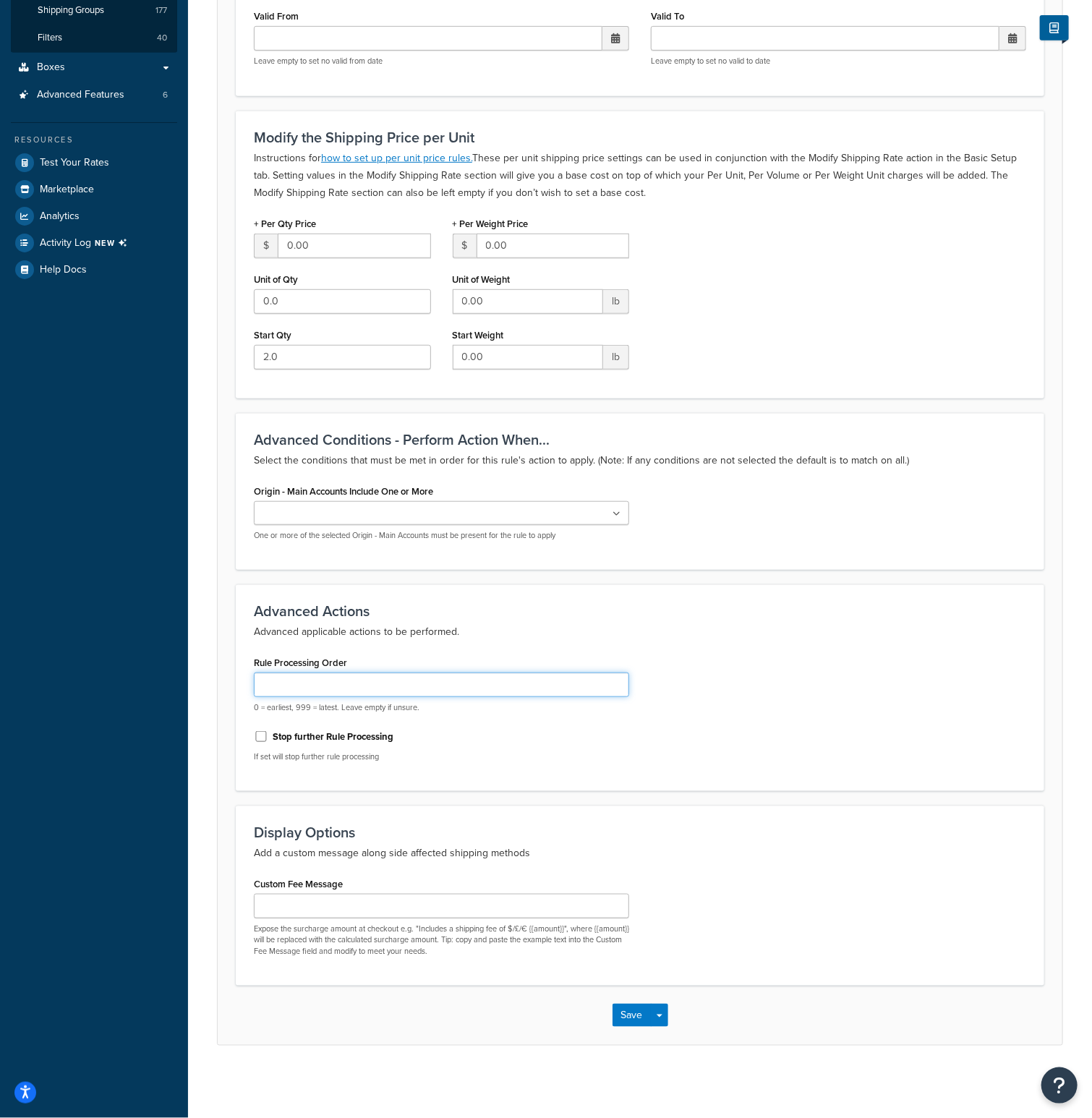
click at [276, 694] on input "Rule Processing Order" at bounding box center [441, 685] width 376 height 24
type input "999"
click at [626, 1011] on button "Save" at bounding box center [632, 1015] width 39 height 23
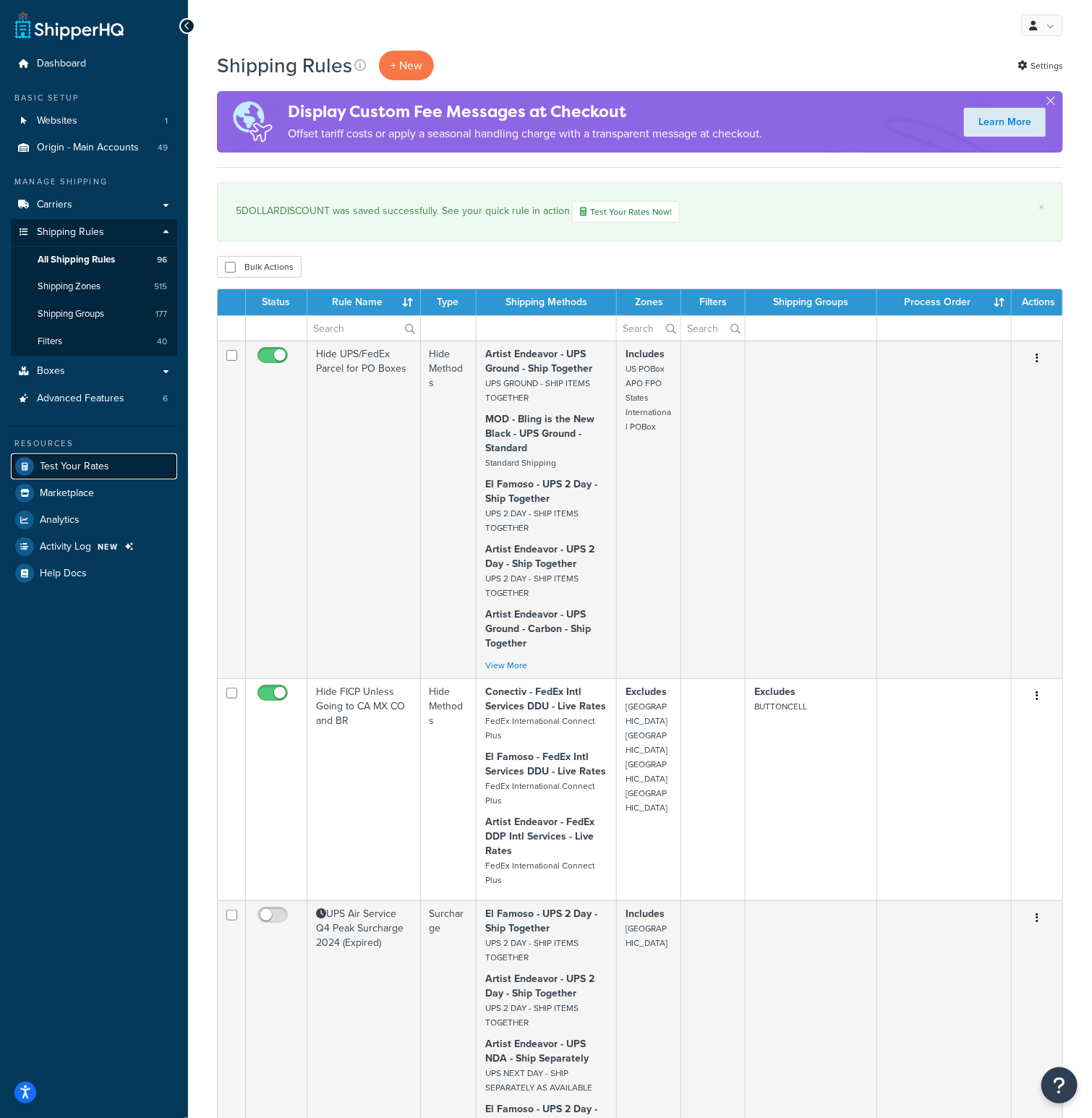
click at [91, 473] on link "Test Your Rates" at bounding box center [94, 467] width 167 height 26
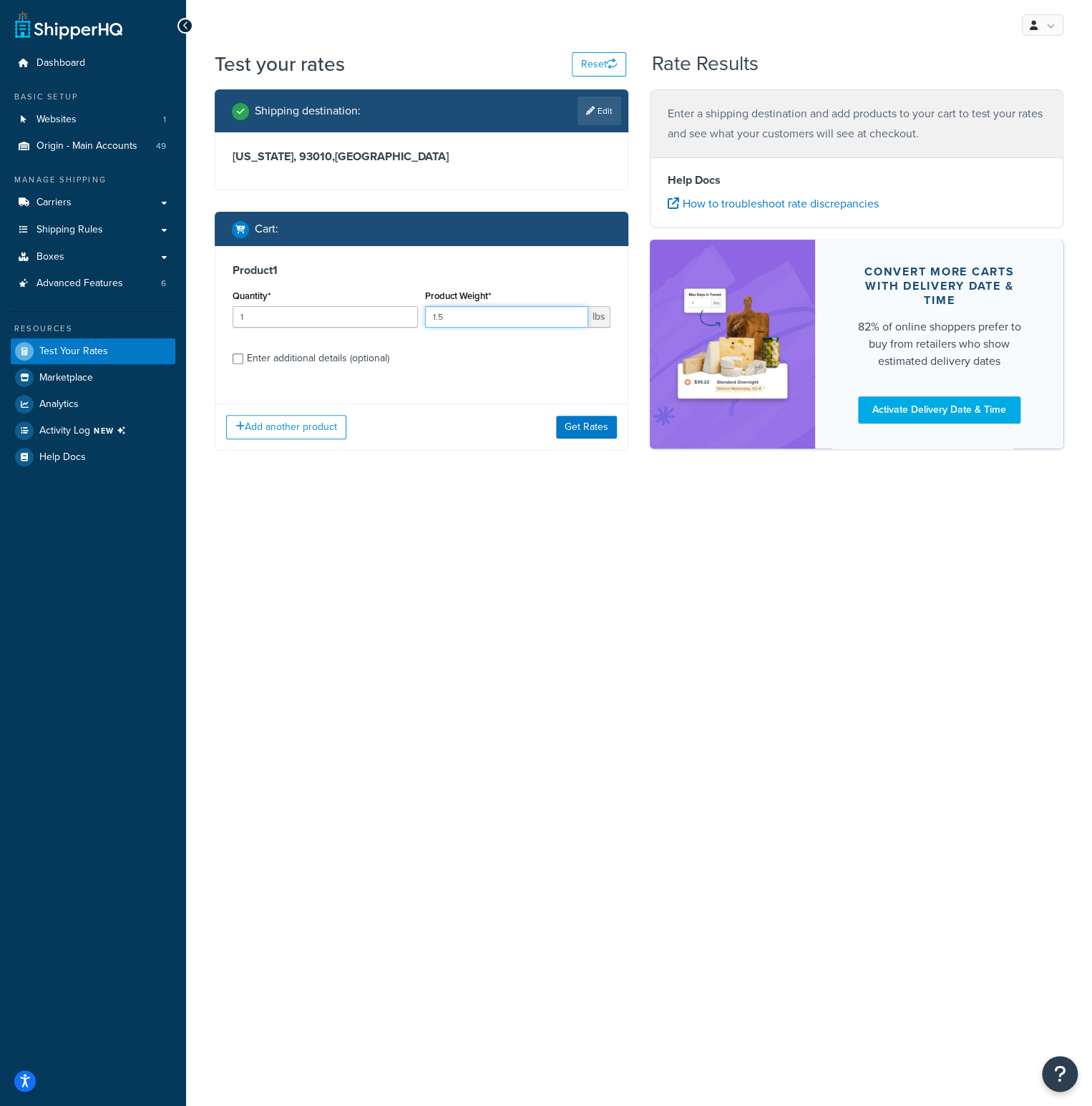
click at [483, 327] on input "1.5" at bounding box center [506, 316] width 163 height 21
type input "1.6"
click at [571, 421] on button "Get Rates" at bounding box center [586, 427] width 61 height 23
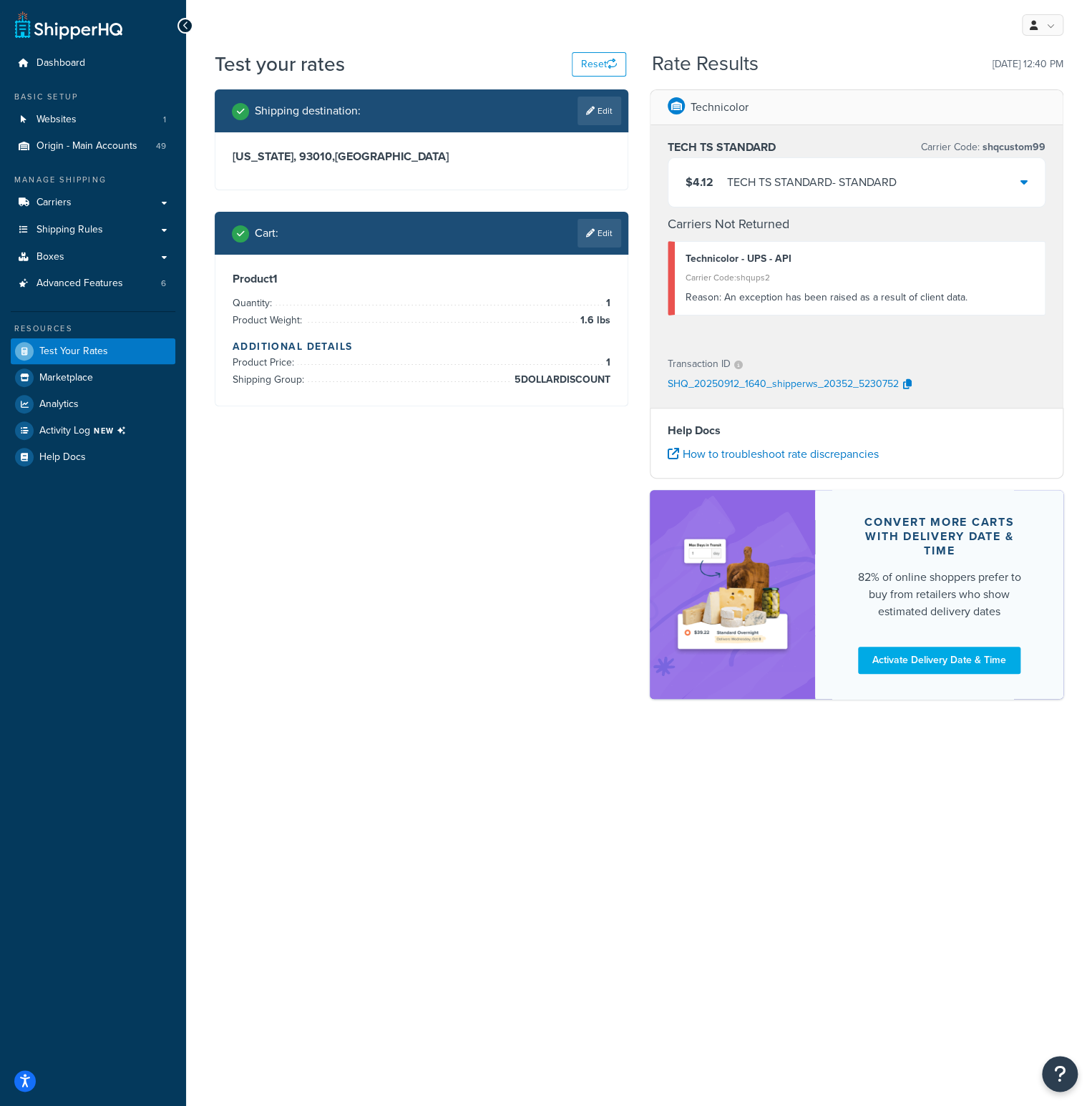
click at [1027, 179] on div "$4.12 TECH TS STANDARD - STANDARD" at bounding box center [856, 182] width 376 height 49
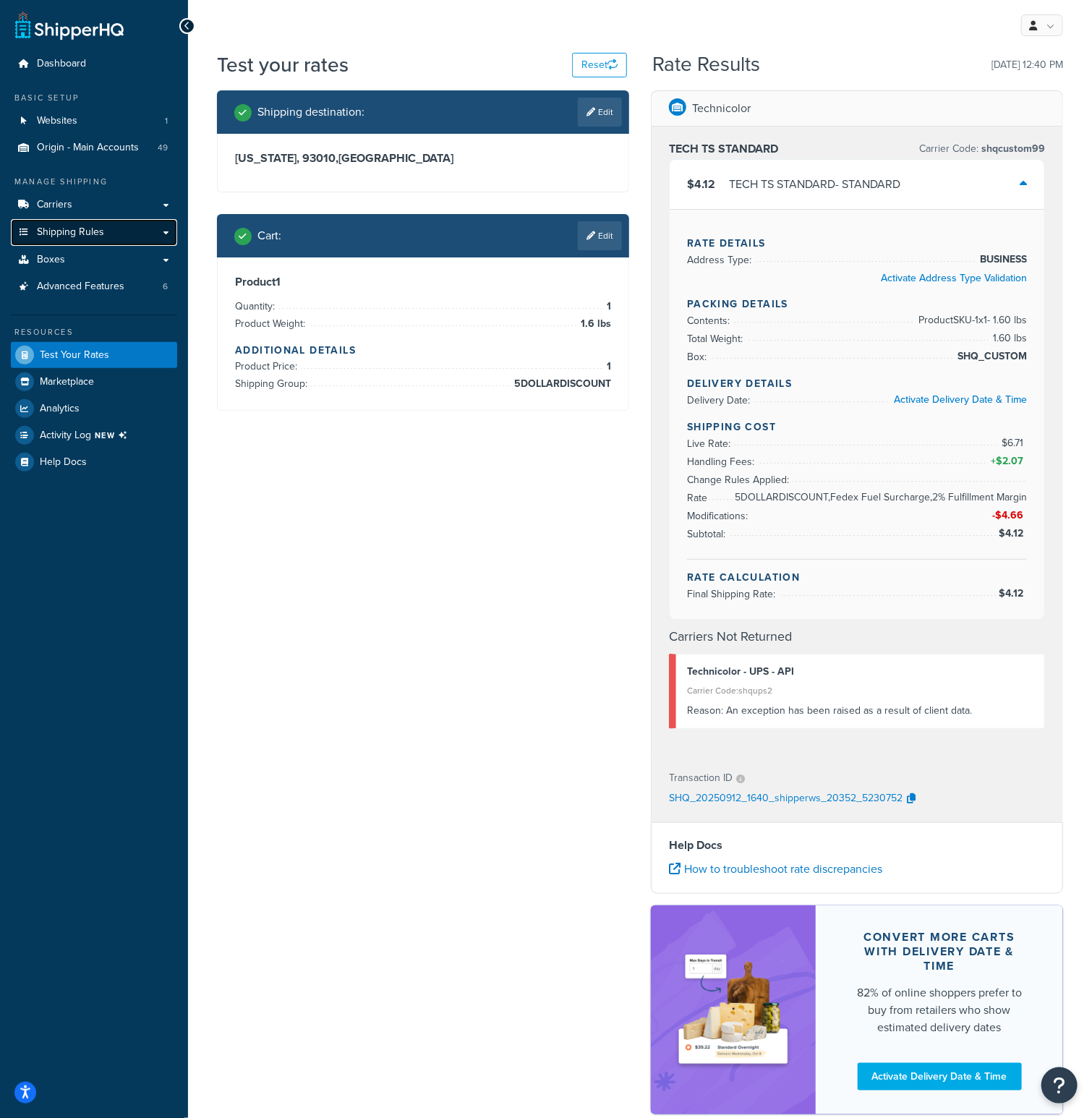
click at [124, 231] on link "Shipping Rules" at bounding box center [94, 232] width 167 height 27
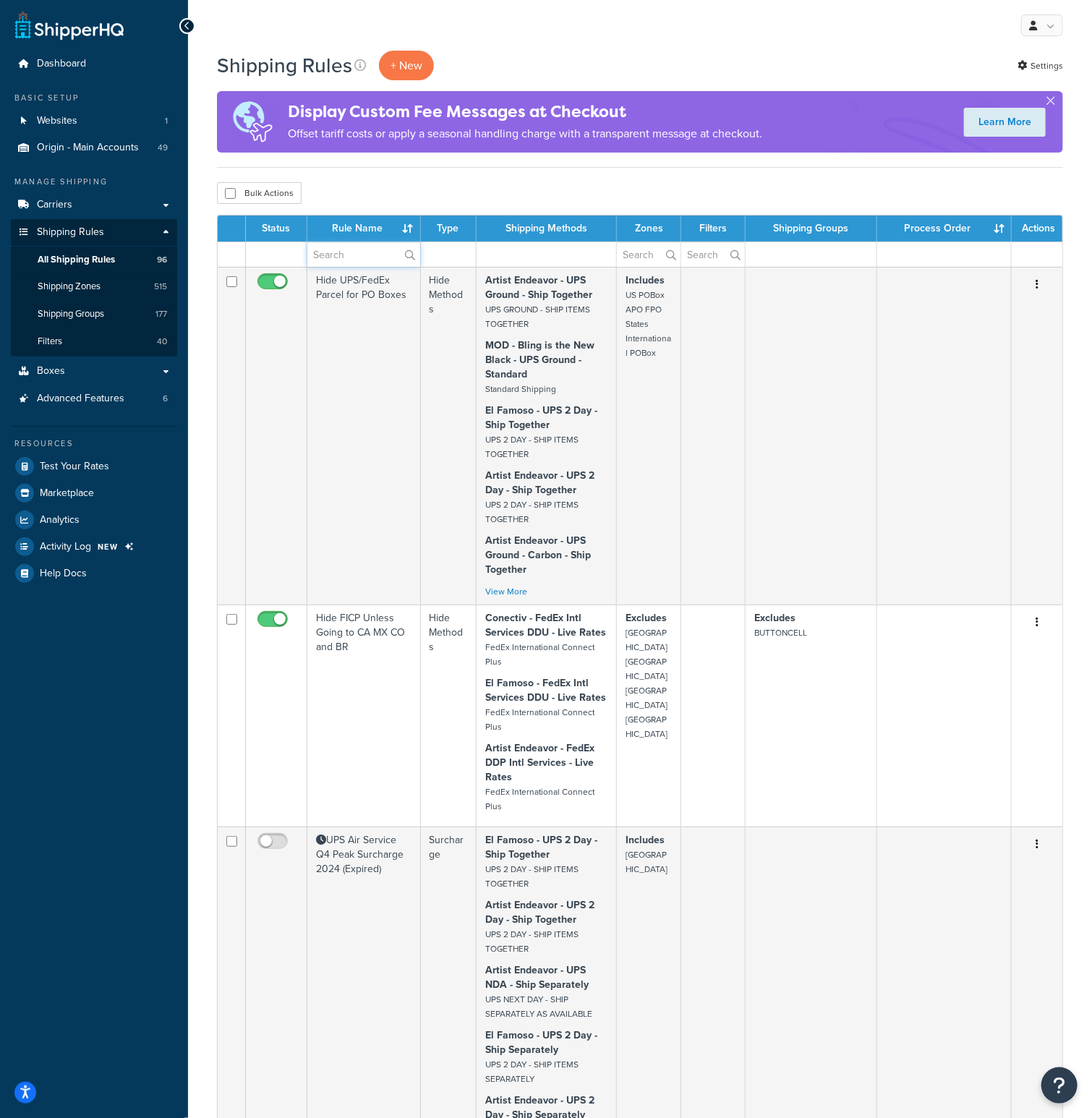
click at [362, 246] on input "text" at bounding box center [364, 254] width 113 height 24
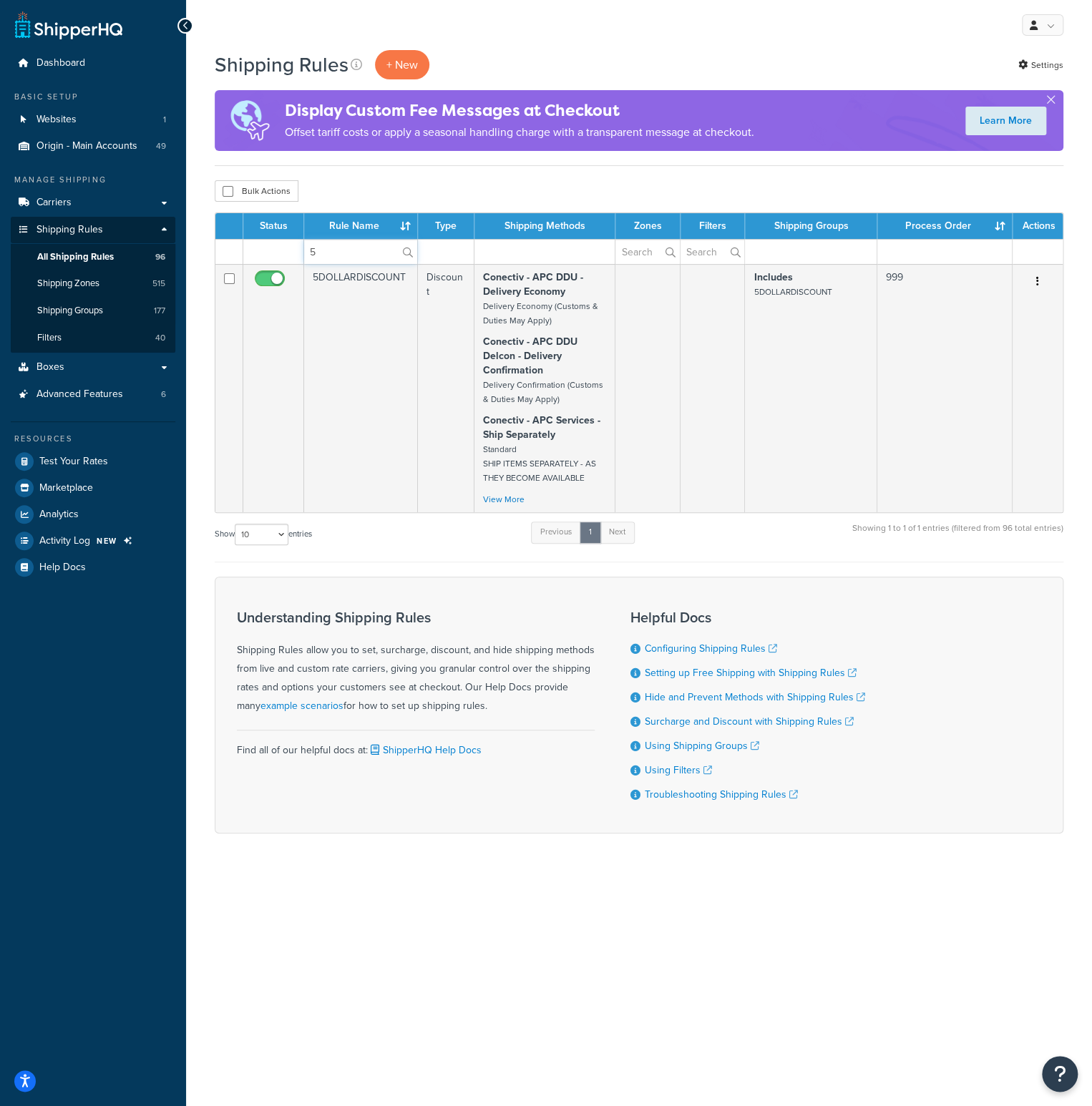
type input "5"
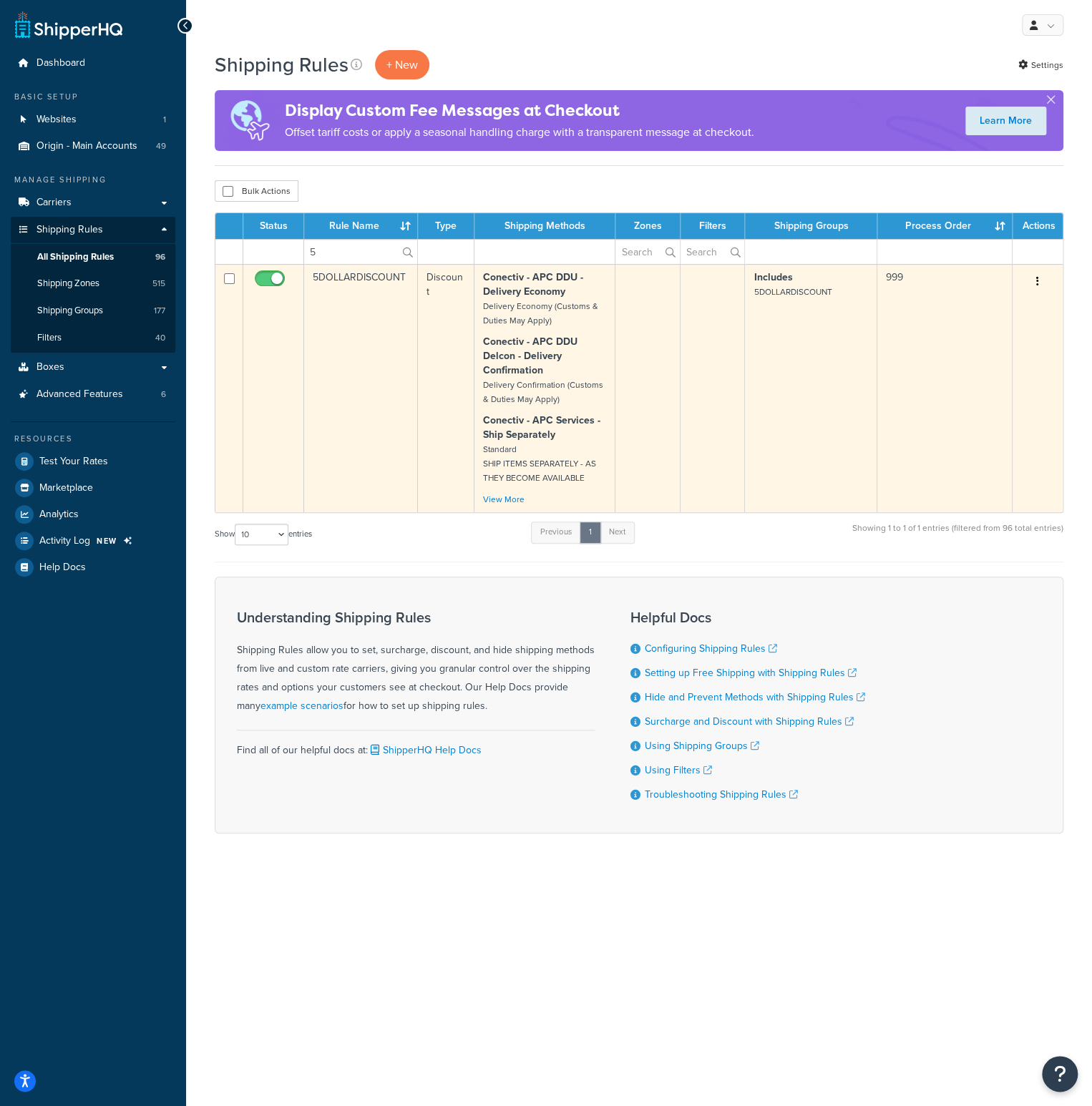
drag, startPoint x: 320, startPoint y: 266, endPoint x: 314, endPoint y: 274, distance: 10.0
click at [314, 274] on td "5DOLLARDISCOUNT" at bounding box center [361, 388] width 114 height 249
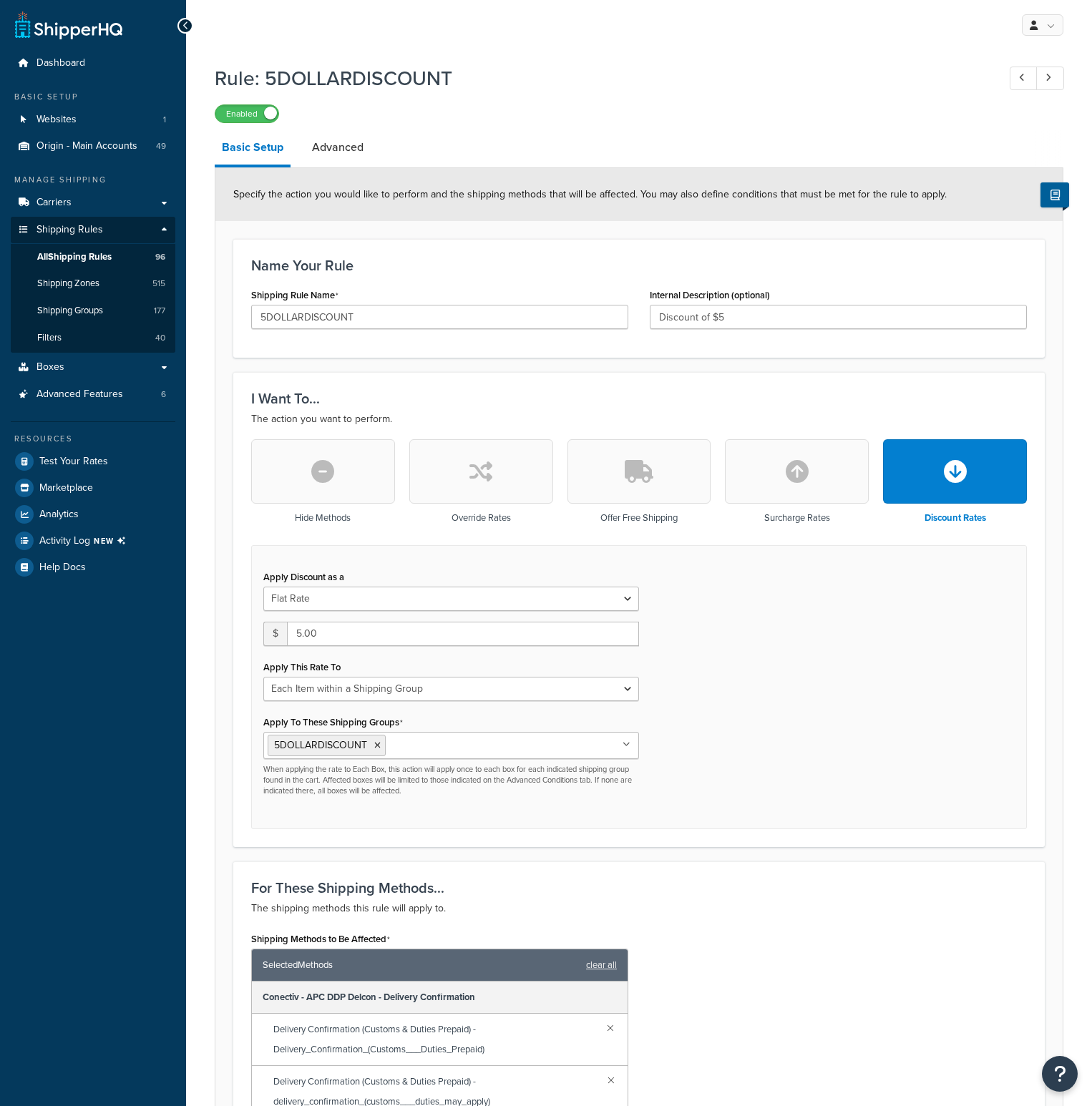
select select "ITEM"
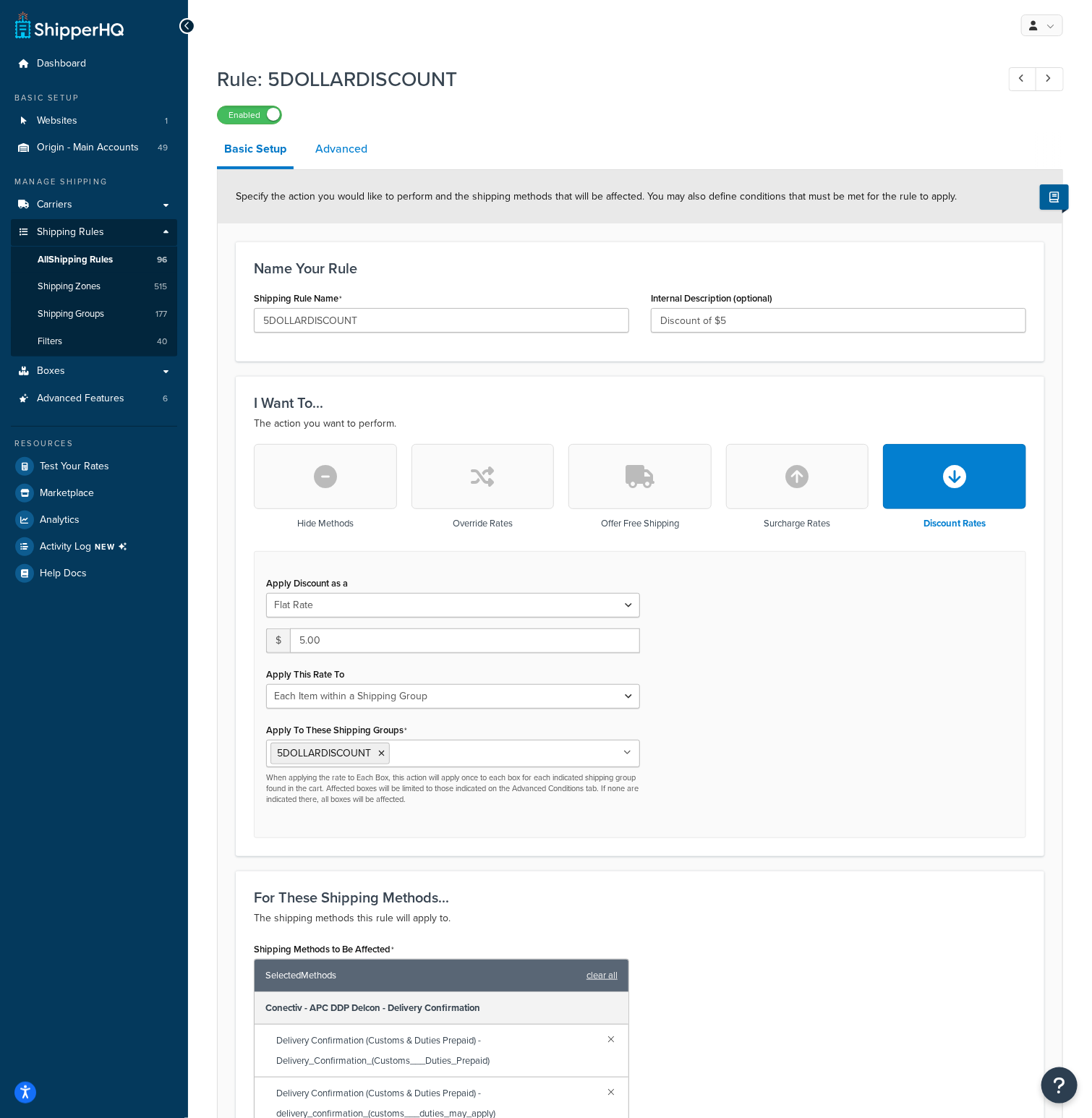
click at [366, 153] on link "Advanced" at bounding box center [341, 149] width 67 height 35
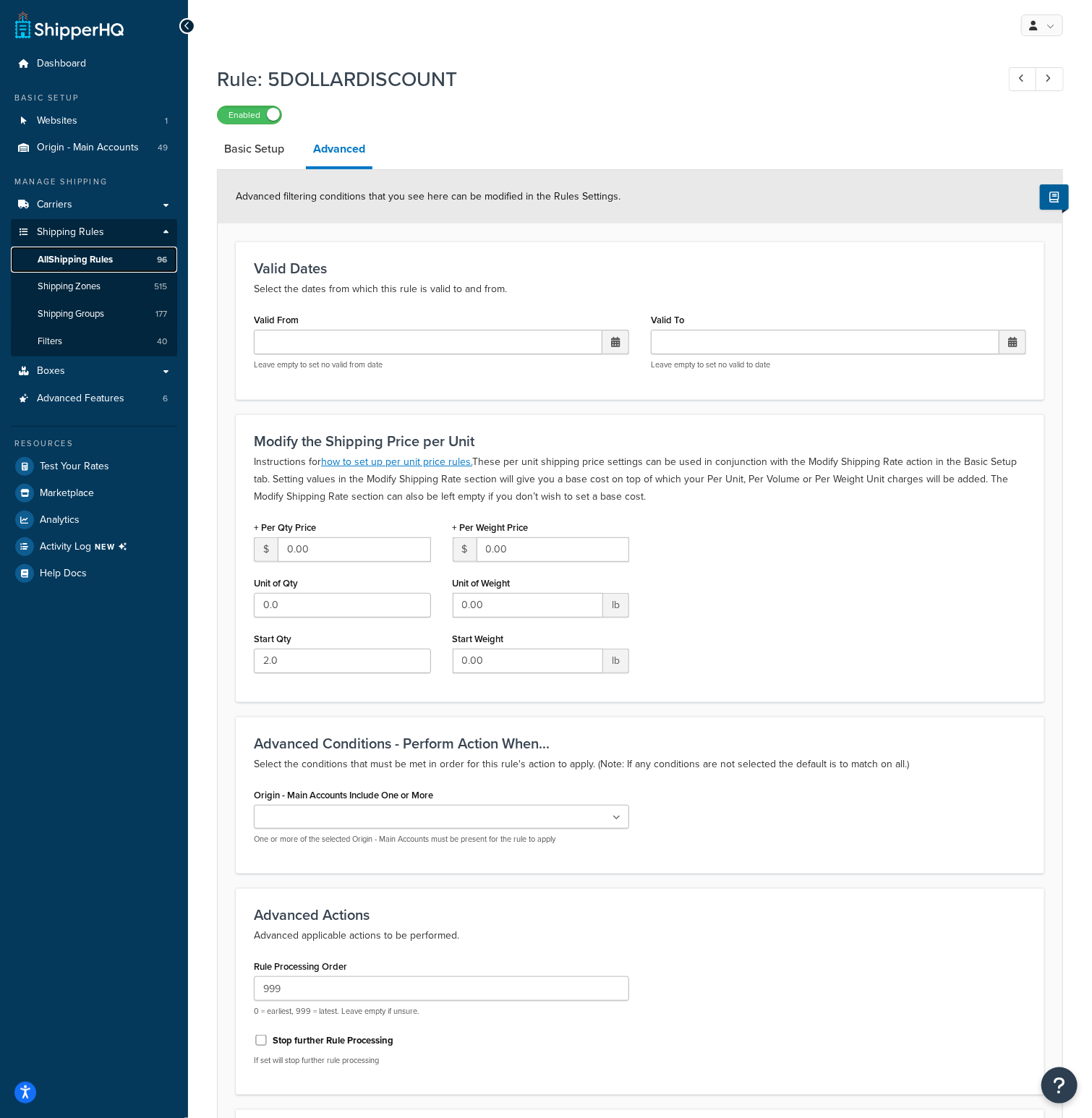
click at [111, 258] on span "All Shipping Rules" at bounding box center [75, 260] width 75 height 12
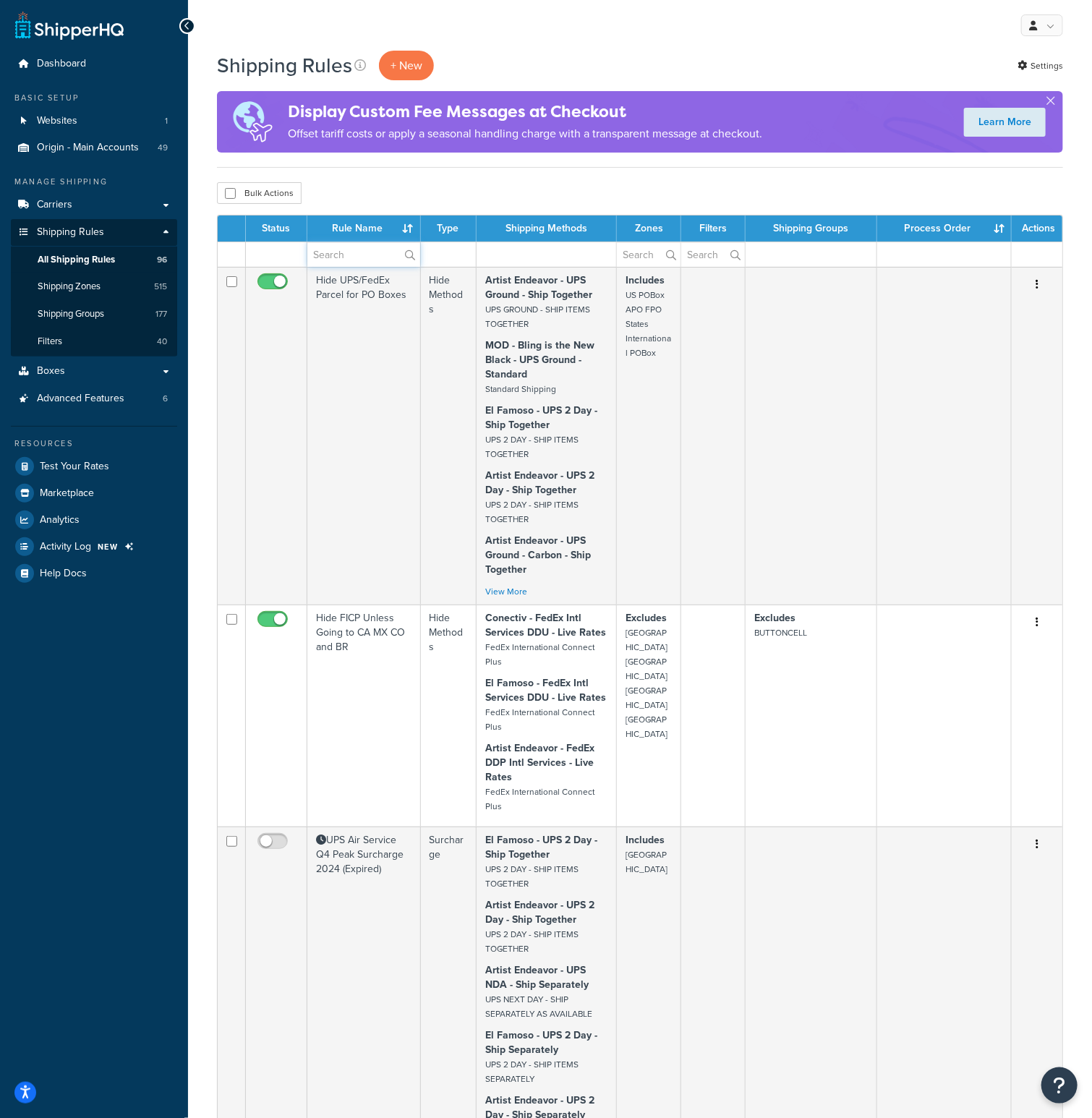
click at [341, 250] on input "text" at bounding box center [364, 254] width 113 height 24
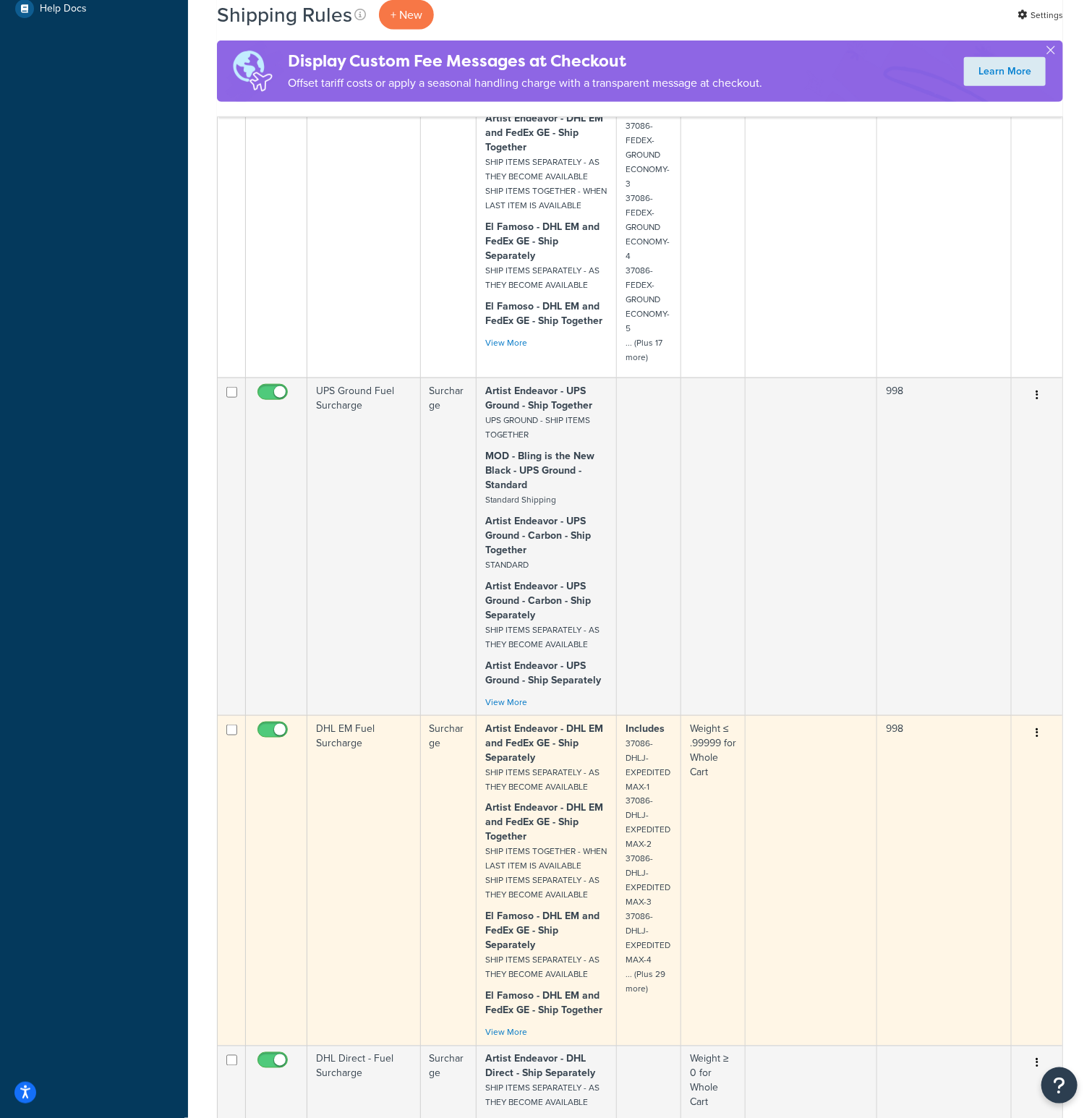
scroll to position [579, 0]
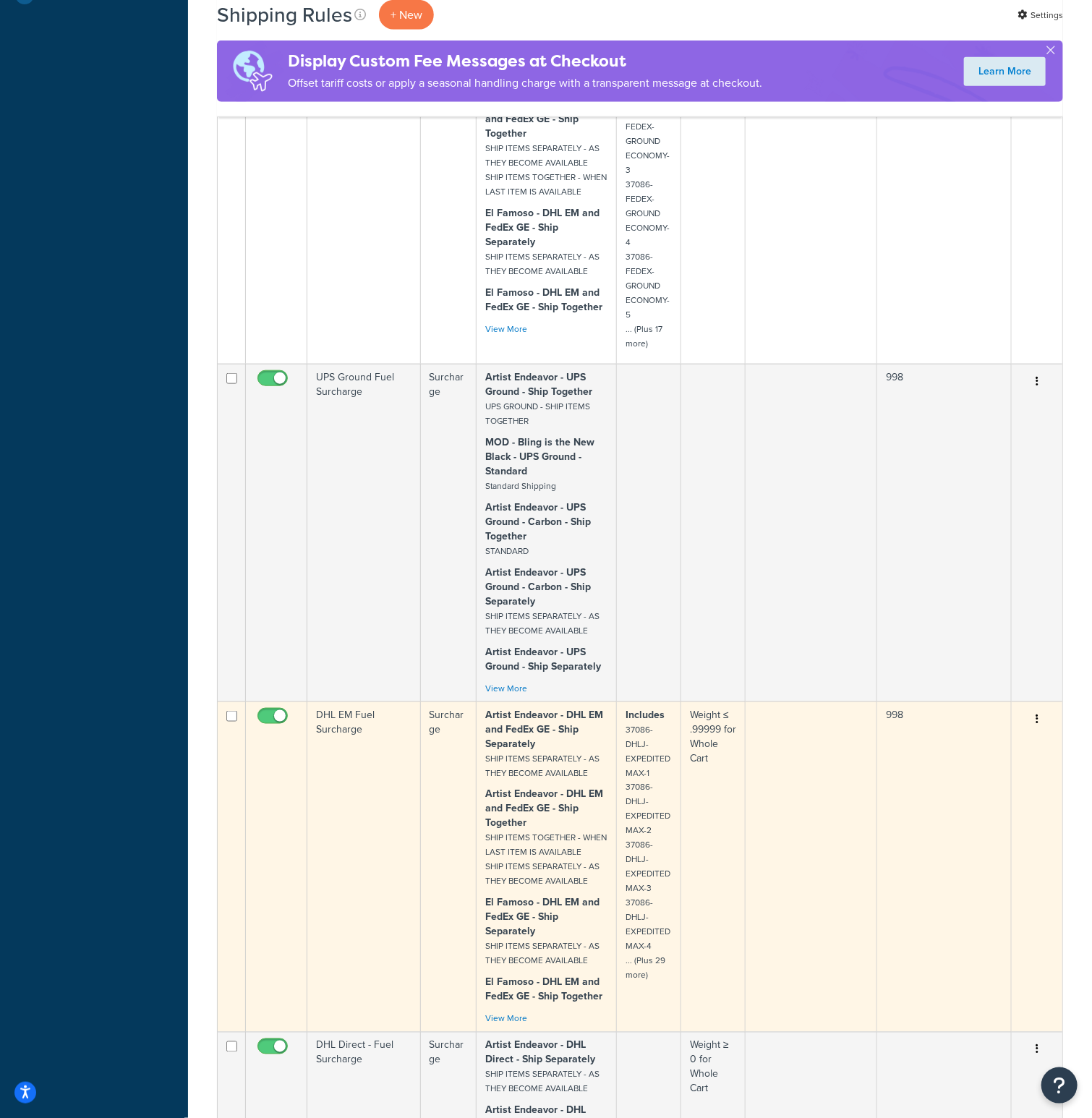
type input "fuel"
click at [359, 740] on td "DHL EM Fuel Surcharge" at bounding box center [364, 867] width 113 height 331
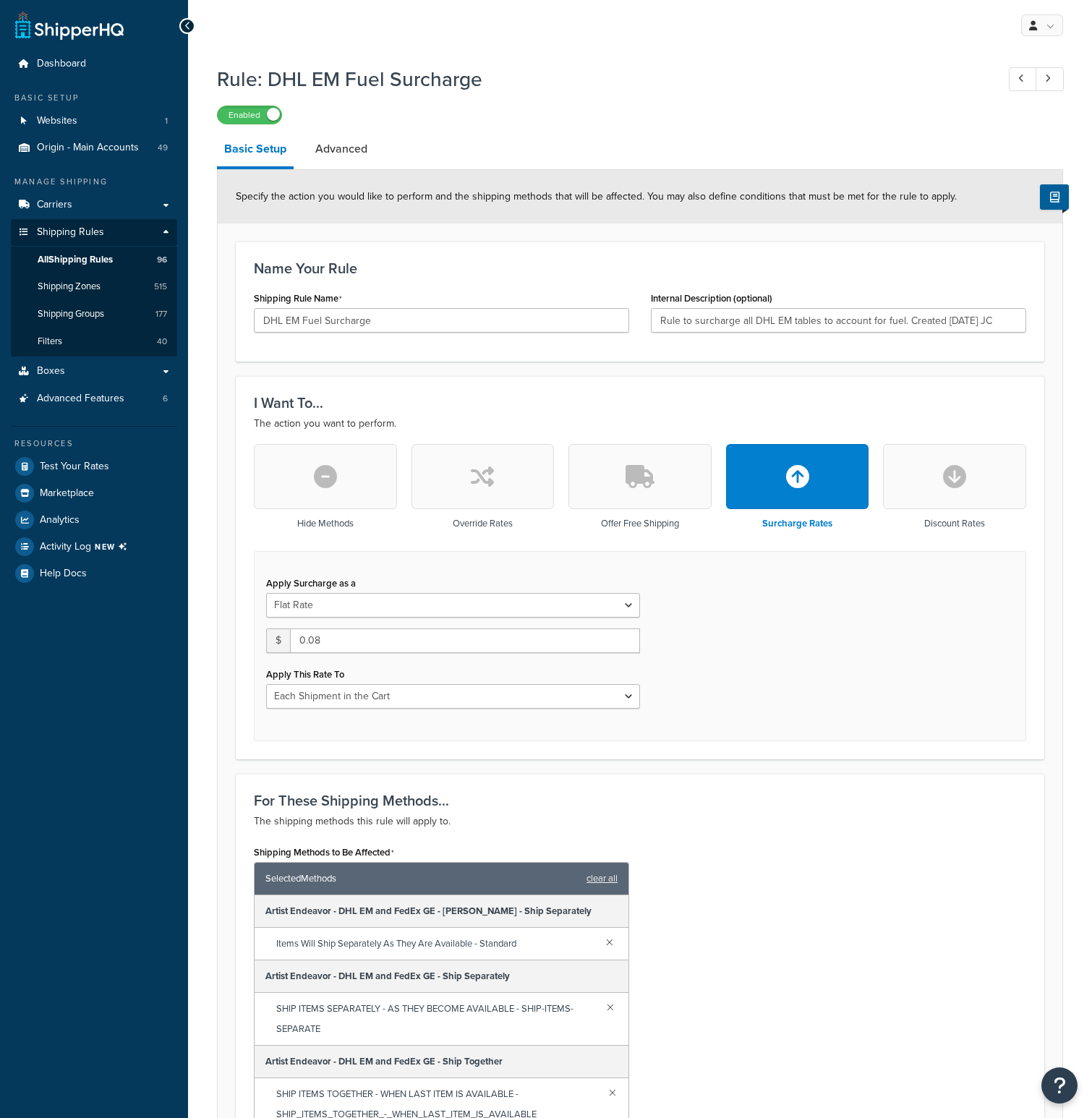
select select "CART"
click at [327, 149] on link "Advanced" at bounding box center [341, 149] width 67 height 35
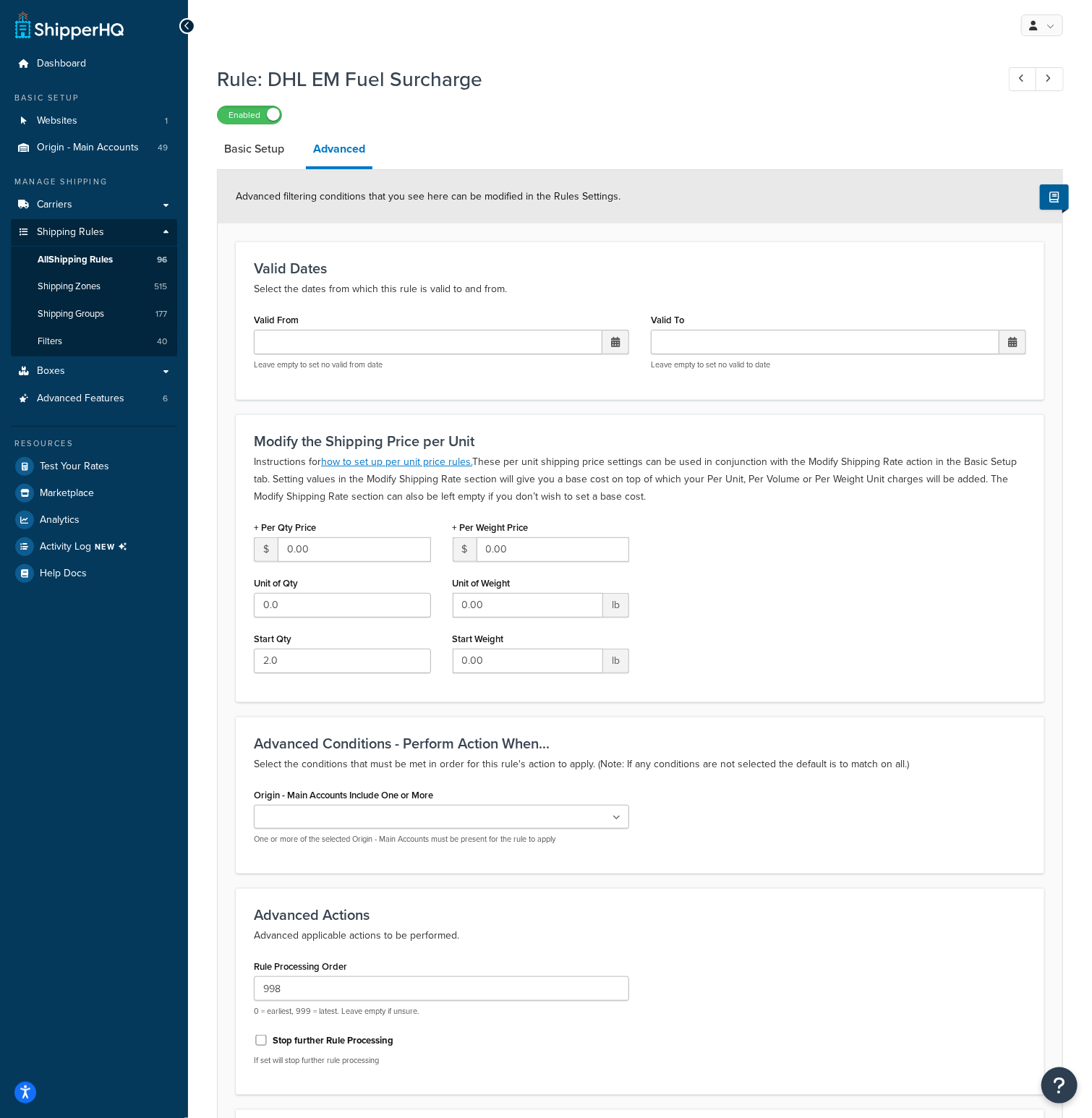
click at [202, 174] on div "Rule: DHL EM Fuel Surcharge Enabled Basic Setup Advanced Advanced filtering con…" at bounding box center [640, 721] width 905 height 1328
click at [124, 265] on link "All Shipping Rules 96" at bounding box center [94, 259] width 167 height 27
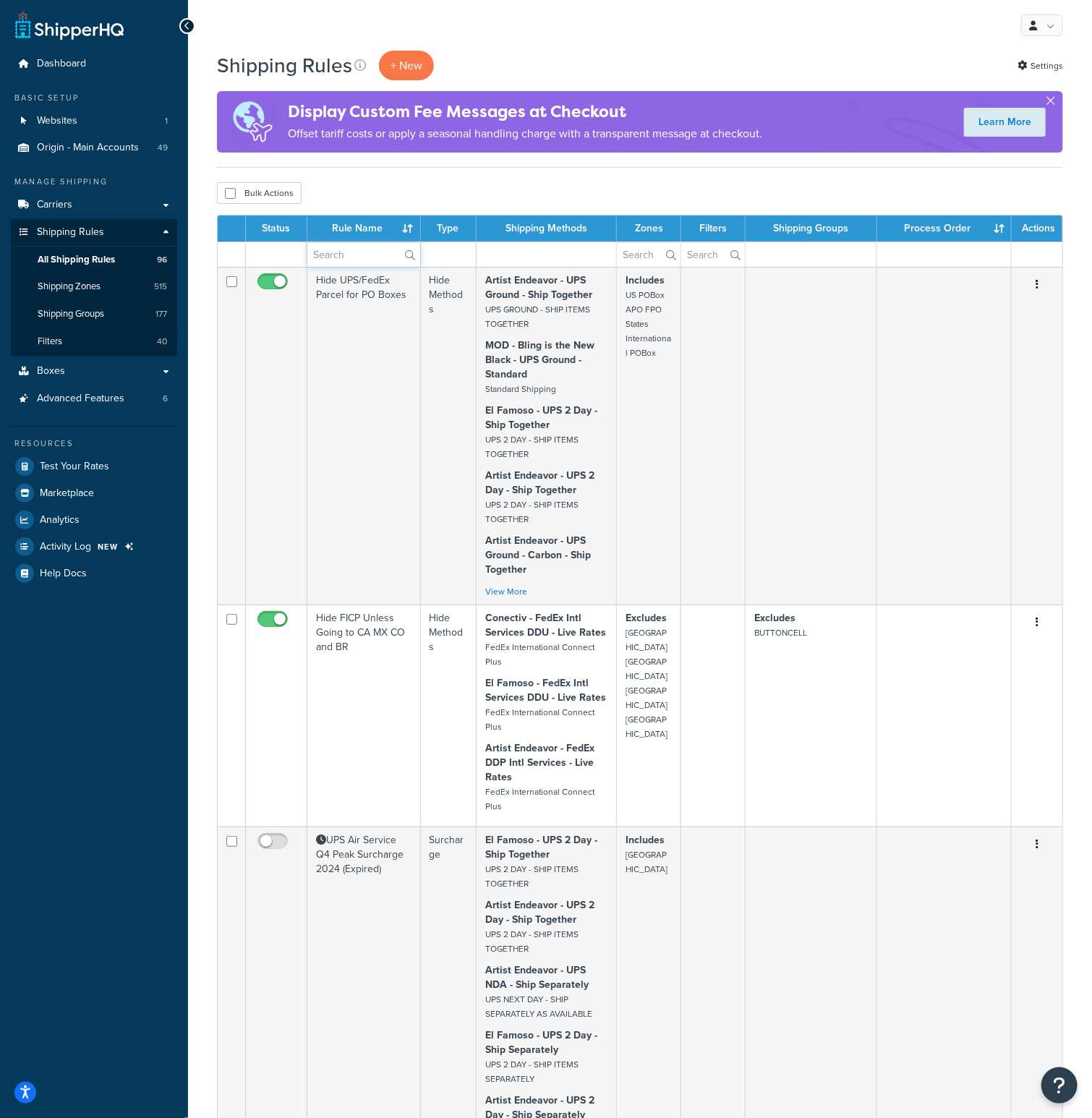
click at [354, 251] on input "text" at bounding box center [364, 254] width 113 height 24
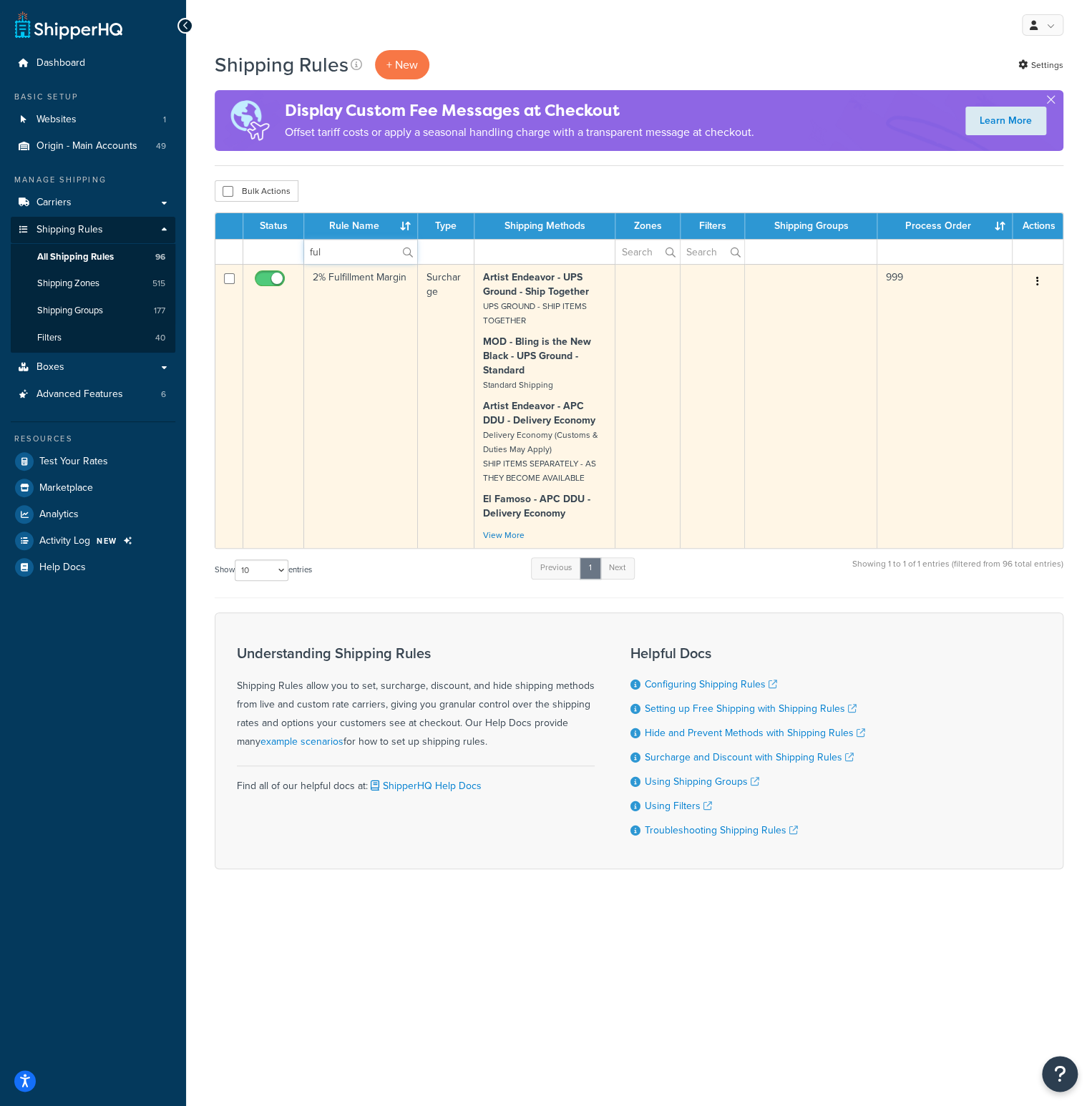
type input "ful"
click at [349, 278] on td "2% Fulfillment Margin" at bounding box center [361, 406] width 114 height 284
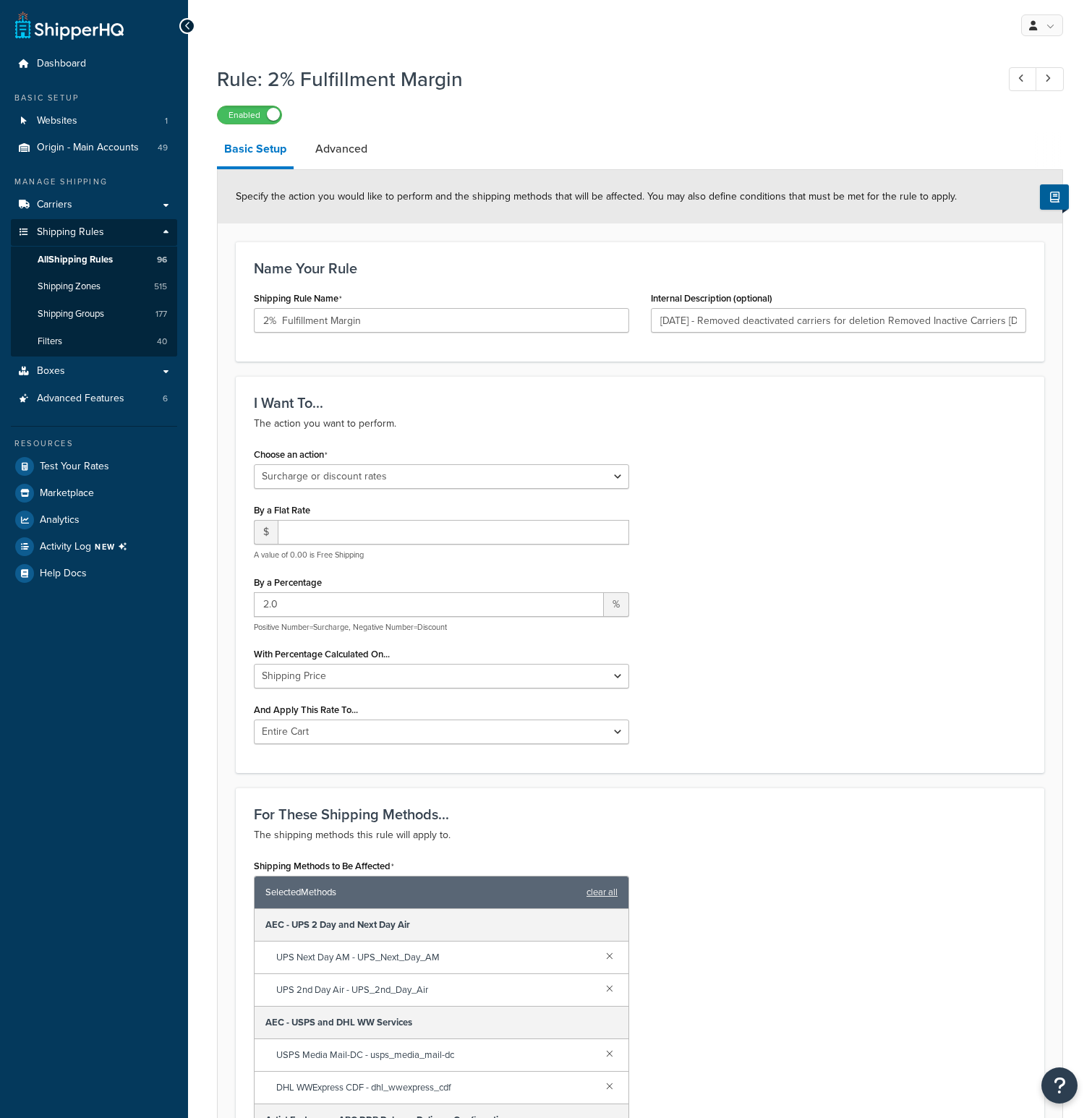
select select "SURCHARGE"
click at [892, 124] on div "Enabled" at bounding box center [640, 114] width 847 height 20
click at [94, 466] on span "Test Your Rates" at bounding box center [74, 467] width 69 height 12
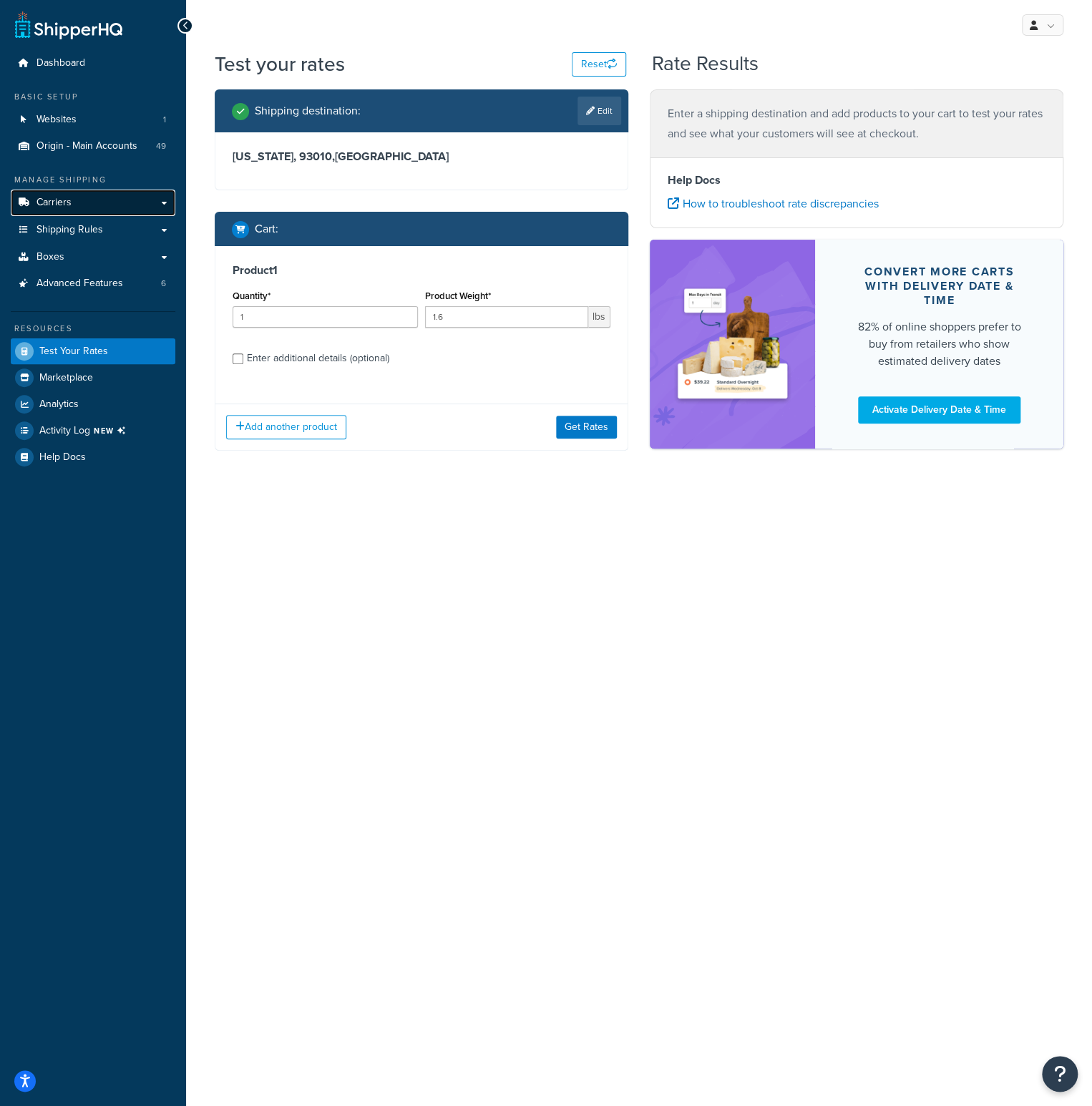
click at [92, 205] on link "Carriers" at bounding box center [93, 203] width 165 height 26
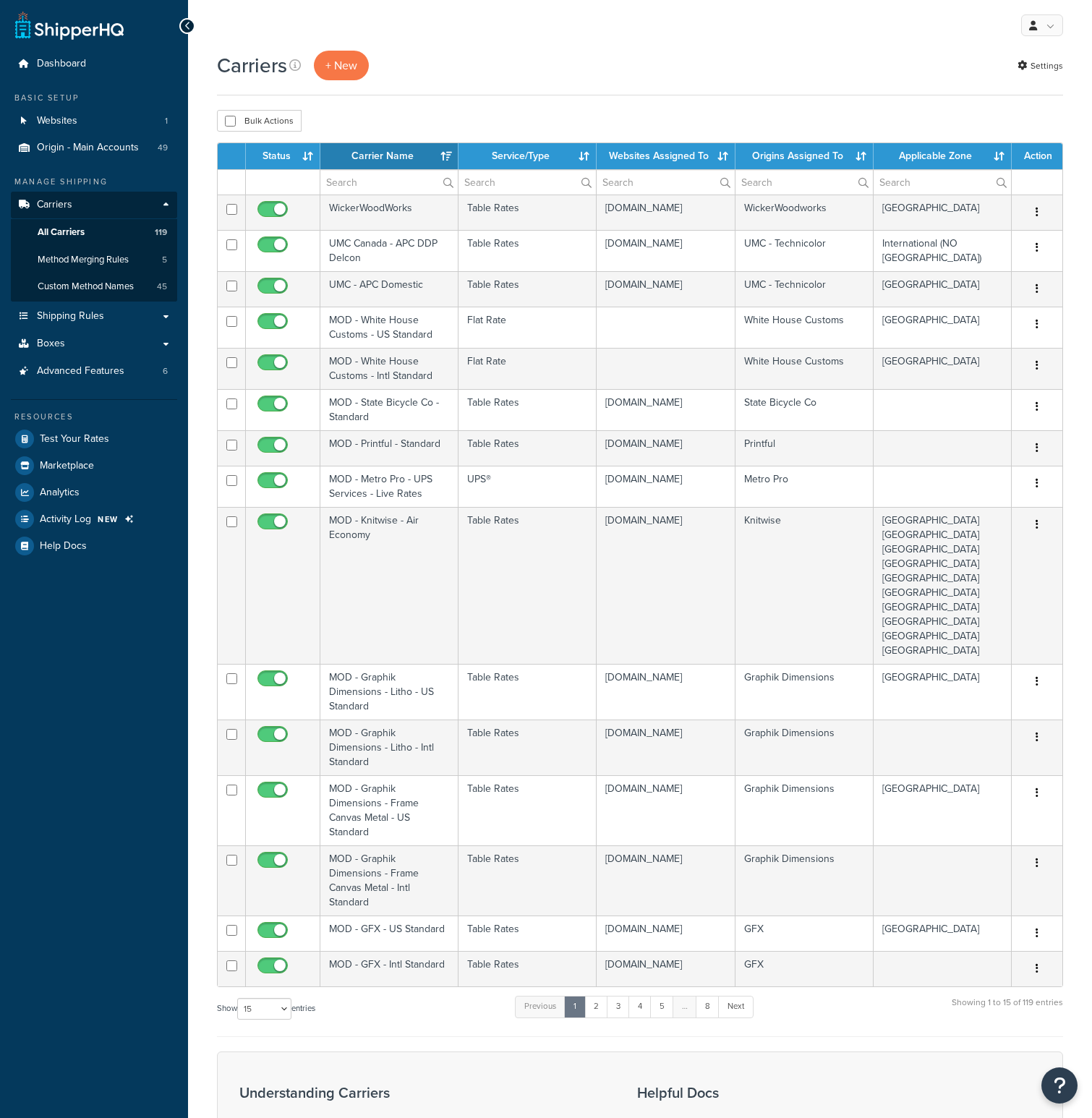
select select "15"
click at [69, 321] on span "Shipping Rules" at bounding box center [71, 316] width 67 height 12
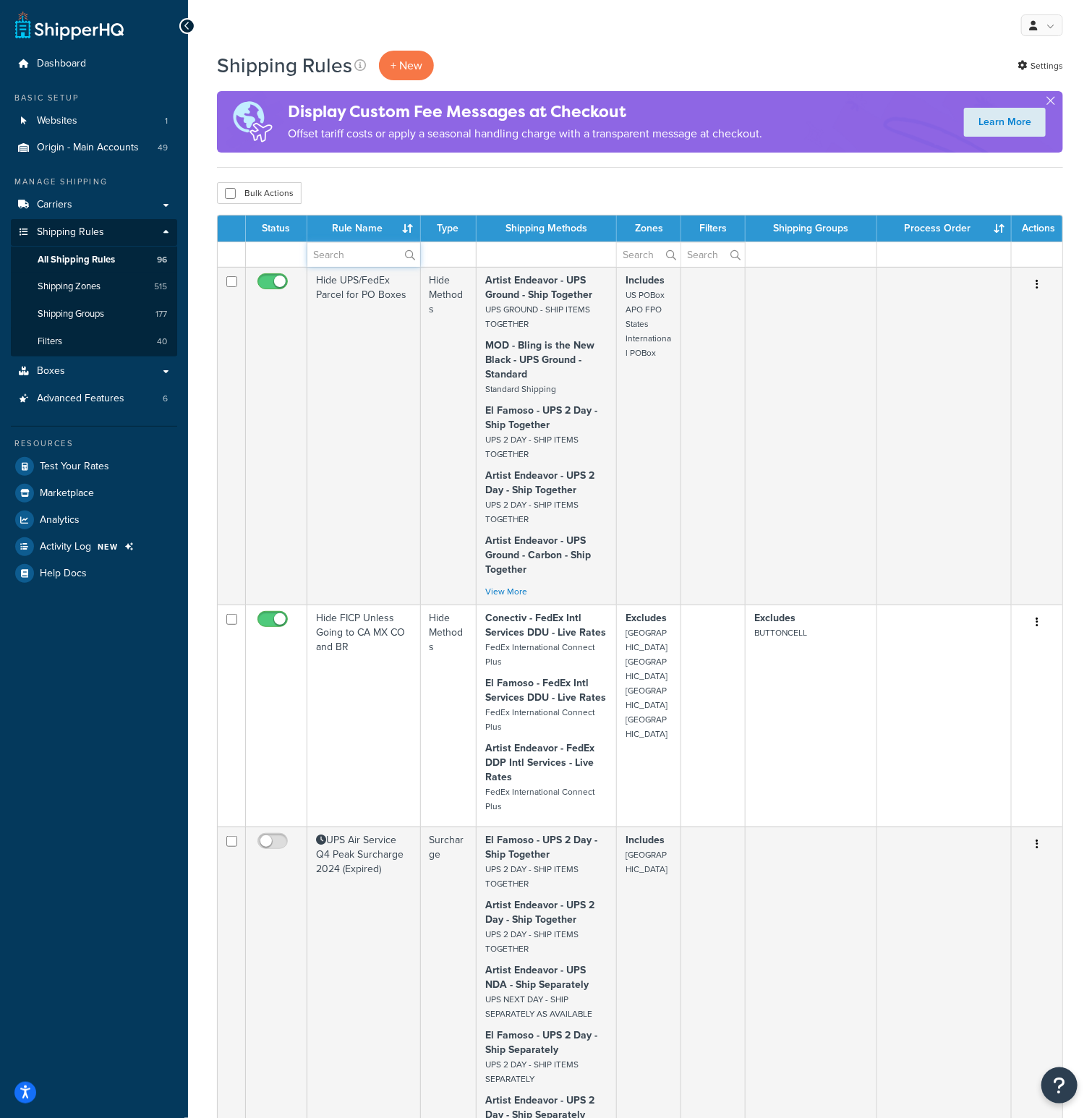
click at [322, 259] on input "text" at bounding box center [364, 254] width 113 height 24
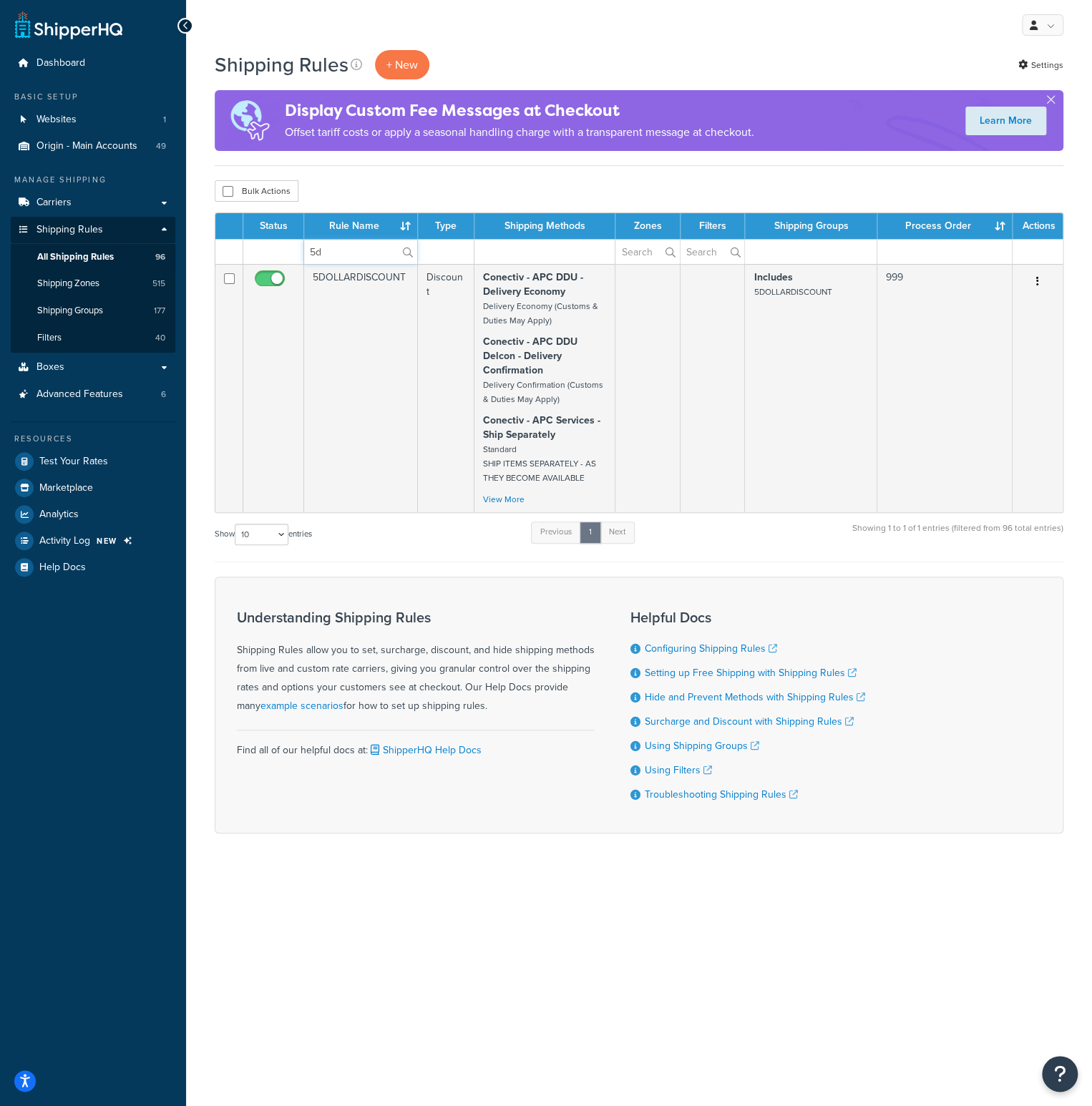
type input "5d"
click at [340, 290] on td "5DOLLARDISCOUNT" at bounding box center [361, 388] width 114 height 249
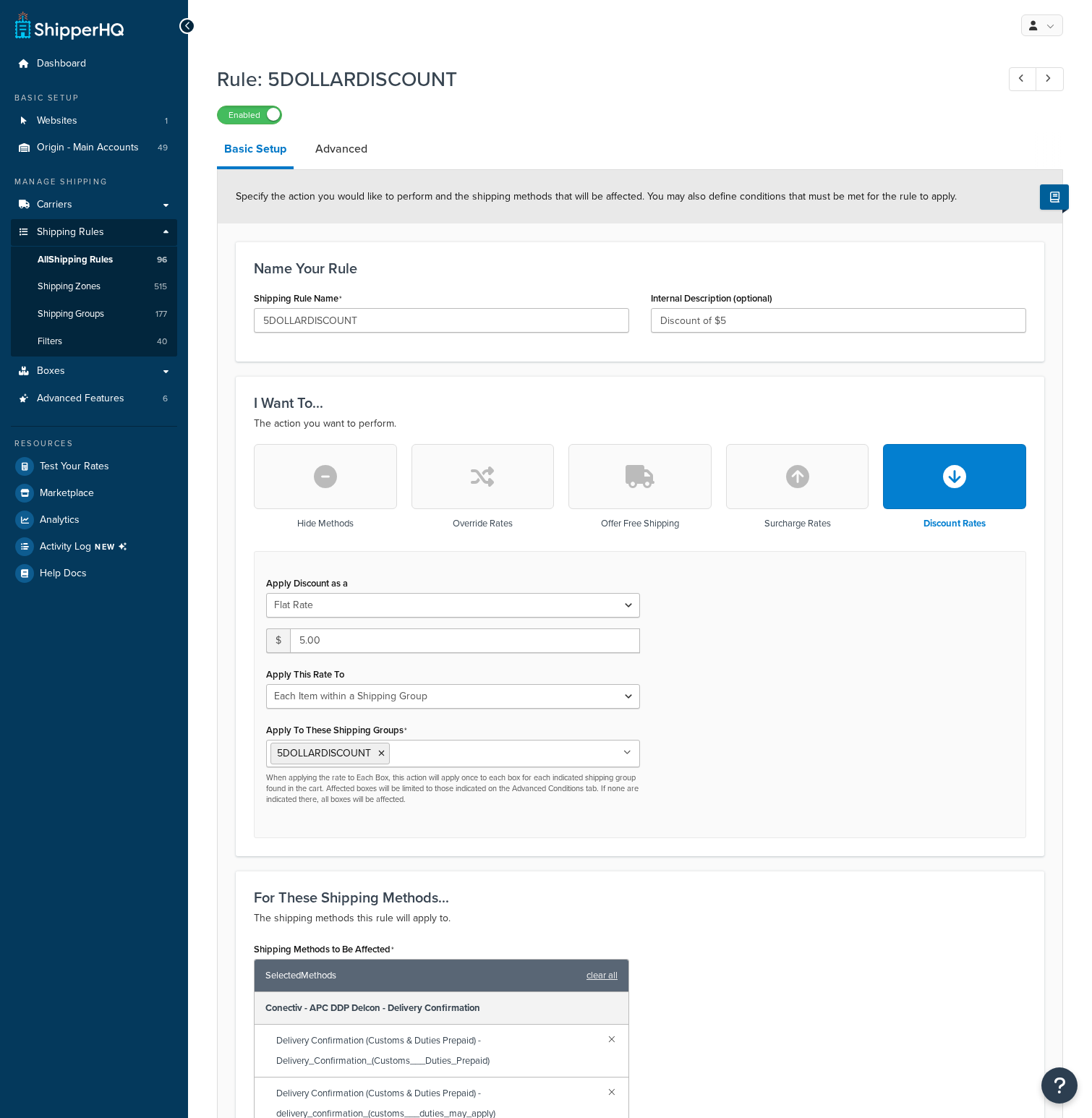
select select "ITEM"
click at [571, 38] on div "My Profile Billing Global Settings Contact Us Logout" at bounding box center [640, 25] width 905 height 51
drag, startPoint x: 369, startPoint y: 319, endPoint x: 246, endPoint y: 359, distance: 129.3
click at [246, 359] on div "Name Your Rule Shipping Rule Name 5DOLLARDISCOUNT Internal Description (optiona…" at bounding box center [640, 302] width 809 height 120
